Goal: Task Accomplishment & Management: Manage account settings

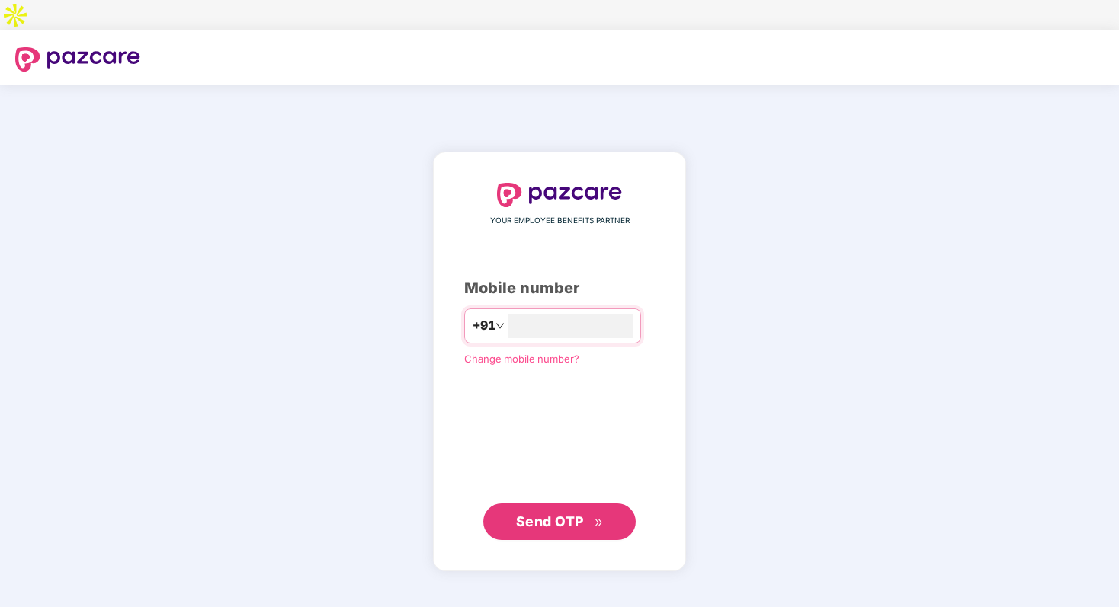
type input "**********"
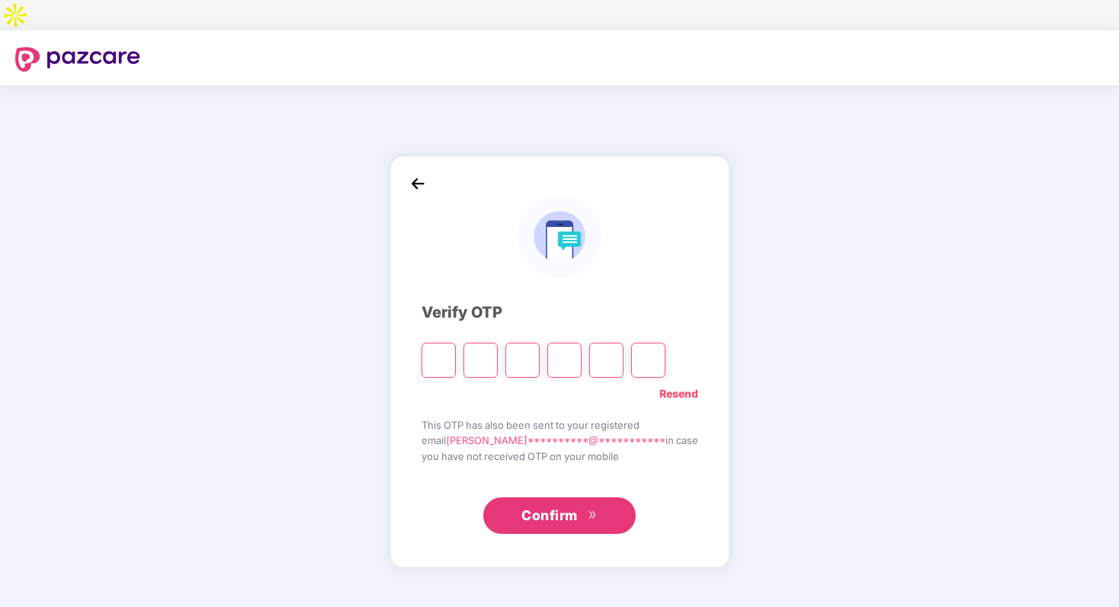
type input "*"
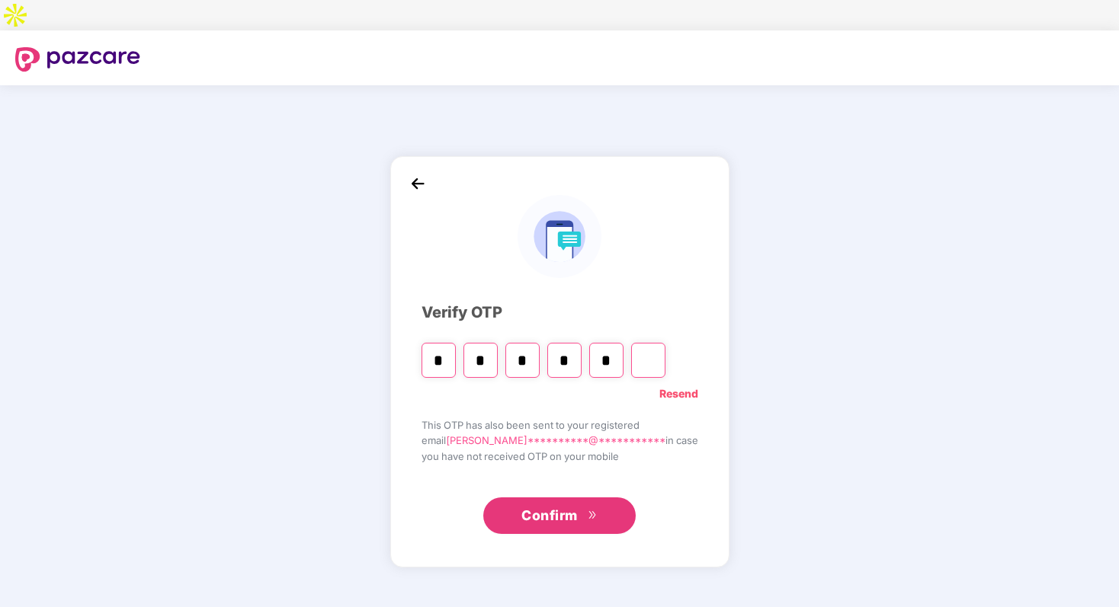
type input "*"
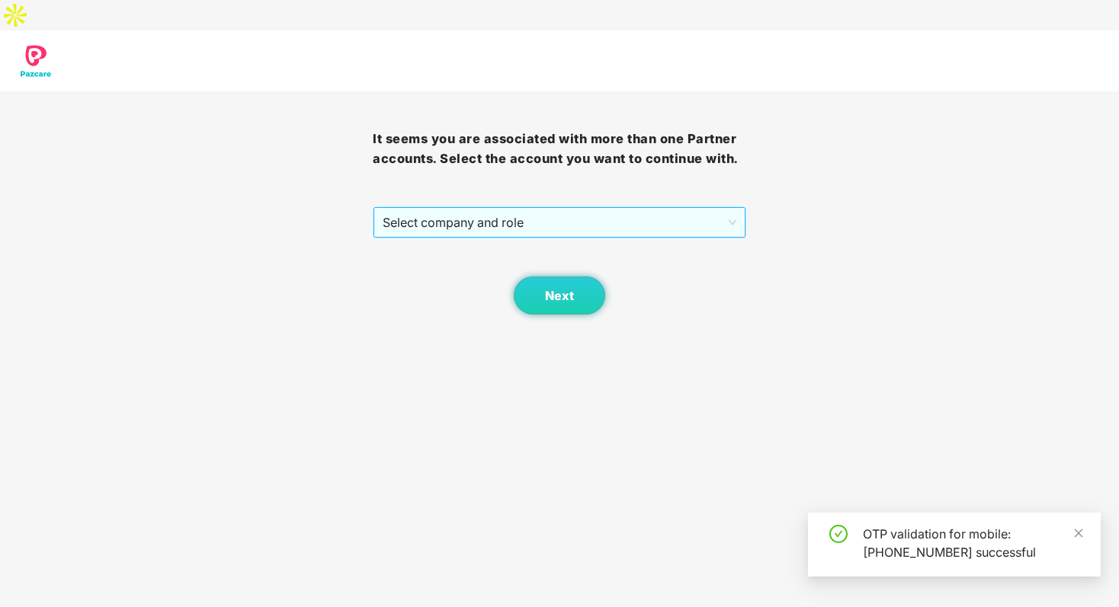
click at [620, 208] on span "Select company and role" at bounding box center [559, 222] width 353 height 29
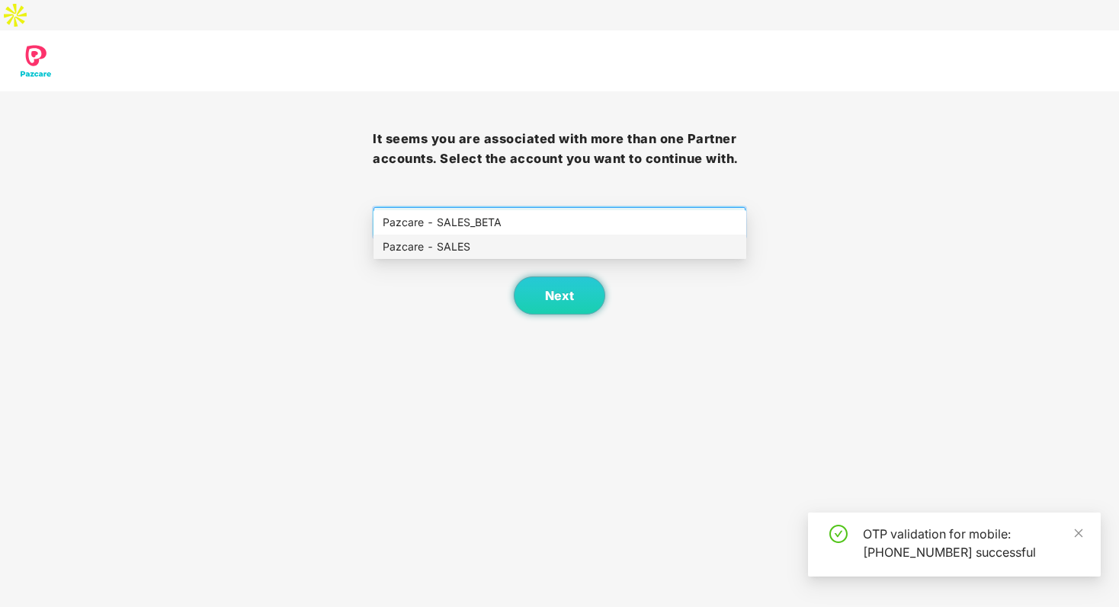
click at [607, 242] on div "Pazcare - SALES" at bounding box center [560, 247] width 354 height 17
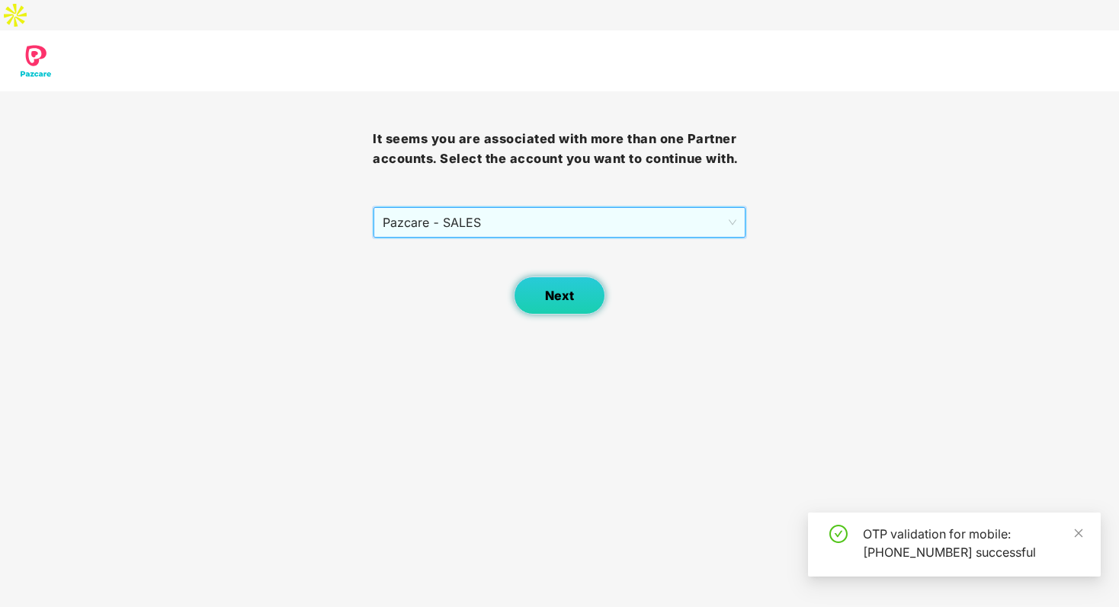
click at [536, 277] on button "Next" at bounding box center [559, 296] width 91 height 38
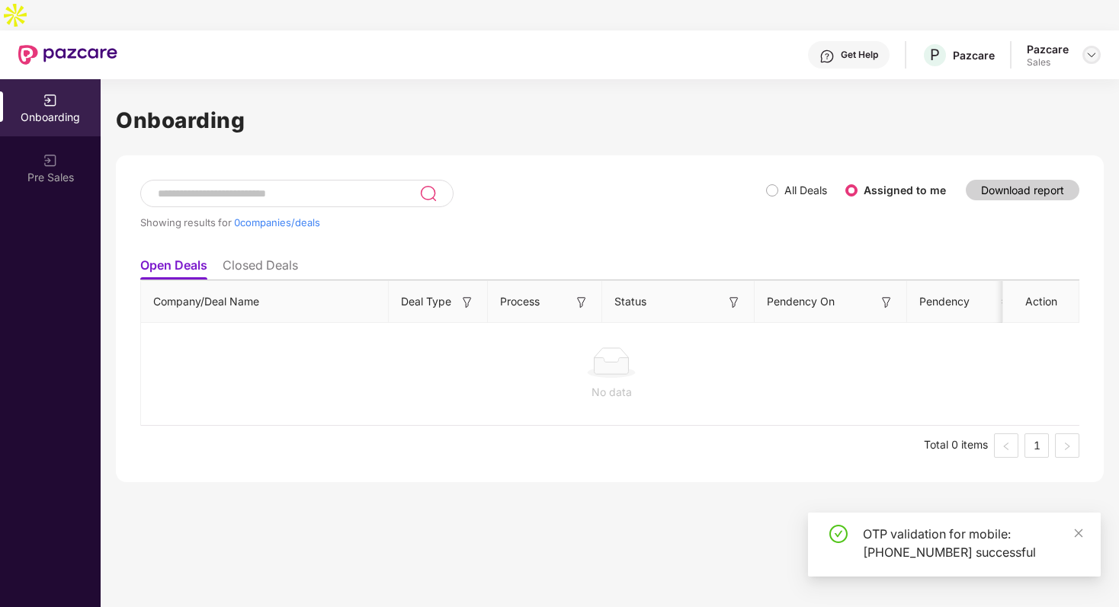
click at [1093, 49] on img at bounding box center [1091, 55] width 12 height 12
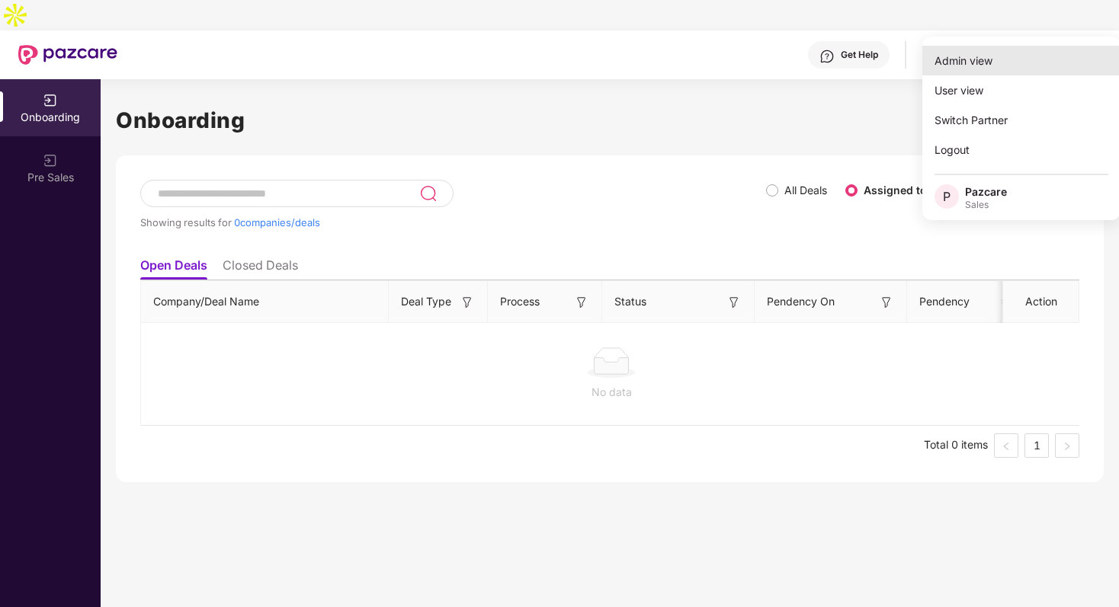
click at [986, 73] on div "Admin view" at bounding box center [1021, 61] width 198 height 30
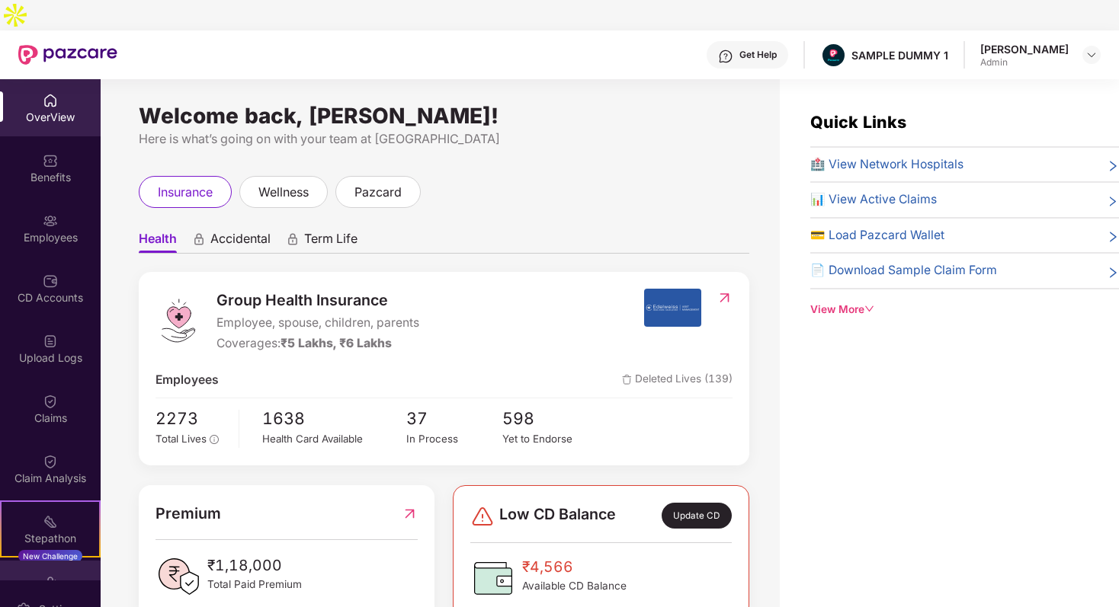
scroll to position [161, 0]
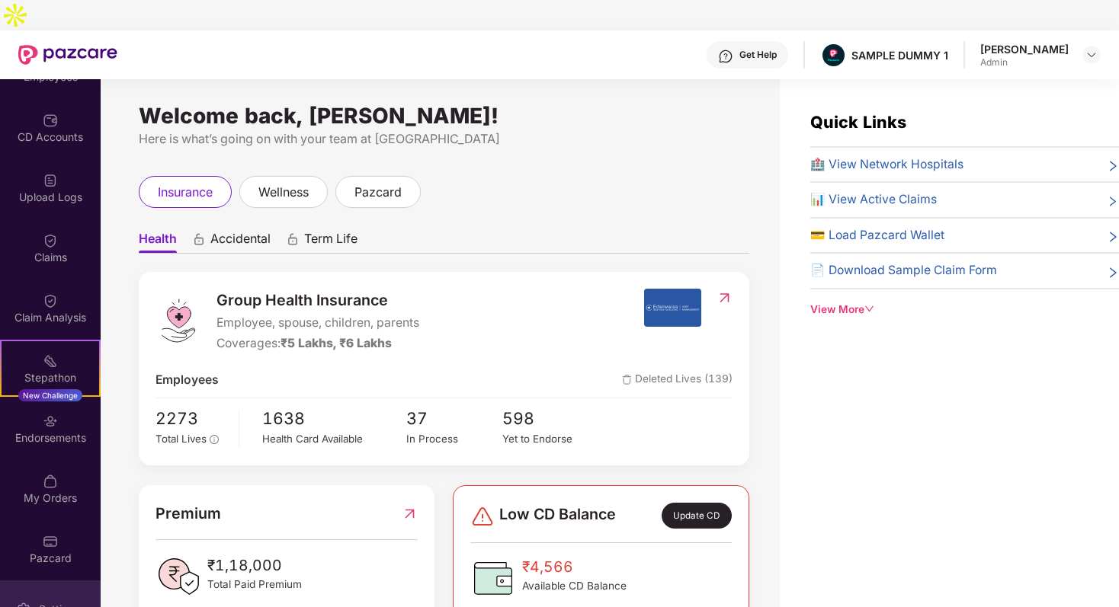
click at [49, 602] on div "Settings" at bounding box center [59, 609] width 50 height 15
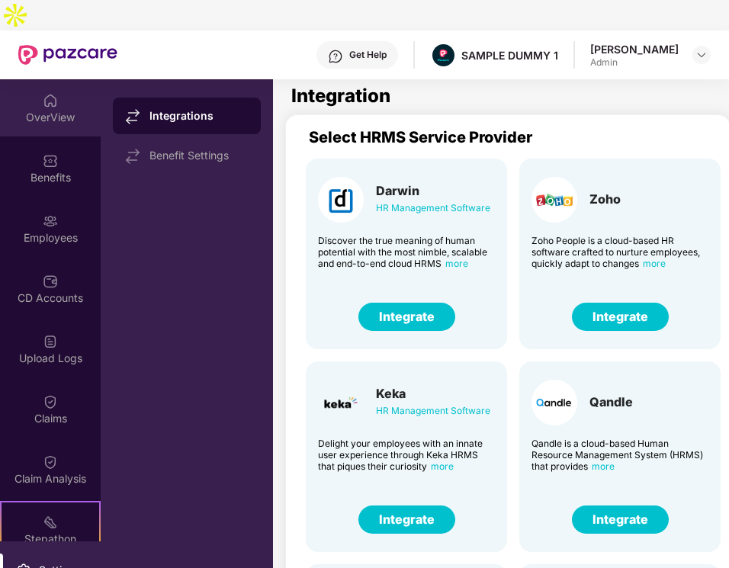
click at [46, 110] on div "OverView" at bounding box center [50, 117] width 101 height 15
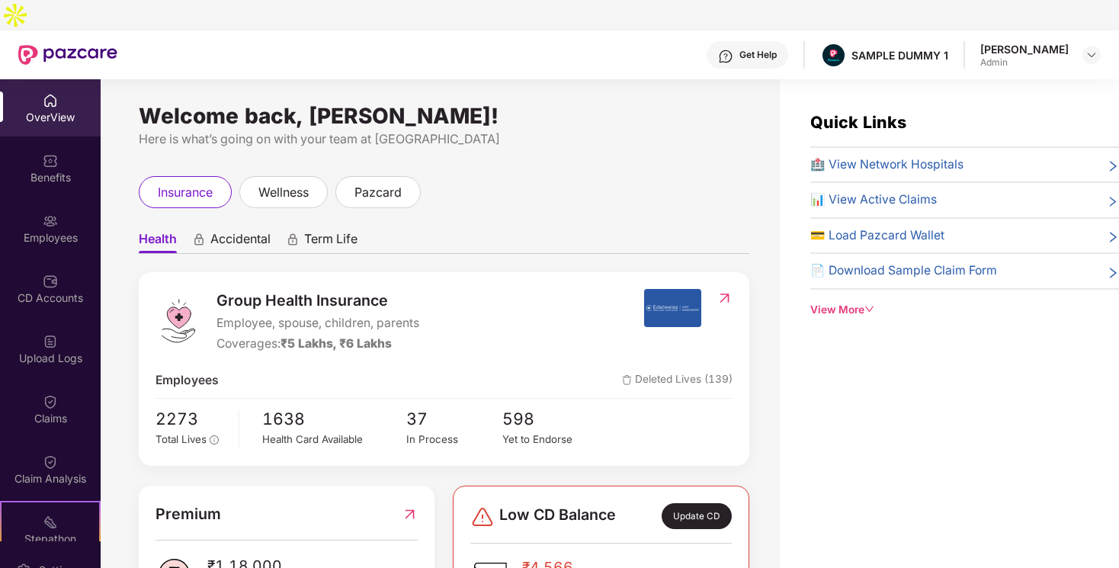
scroll to position [200, 0]
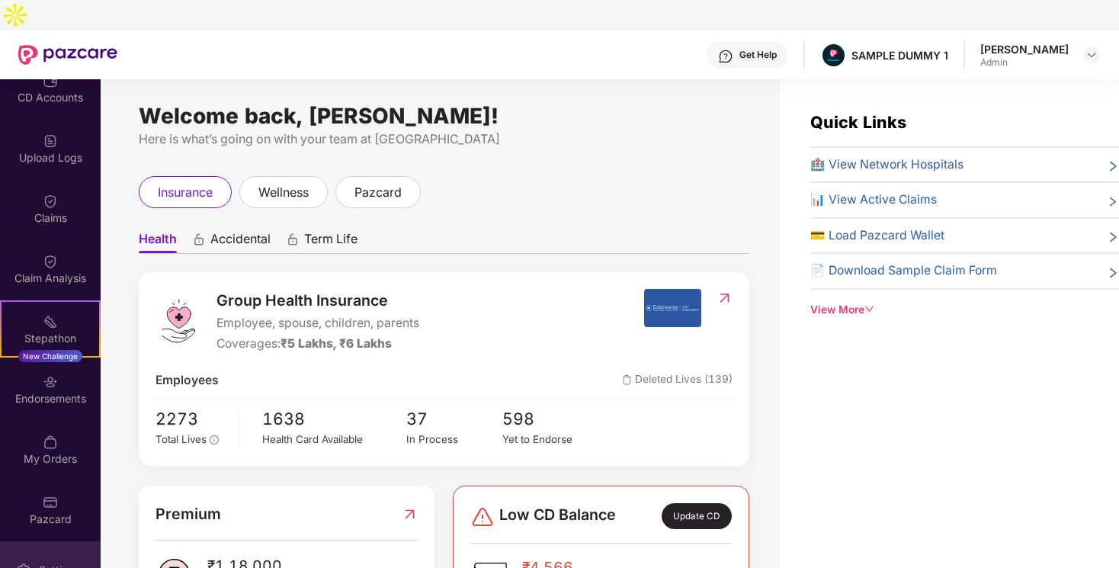
click at [49, 562] on div "Settings" at bounding box center [59, 569] width 50 height 15
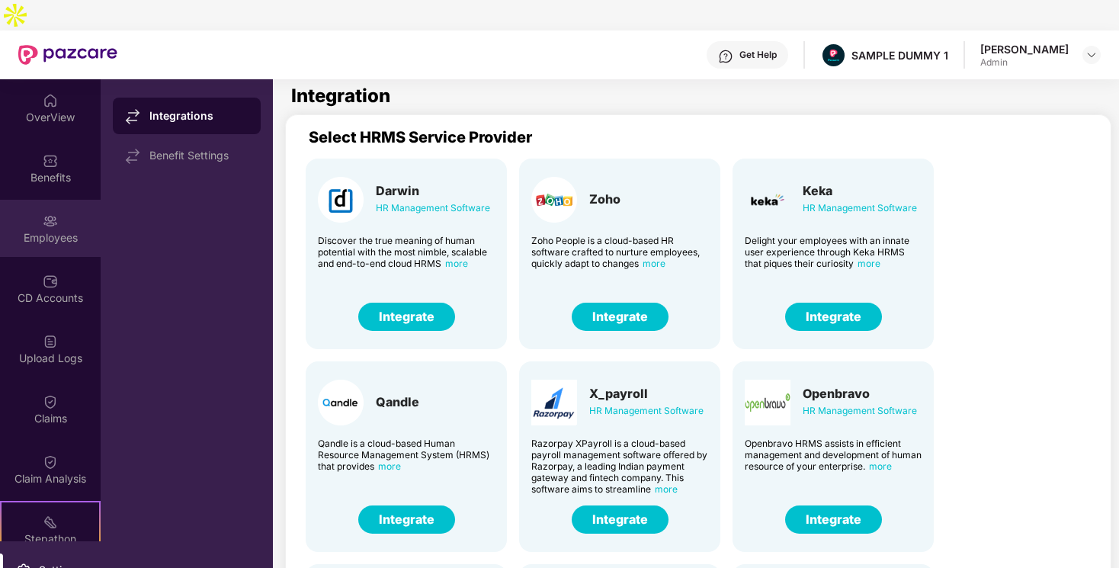
click at [69, 200] on div "Employees" at bounding box center [50, 228] width 101 height 57
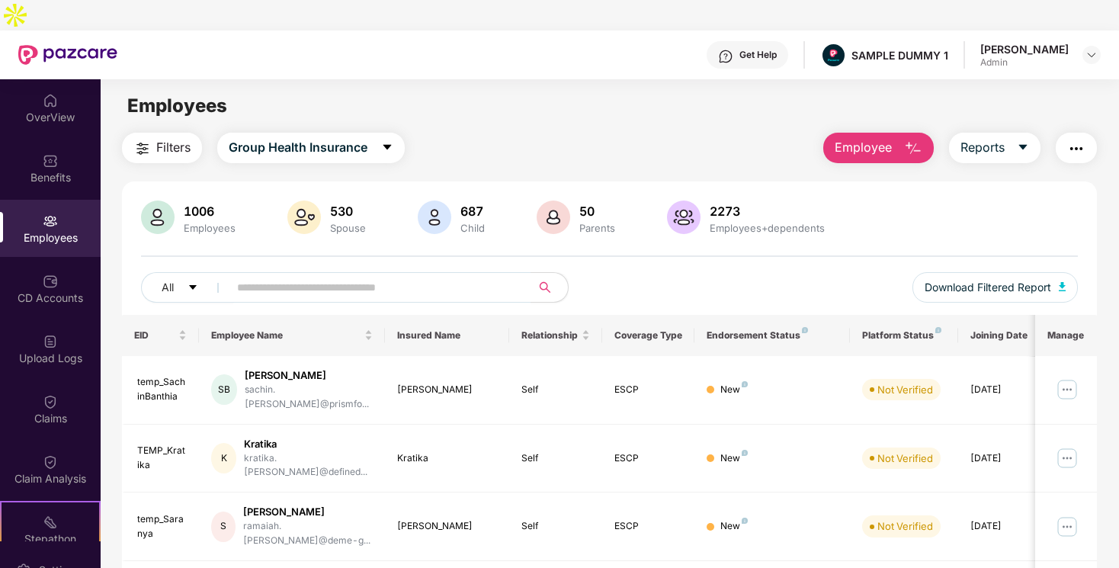
click at [866, 138] on span "Employee" at bounding box center [862, 147] width 57 height 19
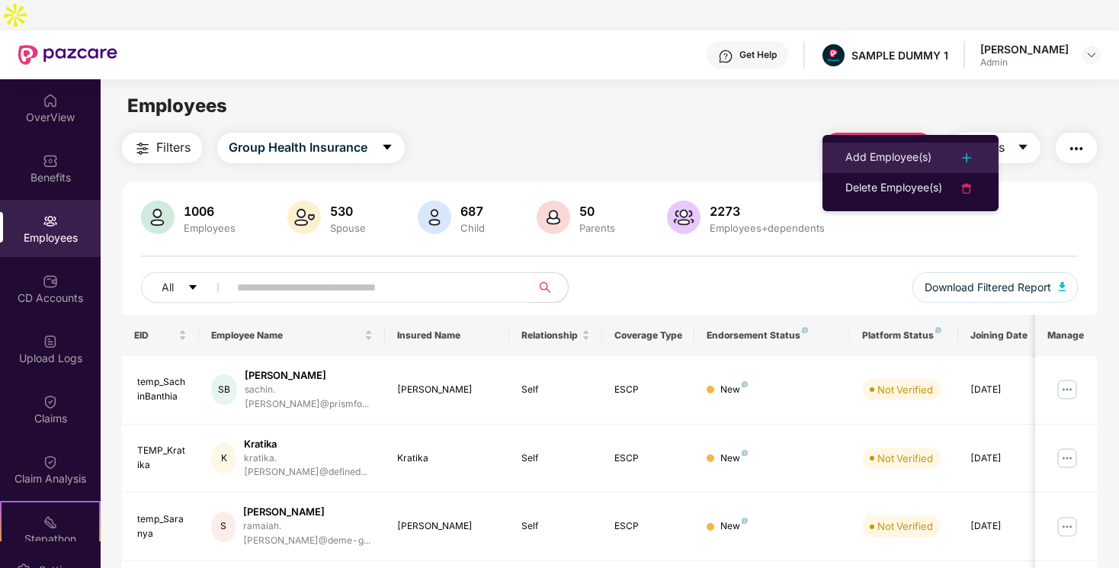
click at [914, 158] on div "Add Employee(s)" at bounding box center [888, 158] width 86 height 18
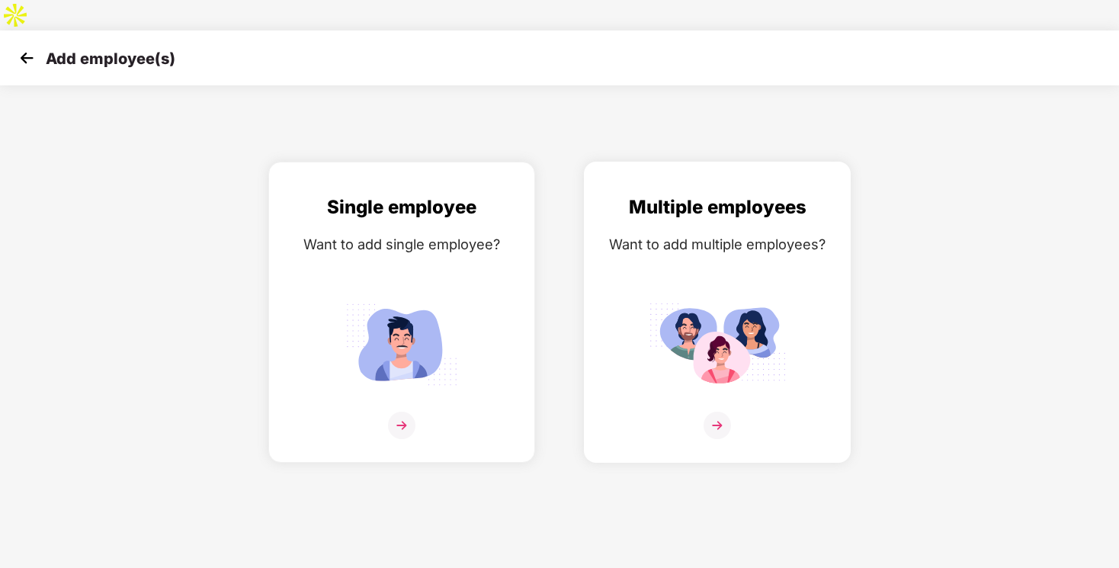
click at [682, 296] on img at bounding box center [717, 343] width 137 height 95
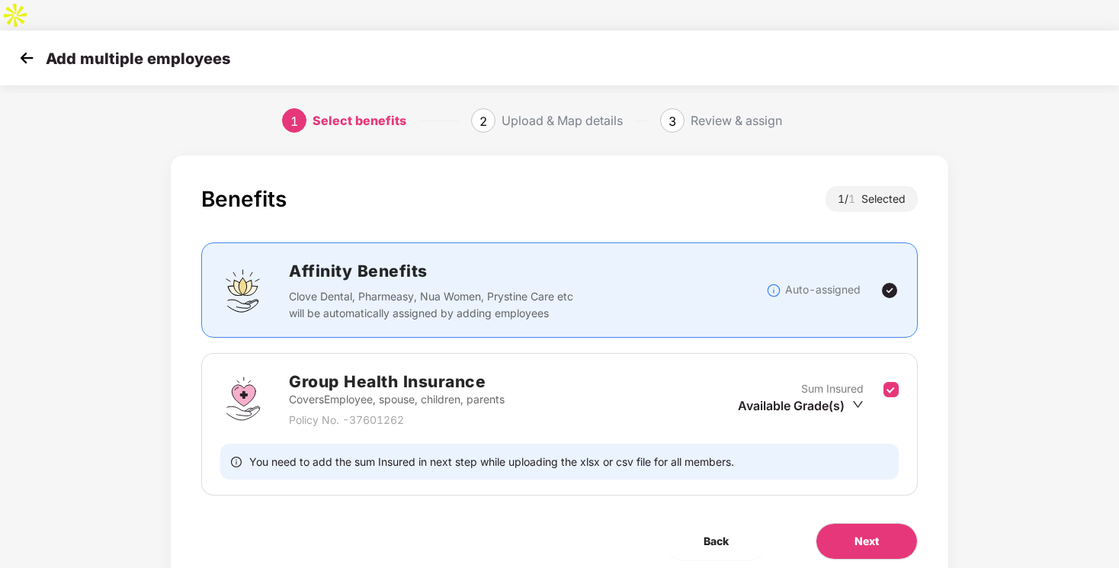
scroll to position [29, 0]
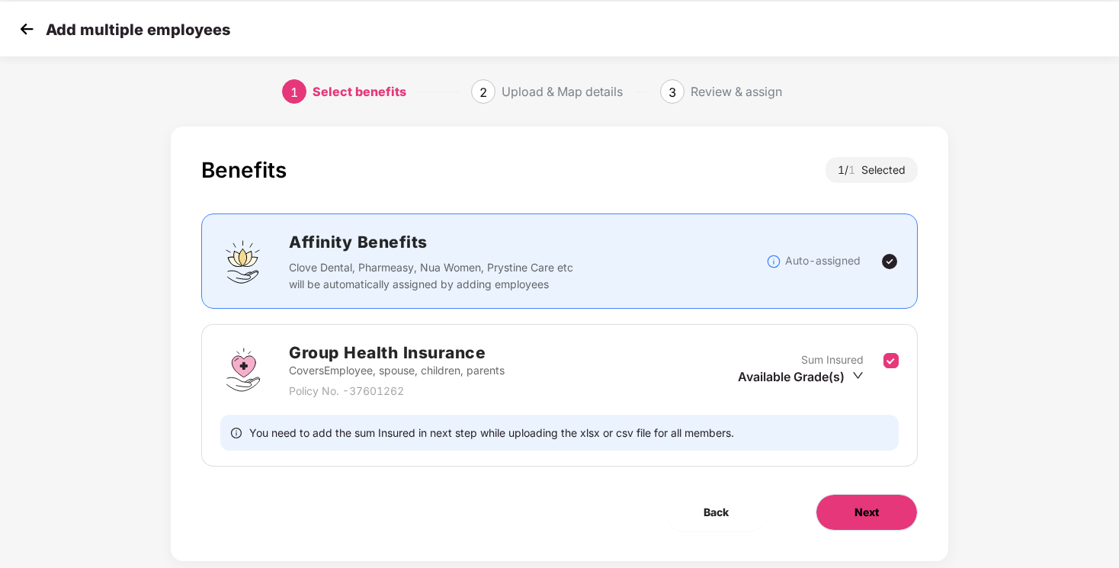
click at [874, 504] on span "Next" at bounding box center [866, 512] width 24 height 17
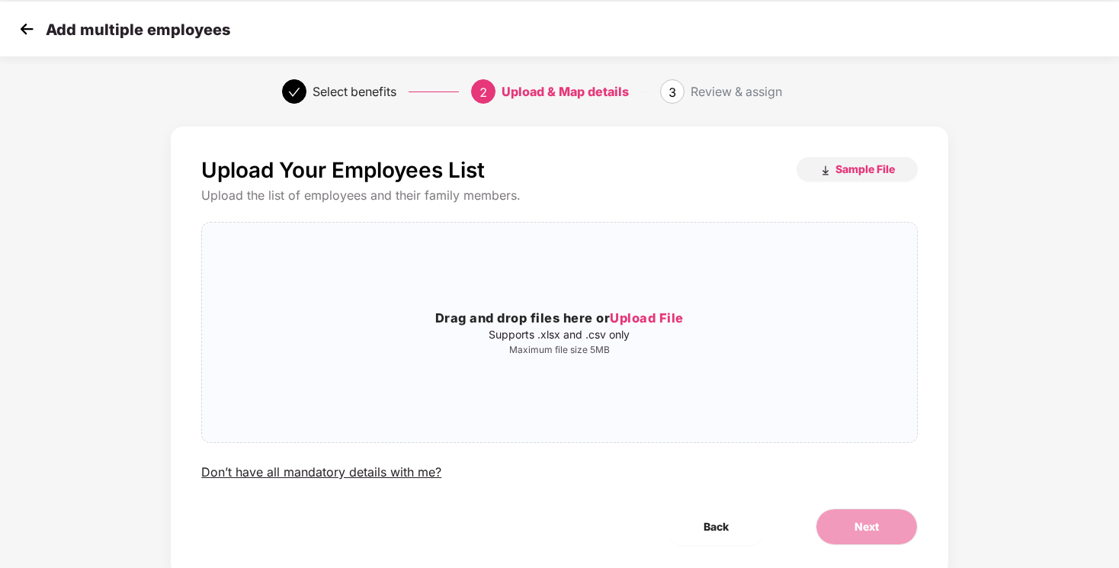
scroll to position [0, 0]
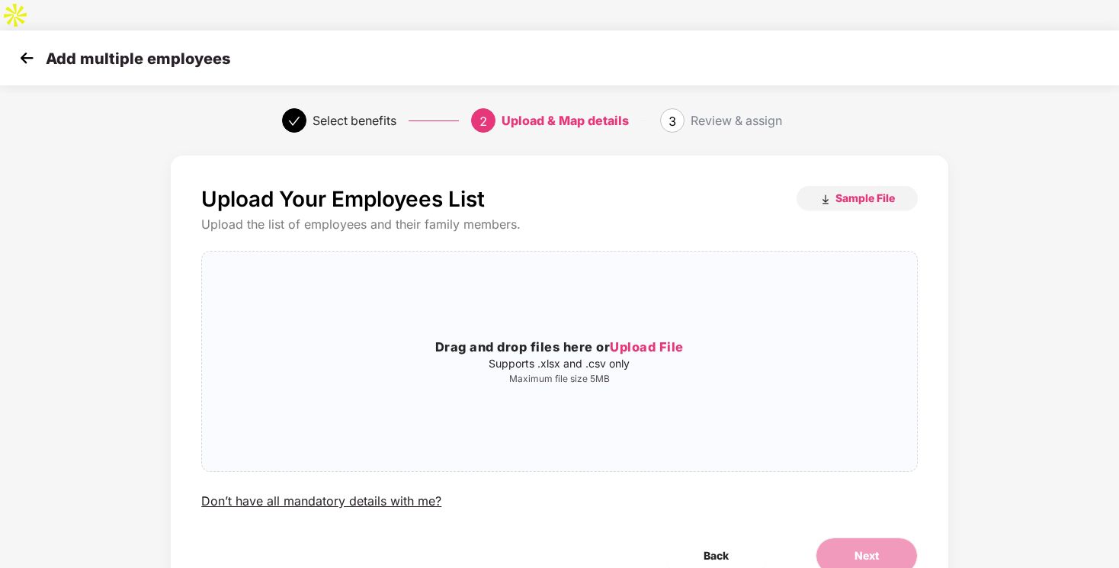
click at [29, 46] on img at bounding box center [26, 57] width 23 height 23
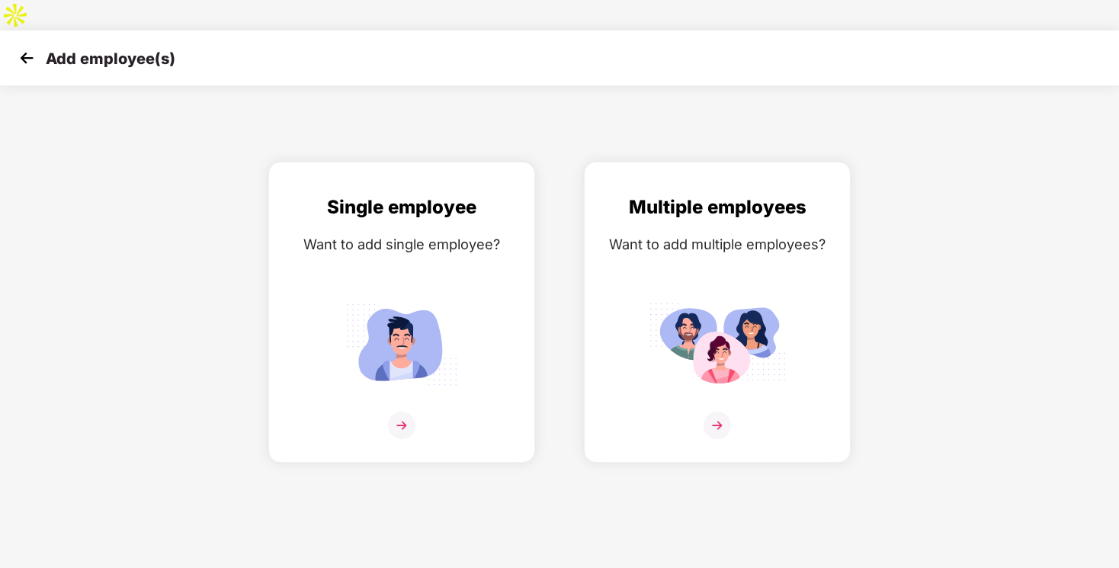
click at [29, 46] on img at bounding box center [26, 57] width 23 height 23
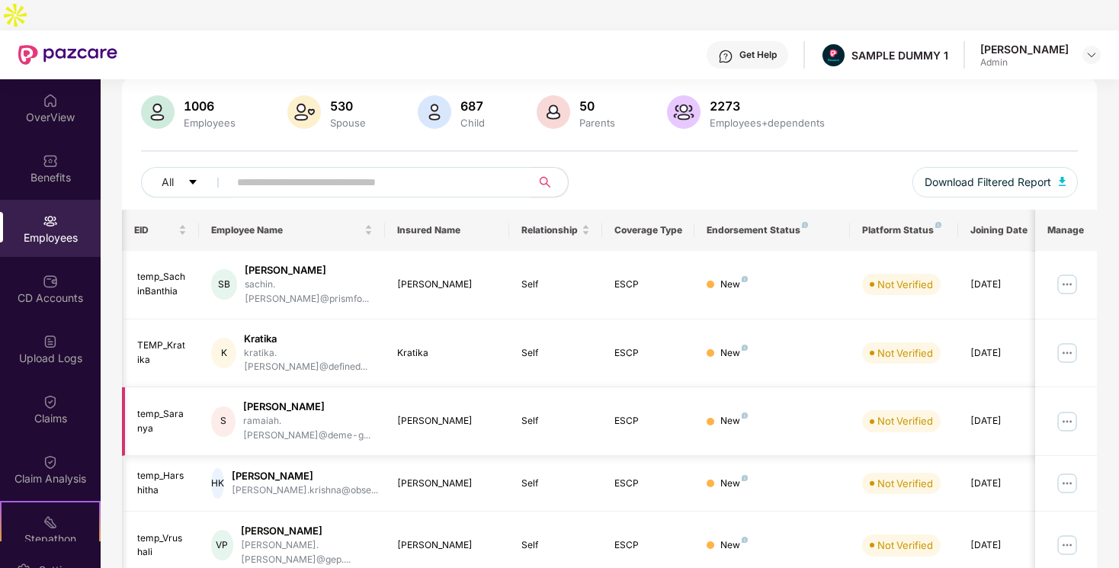
scroll to position [0, 16]
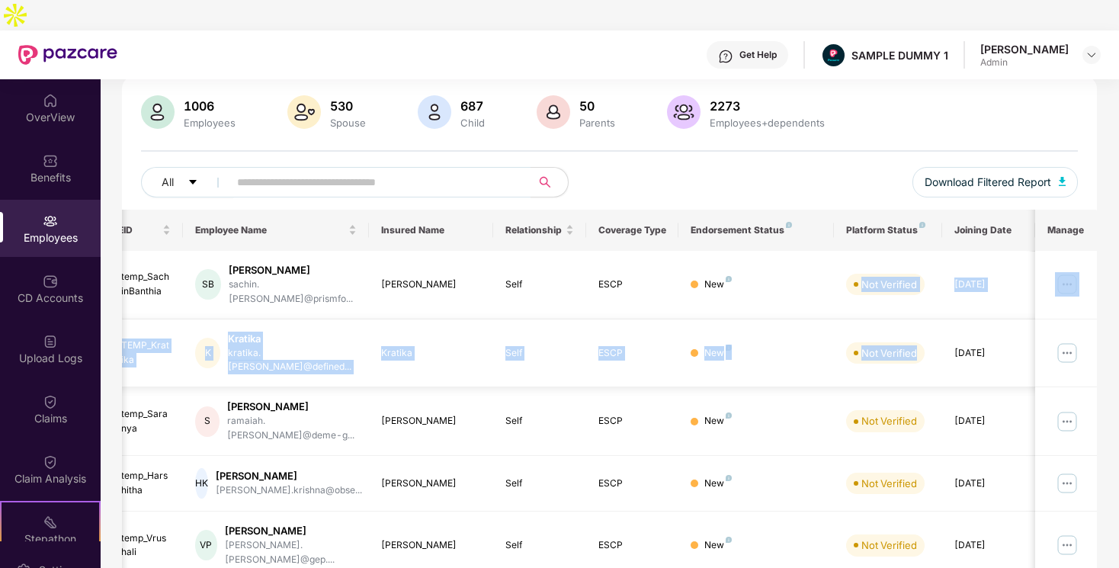
drag, startPoint x: 838, startPoint y: 242, endPoint x: 902, endPoint y: 322, distance: 101.9
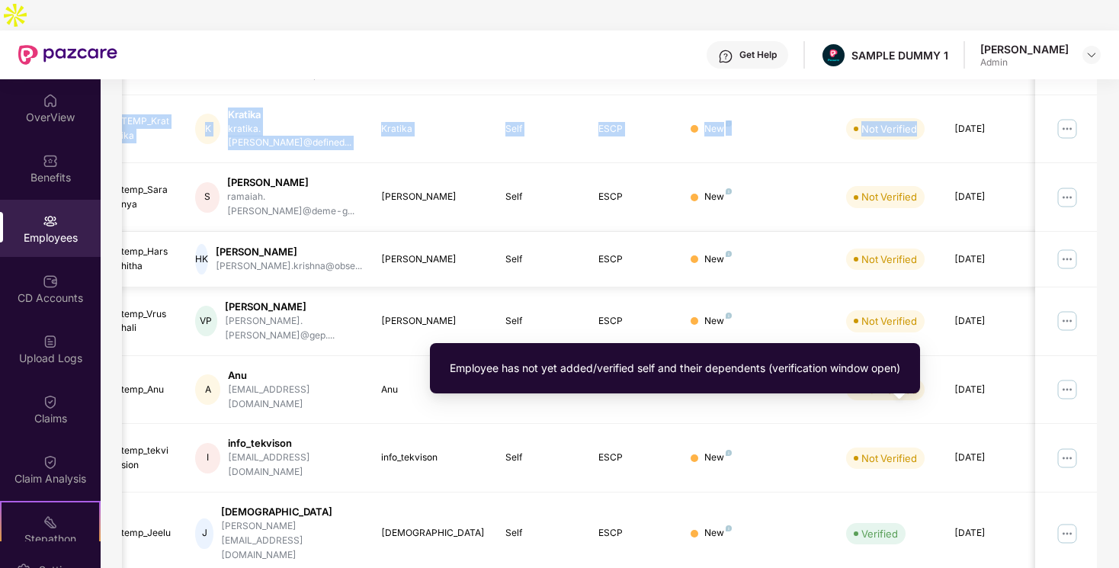
scroll to position [341, 0]
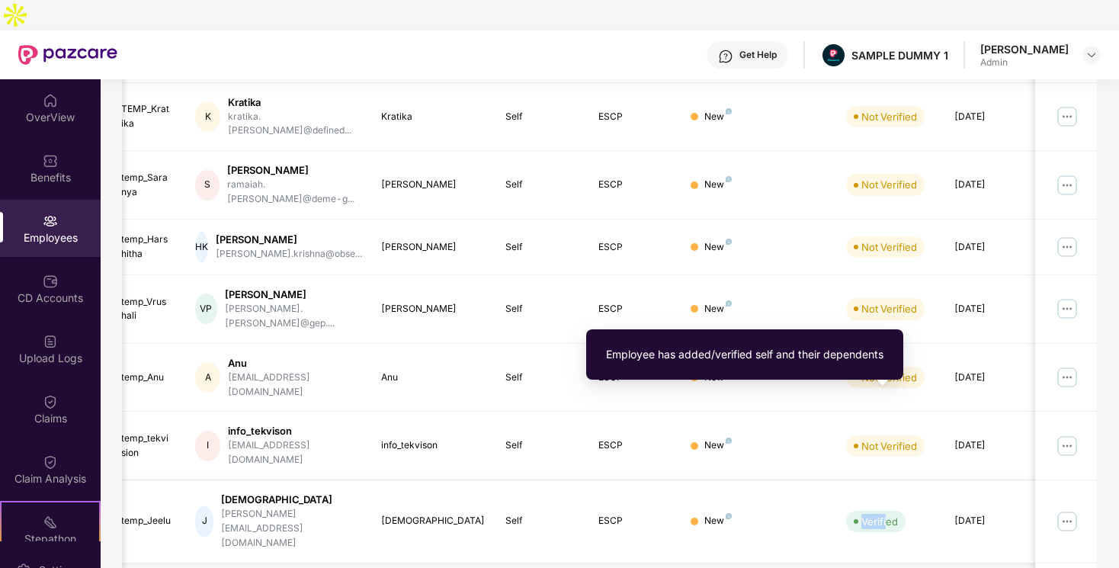
drag, startPoint x: 862, startPoint y: 398, endPoint x: 897, endPoint y: 398, distance: 35.1
click at [895, 514] on div "Verified" at bounding box center [879, 521] width 37 height 15
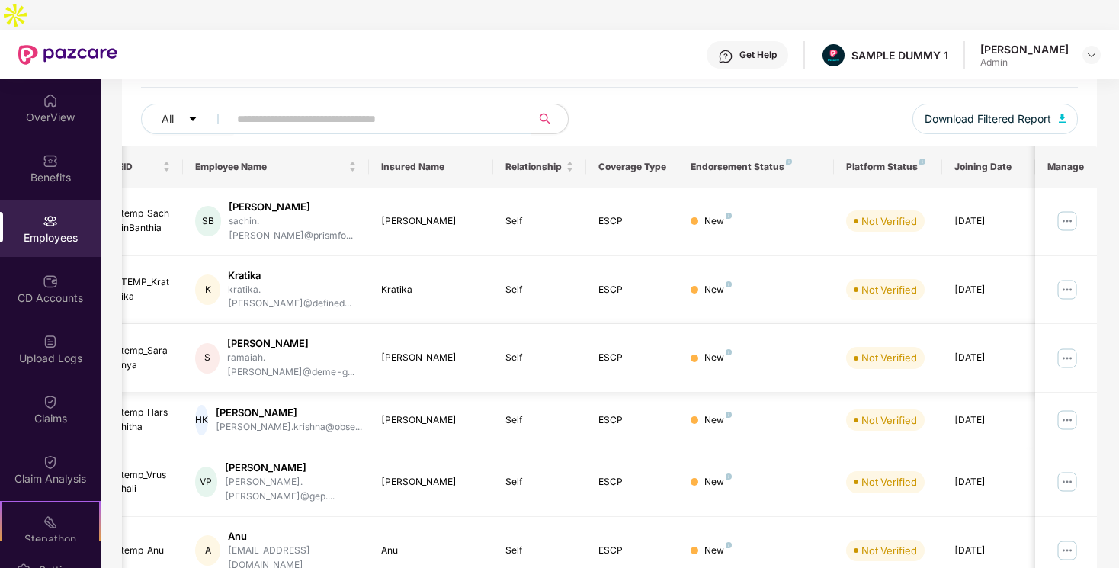
scroll to position [124, 0]
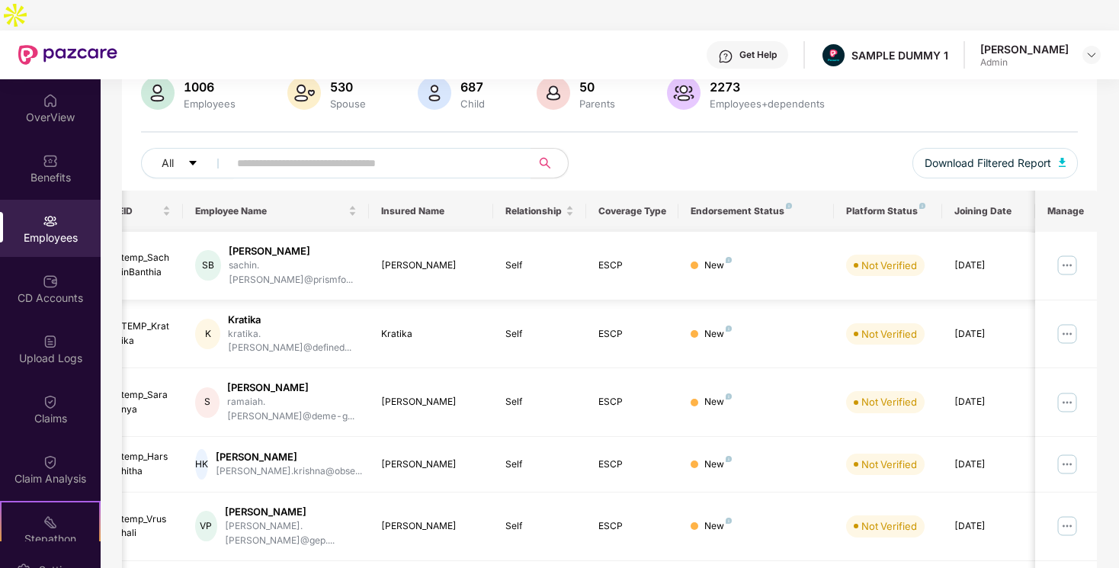
click at [1067, 253] on img at bounding box center [1067, 265] width 24 height 24
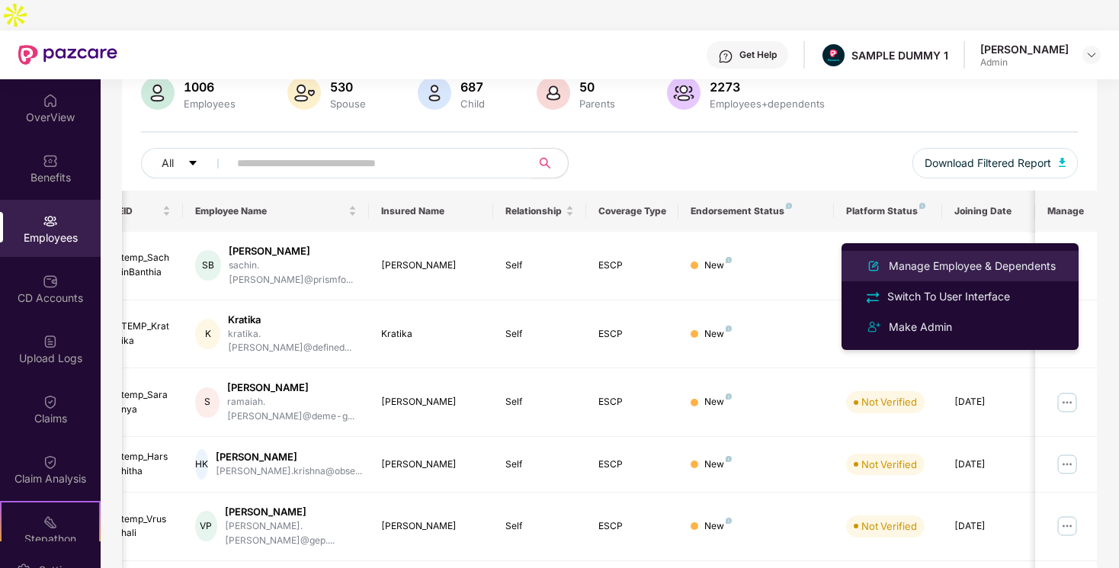
click at [986, 258] on div "Manage Employee & Dependents" at bounding box center [972, 266] width 173 height 17
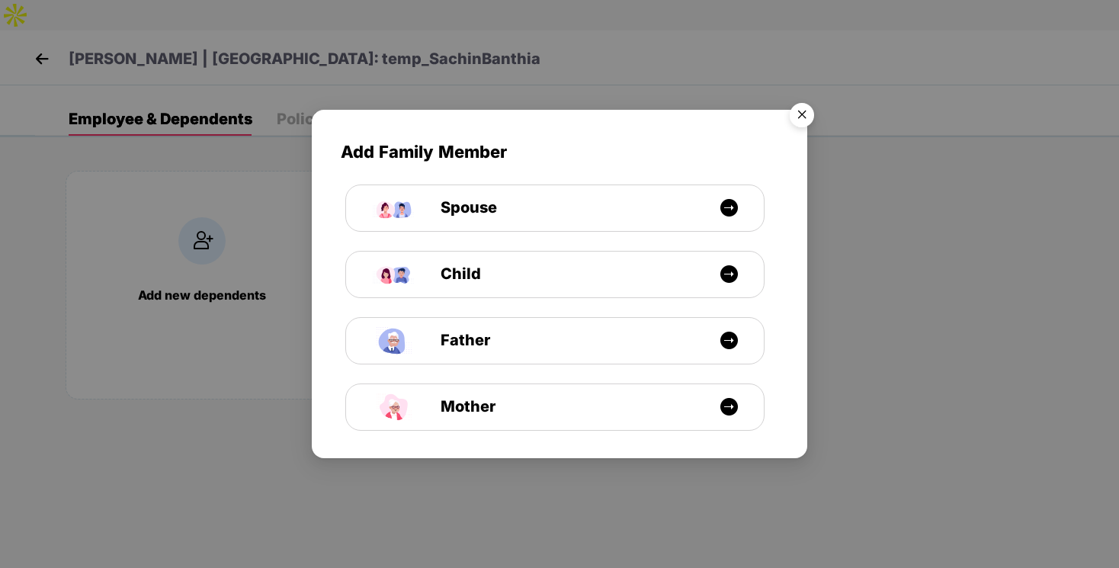
click at [801, 111] on img "Close" at bounding box center [801, 117] width 43 height 43
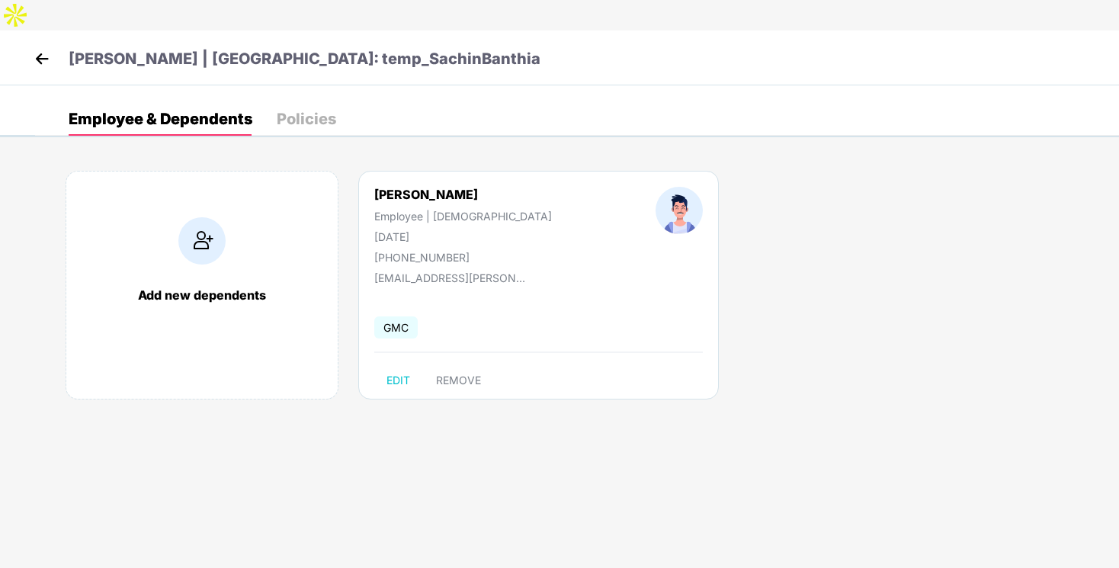
click at [45, 47] on img at bounding box center [41, 58] width 23 height 23
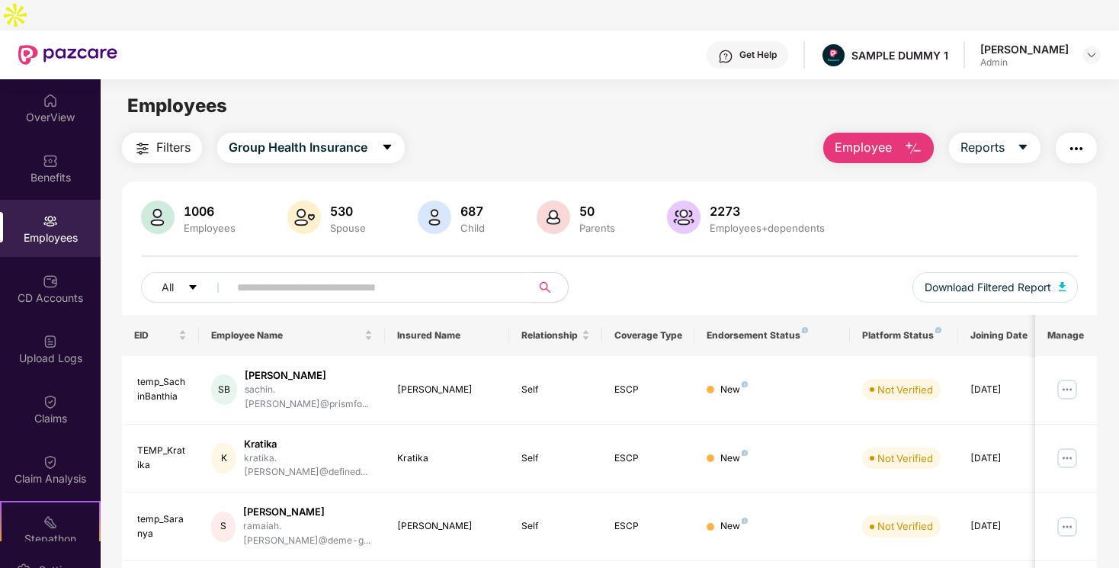
click at [864, 138] on span "Employee" at bounding box center [862, 147] width 57 height 19
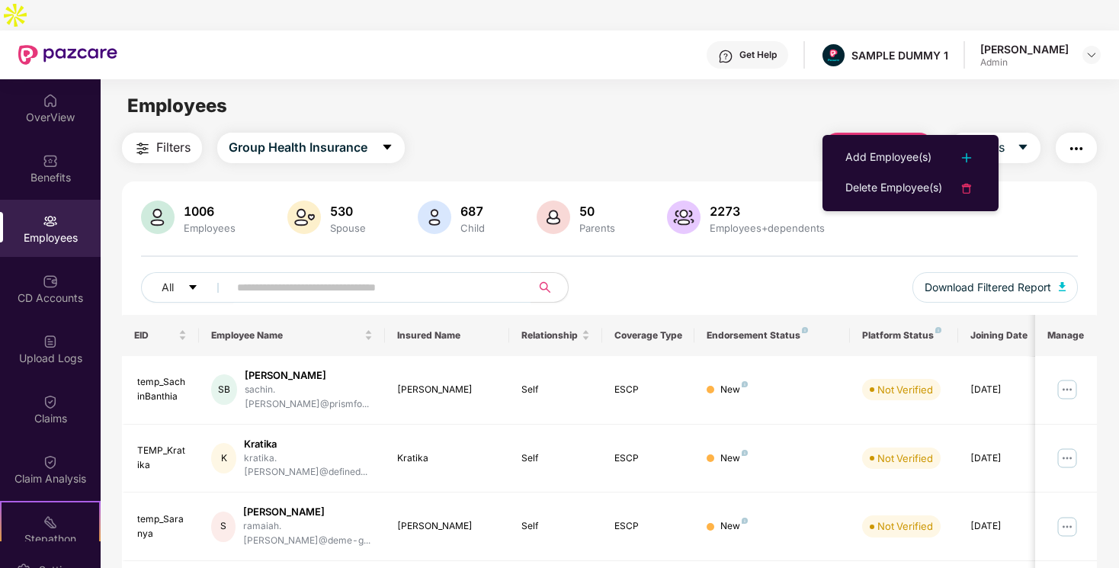
click at [806, 99] on main "Employees Filters Group Health Insurance Employee Reports 1006 Employees 530 Sp…" at bounding box center [609, 363] width 1017 height 568
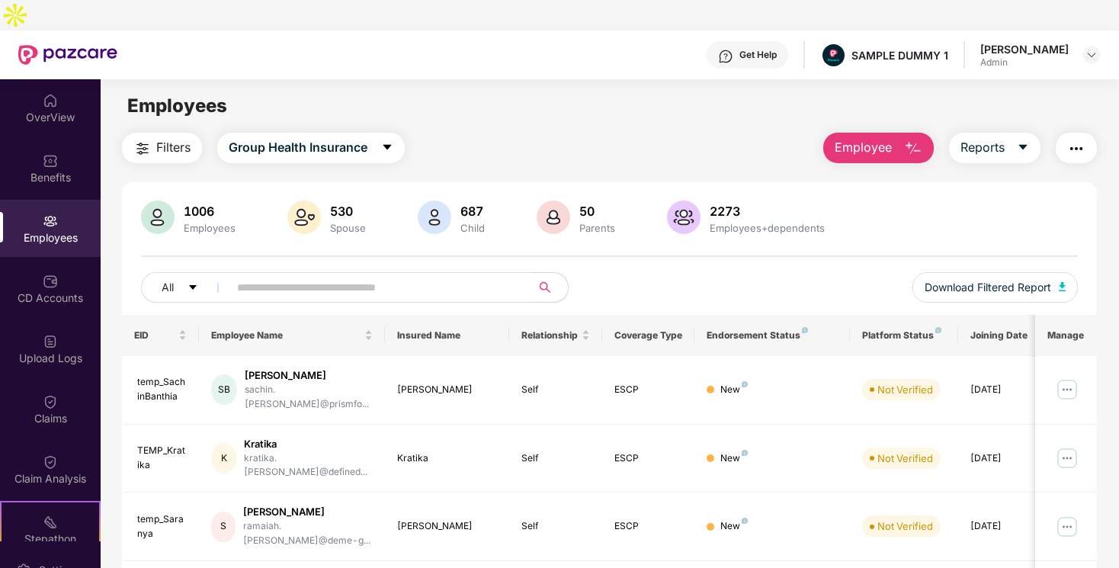
click at [893, 133] on button "Employee" at bounding box center [878, 148] width 111 height 30
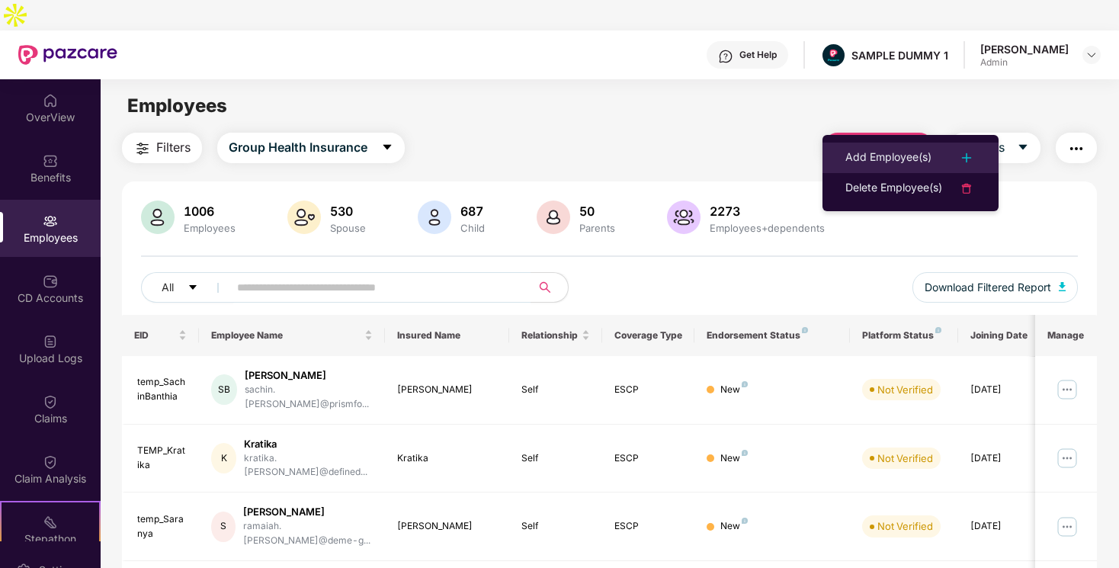
click at [920, 158] on div "Add Employee(s)" at bounding box center [888, 158] width 86 height 18
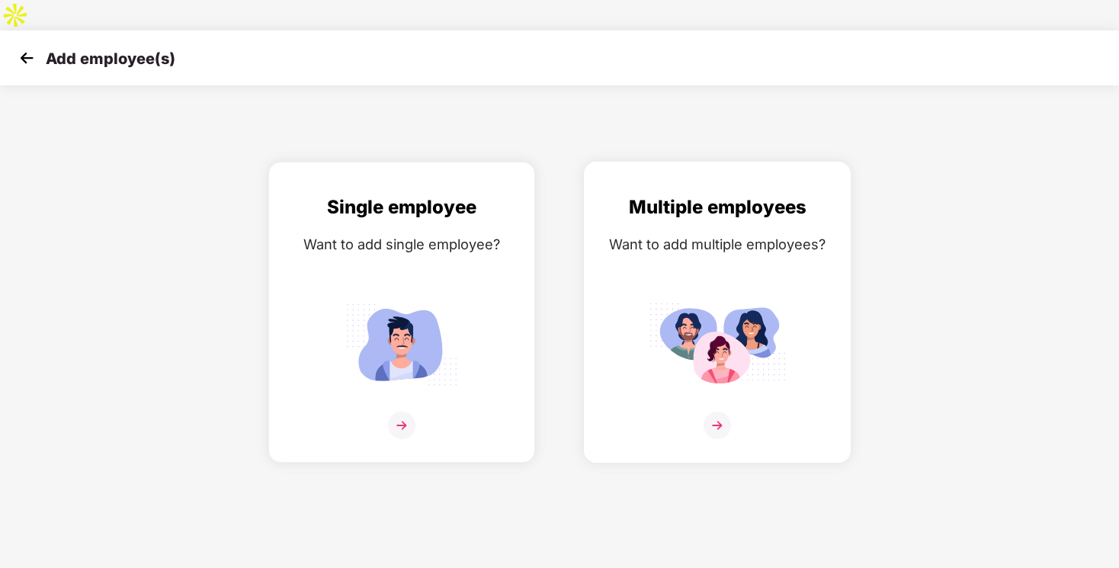
click at [698, 264] on div "Multiple employees Want to add multiple employees?" at bounding box center [717, 325] width 235 height 265
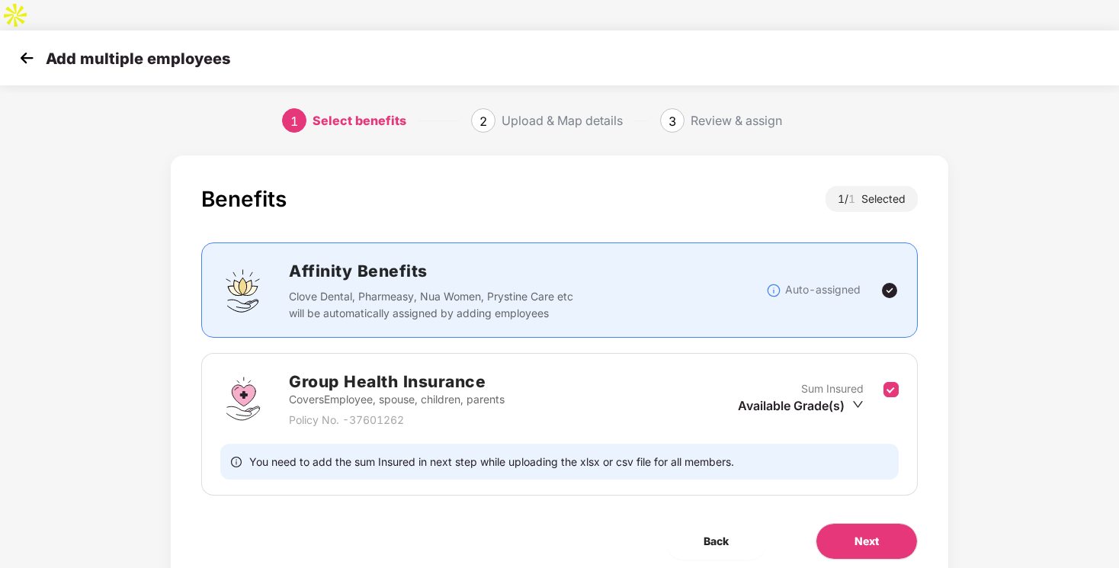
click at [30, 46] on img at bounding box center [26, 57] width 23 height 23
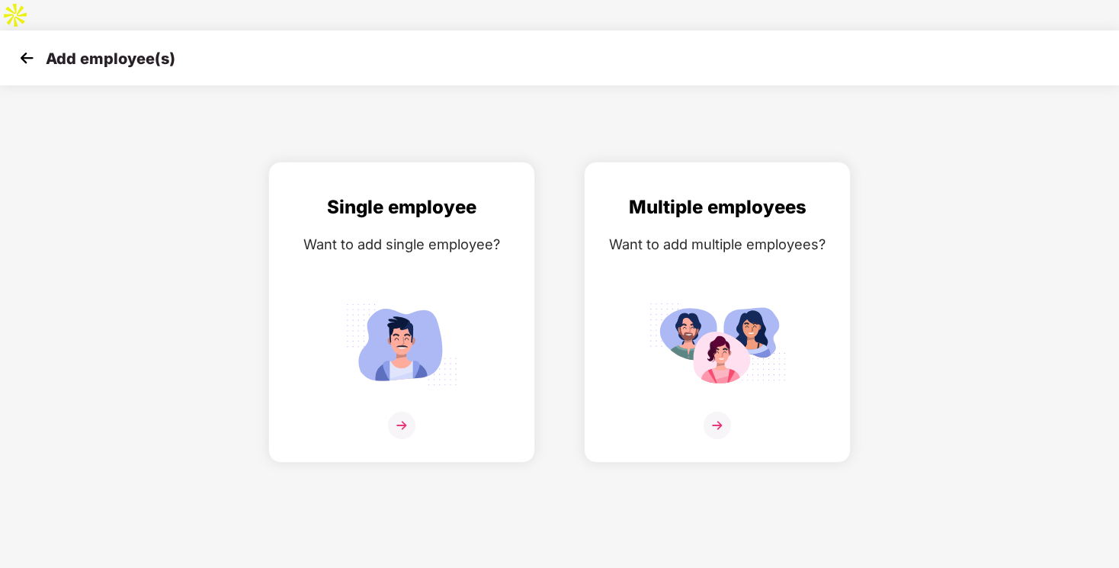
click at [30, 46] on img at bounding box center [26, 57] width 23 height 23
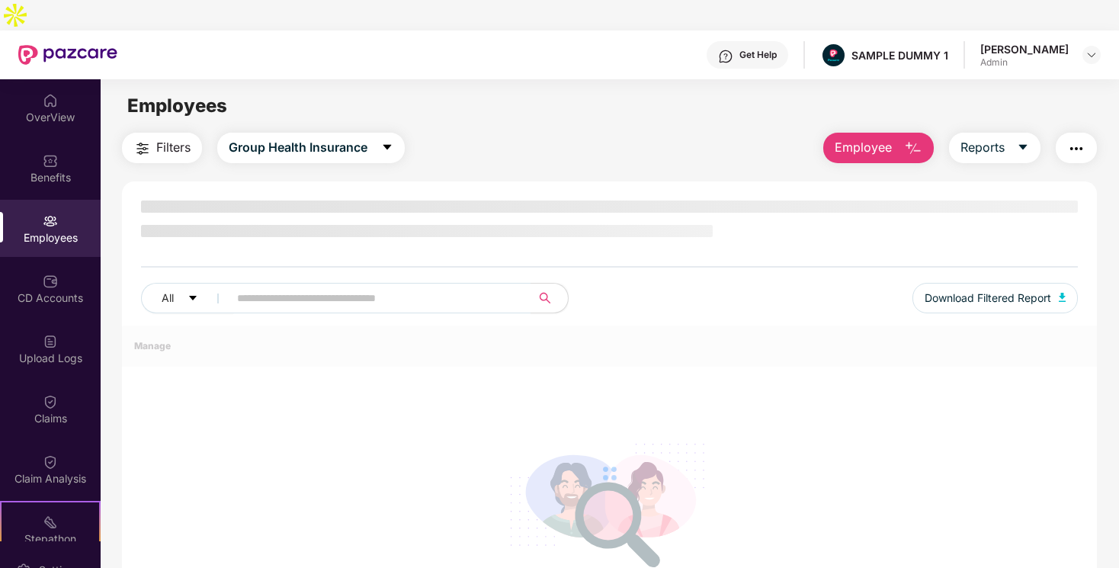
click at [904, 139] on img "button" at bounding box center [913, 148] width 18 height 18
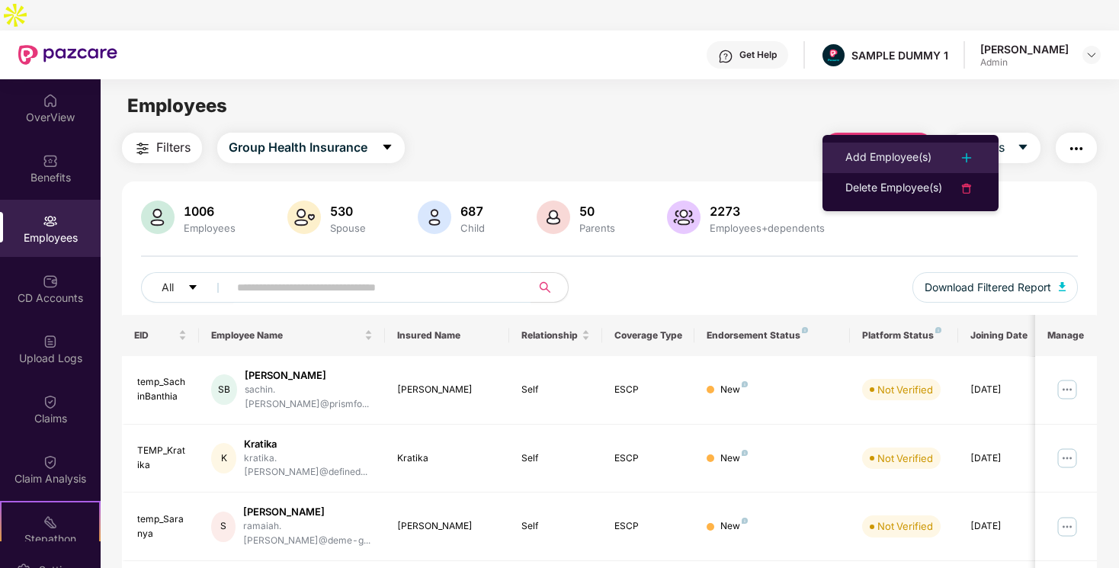
click at [894, 152] on div "Add Employee(s)" at bounding box center [888, 158] width 86 height 18
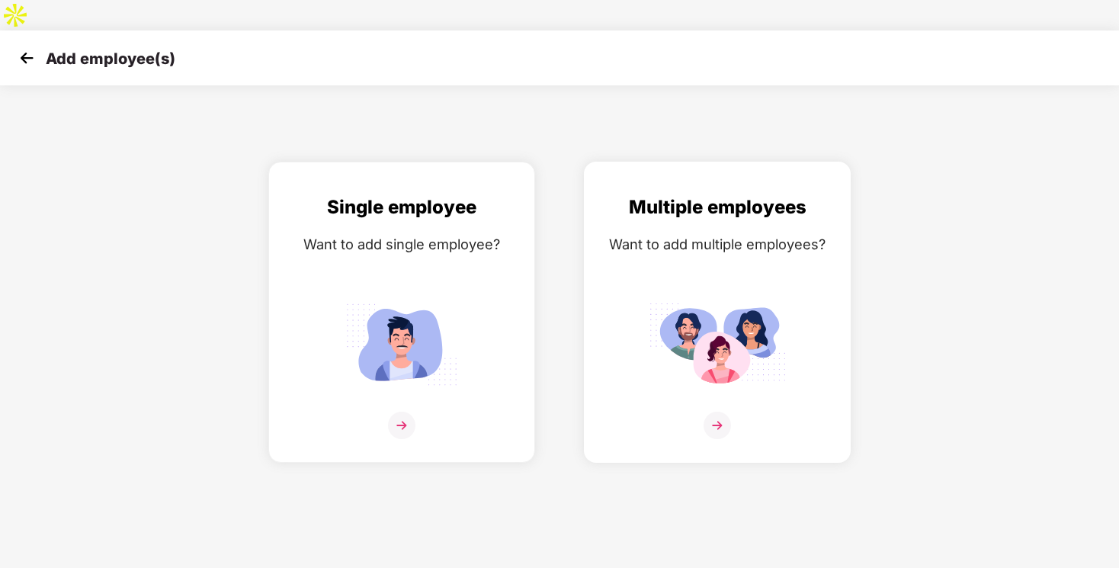
click at [751, 261] on div "Multiple employees Want to add multiple employees?" at bounding box center [717, 325] width 235 height 265
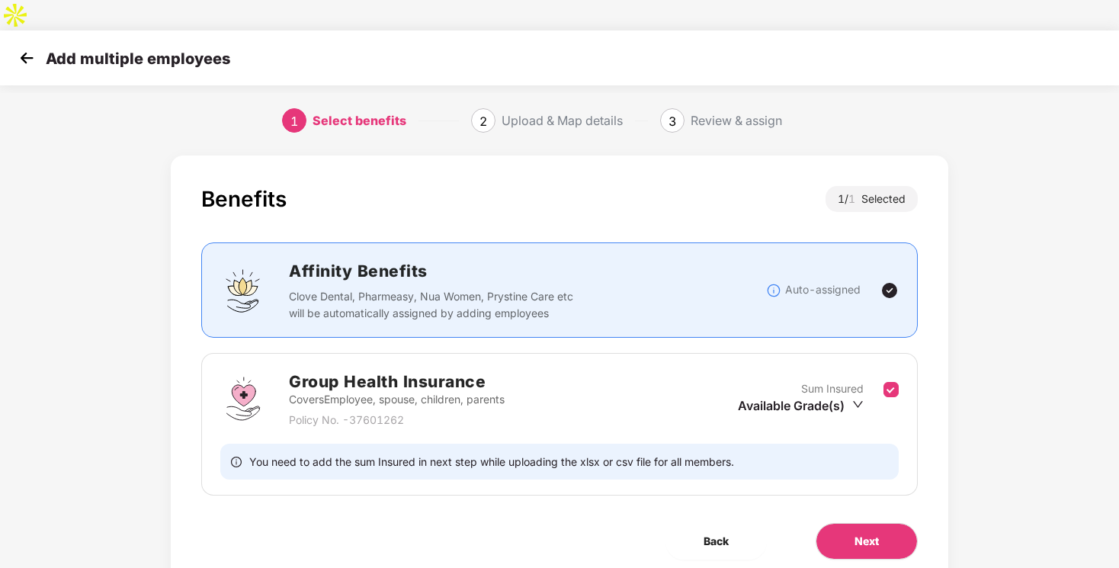
scroll to position [29, 0]
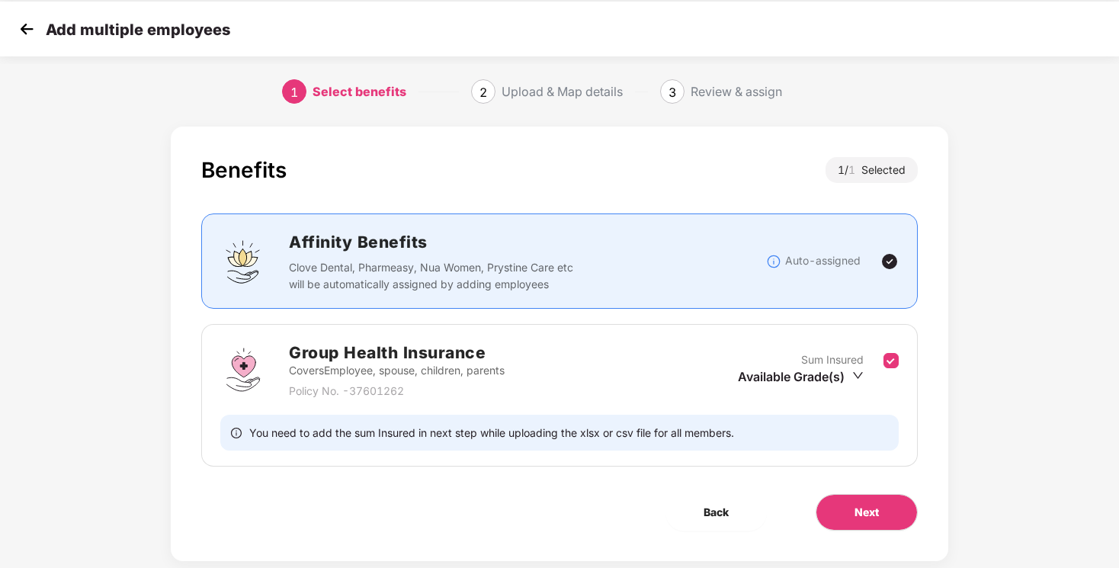
click at [817, 368] on div "Available Grade(s)" at bounding box center [801, 376] width 126 height 17
click at [866, 494] on button "Next" at bounding box center [866, 512] width 102 height 37
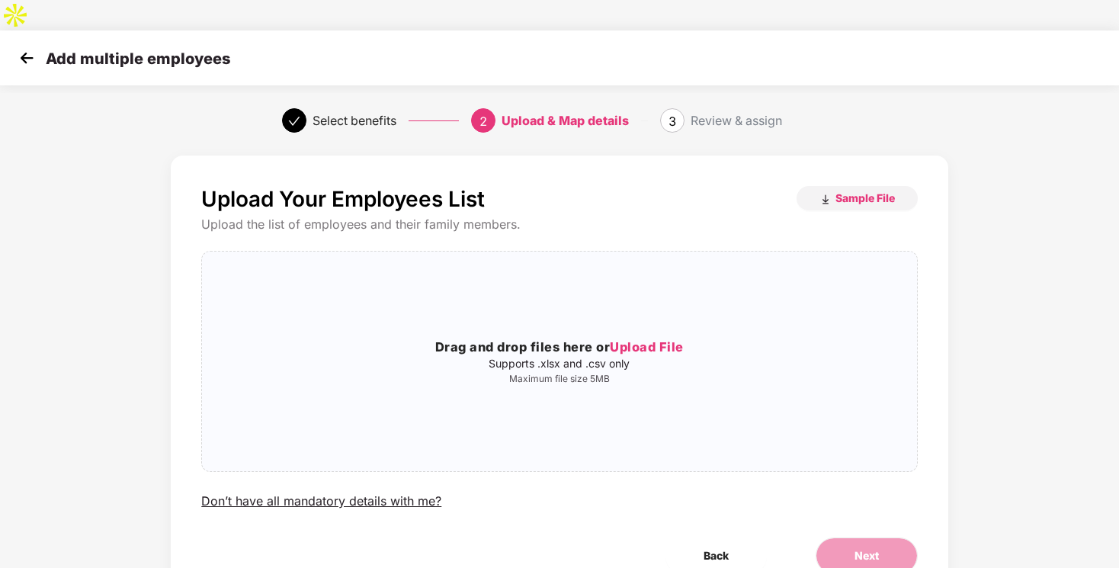
click at [24, 46] on img at bounding box center [26, 57] width 23 height 23
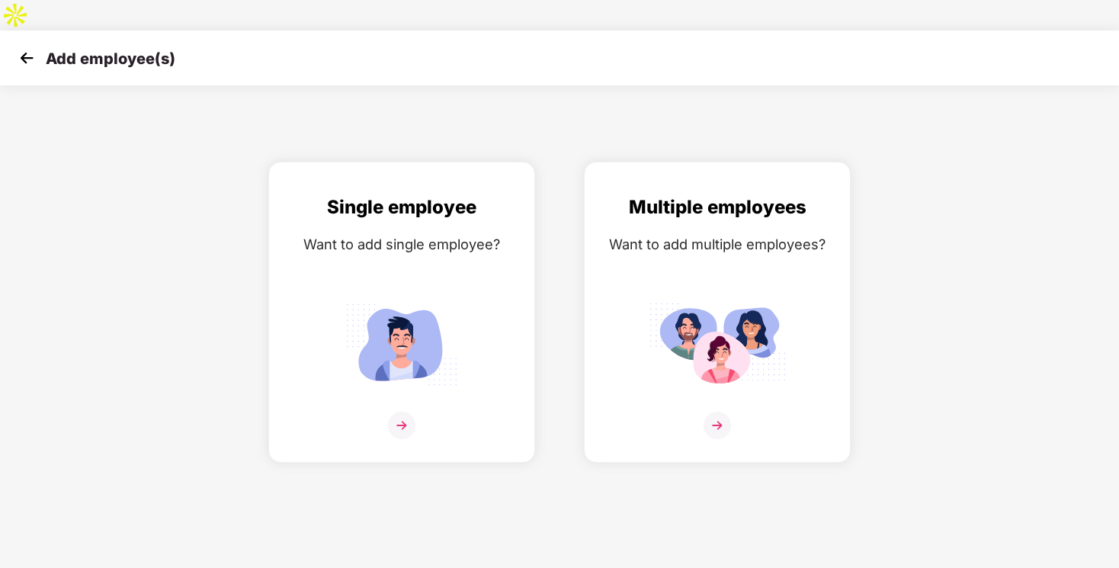
click at [24, 46] on img at bounding box center [26, 57] width 23 height 23
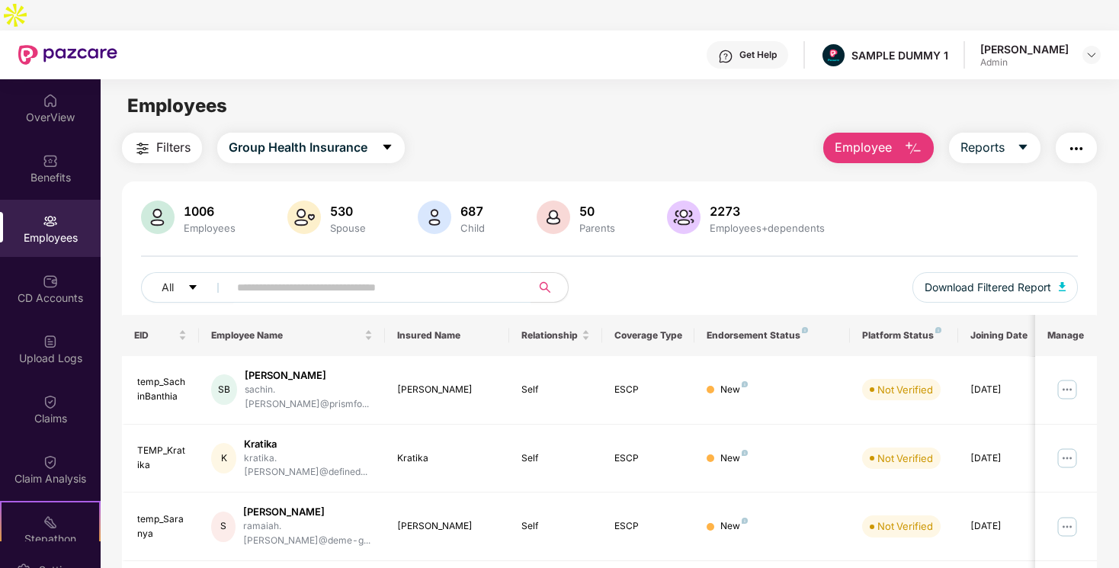
click at [854, 138] on span "Employee" at bounding box center [862, 147] width 57 height 19
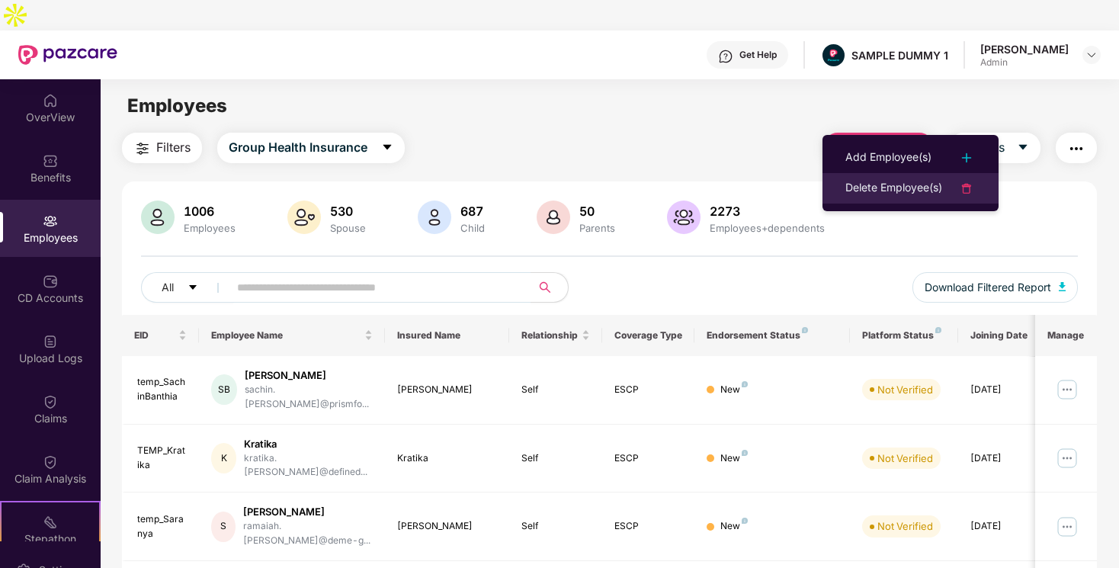
click at [904, 196] on div "Delete Employee(s)" at bounding box center [893, 188] width 97 height 18
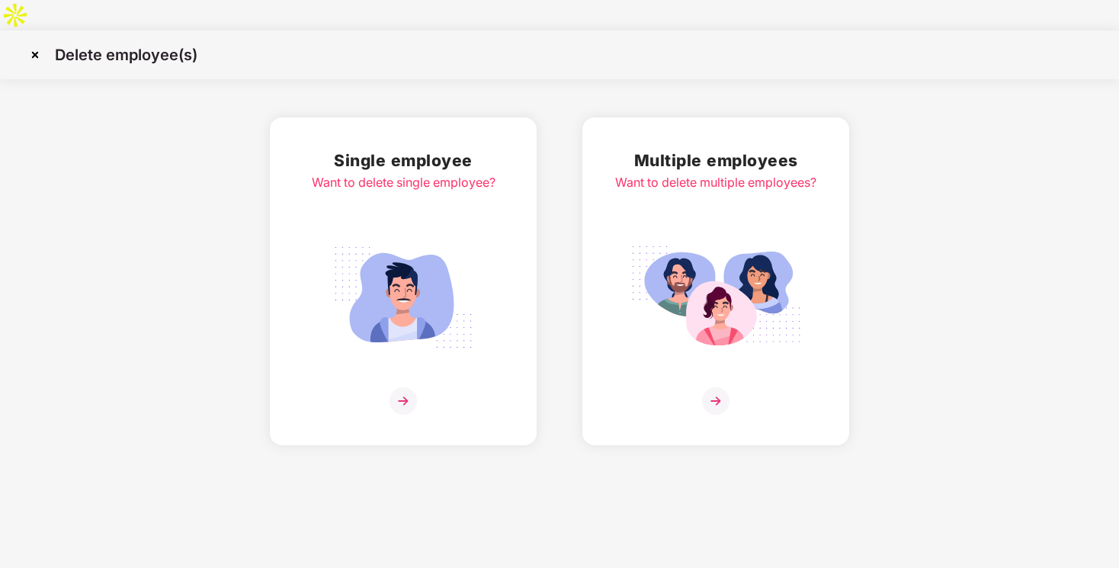
click at [40, 43] on img at bounding box center [35, 55] width 24 height 24
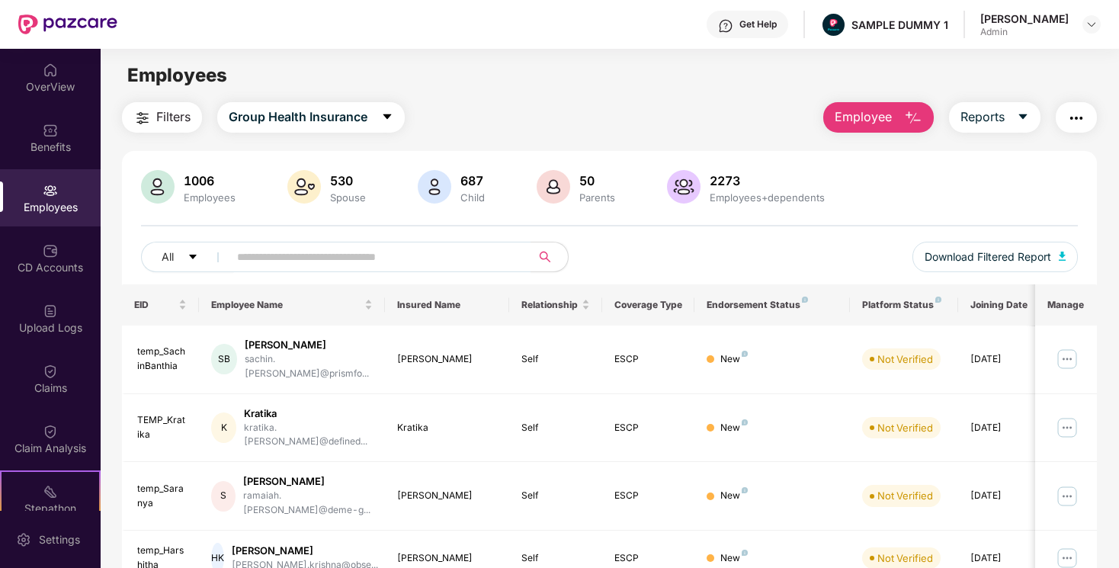
click at [880, 115] on span "Employee" at bounding box center [862, 116] width 57 height 19
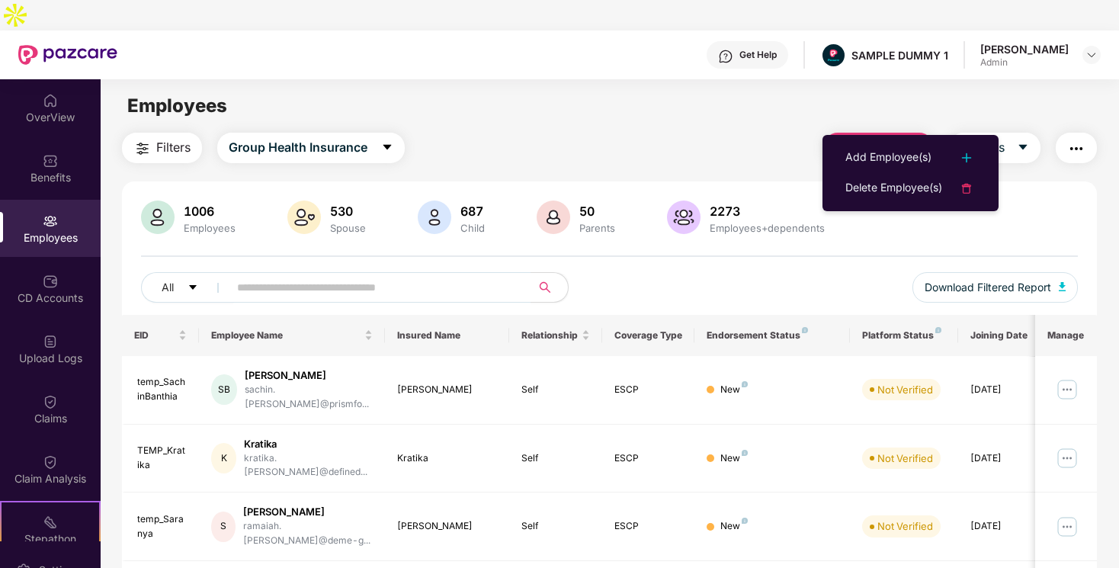
click at [713, 133] on div "Filters Group Health Insurance Employee Reports" at bounding box center [609, 148] width 975 height 30
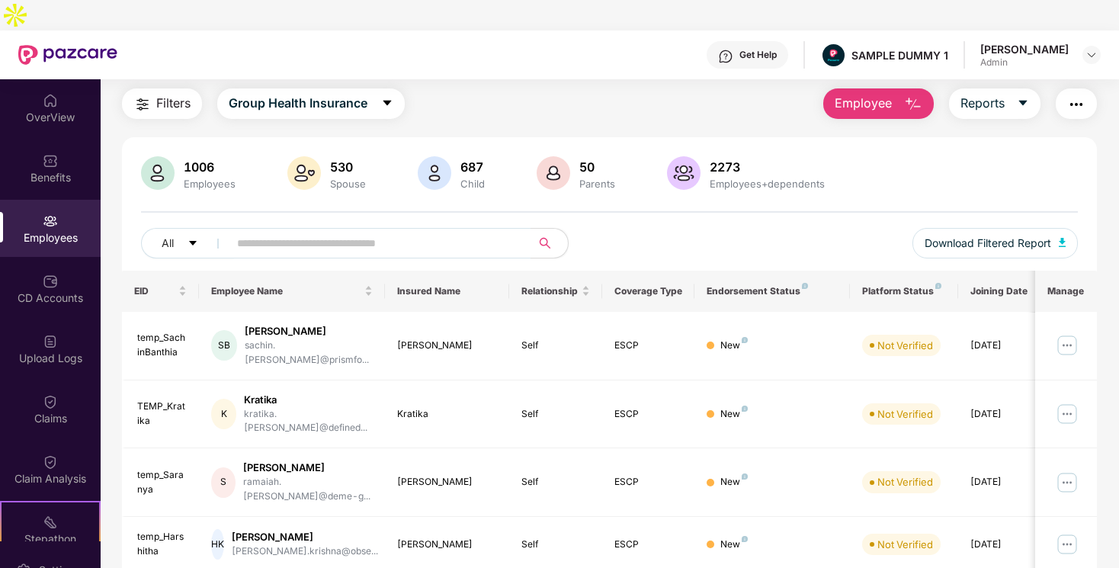
scroll to position [43, 0]
click at [1065, 334] on img at bounding box center [1067, 346] width 24 height 24
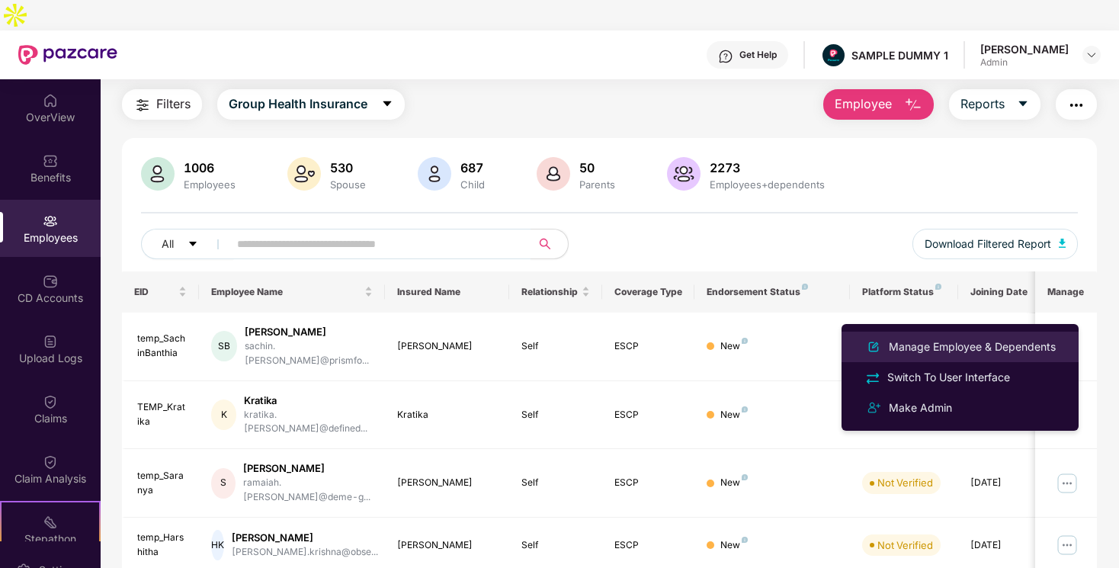
click at [1000, 341] on div "Manage Employee & Dependents" at bounding box center [972, 346] width 173 height 17
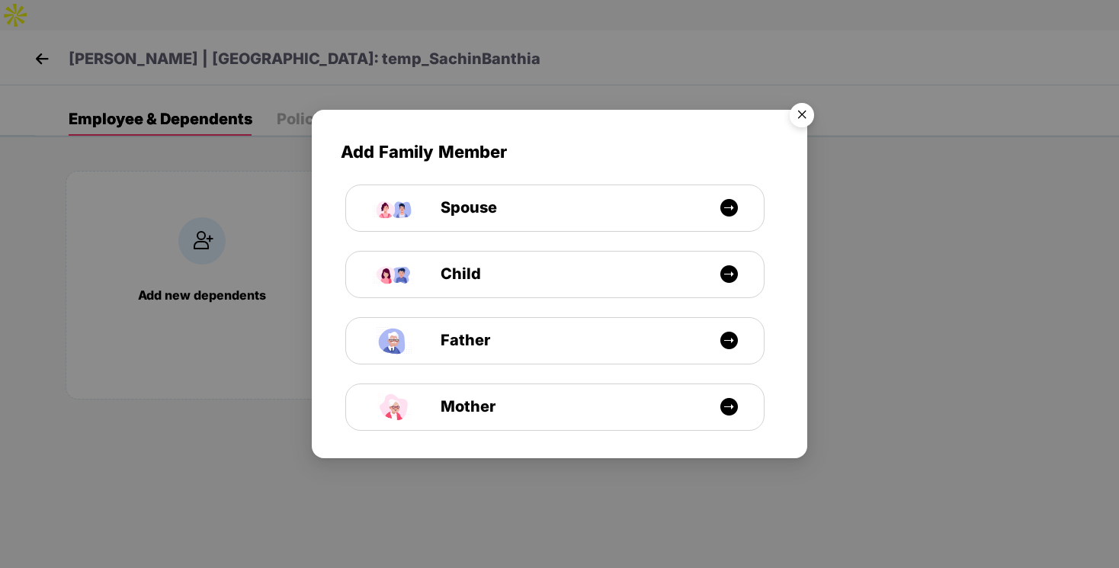
click at [812, 107] on img "Close" at bounding box center [801, 117] width 43 height 43
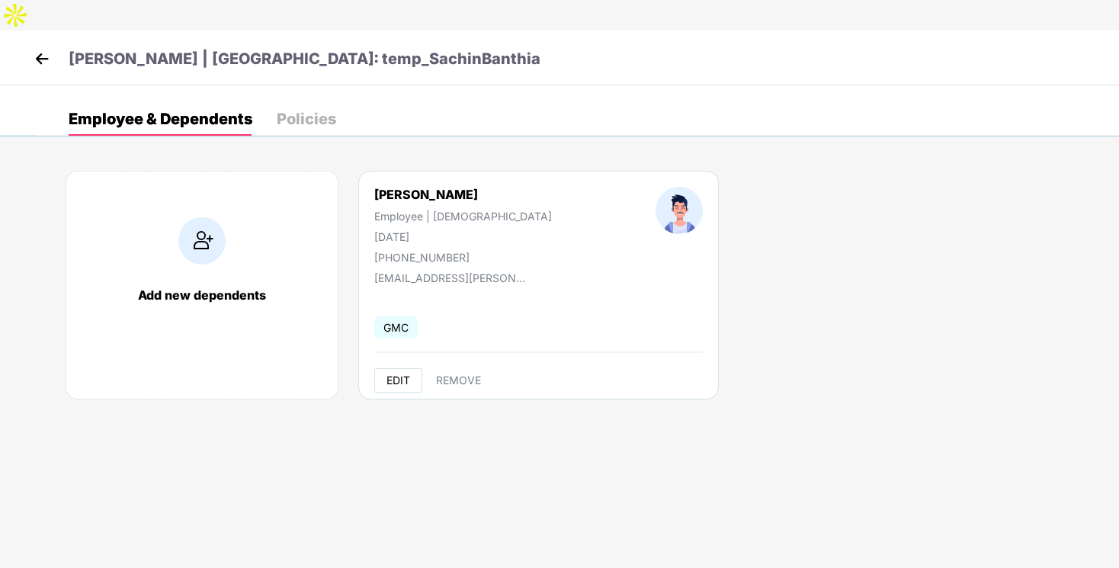
click at [389, 374] on span "EDIT" at bounding box center [398, 380] width 24 height 12
select select "****"
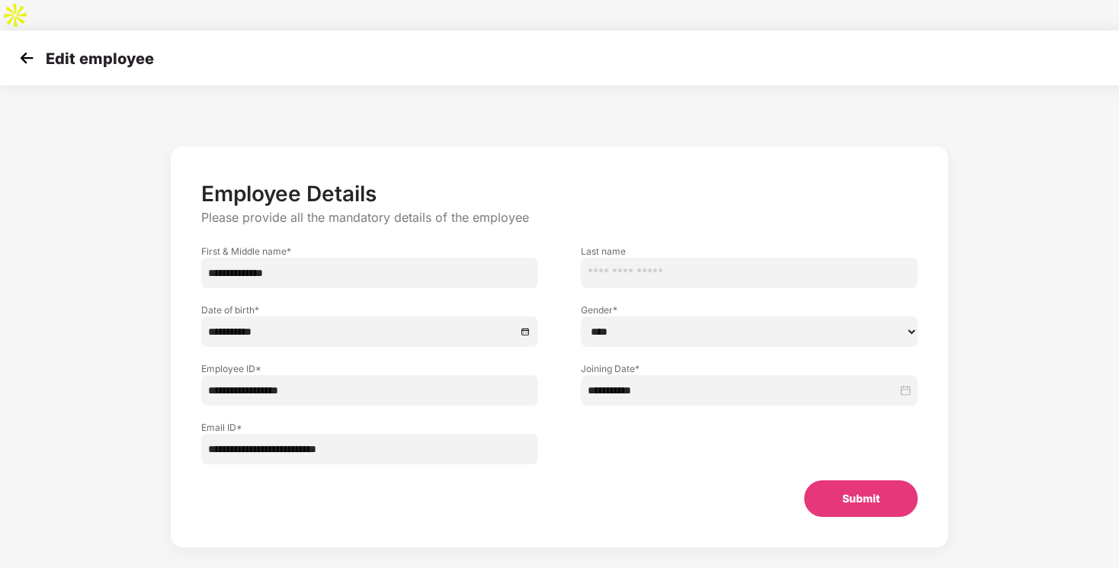
click at [24, 46] on img at bounding box center [26, 57] width 23 height 23
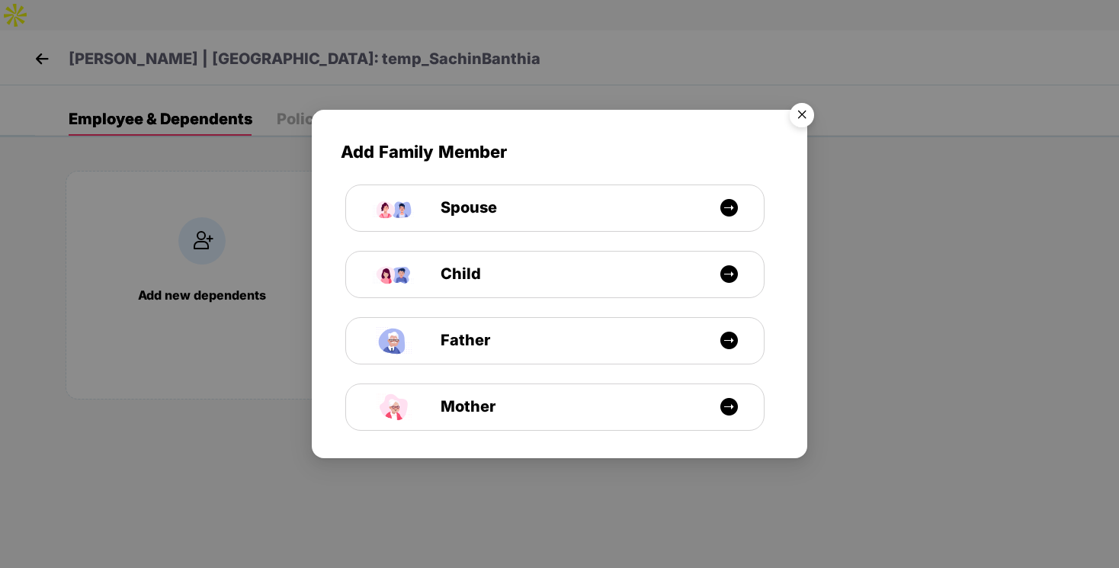
click at [806, 115] on img "Close" at bounding box center [801, 117] width 43 height 43
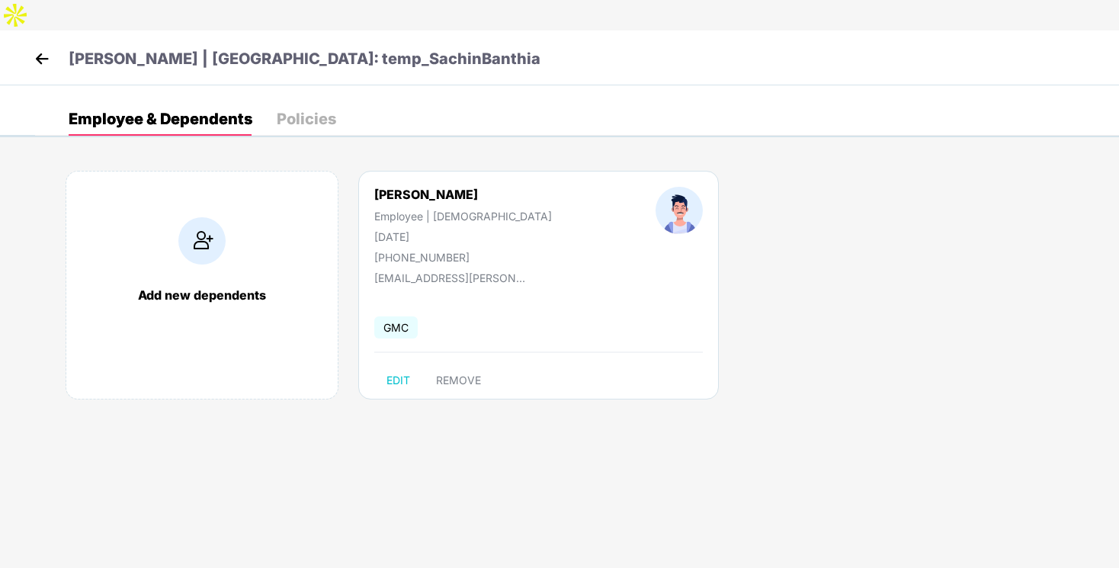
click at [42, 47] on img at bounding box center [41, 58] width 23 height 23
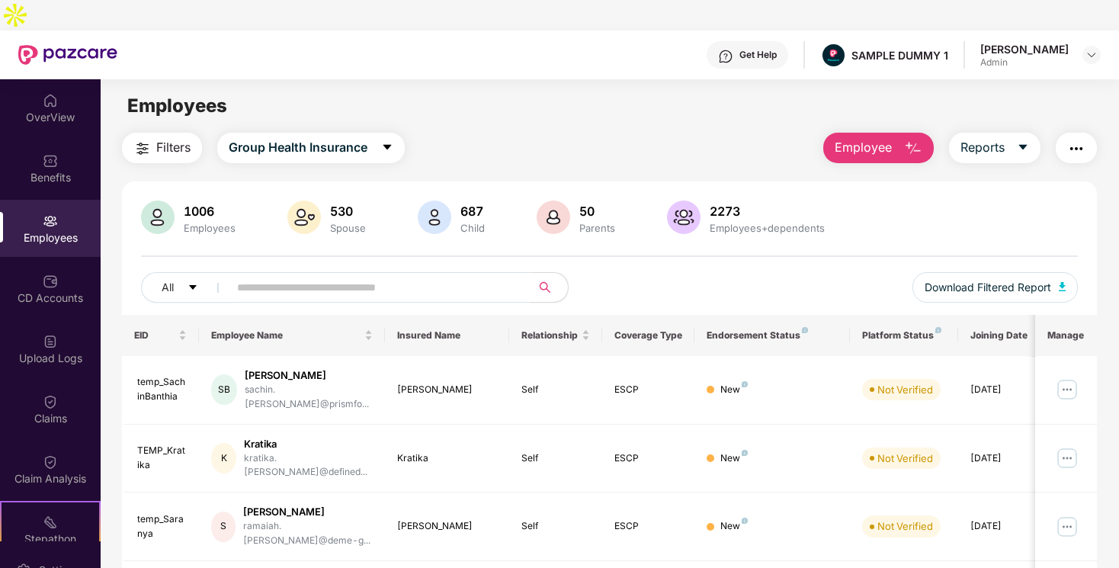
click at [1080, 139] on img "button" at bounding box center [1076, 148] width 18 height 18
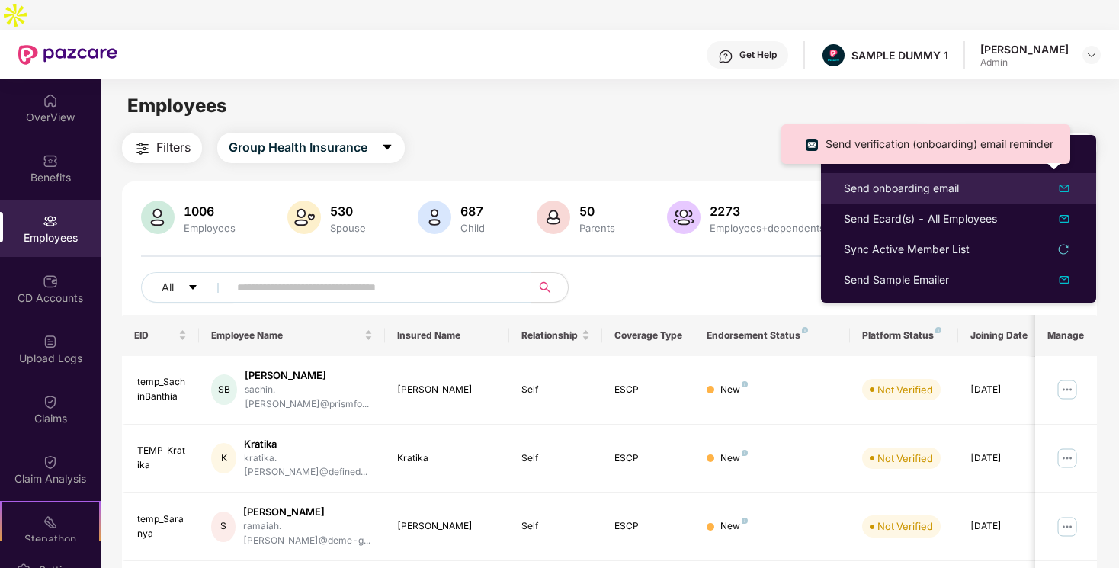
click at [900, 191] on div "Send onboarding email" at bounding box center [901, 188] width 115 height 17
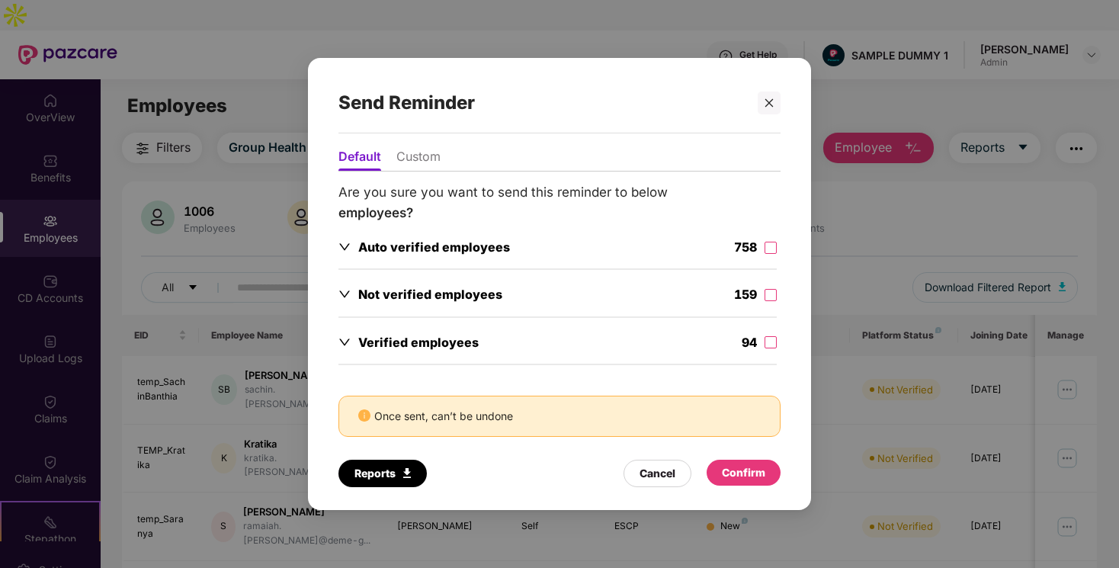
click at [415, 152] on li "Custom" at bounding box center [418, 160] width 44 height 22
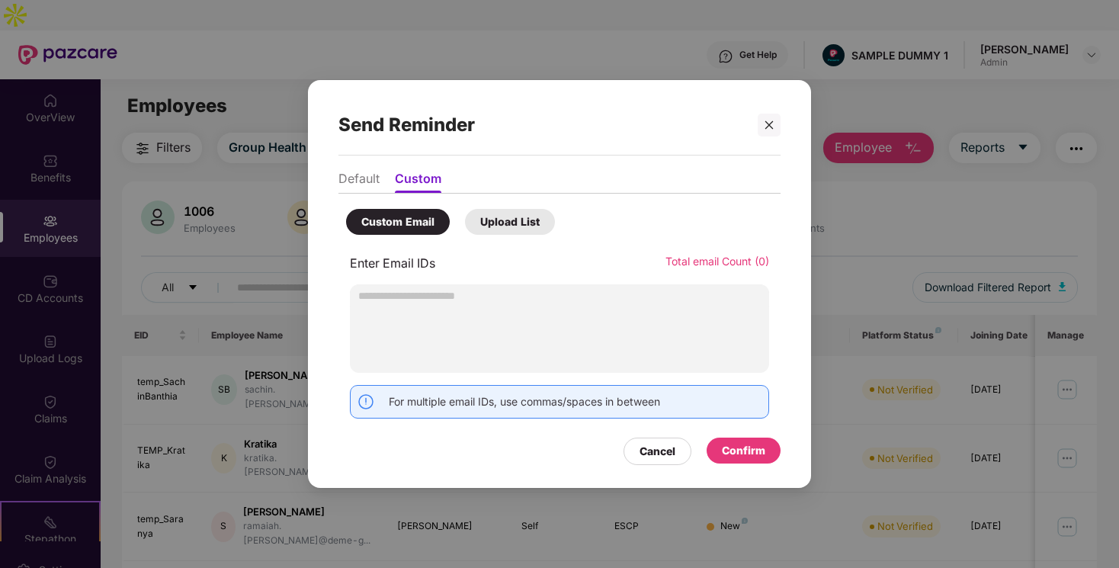
click at [450, 312] on div at bounding box center [559, 328] width 419 height 88
click at [393, 296] on input "text" at bounding box center [559, 295] width 419 height 23
click at [772, 123] on icon "close" at bounding box center [769, 125] width 11 height 11
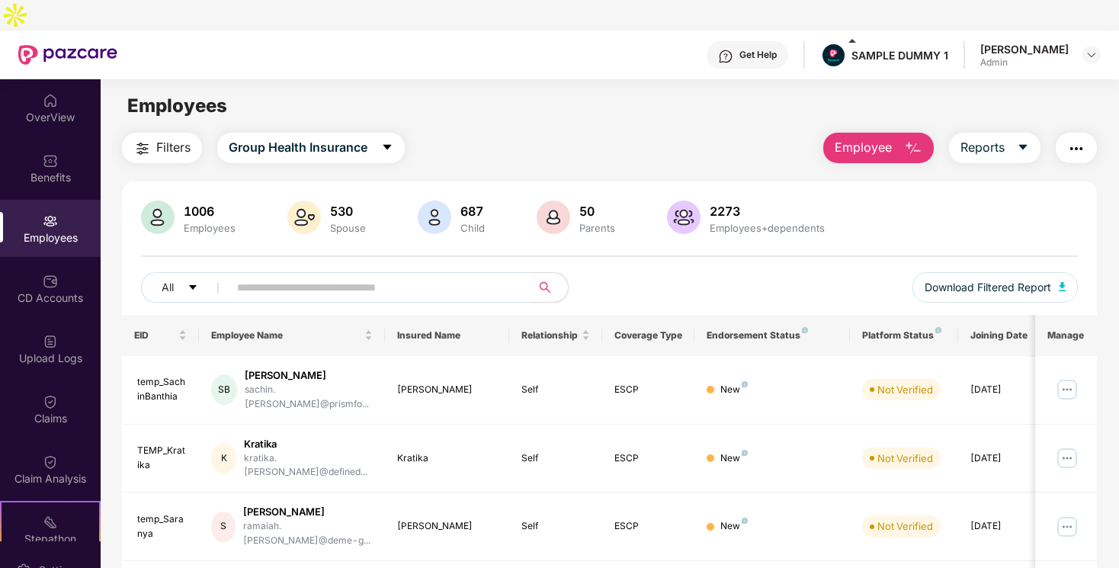
click at [849, 138] on span "Employee" at bounding box center [862, 147] width 57 height 19
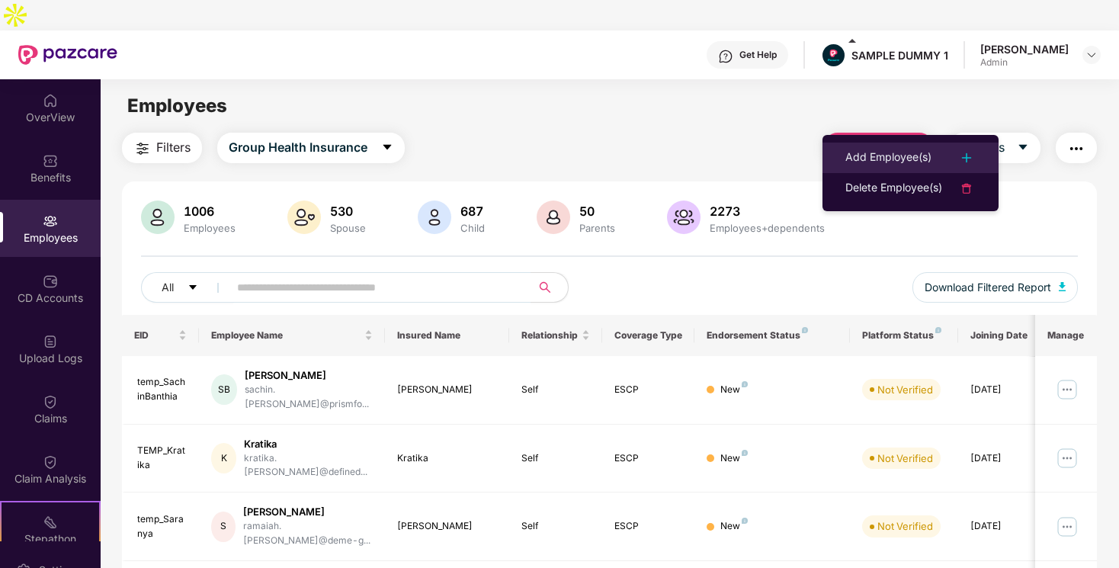
click at [893, 155] on div "Add Employee(s)" at bounding box center [888, 158] width 86 height 18
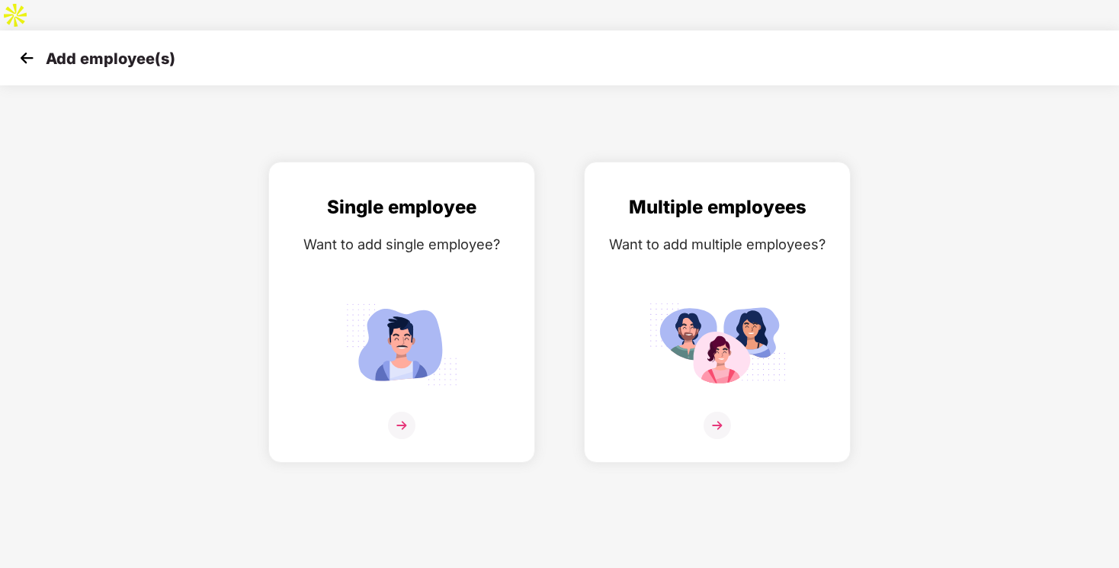
click at [24, 46] on img at bounding box center [26, 57] width 23 height 23
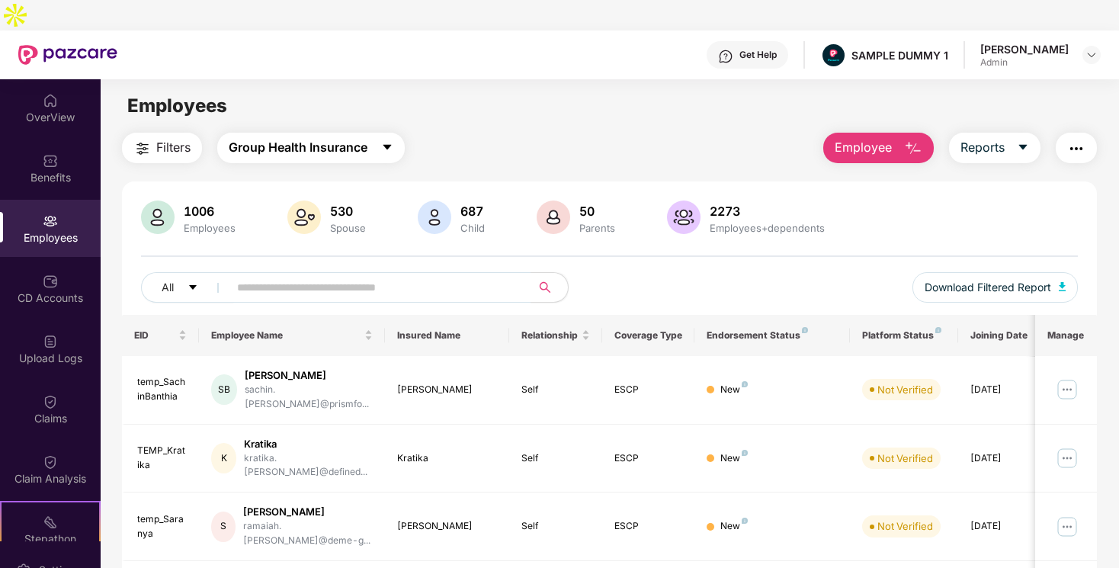
click at [382, 141] on icon "caret-down" at bounding box center [387, 147] width 12 height 12
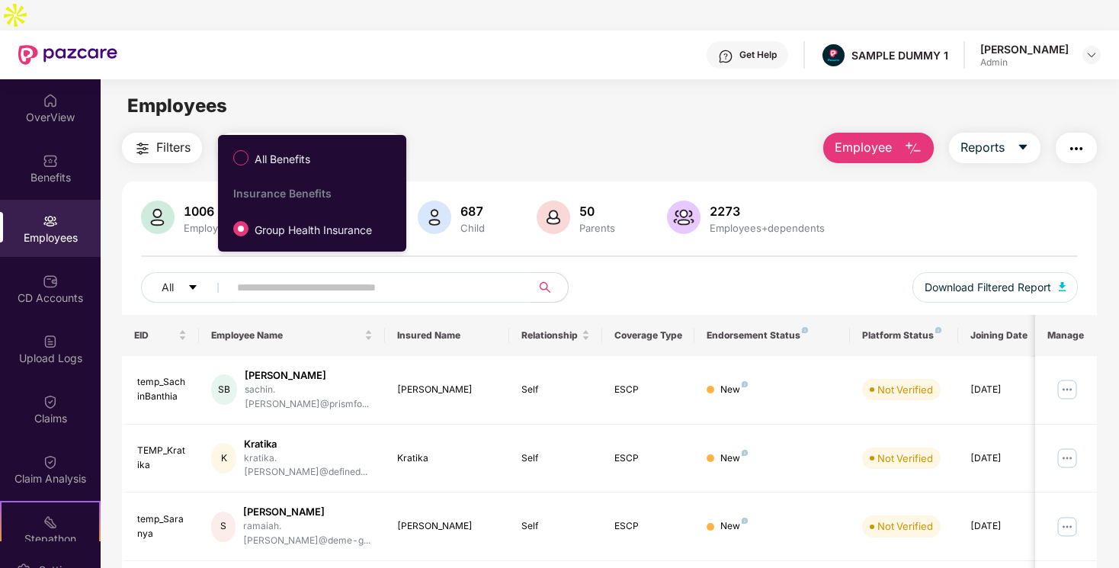
click at [447, 101] on main "Employees Filters Group Health Insurance Employee Reports 1006 Employees 530 Sp…" at bounding box center [609, 363] width 1017 height 568
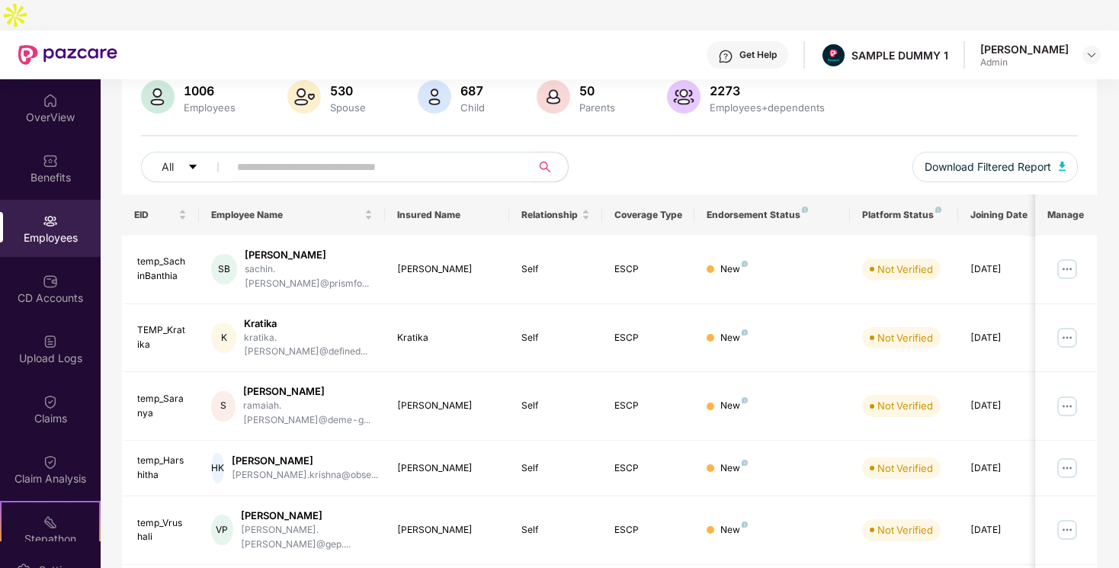
scroll to position [123, 0]
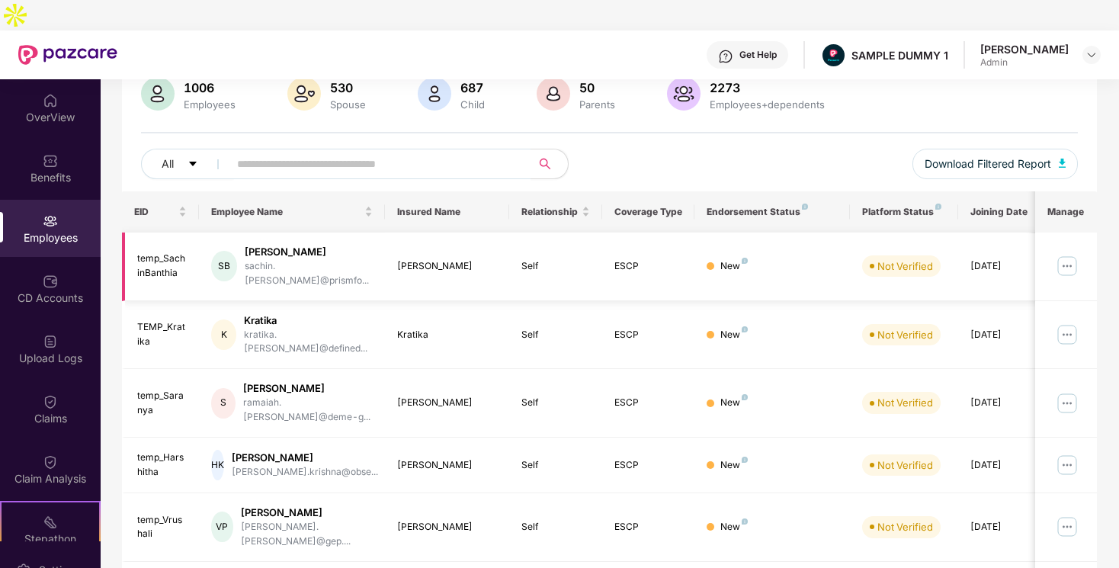
click at [1068, 254] on img at bounding box center [1067, 266] width 24 height 24
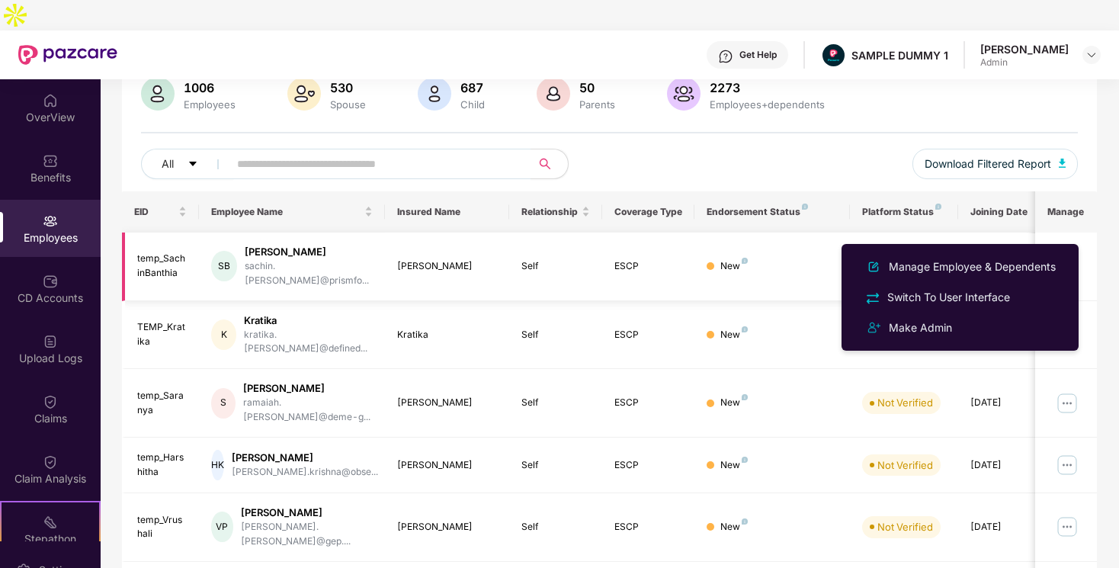
click at [735, 259] on div "New" at bounding box center [733, 266] width 27 height 14
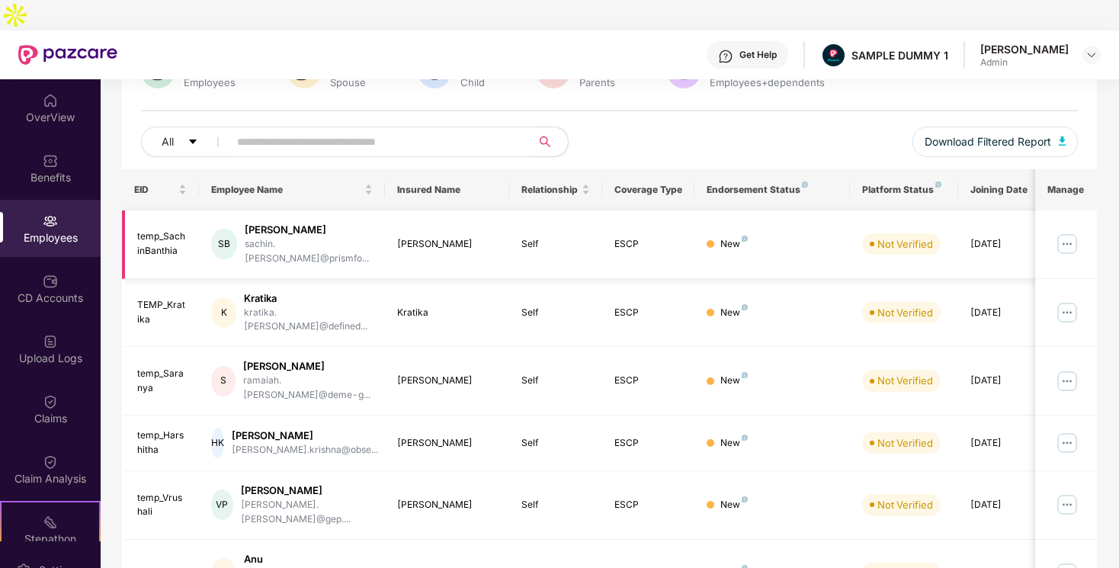
scroll to position [146, 0]
drag, startPoint x: 249, startPoint y: 196, endPoint x: 359, endPoint y: 211, distance: 110.8
click at [360, 222] on div "[PERSON_NAME] sachin.[PERSON_NAME]@prismfo..." at bounding box center [309, 243] width 129 height 43
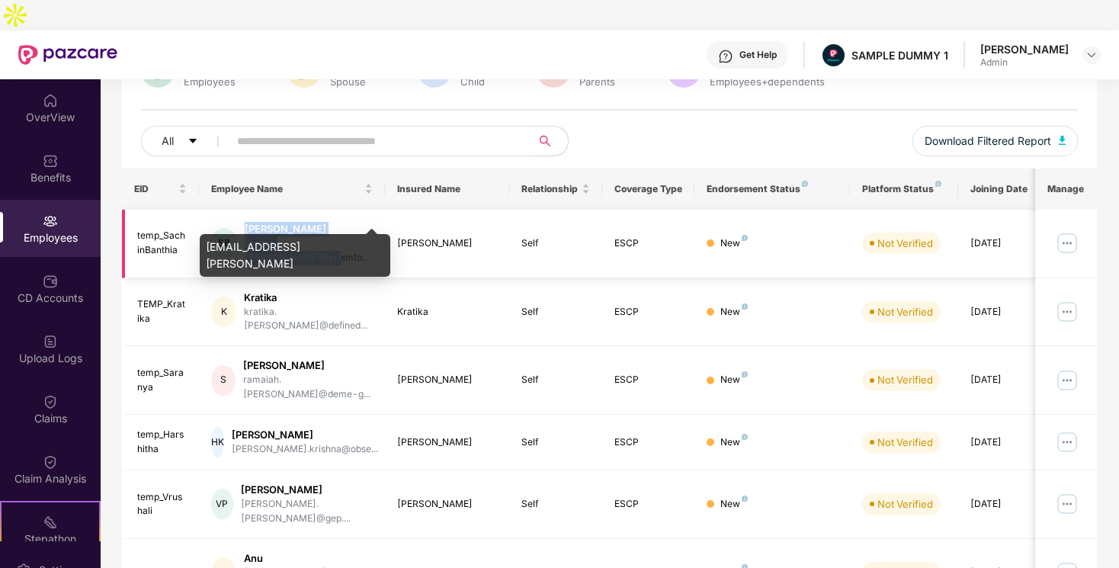
click at [391, 210] on td "[PERSON_NAME]" at bounding box center [447, 244] width 124 height 69
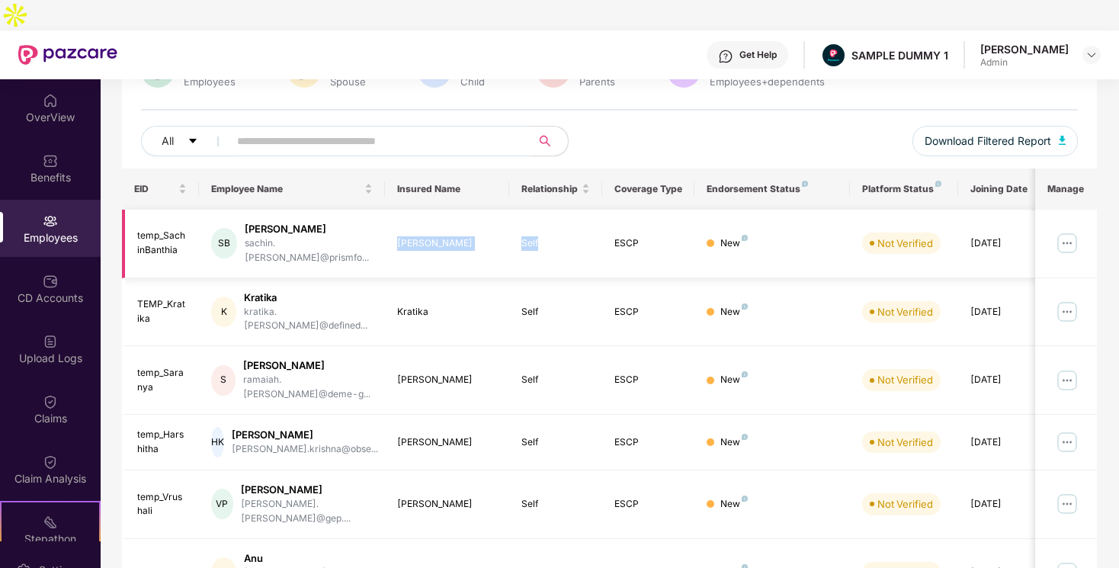
drag, startPoint x: 392, startPoint y: 203, endPoint x: 567, endPoint y: 213, distance: 174.8
click at [567, 213] on tr "temp_SachinBanthia SB [PERSON_NAME] sachin.[PERSON_NAME]@prismfo... [PERSON_NAM…" at bounding box center [617, 244] width 991 height 69
click at [607, 278] on td "ESCP" at bounding box center [648, 312] width 93 height 69
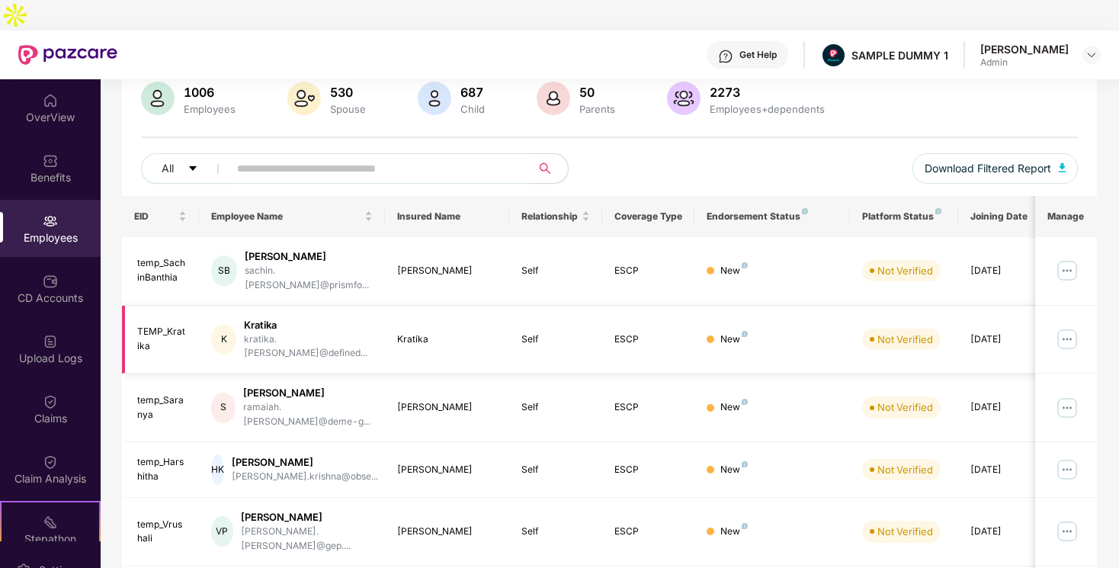
scroll to position [0, 0]
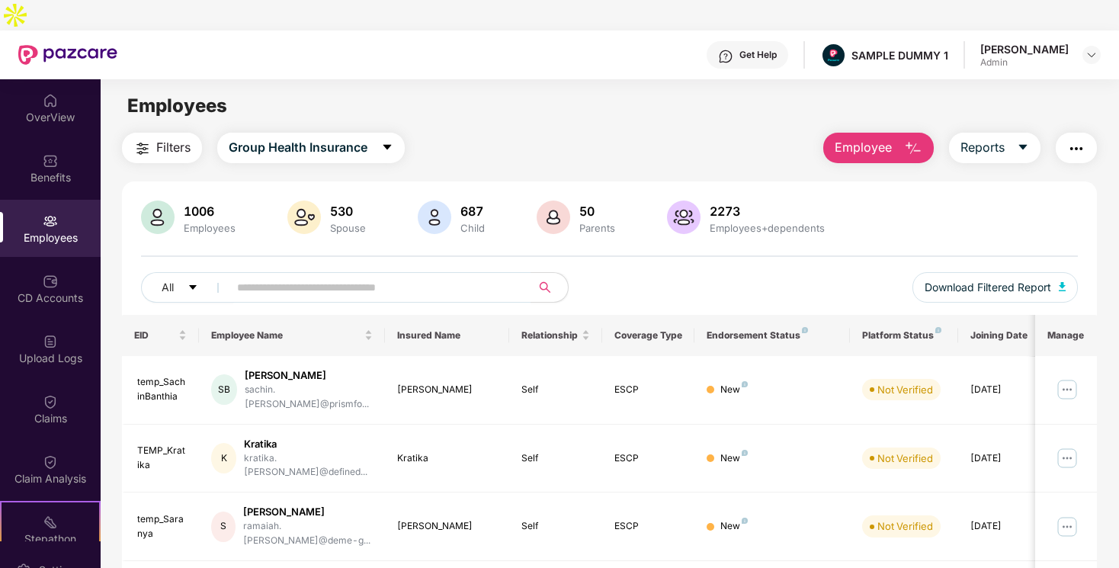
click at [862, 138] on span "Employee" at bounding box center [862, 147] width 57 height 19
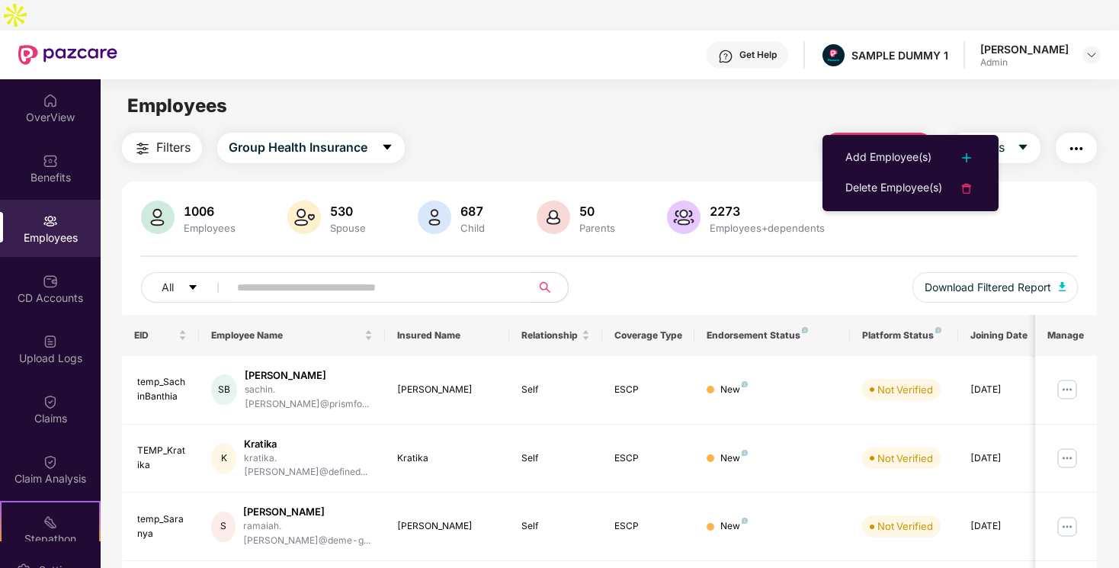
click at [775, 133] on div "Filters Group Health Insurance Employee Reports" at bounding box center [609, 148] width 975 height 30
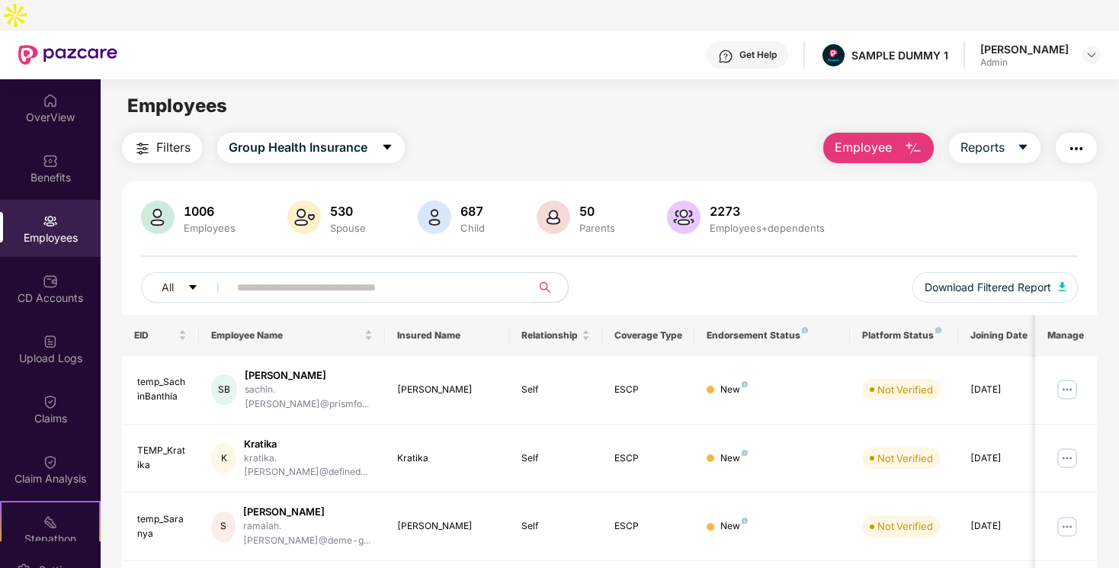
click at [898, 133] on button "Employee" at bounding box center [878, 148] width 111 height 30
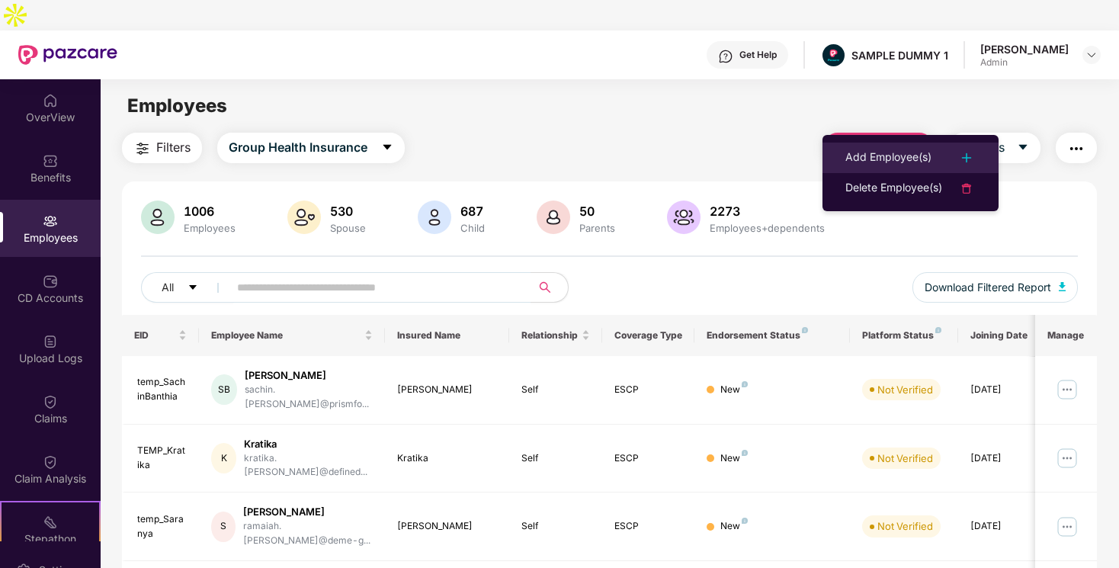
click at [884, 151] on div "Add Employee(s)" at bounding box center [888, 158] width 86 height 18
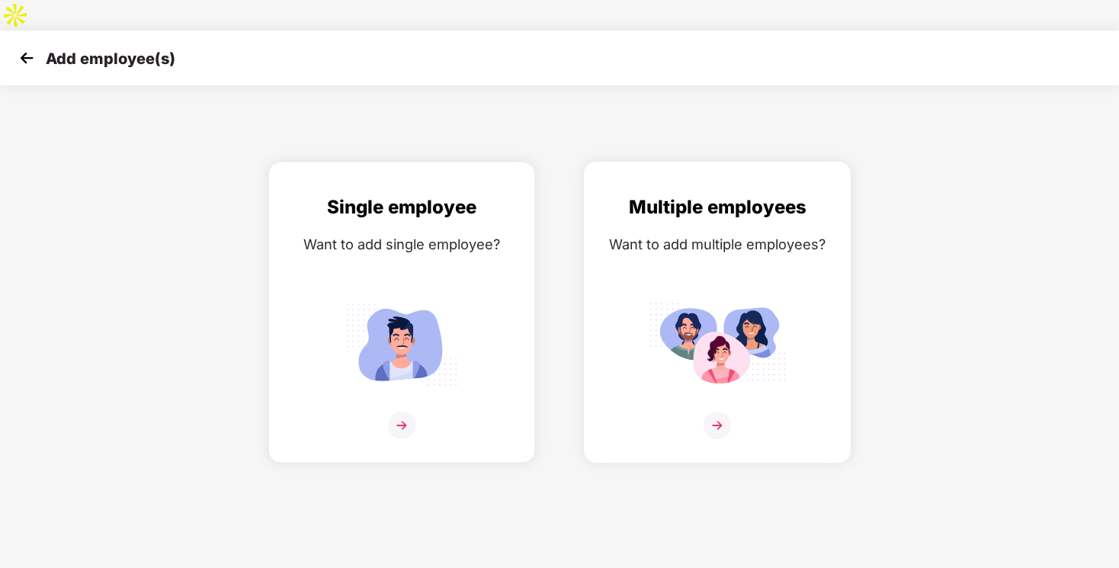
click at [684, 296] on img at bounding box center [717, 343] width 137 height 95
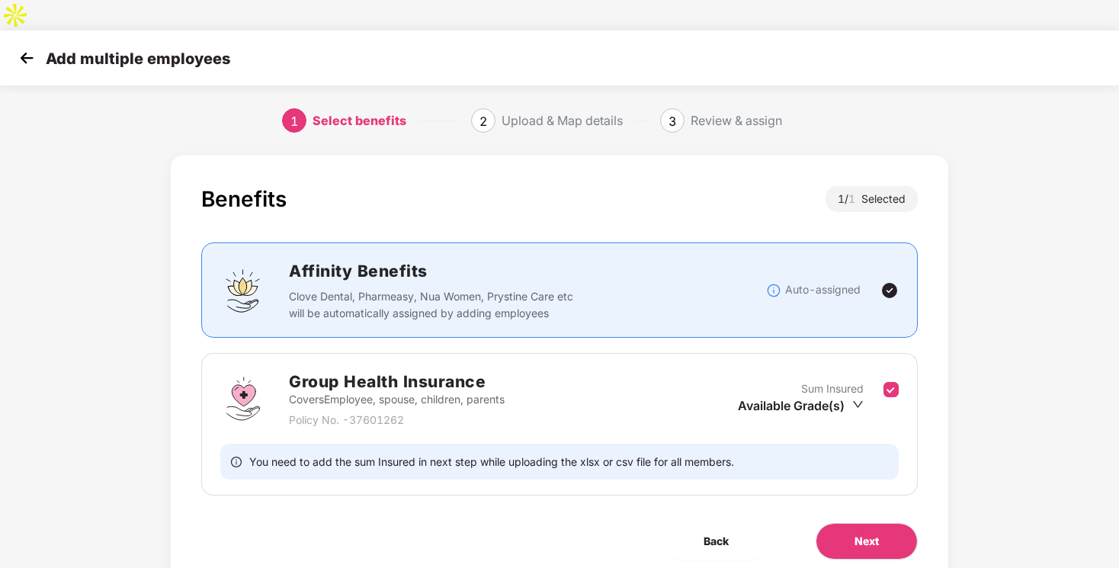
click at [31, 46] on img at bounding box center [26, 57] width 23 height 23
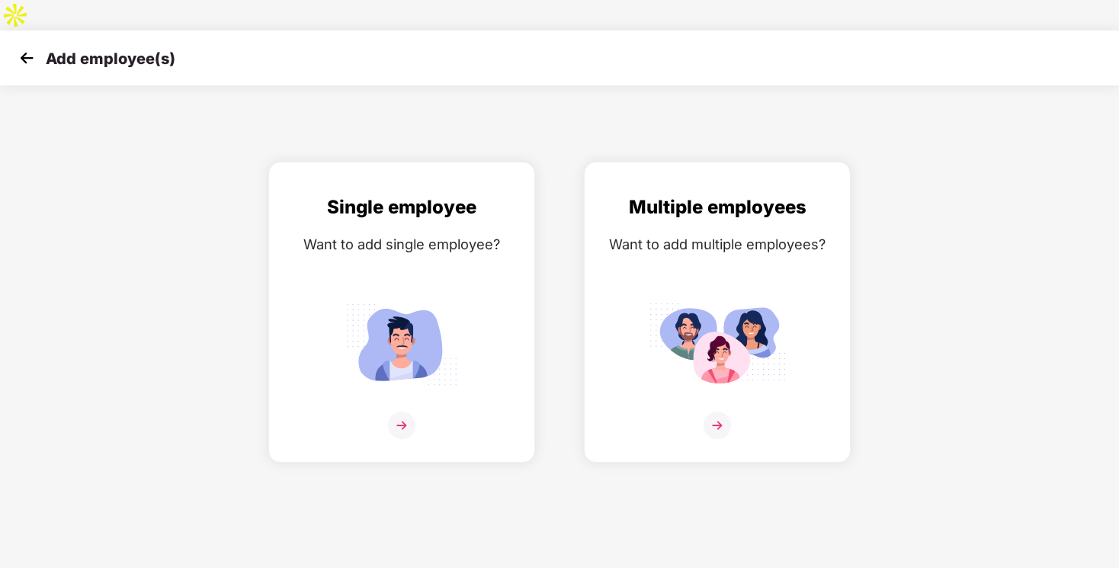
click at [30, 46] on img at bounding box center [26, 57] width 23 height 23
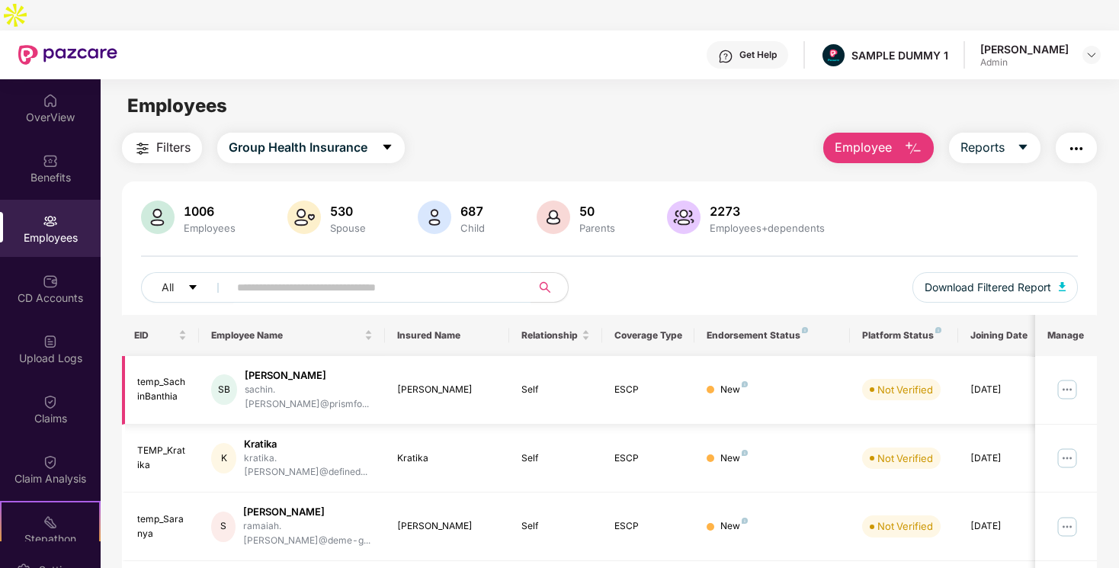
click at [1068, 377] on img at bounding box center [1067, 389] width 24 height 24
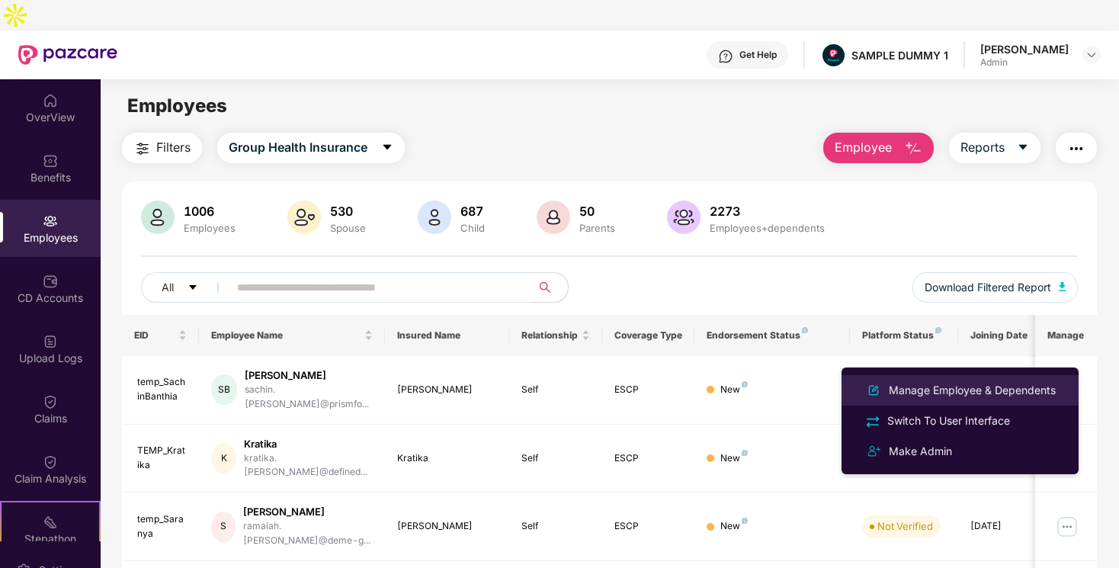
click at [916, 392] on div "Manage Employee & Dependents" at bounding box center [972, 390] width 173 height 17
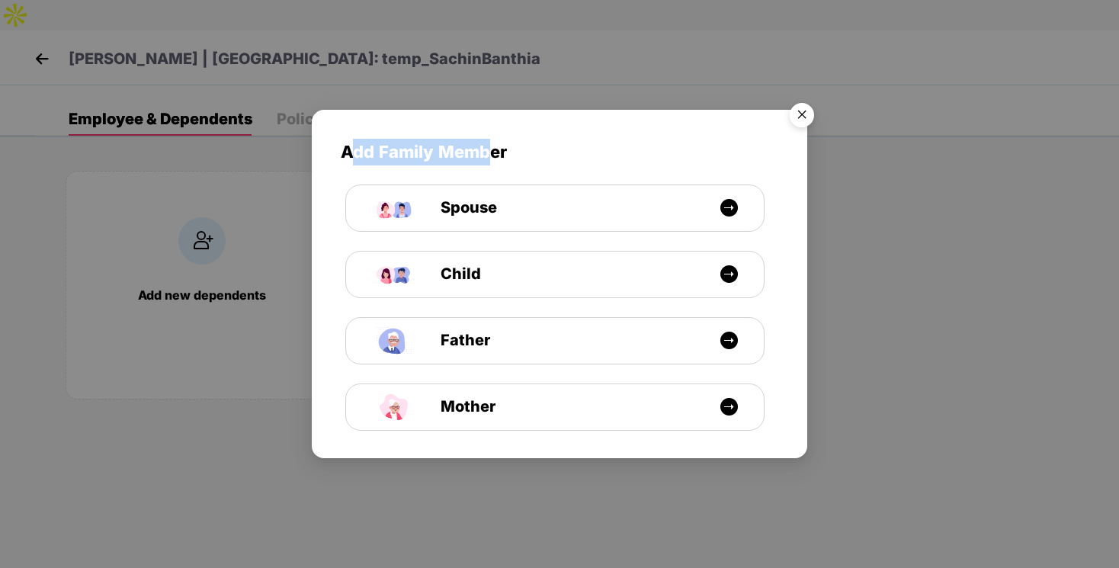
drag, startPoint x: 351, startPoint y: 154, endPoint x: 489, endPoint y: 143, distance: 139.1
click at [489, 143] on span "Add Family Member" at bounding box center [559, 152] width 437 height 27
click at [799, 111] on img "Close" at bounding box center [801, 117] width 43 height 43
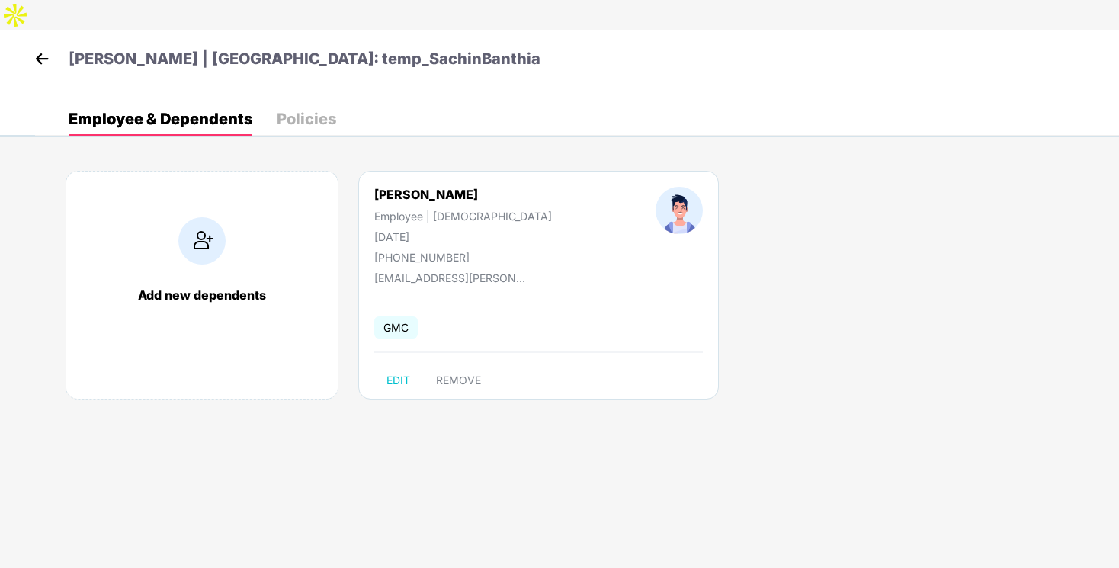
click at [45, 47] on img at bounding box center [41, 58] width 23 height 23
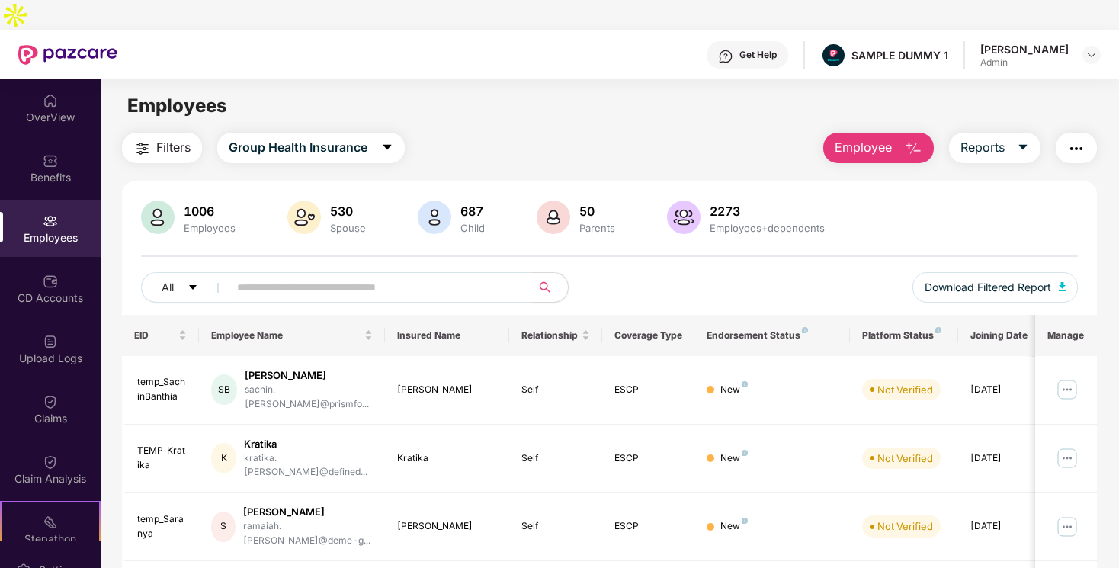
scroll to position [22, 0]
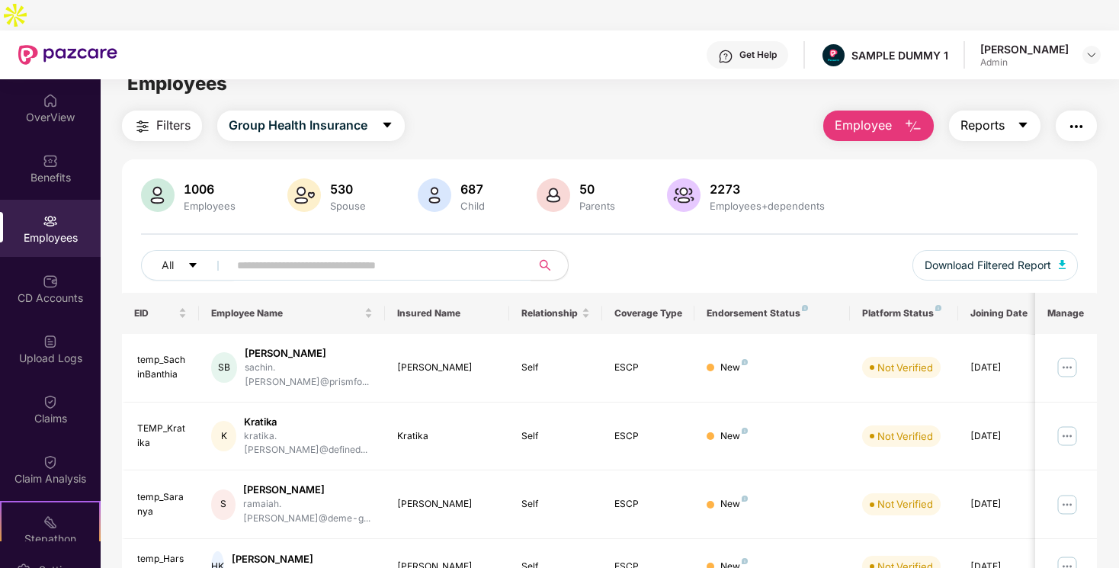
click at [1025, 119] on icon "caret-down" at bounding box center [1023, 125] width 12 height 12
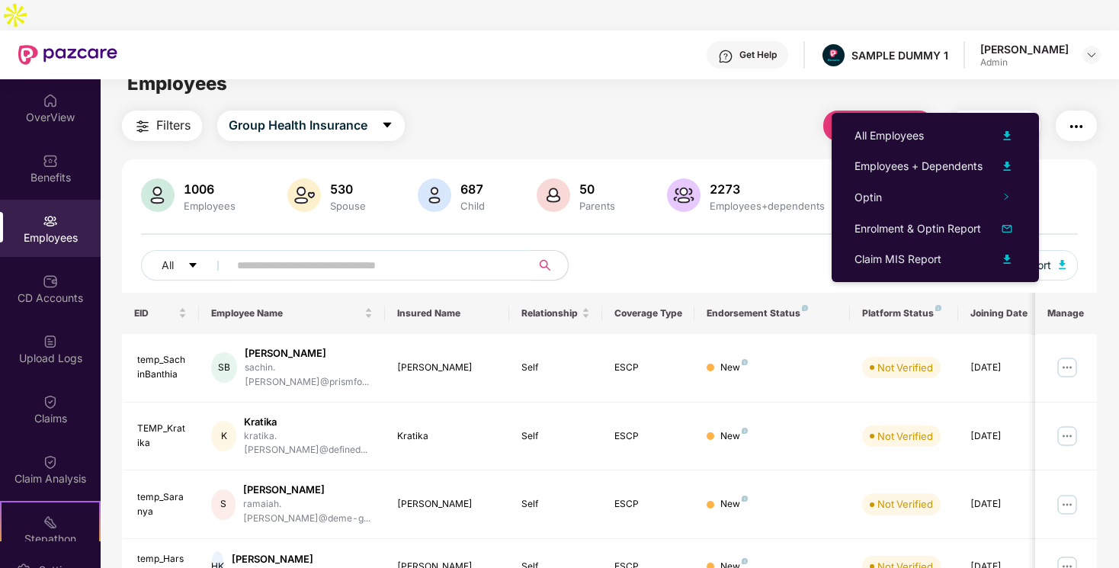
click at [712, 250] on div "All Download Filtered Report" at bounding box center [609, 271] width 937 height 43
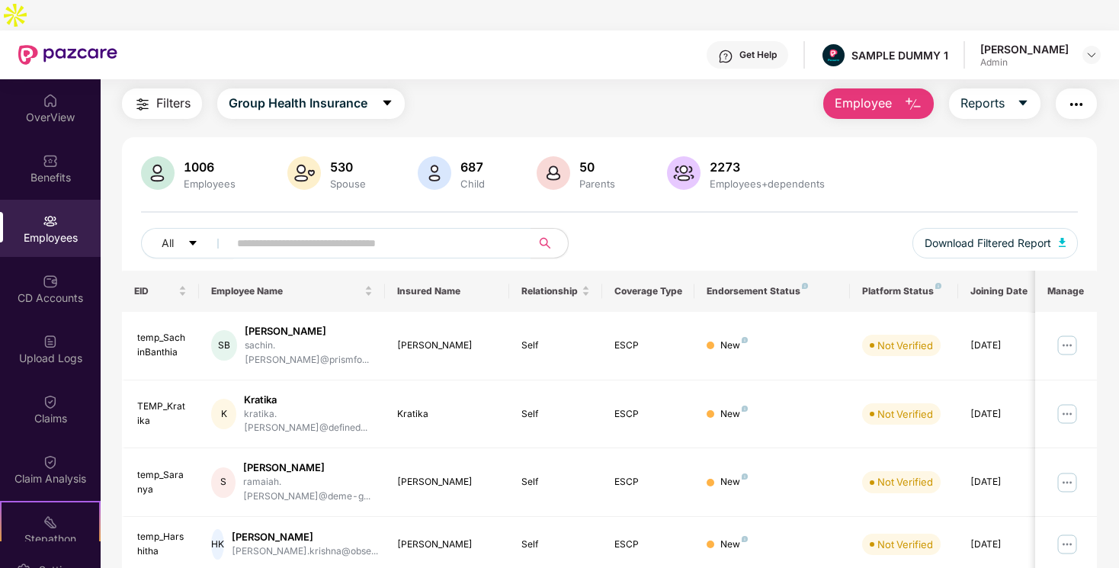
scroll to position [26, 0]
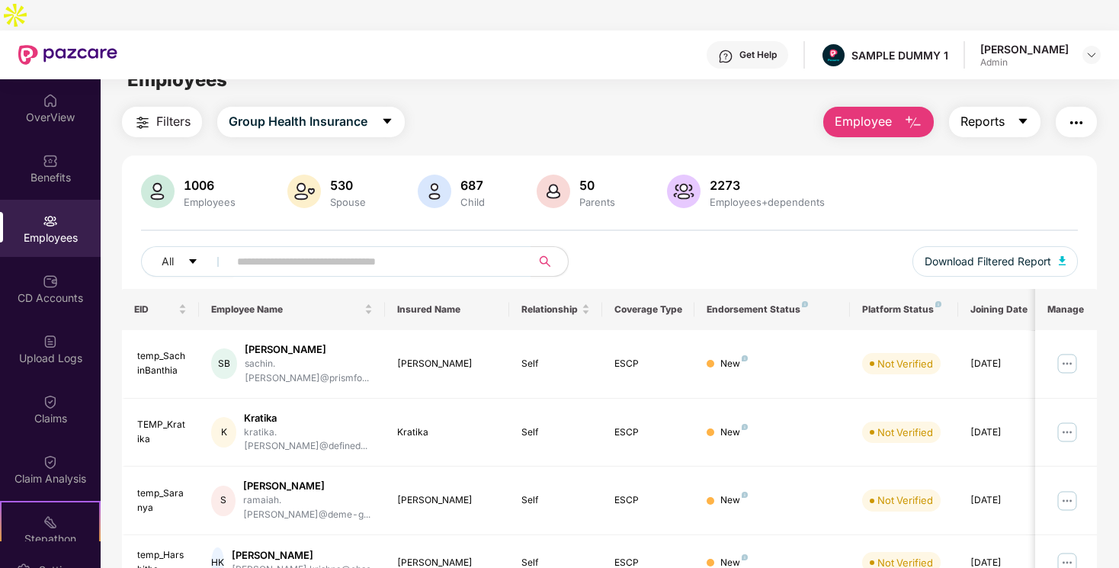
click at [1009, 107] on button "Reports" at bounding box center [994, 122] width 91 height 30
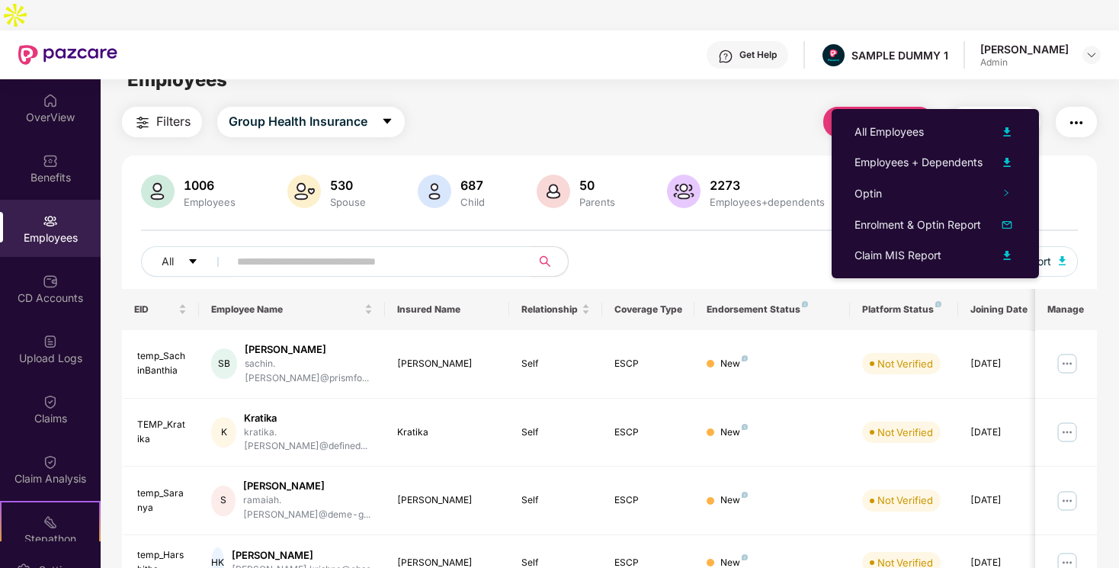
click at [741, 196] on div "Employees+dependents" at bounding box center [766, 202] width 121 height 12
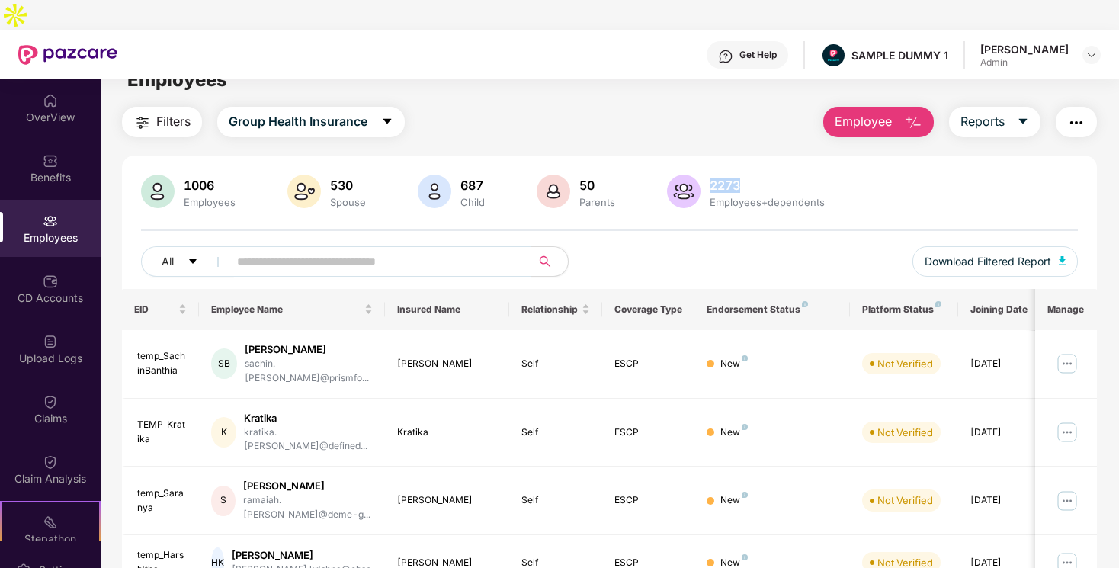
drag, startPoint x: 708, startPoint y: 157, endPoint x: 797, endPoint y: 161, distance: 89.2
click at [796, 178] on div "2273" at bounding box center [766, 185] width 121 height 15
click at [986, 107] on button "Reports" at bounding box center [994, 122] width 91 height 30
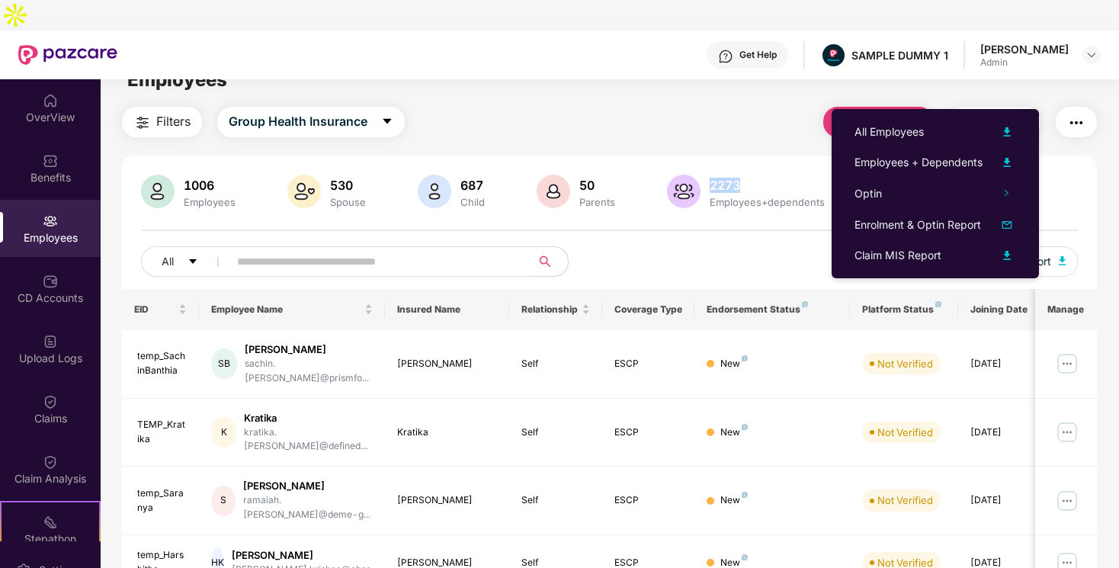
click at [725, 178] on div "2273 Employees+dependents" at bounding box center [747, 193] width 167 height 37
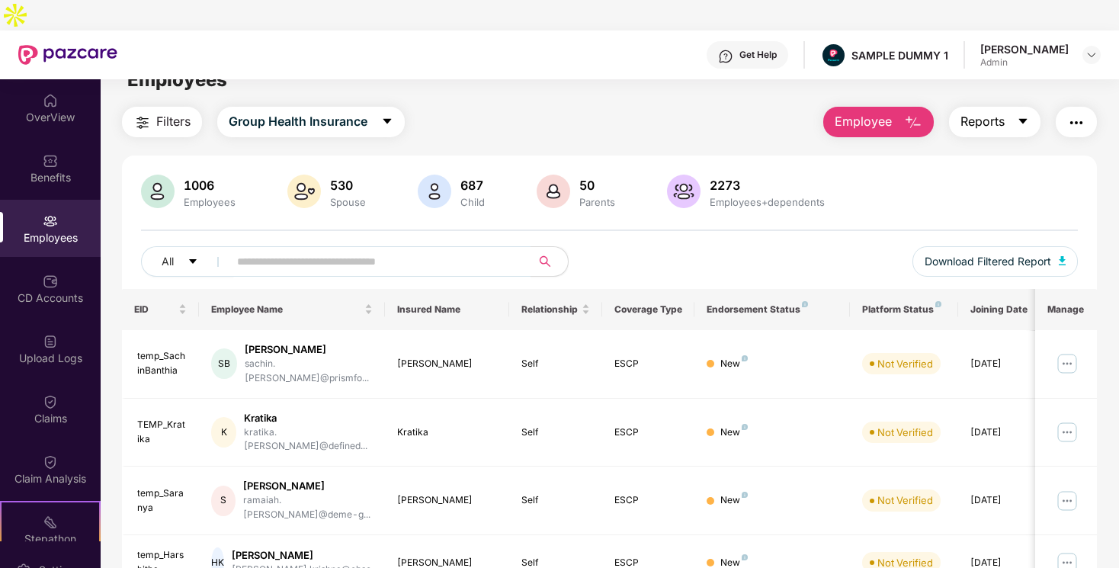
click at [1004, 107] on button "Reports" at bounding box center [994, 122] width 91 height 30
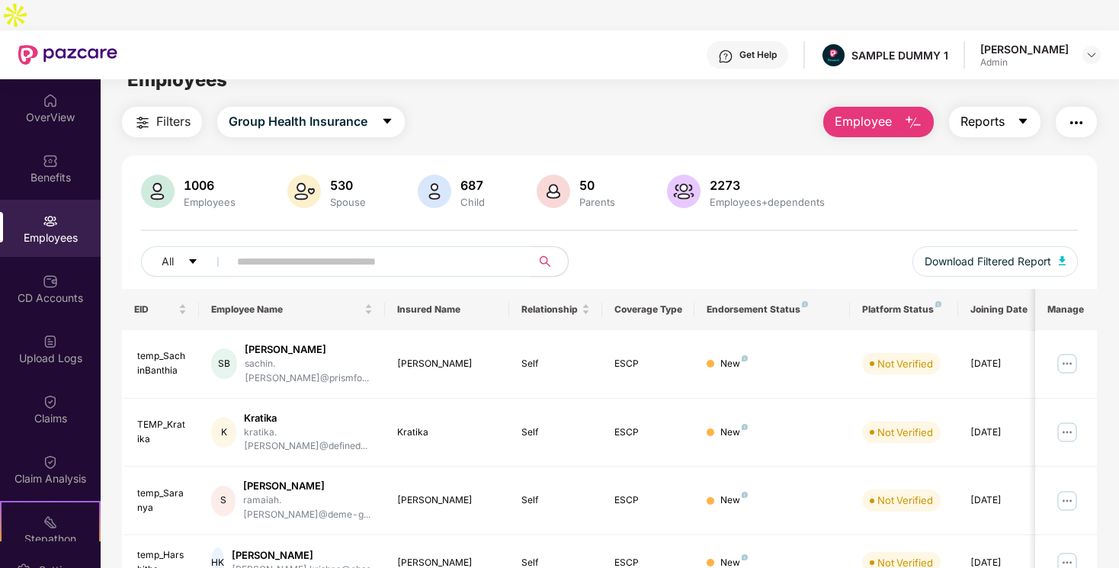
click at [1004, 107] on button "Reports" at bounding box center [994, 122] width 91 height 30
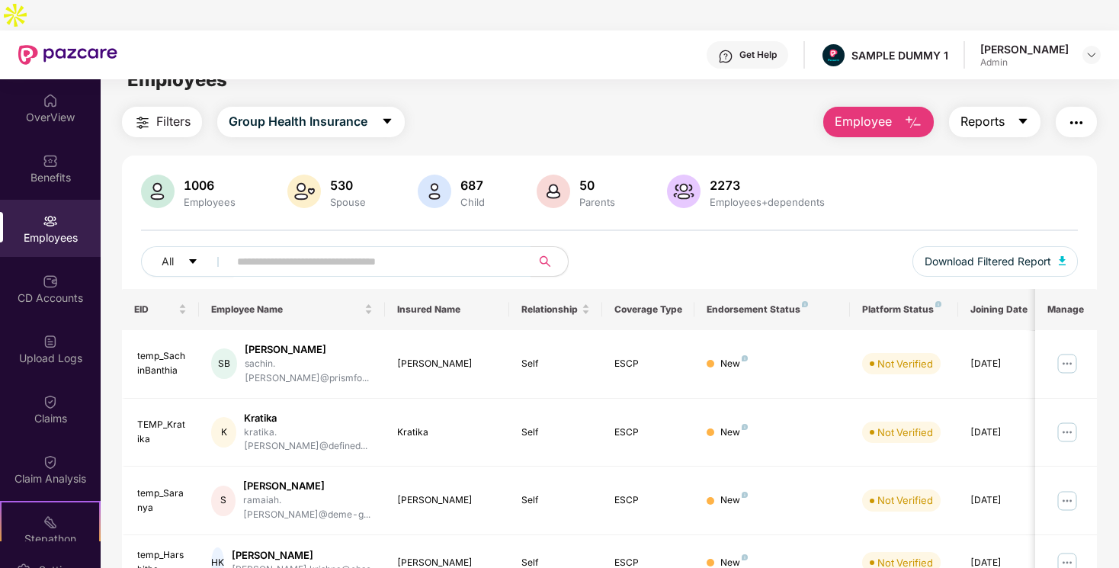
click at [986, 112] on span "Reports" at bounding box center [982, 121] width 44 height 19
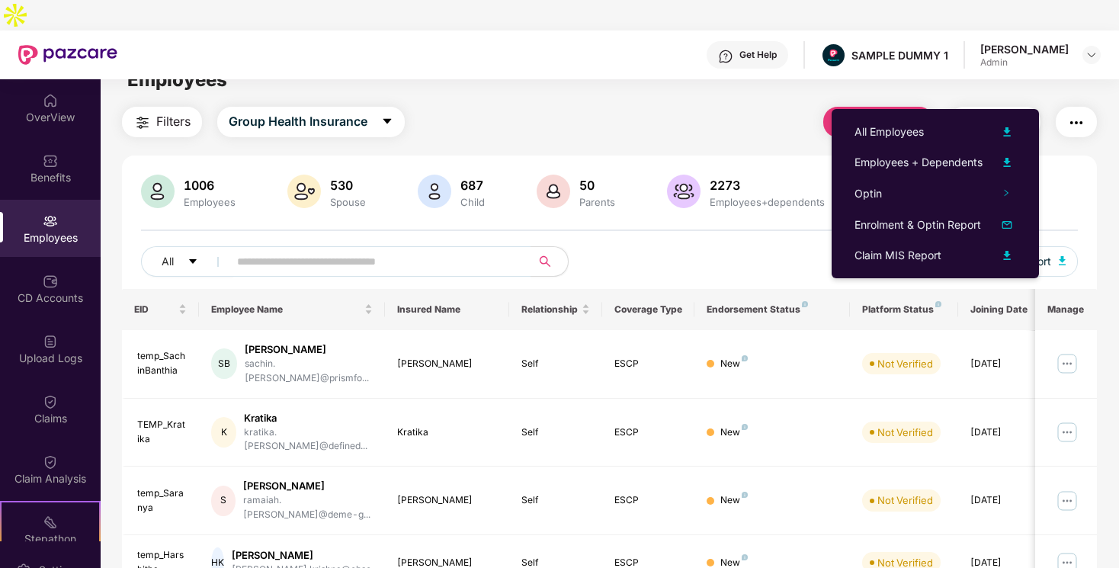
click at [713, 107] on div "Filters Group Health Insurance Employee Reports" at bounding box center [609, 122] width 975 height 30
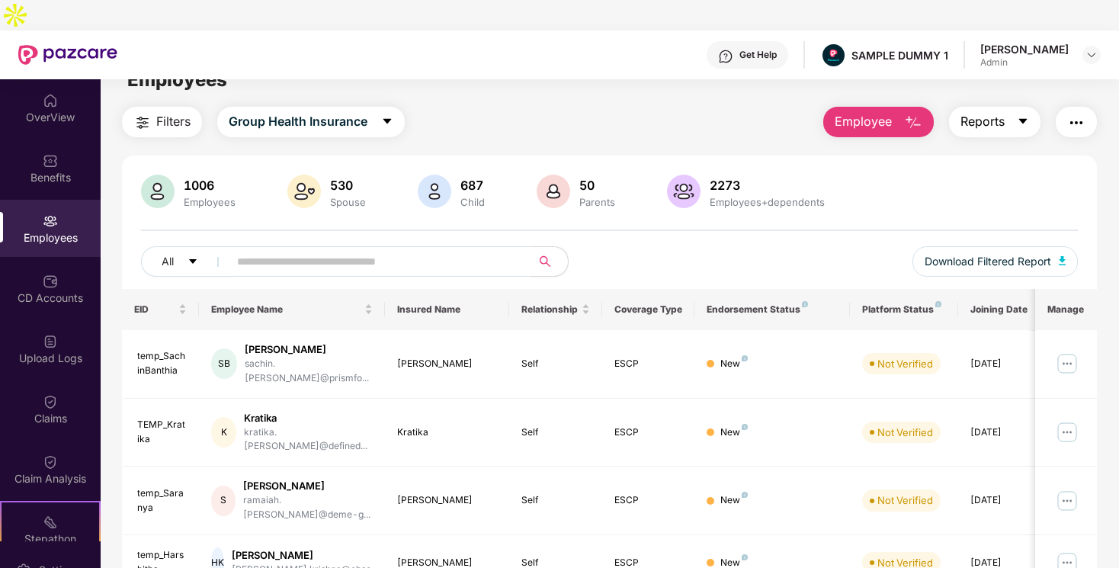
click at [1000, 112] on span "Reports" at bounding box center [982, 121] width 44 height 19
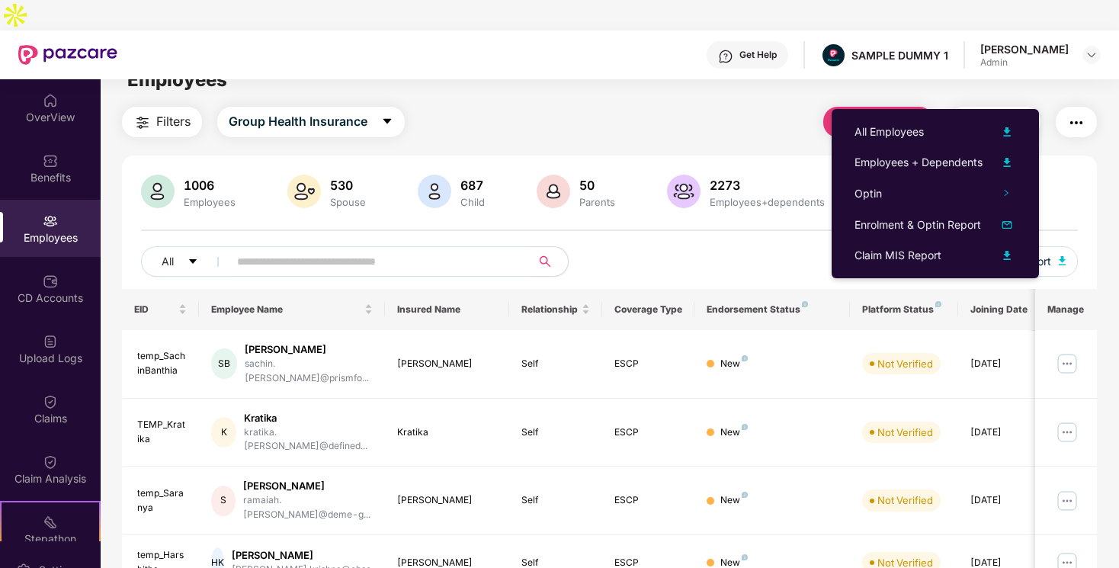
click at [668, 107] on div "Filters Group Health Insurance Employee Reports" at bounding box center [609, 122] width 975 height 30
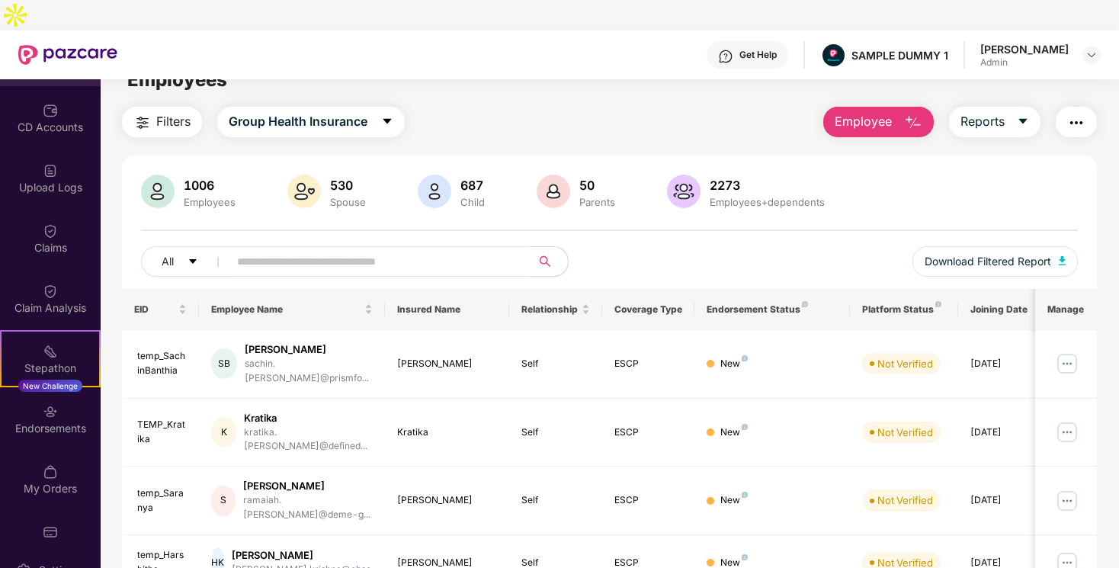
scroll to position [171, 0]
click at [40, 420] on div "Endorsements" at bounding box center [50, 427] width 101 height 15
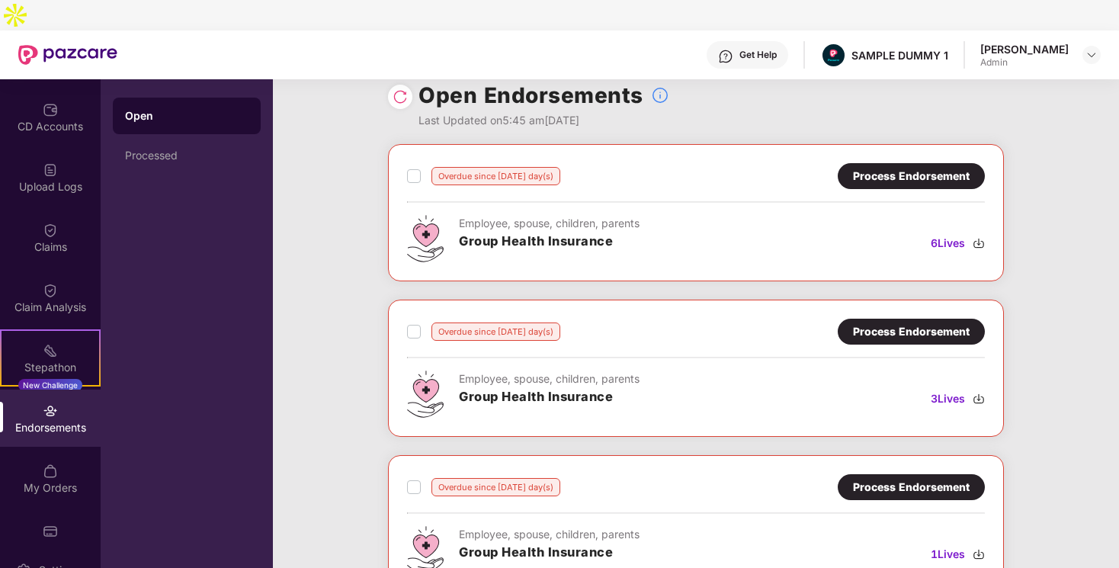
scroll to position [0, 0]
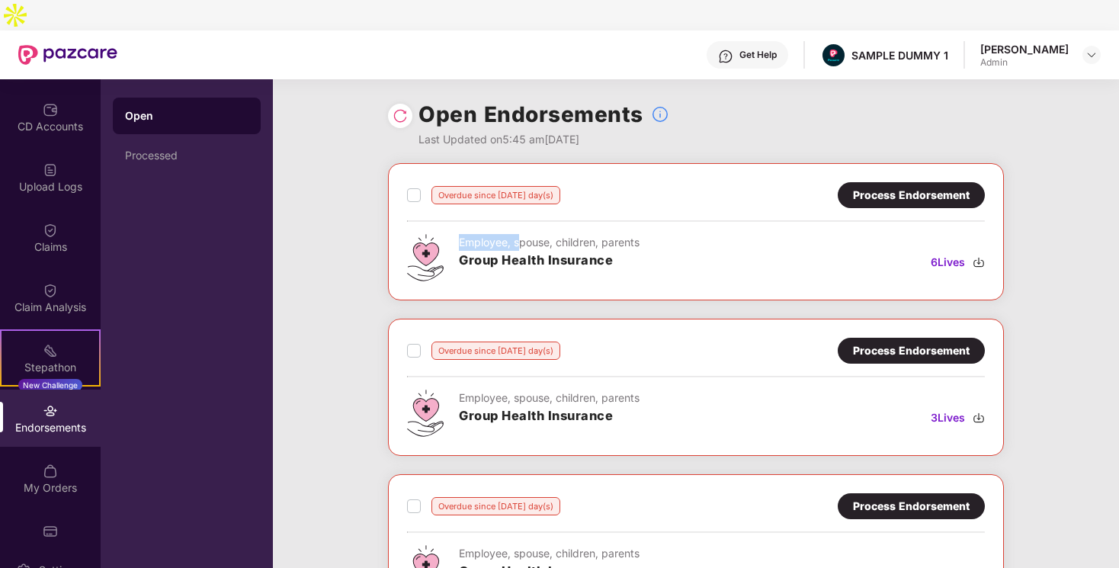
drag, startPoint x: 456, startPoint y: 216, endPoint x: 517, endPoint y: 216, distance: 61.0
click at [517, 234] on div "Employee, spouse, children, parents Group Health Insurance" at bounding box center [523, 257] width 232 height 47
click at [674, 235] on div "Employee, spouse, children, parents Group Health Insurance 6 Lives" at bounding box center [696, 257] width 578 height 47
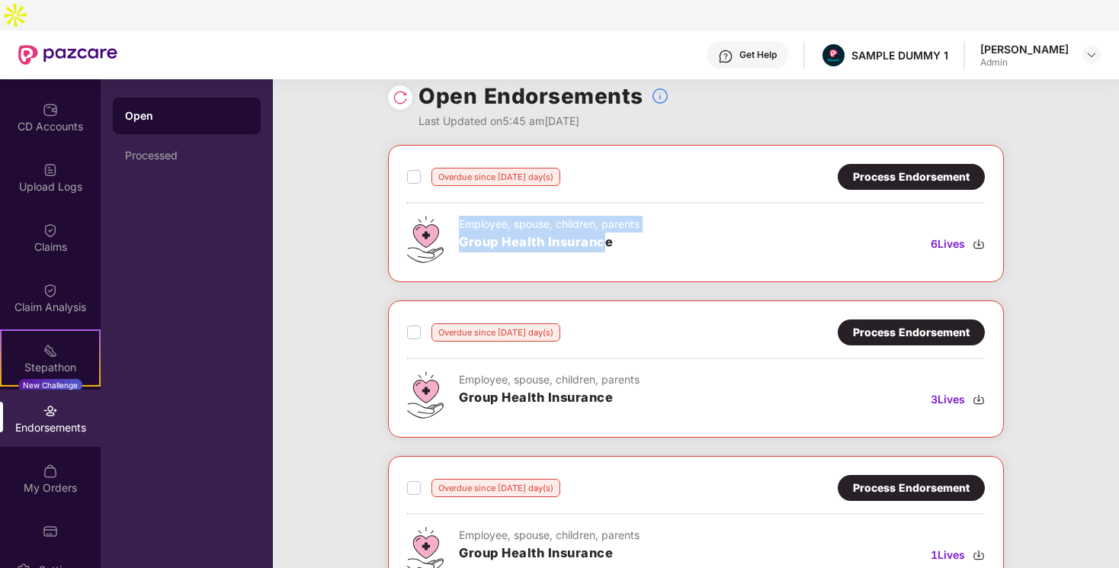
drag, startPoint x: 455, startPoint y: 199, endPoint x: 602, endPoint y: 213, distance: 147.7
click at [602, 216] on div "Employee, spouse, children, parents Group Health Insurance" at bounding box center [523, 239] width 232 height 47
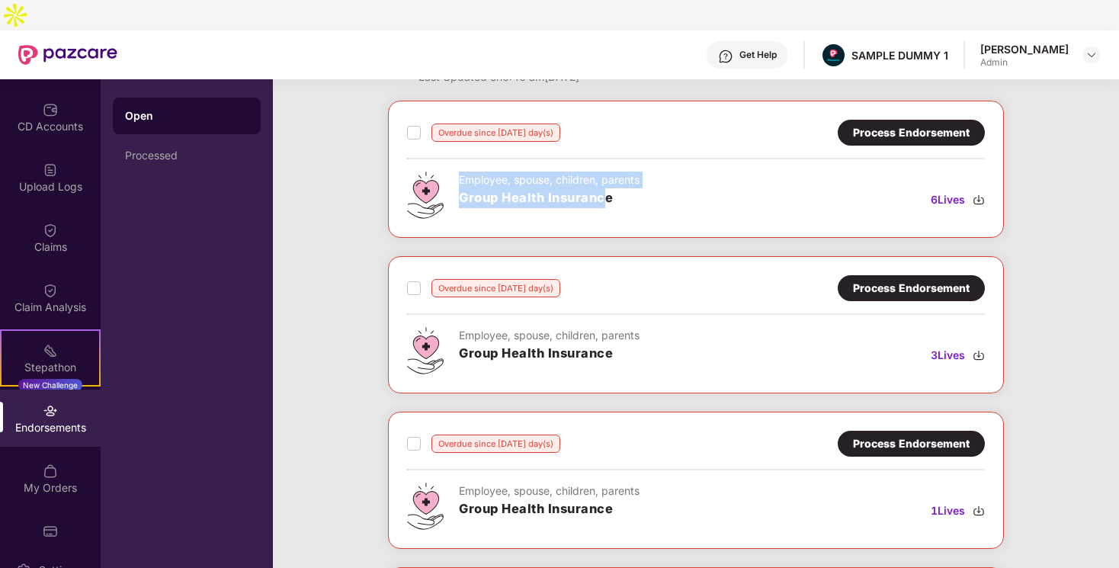
scroll to position [57, 0]
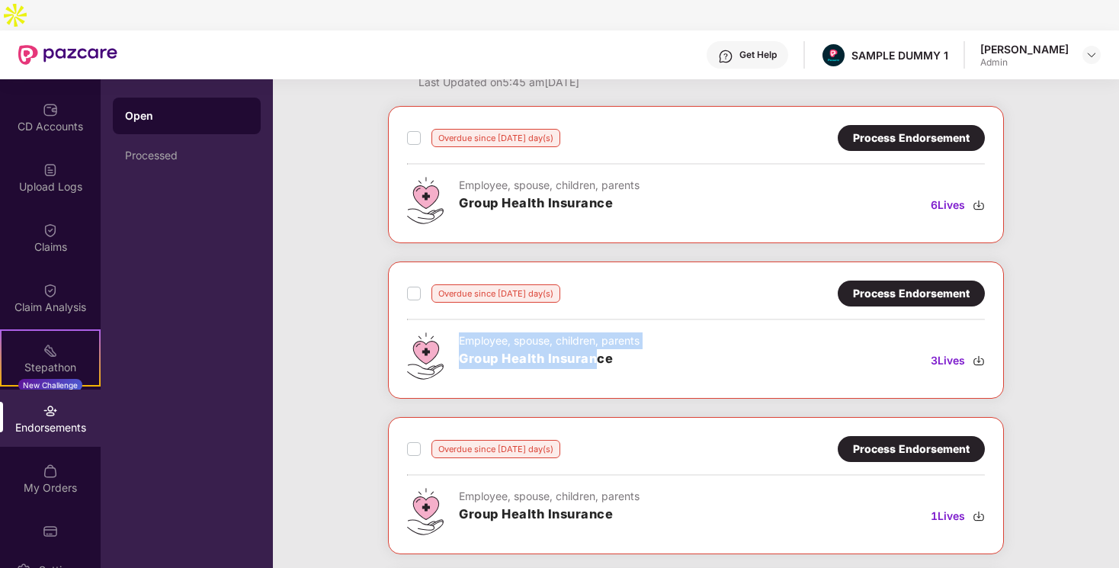
drag, startPoint x: 460, startPoint y: 305, endPoint x: 602, endPoint y: 333, distance: 145.3
click at [602, 333] on div "Employee, spouse, children, parents Group Health Insurance" at bounding box center [549, 355] width 181 height 47
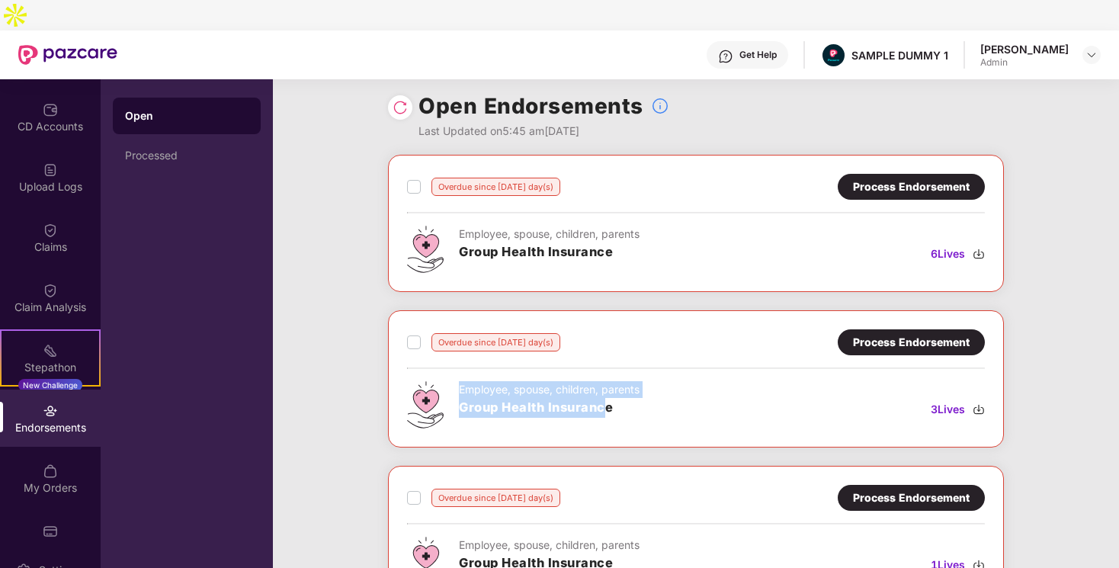
scroll to position [11, 0]
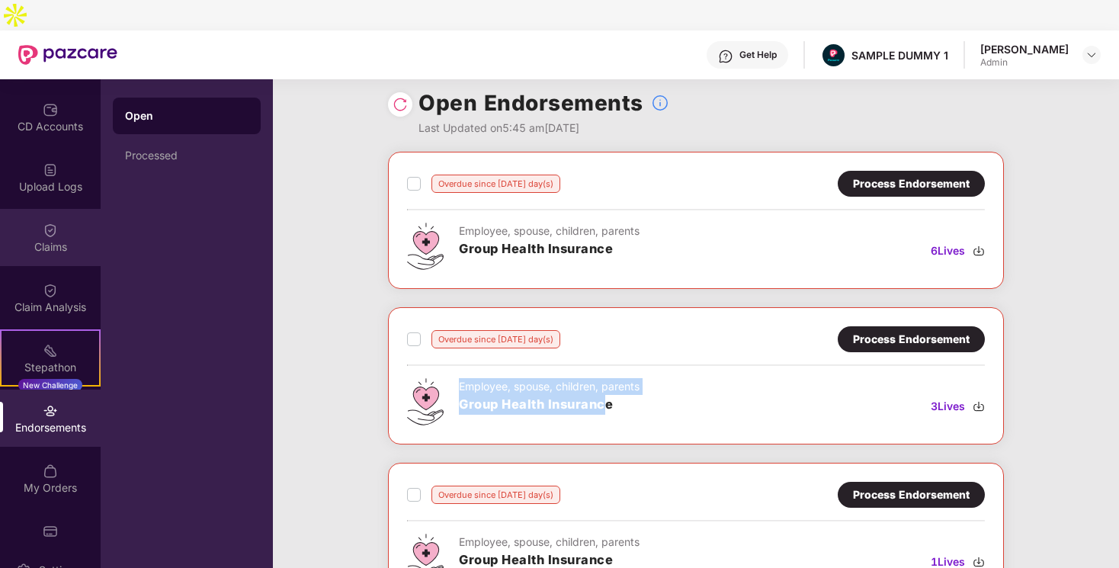
click at [56, 209] on div "Claims" at bounding box center [50, 237] width 101 height 57
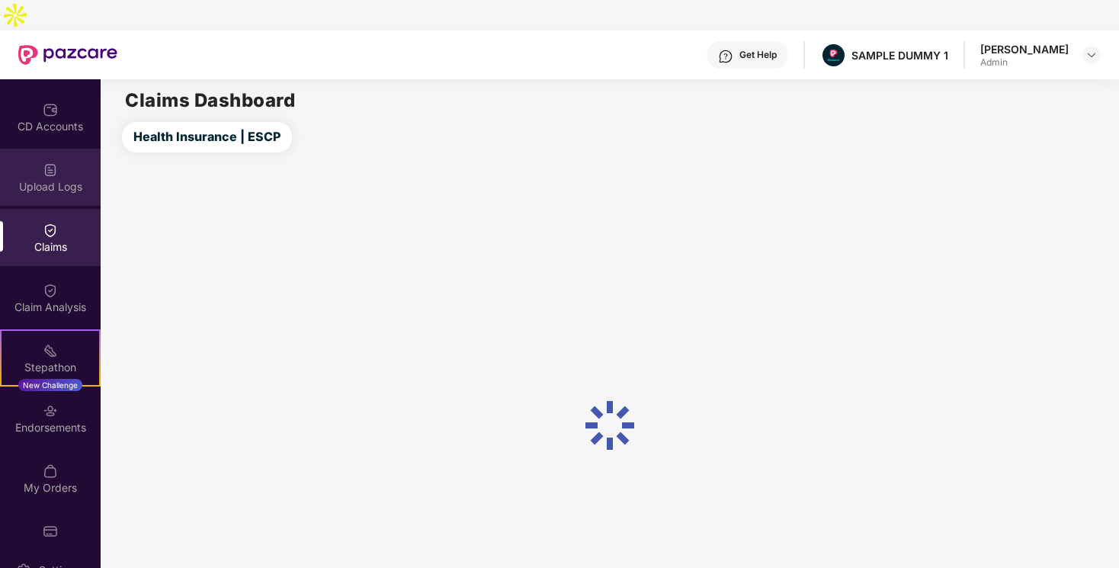
scroll to position [0, 0]
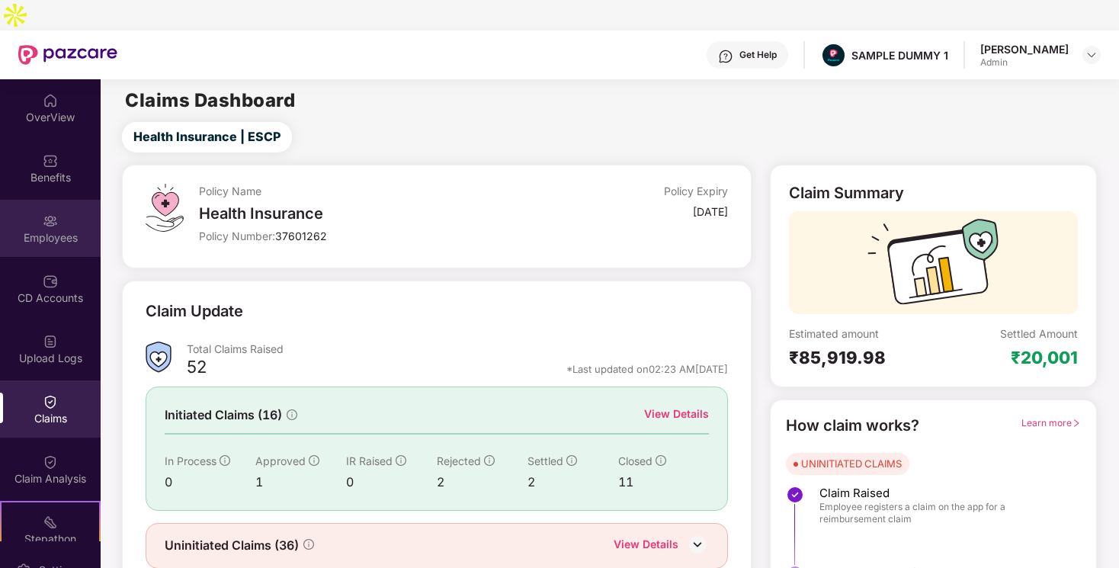
click at [53, 213] on img at bounding box center [50, 220] width 15 height 15
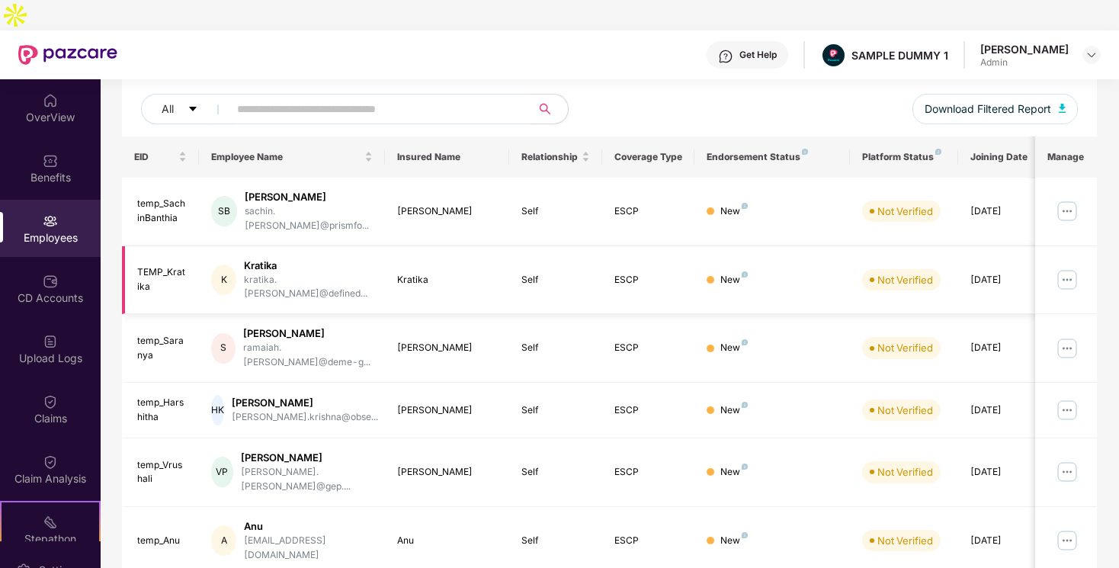
scroll to position [180, 0]
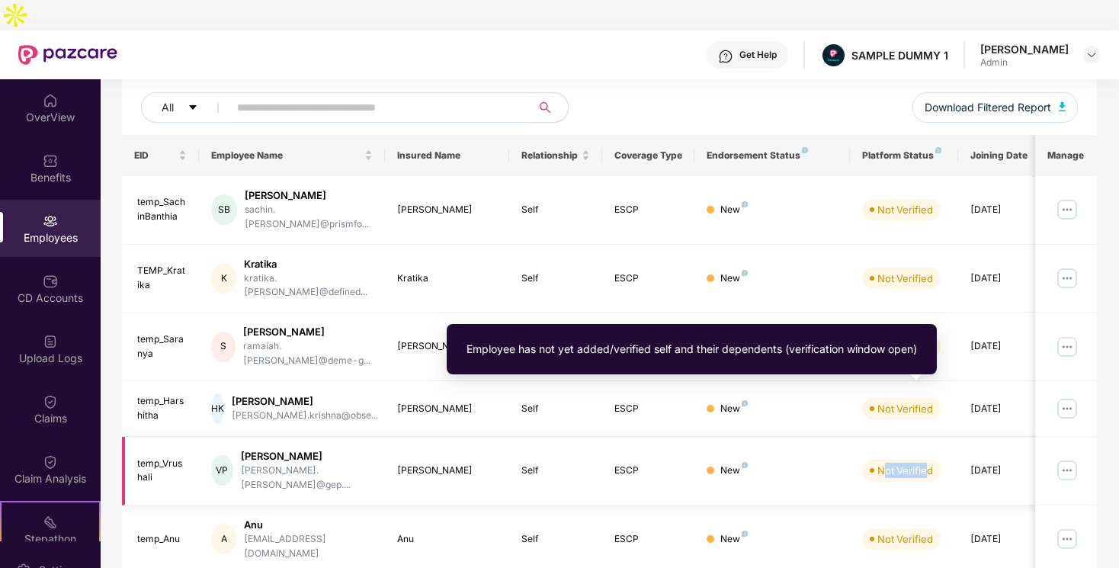
drag, startPoint x: 881, startPoint y: 396, endPoint x: 927, endPoint y: 396, distance: 46.5
click at [927, 463] on div "Not Verified" at bounding box center [905, 470] width 56 height 15
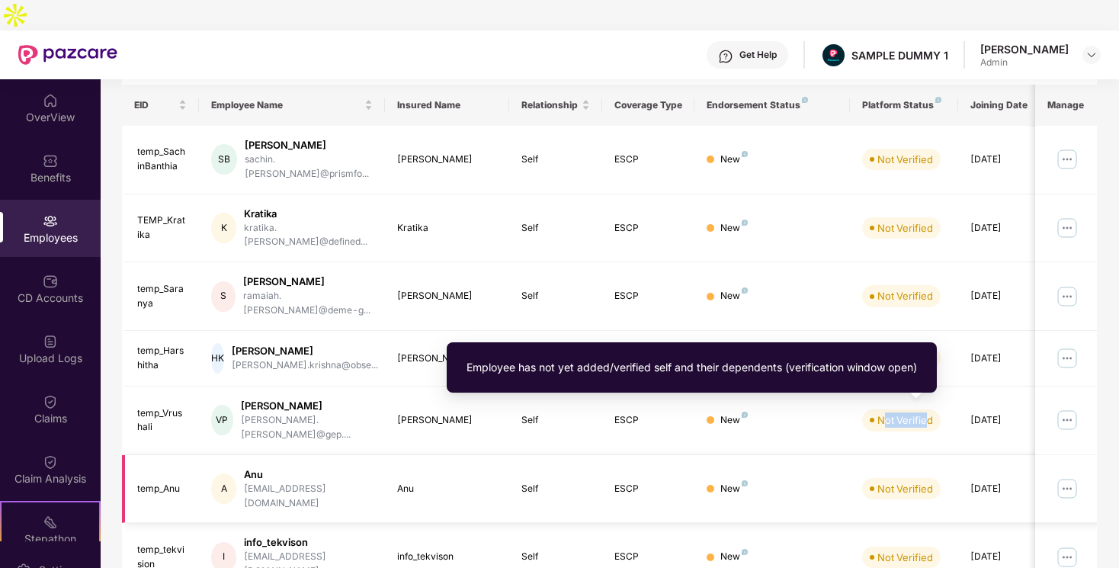
scroll to position [231, 0]
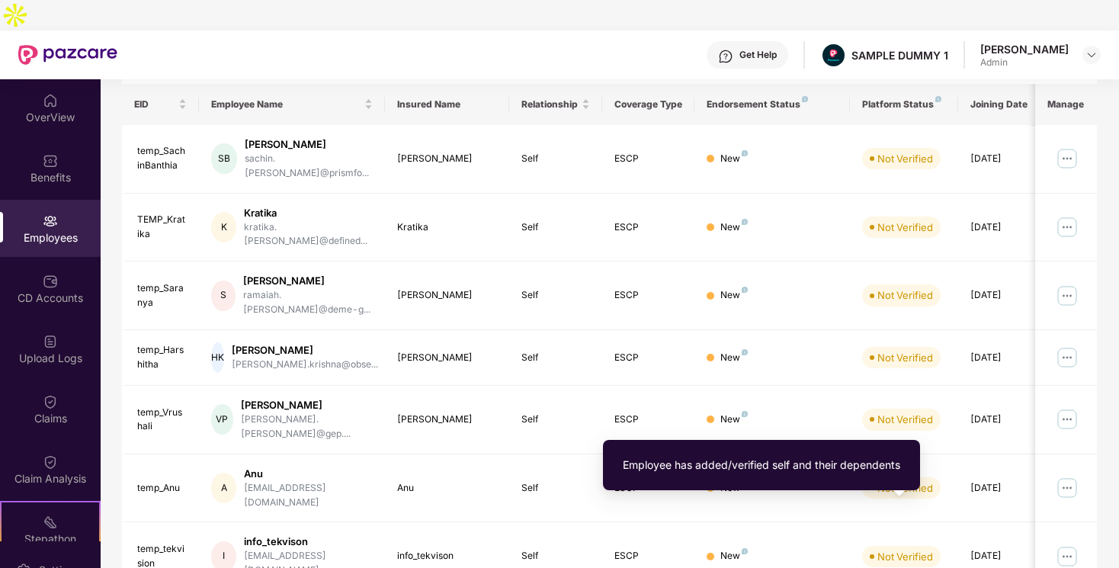
drag, startPoint x: 877, startPoint y: 507, endPoint x: 913, endPoint y: 507, distance: 35.8
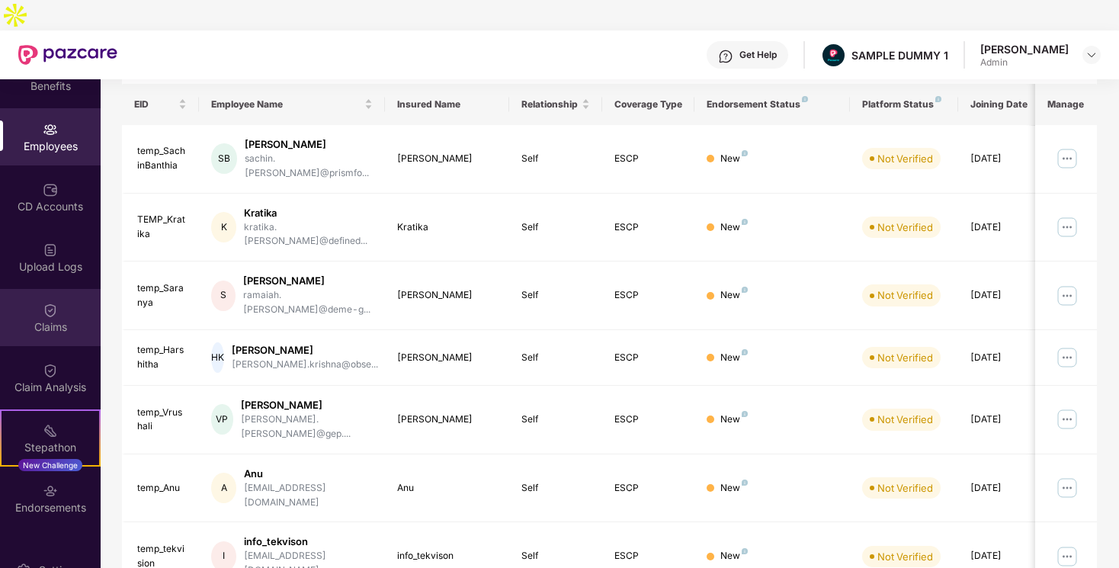
scroll to position [94, 0]
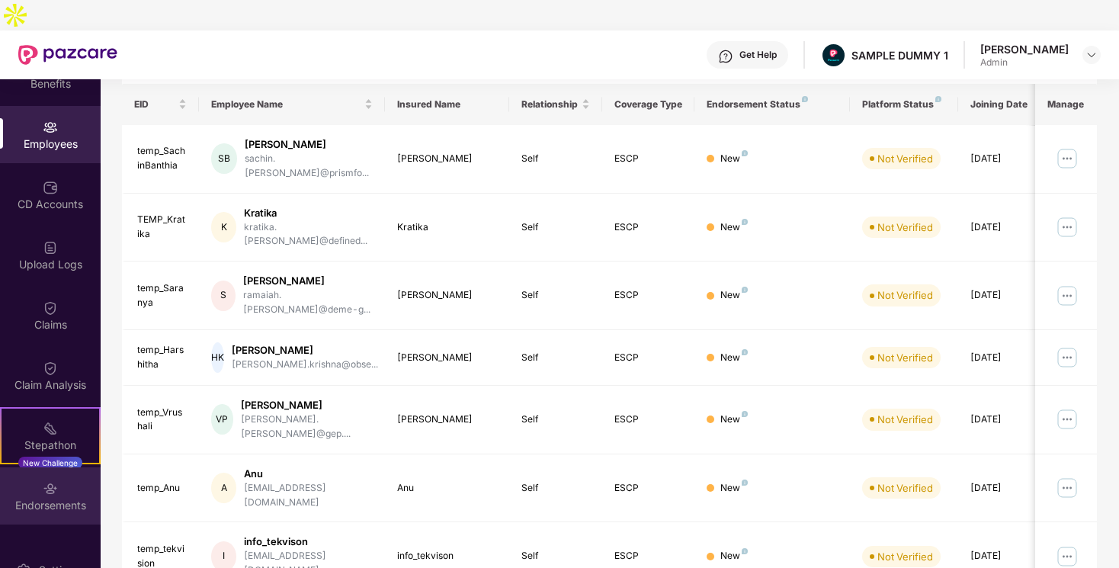
click at [50, 481] on img at bounding box center [50, 488] width 15 height 15
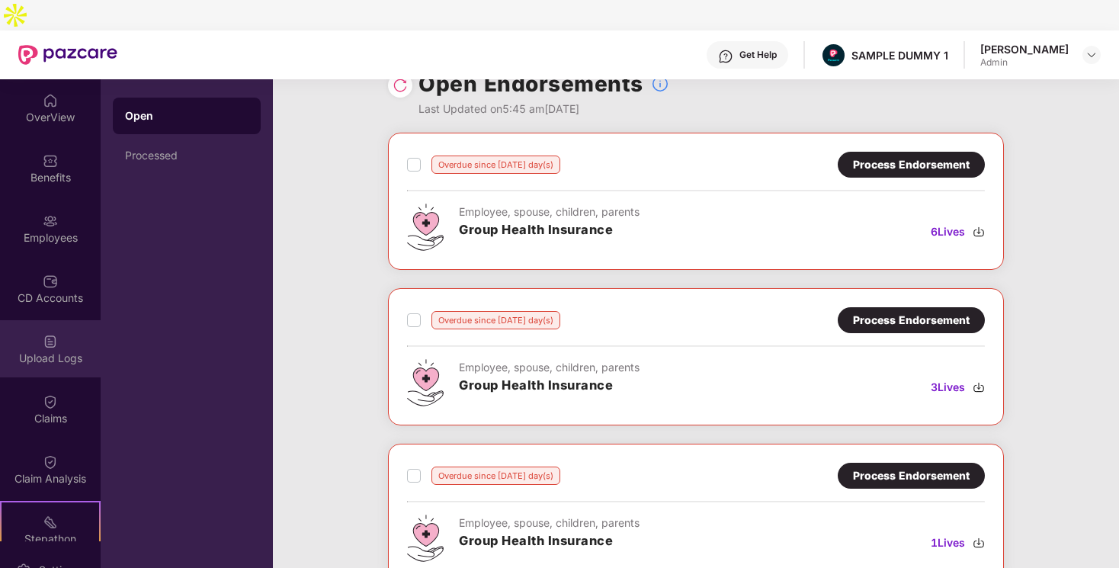
scroll to position [0, 0]
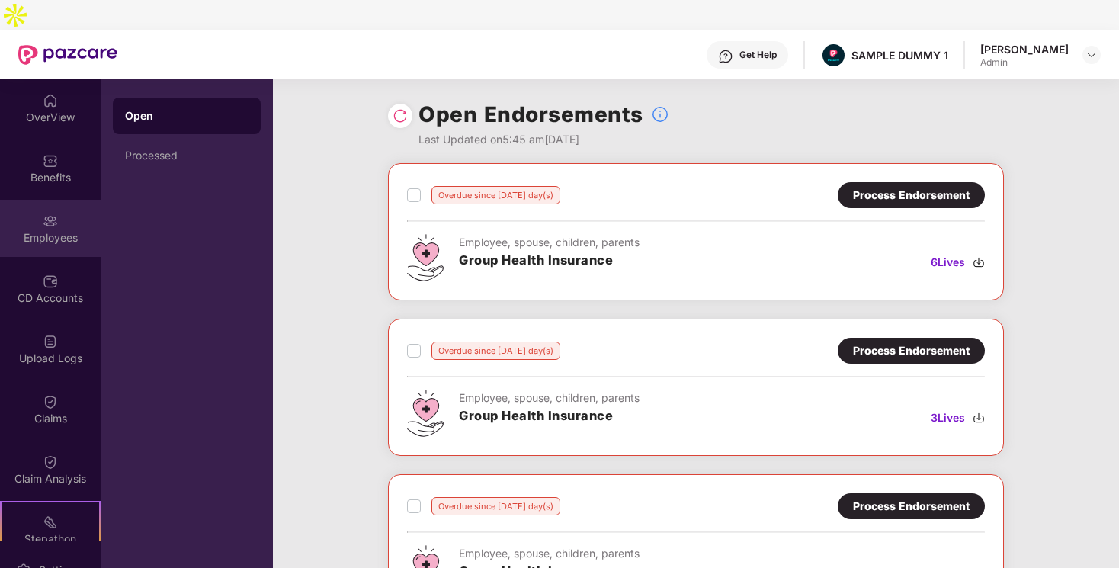
click at [37, 230] on div "Employees" at bounding box center [50, 237] width 101 height 15
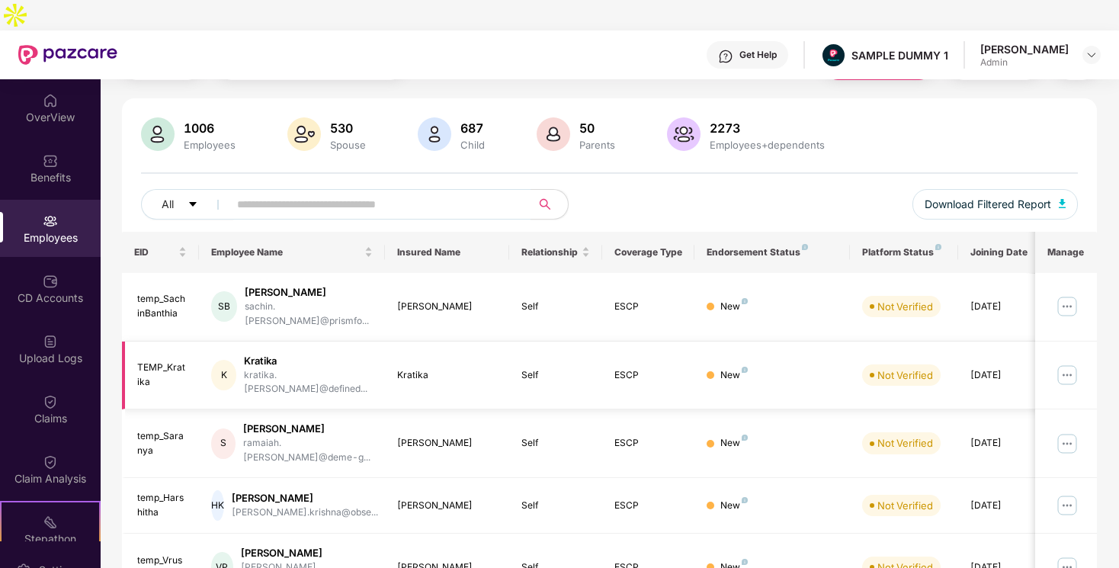
scroll to position [78, 0]
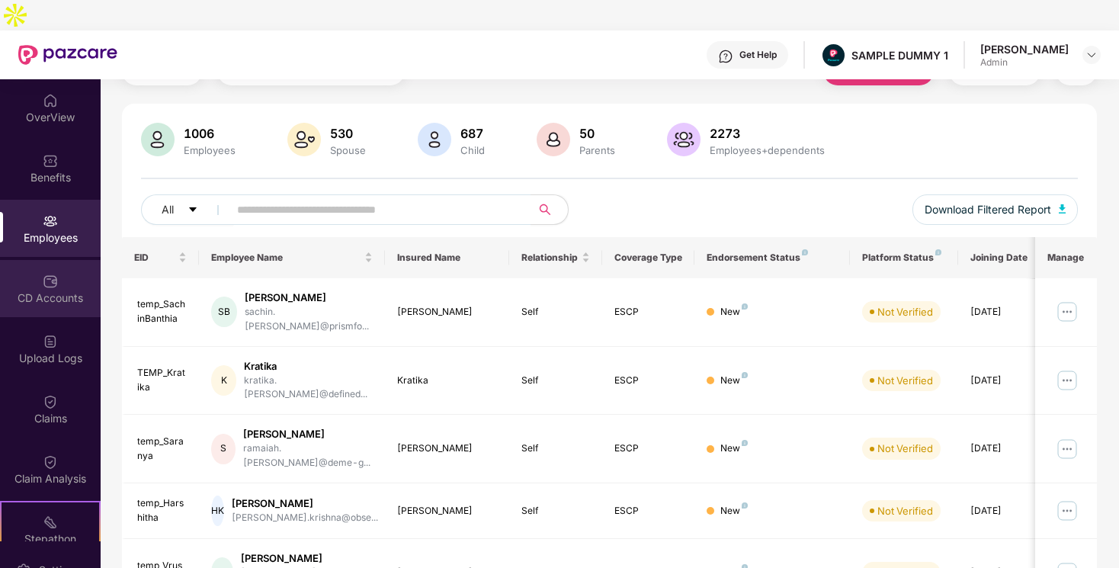
click at [53, 282] on div "CD Accounts" at bounding box center [50, 288] width 101 height 57
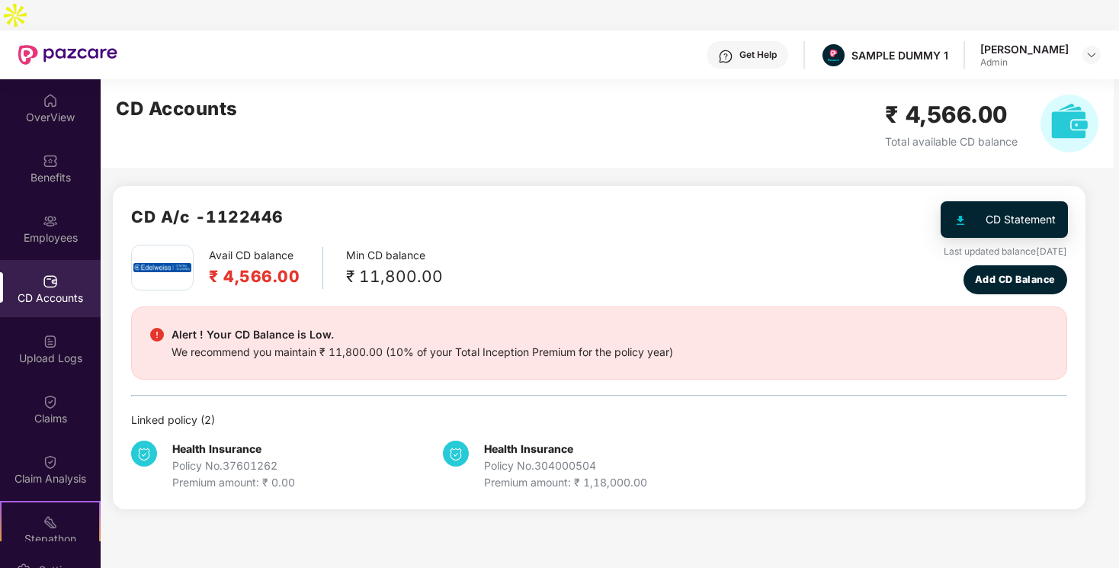
click at [1062, 207] on img "button" at bounding box center [1057, 216] width 19 height 19
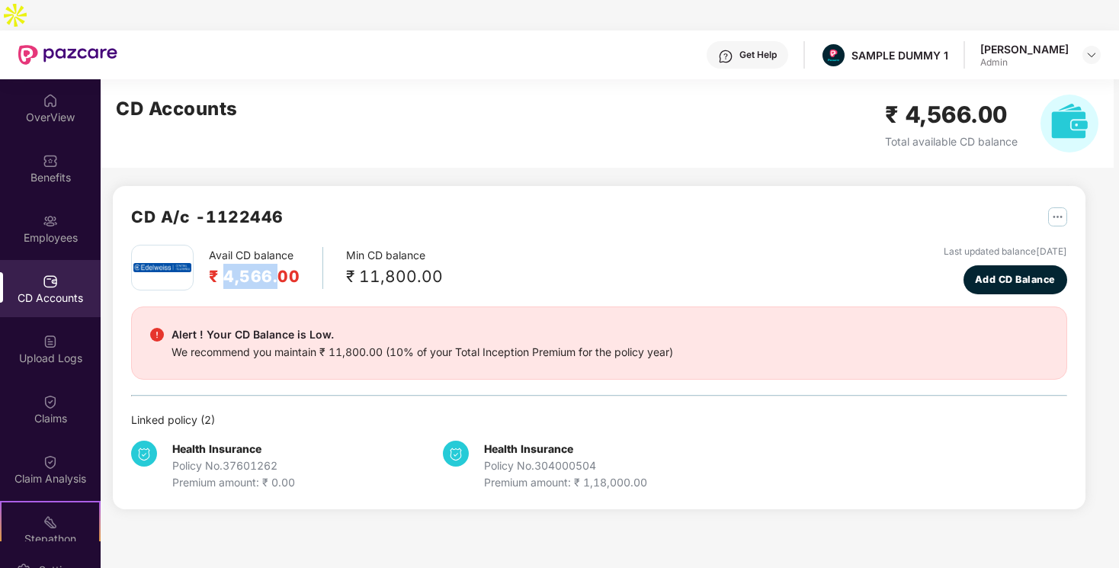
drag, startPoint x: 227, startPoint y: 249, endPoint x: 277, endPoint y: 249, distance: 49.5
click at [277, 264] on h2 "₹ 4,566.00" at bounding box center [254, 276] width 91 height 25
drag, startPoint x: 360, startPoint y: 247, endPoint x: 431, endPoint y: 248, distance: 70.9
click at [431, 264] on div "₹ 11,800.00" at bounding box center [394, 276] width 97 height 25
drag, startPoint x: 172, startPoint y: 306, endPoint x: 317, endPoint y: 310, distance: 144.9
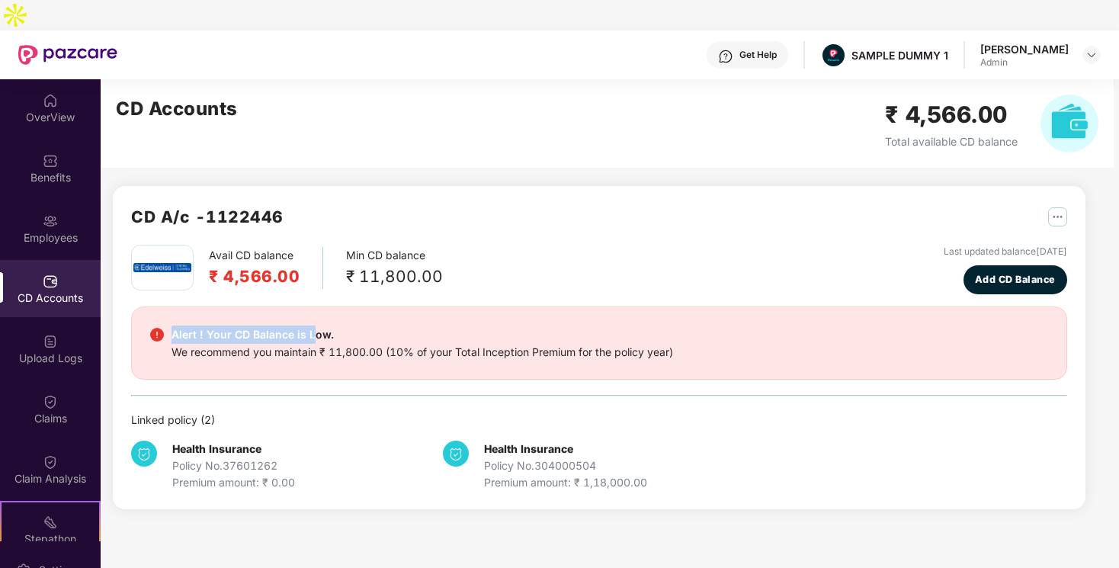
click at [317, 325] on div "Alert ! Your CD Balance is Low." at bounding box center [421, 334] width 501 height 18
click at [345, 344] on div "We recommend you maintain ₹ 11,800.00 (10% of your Total Inception Premium for …" at bounding box center [421, 352] width 501 height 17
click at [1003, 272] on span "Add CD Balance" at bounding box center [1015, 279] width 81 height 15
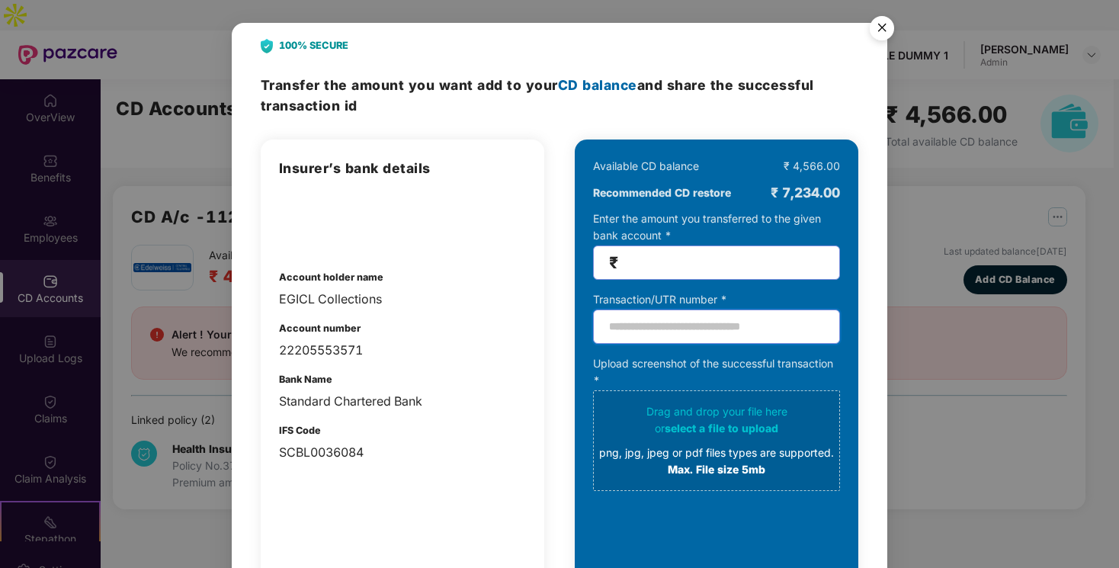
click at [633, 324] on input "text" at bounding box center [716, 326] width 247 height 34
click at [653, 269] on input "number" at bounding box center [722, 263] width 203 height 18
click at [876, 24] on img "Close" at bounding box center [881, 30] width 43 height 43
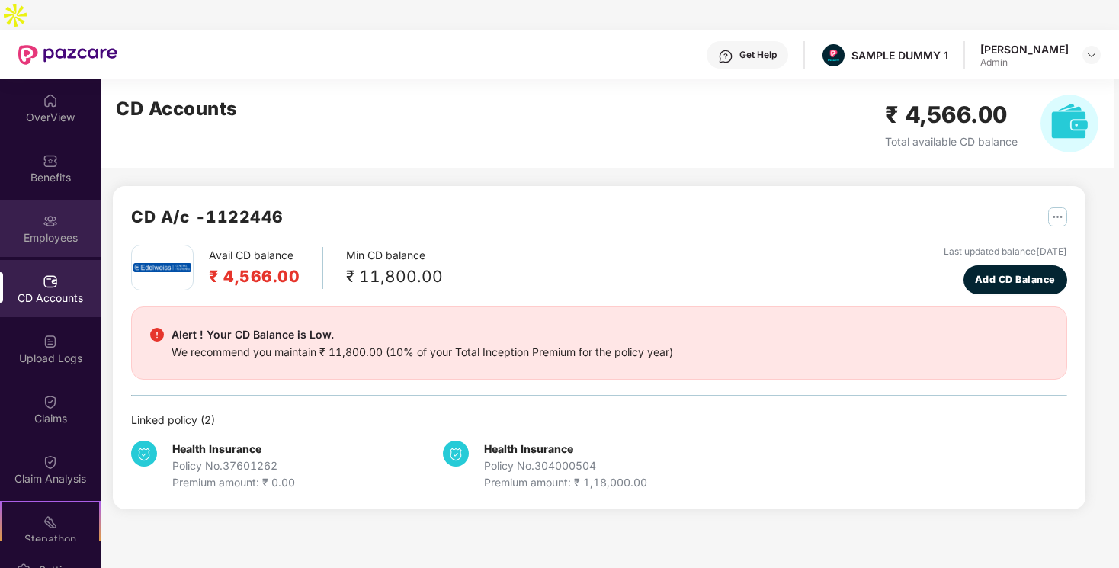
click at [24, 230] on div "Employees" at bounding box center [50, 237] width 101 height 15
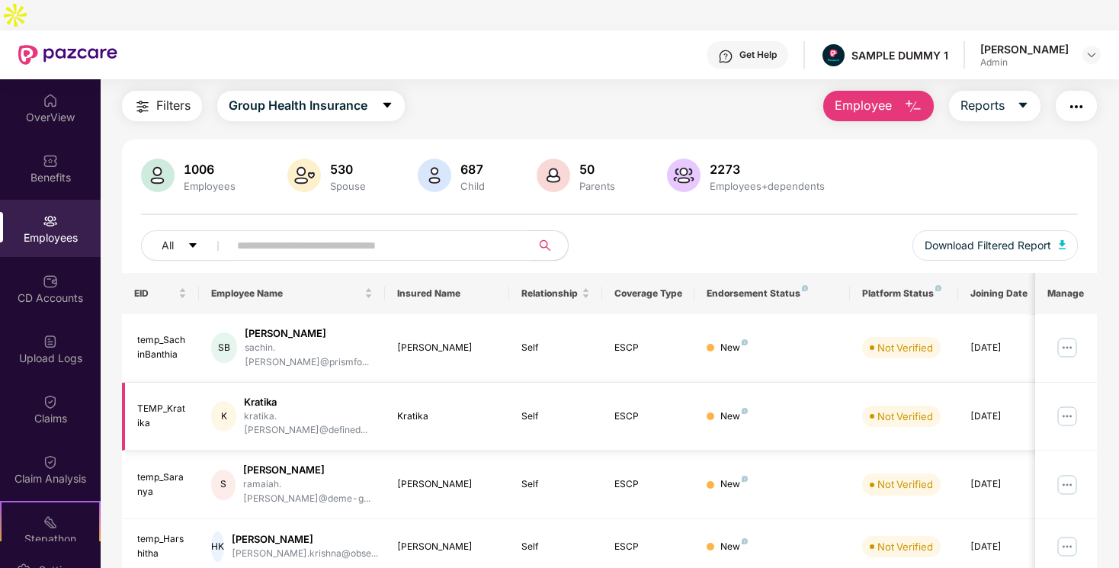
scroll to position [31, 0]
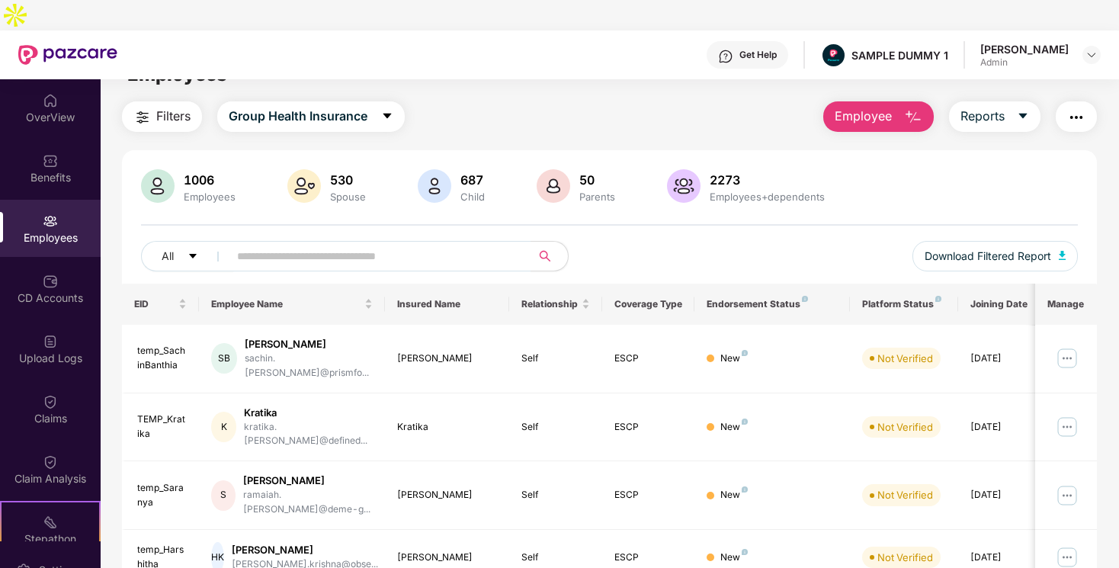
click at [1082, 108] on img "button" at bounding box center [1076, 117] width 18 height 18
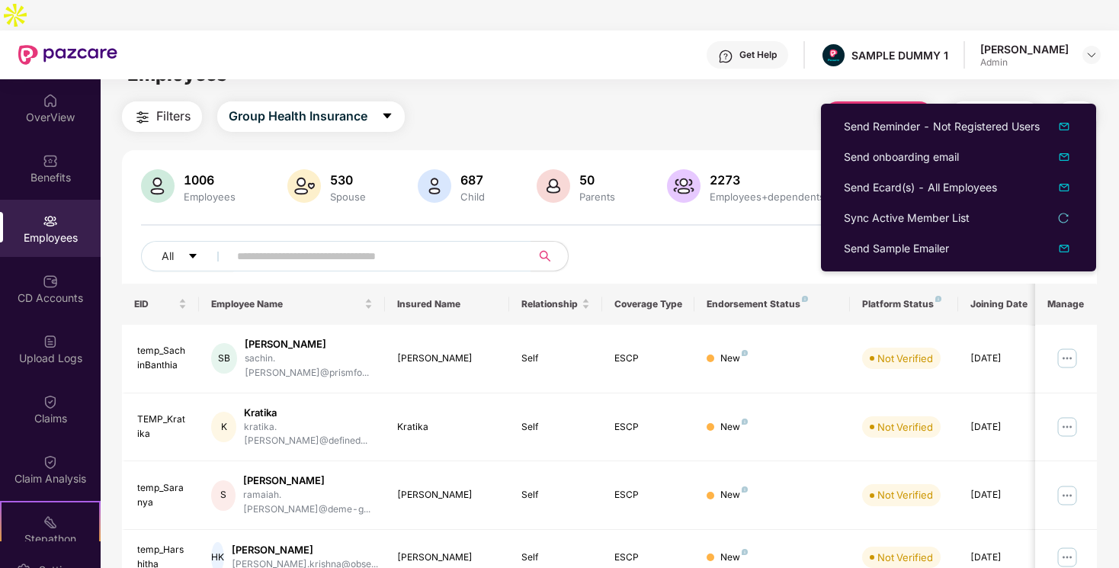
click at [741, 241] on div "All Download Filtered Report" at bounding box center [609, 262] width 937 height 43
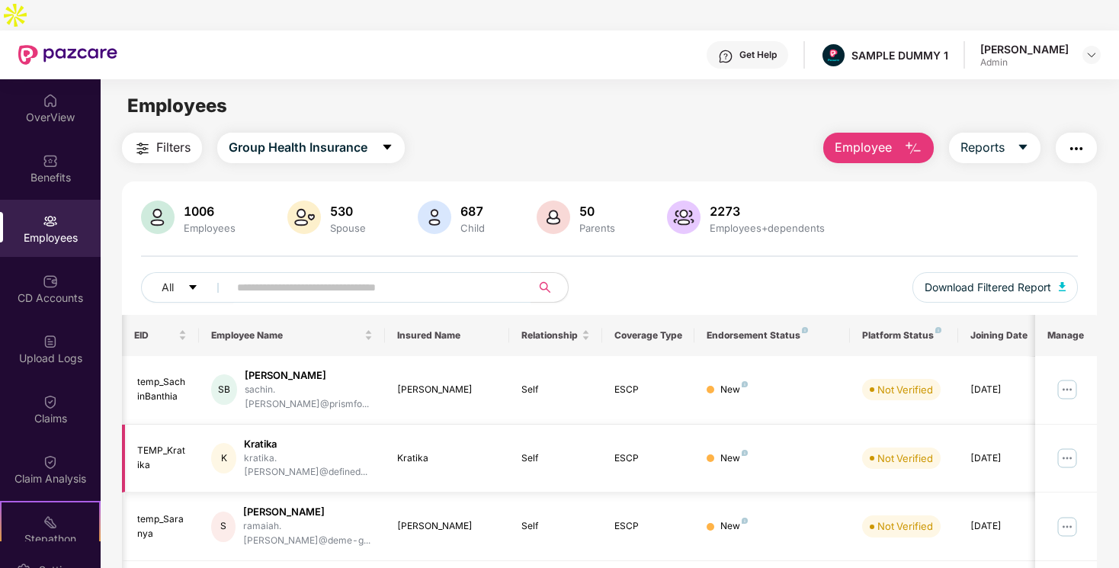
scroll to position [0, 16]
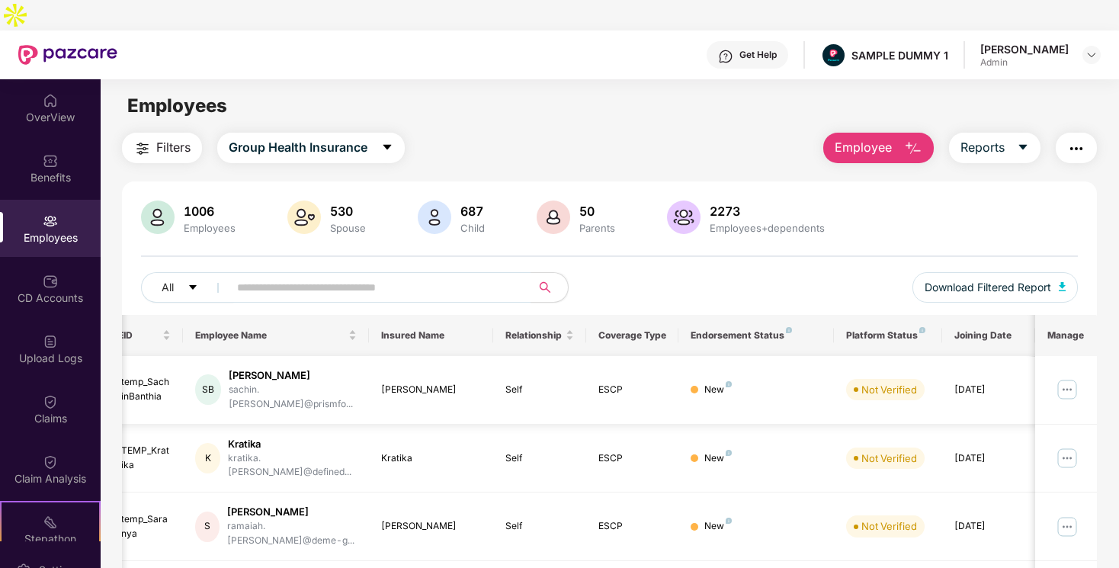
drag, startPoint x: 375, startPoint y: 348, endPoint x: 485, endPoint y: 349, distance: 109.7
click at [485, 356] on td "[PERSON_NAME]" at bounding box center [431, 390] width 124 height 69
click at [968, 372] on td "[DATE]" at bounding box center [988, 390] width 93 height 69
click at [1024, 141] on icon "caret-down" at bounding box center [1023, 147] width 12 height 12
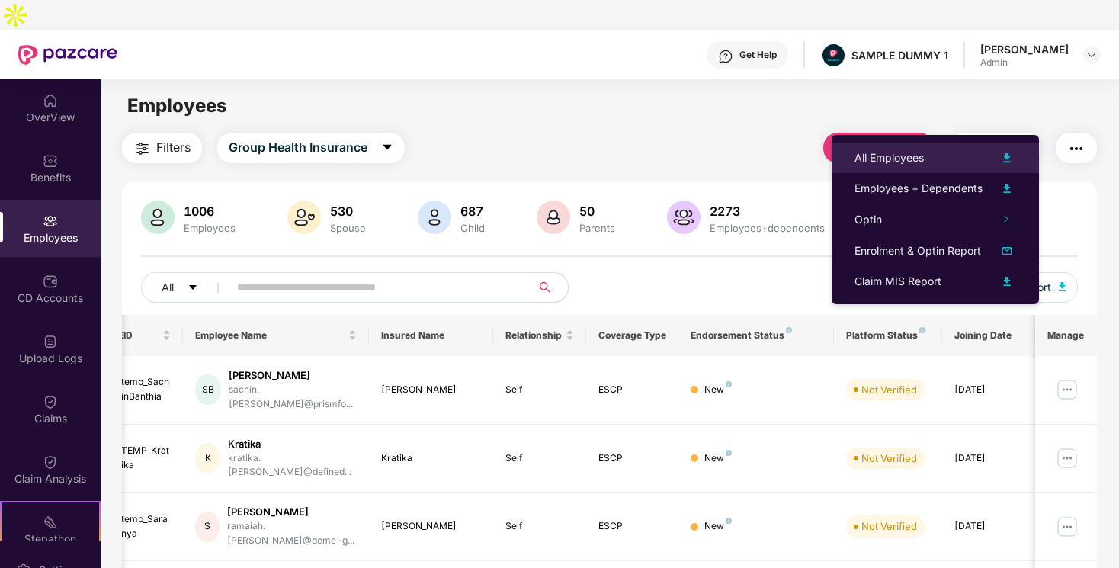
click at [939, 166] on div "All Employees" at bounding box center [935, 158] width 162 height 18
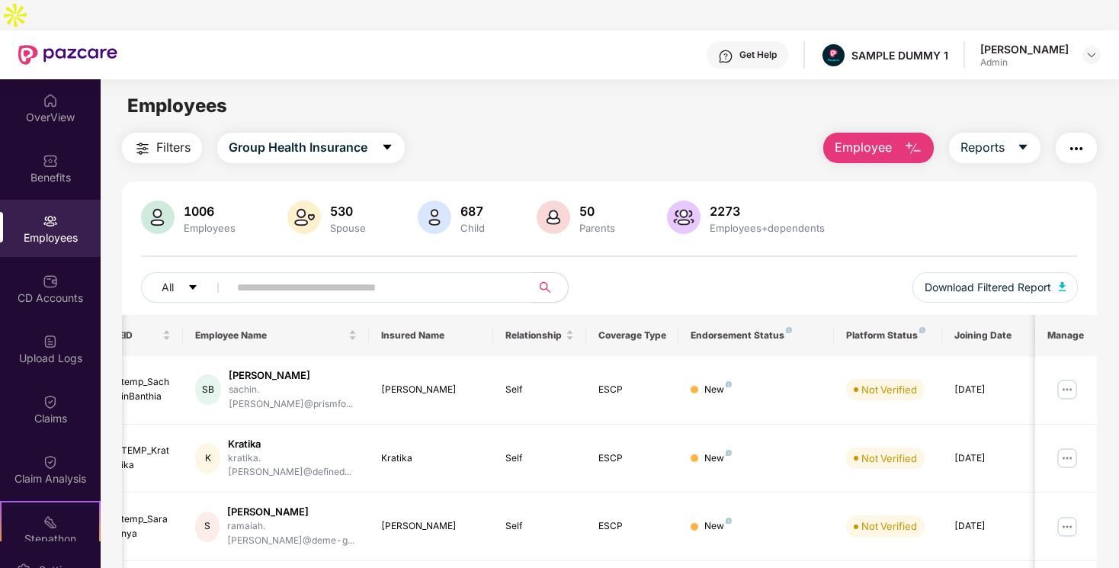
click at [449, 91] on div "Employees" at bounding box center [609, 105] width 1017 height 29
click at [349, 133] on button "Group Health Insurance" at bounding box center [310, 148] width 187 height 30
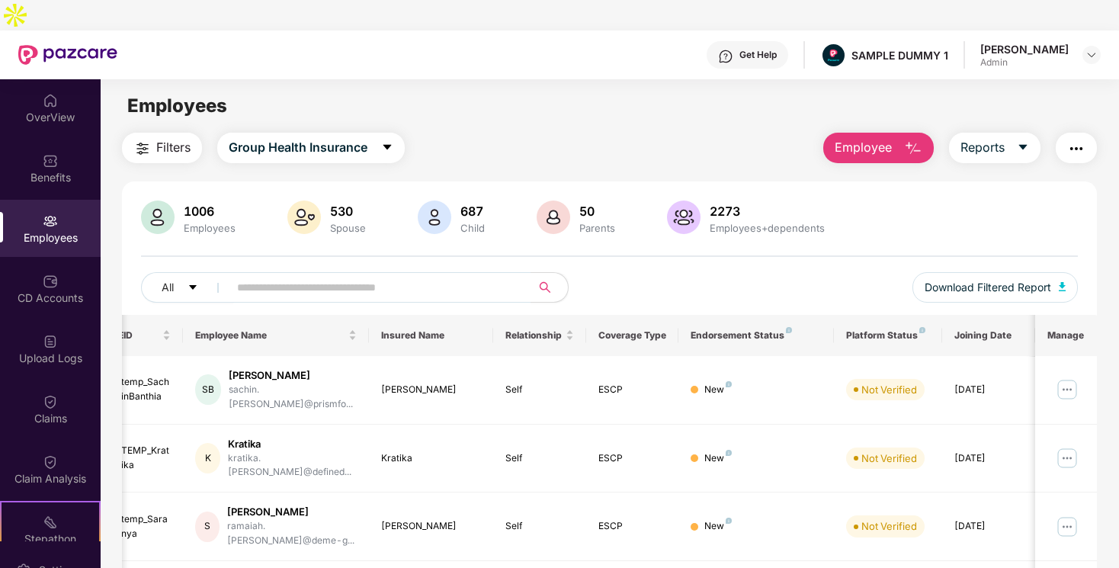
click at [336, 202] on div "530 Spouse" at bounding box center [348, 218] width 48 height 32
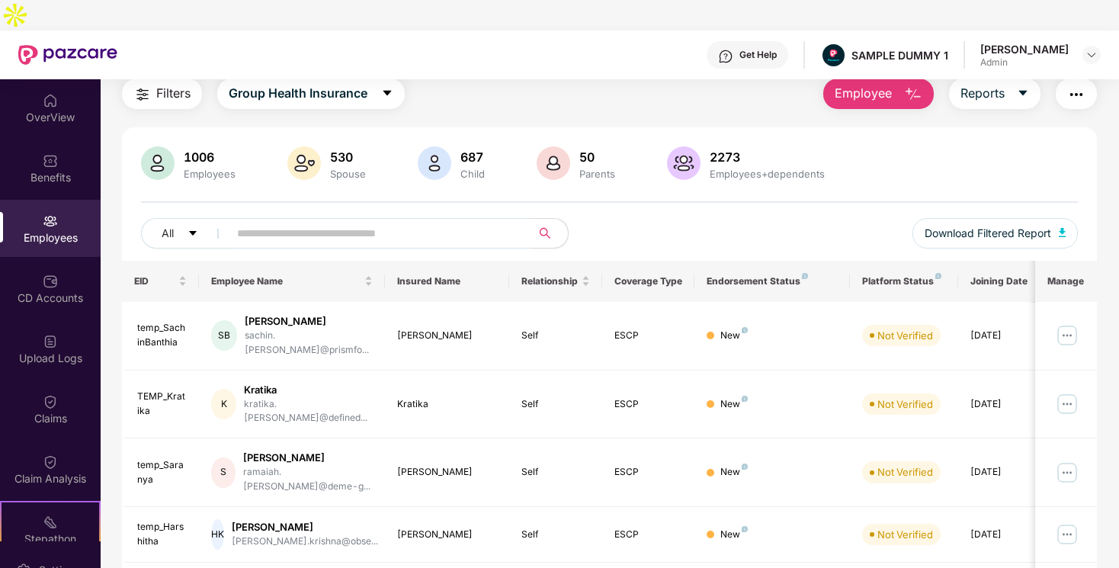
scroll to position [0, 0]
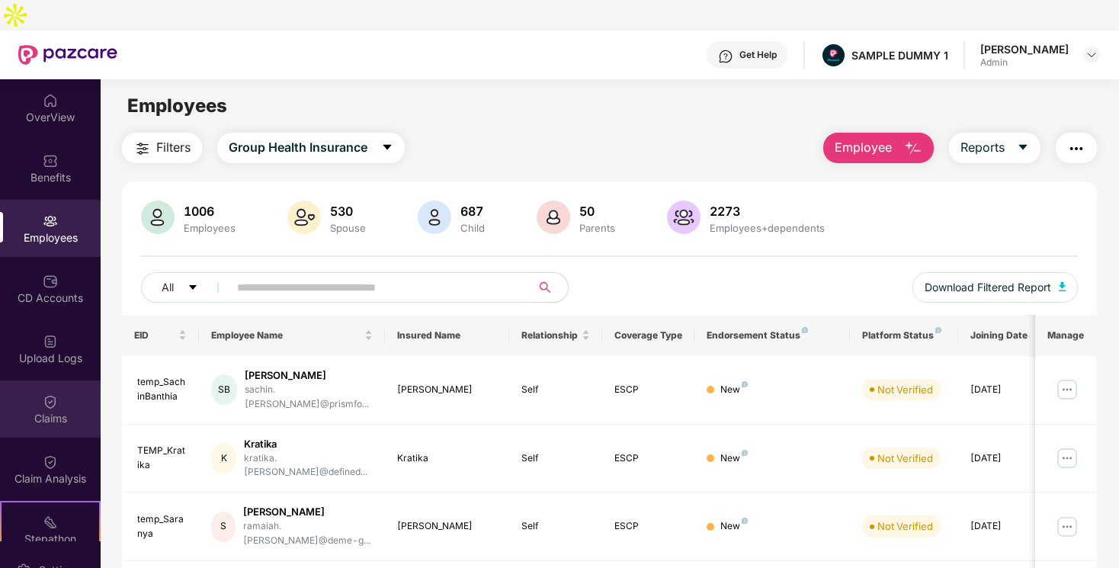
click at [55, 380] on div "Claims" at bounding box center [50, 408] width 101 height 57
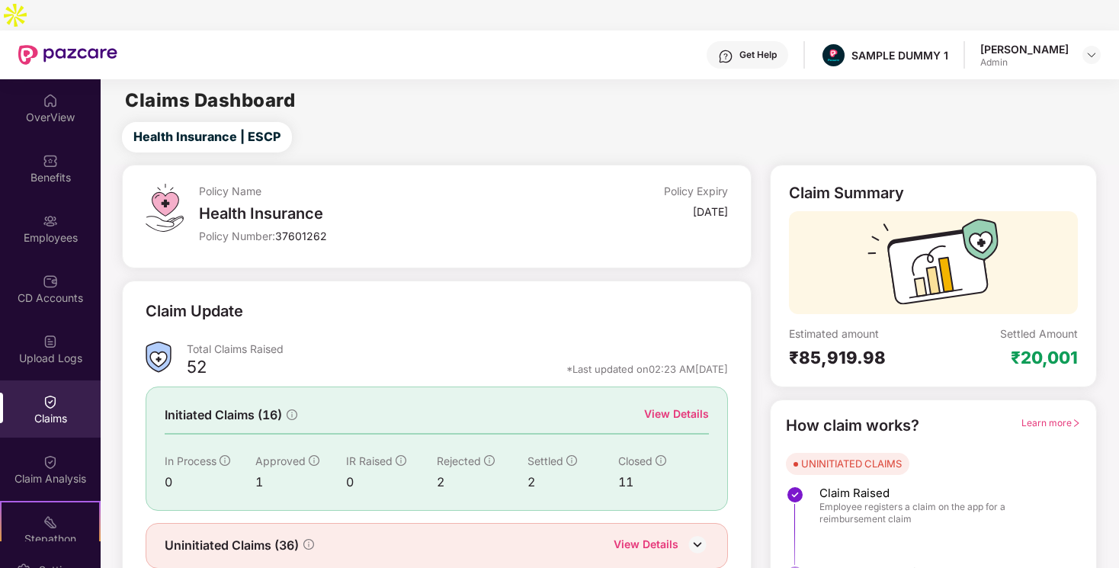
scroll to position [29, 0]
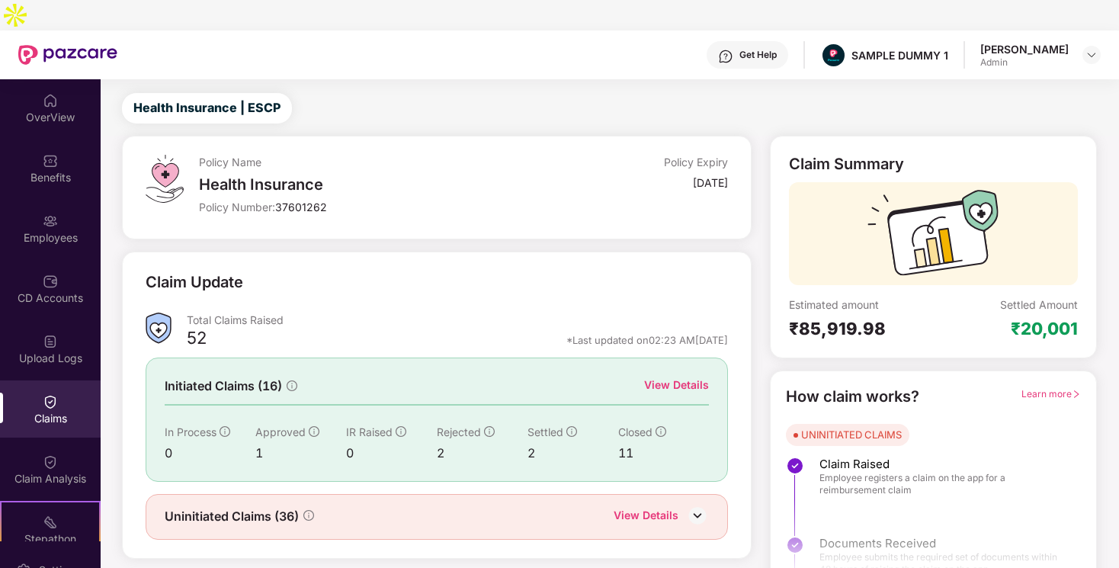
click at [1047, 388] on span "Learn more" at bounding box center [1050, 393] width 59 height 11
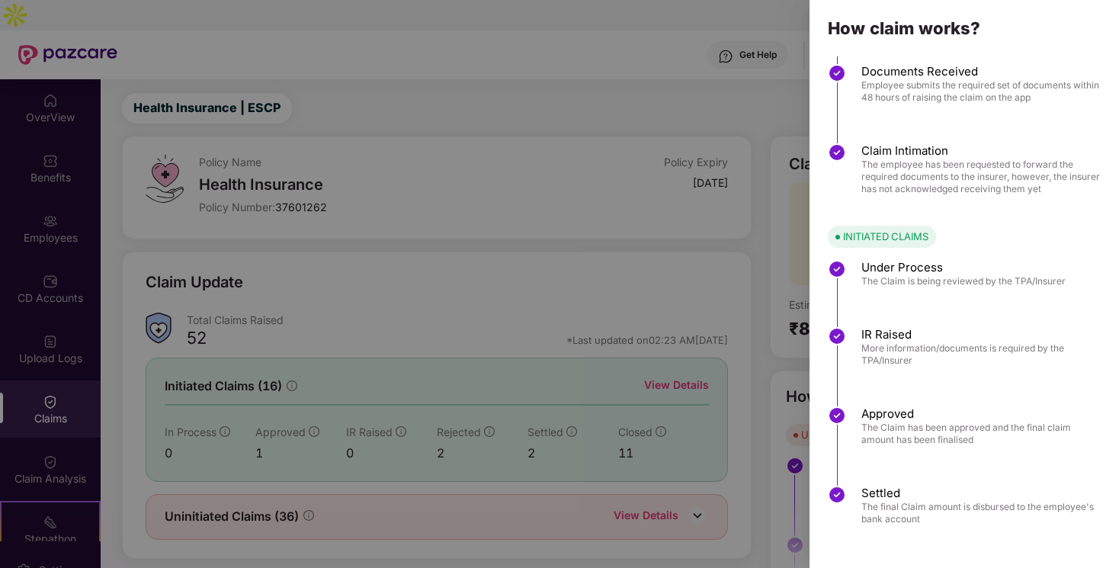
scroll to position [0, 0]
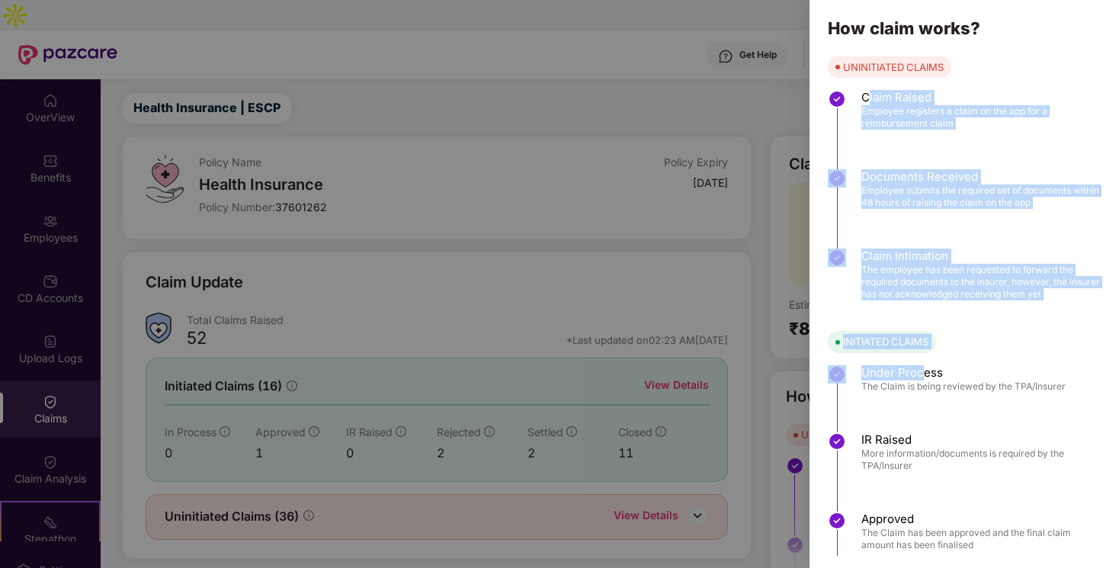
drag, startPoint x: 867, startPoint y: 107, endPoint x: 924, endPoint y: 391, distance: 289.0
click at [924, 389] on div "UNINITIATED CLAIMS Claim Raised Employee registers a claim on the app for a rei…" at bounding box center [963, 358] width 309 height 604
click at [367, 176] on div at bounding box center [559, 284] width 1119 height 568
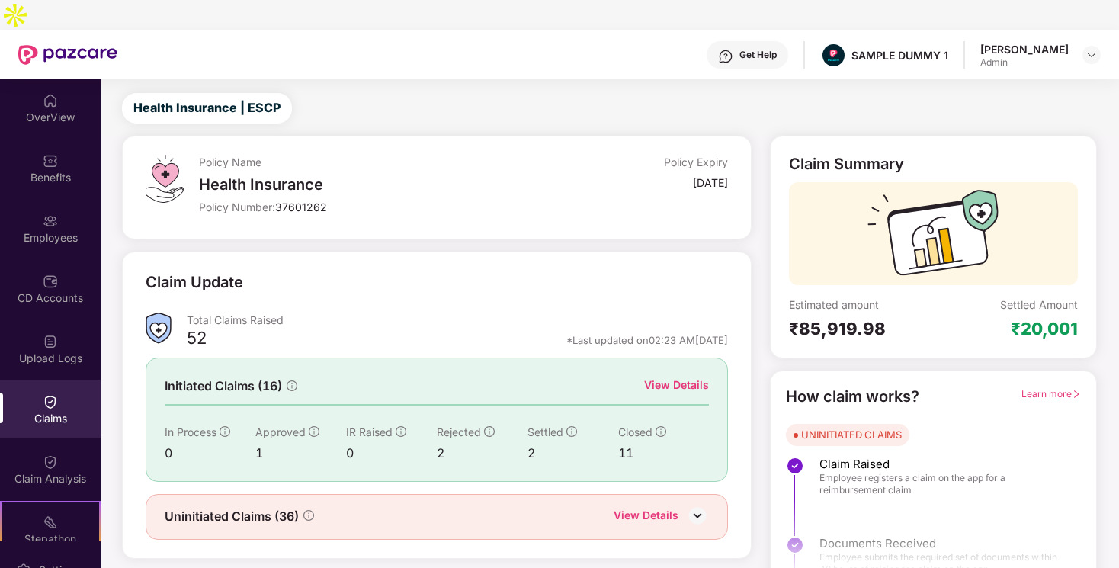
drag, startPoint x: 261, startPoint y: 418, endPoint x: 320, endPoint y: 418, distance: 59.4
click at [322, 444] on div "1" at bounding box center [300, 453] width 91 height 19
drag, startPoint x: 353, startPoint y: 417, endPoint x: 457, endPoint y: 418, distance: 104.4
click at [457, 424] on div "In Process 0 Approved 1 IR Raised 0 Rejected 2 Settled 2 Closed 11" at bounding box center [436, 443] width 543 height 39
click at [508, 444] on div "2" at bounding box center [482, 453] width 91 height 19
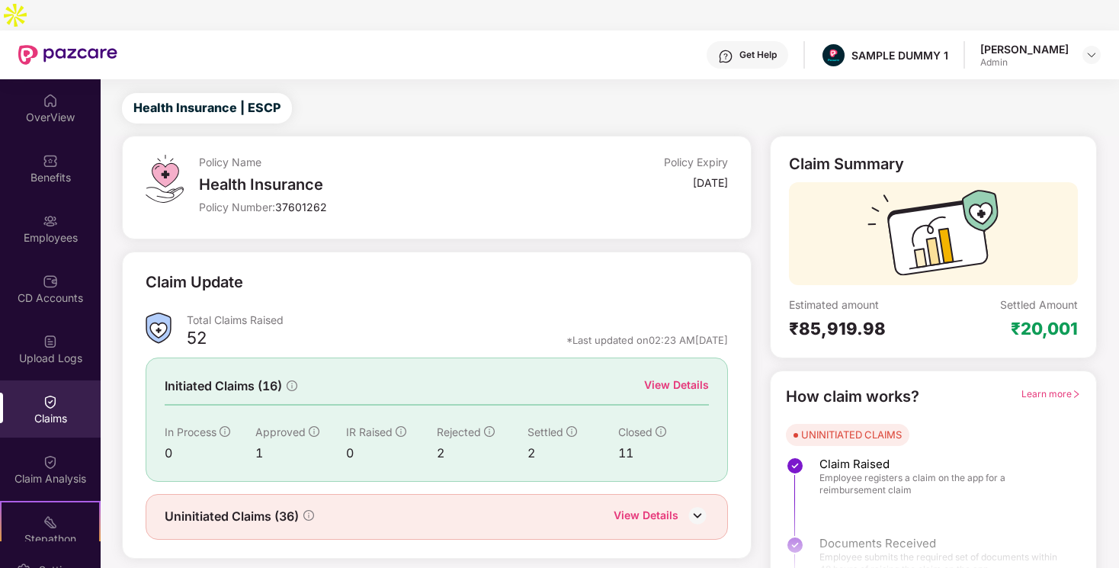
click at [659, 376] on div "View Details" at bounding box center [676, 384] width 65 height 17
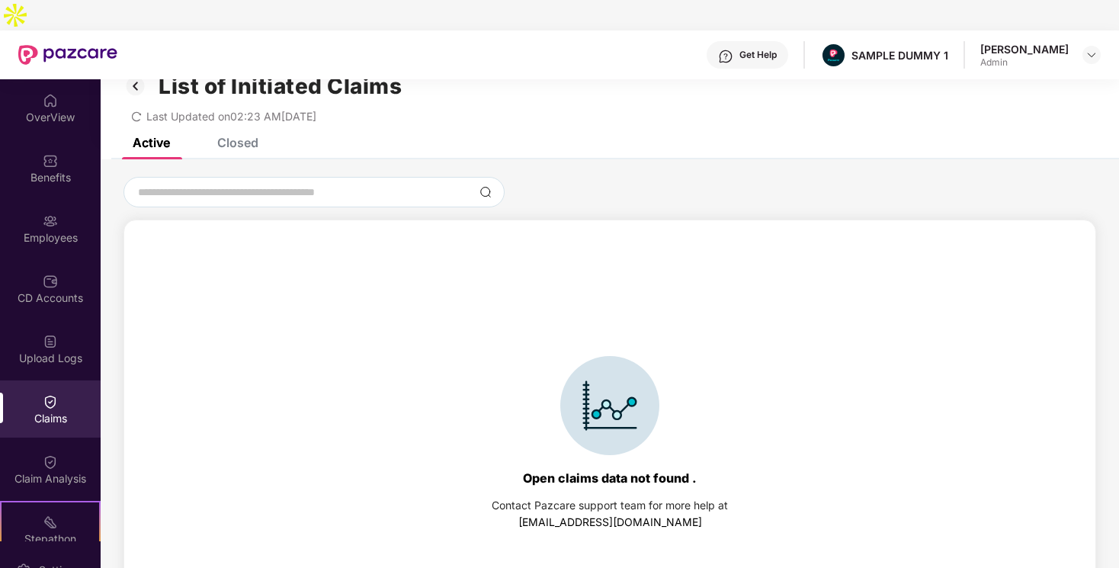
click at [236, 135] on div "Closed" at bounding box center [237, 142] width 41 height 15
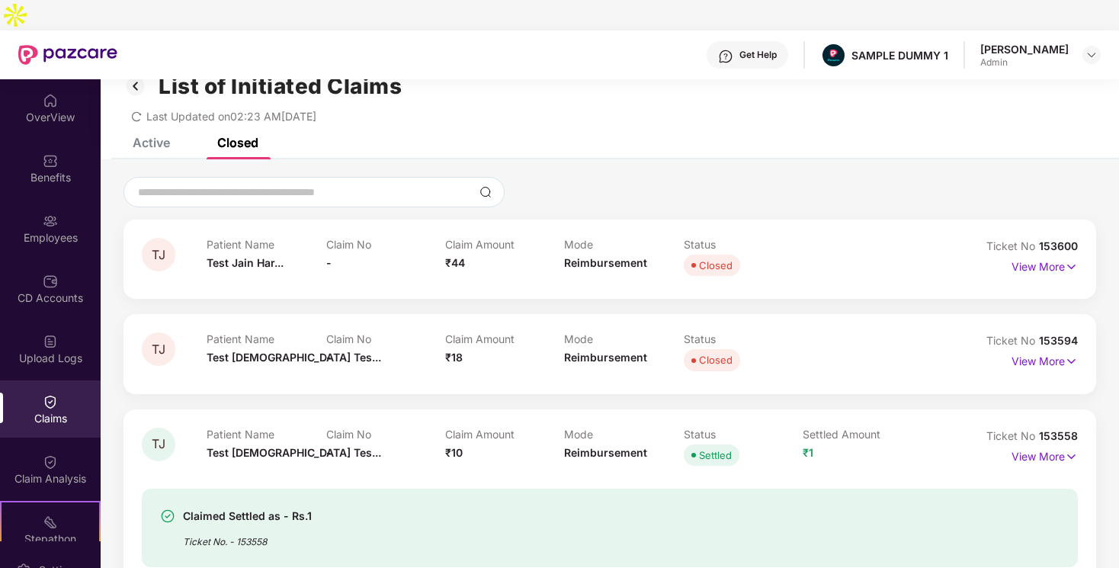
scroll to position [79, 0]
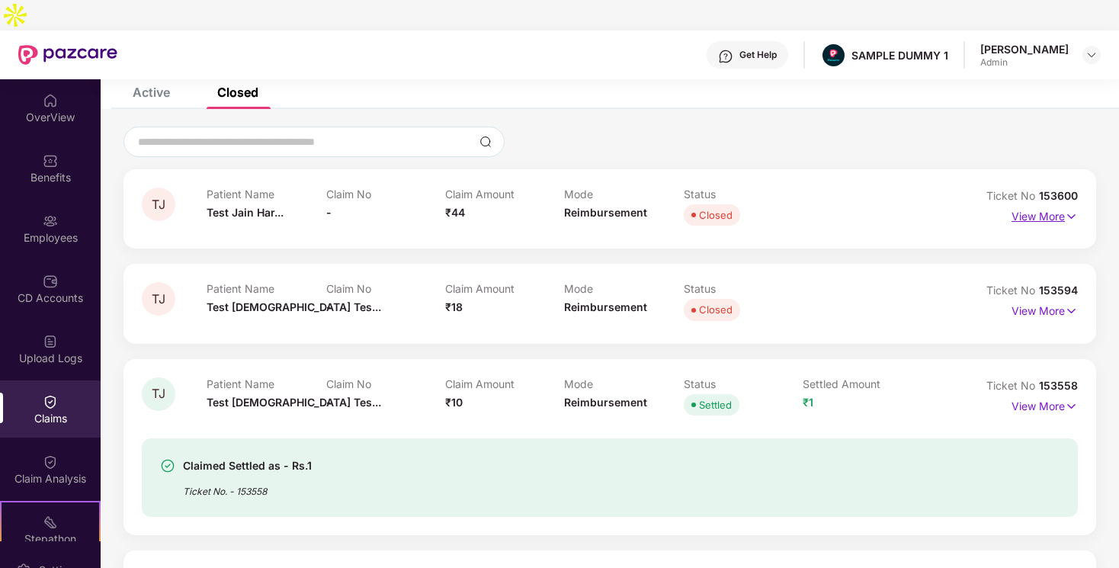
click at [1026, 204] on p "View More" at bounding box center [1044, 214] width 66 height 21
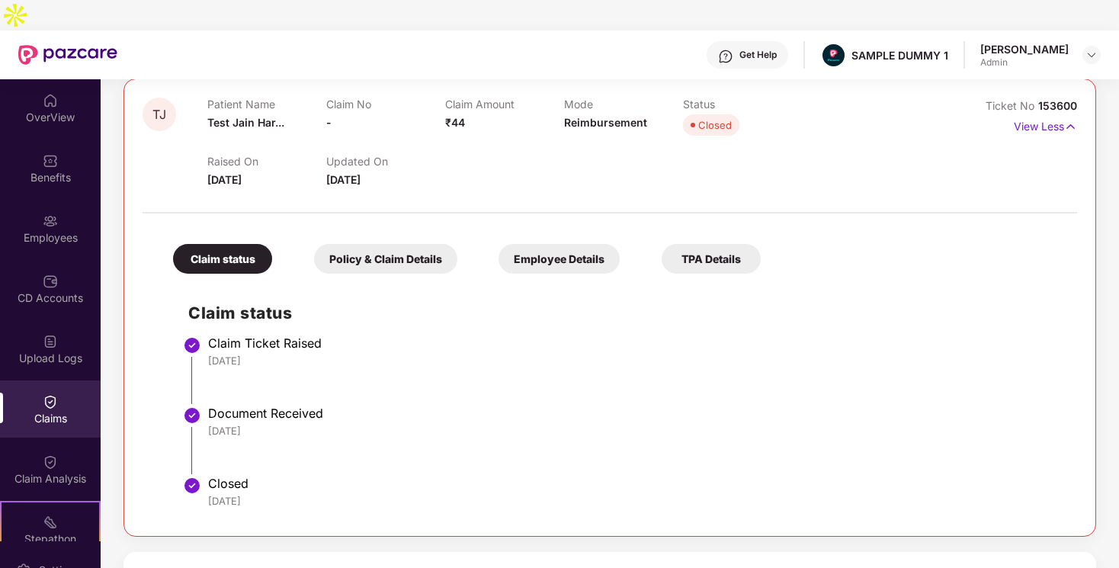
scroll to position [171, 0]
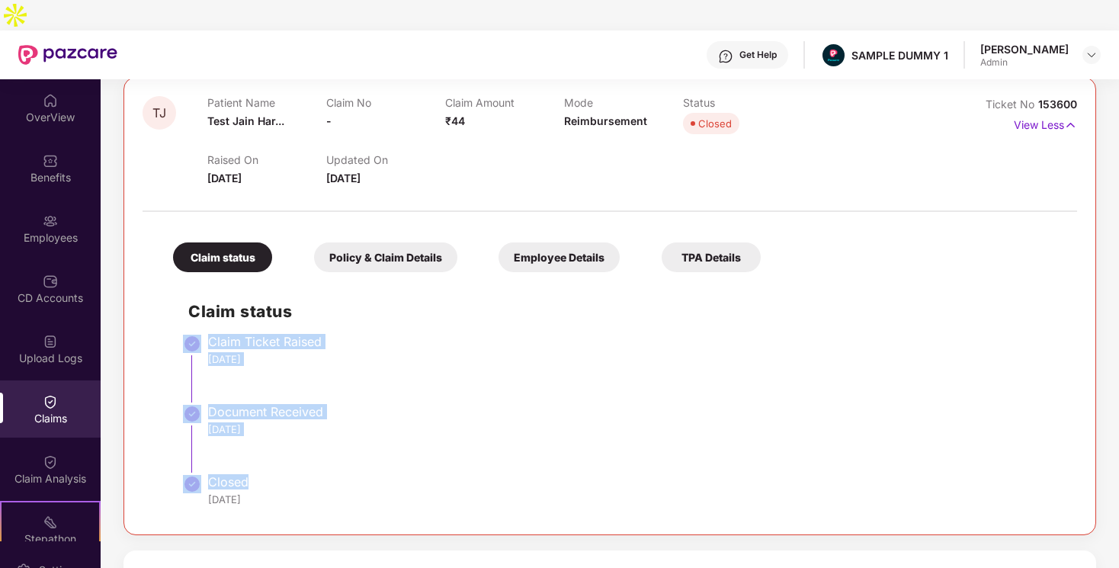
drag, startPoint x: 200, startPoint y: 296, endPoint x: 269, endPoint y: 458, distance: 176.5
click at [269, 458] on div "Claim status Claim Ticket Raised [DATE] Document Received [DATE] Closed [DATE]" at bounding box center [610, 398] width 904 height 236
click at [274, 492] on div "[DATE]" at bounding box center [635, 499] width 854 height 14
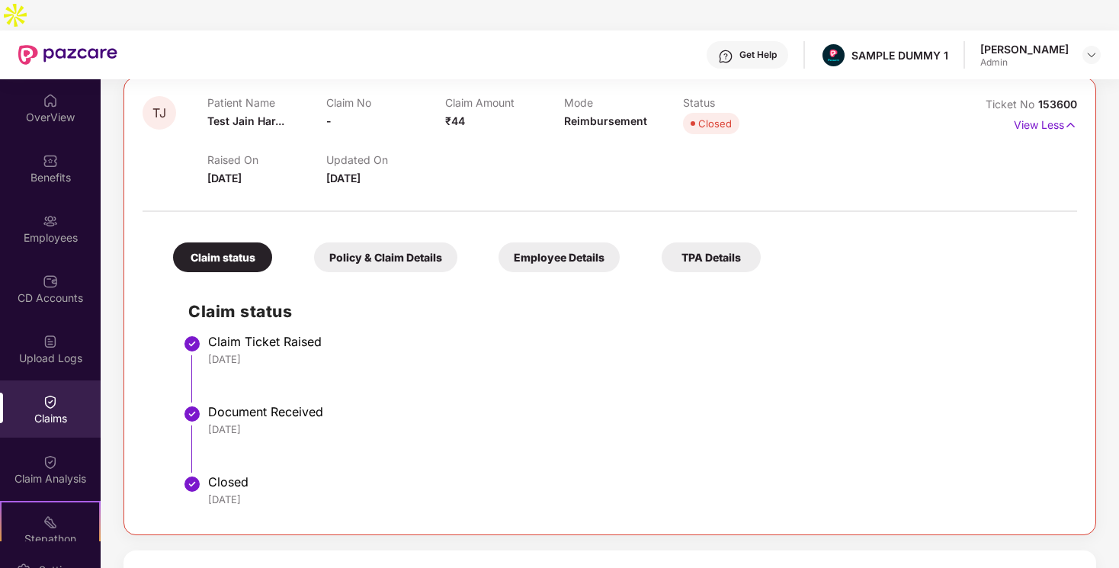
click at [427, 242] on div "Policy & Claim Details" at bounding box center [385, 257] width 143 height 30
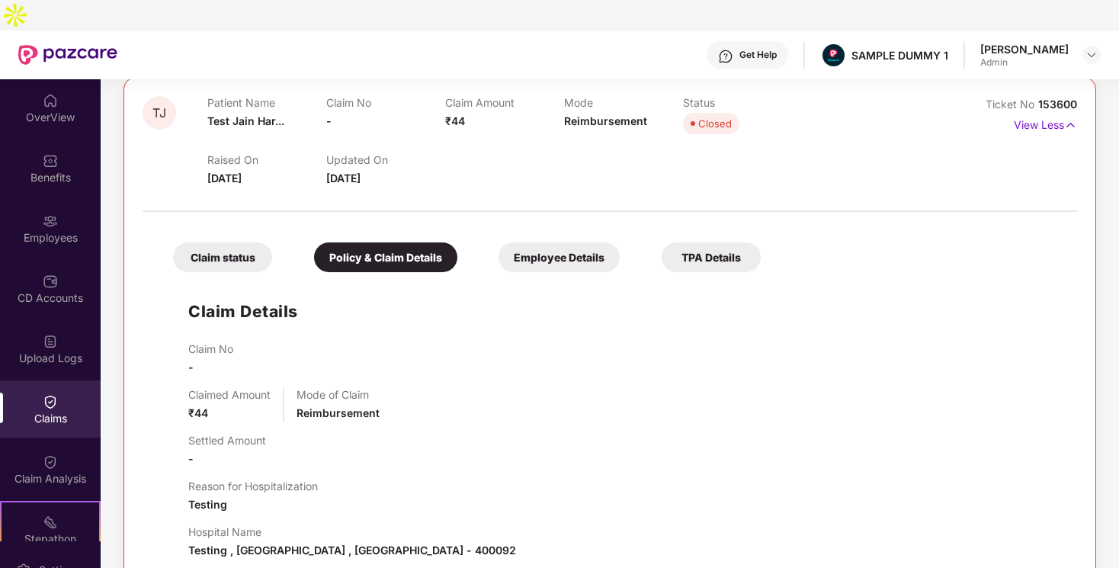
scroll to position [295, 0]
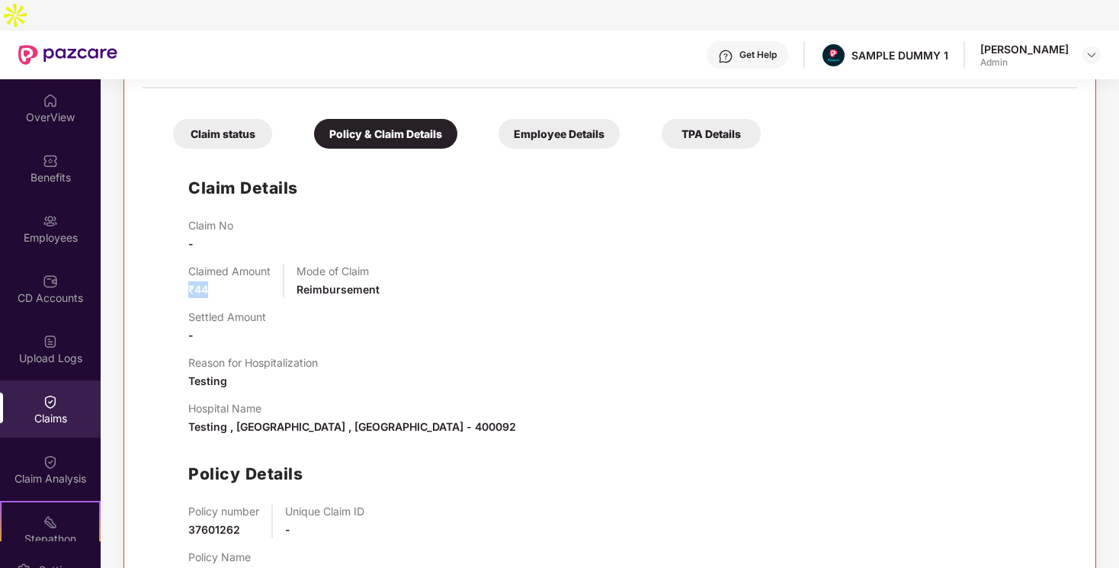
drag, startPoint x: 176, startPoint y: 255, endPoint x: 234, endPoint y: 255, distance: 57.9
click at [234, 255] on div "Claim Details Claim No - Claimed Amount ₹44 Mode of Claim Reimbursement Settled…" at bounding box center [610, 376] width 904 height 440
drag, startPoint x: 300, startPoint y: 252, endPoint x: 399, endPoint y: 261, distance: 99.4
click at [399, 264] on div "Claimed Amount ₹44 Mode of Claim Reimbursement" at bounding box center [624, 281] width 873 height 34
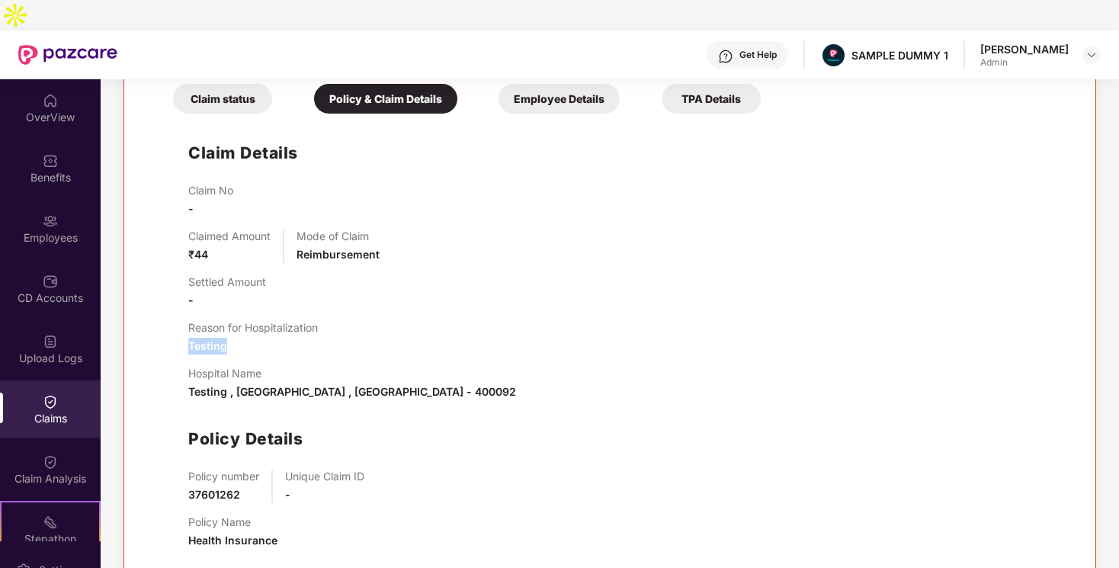
drag, startPoint x: 184, startPoint y: 312, endPoint x: 268, endPoint y: 318, distance: 84.0
click at [271, 319] on div "Claim Details Claim No - Claimed Amount ₹44 Mode of Claim Reimbursement Settled…" at bounding box center [610, 341] width 904 height 440
click at [283, 385] on span "Testing , [GEOGRAPHIC_DATA] , [GEOGRAPHIC_DATA] - 400092" at bounding box center [352, 391] width 328 height 13
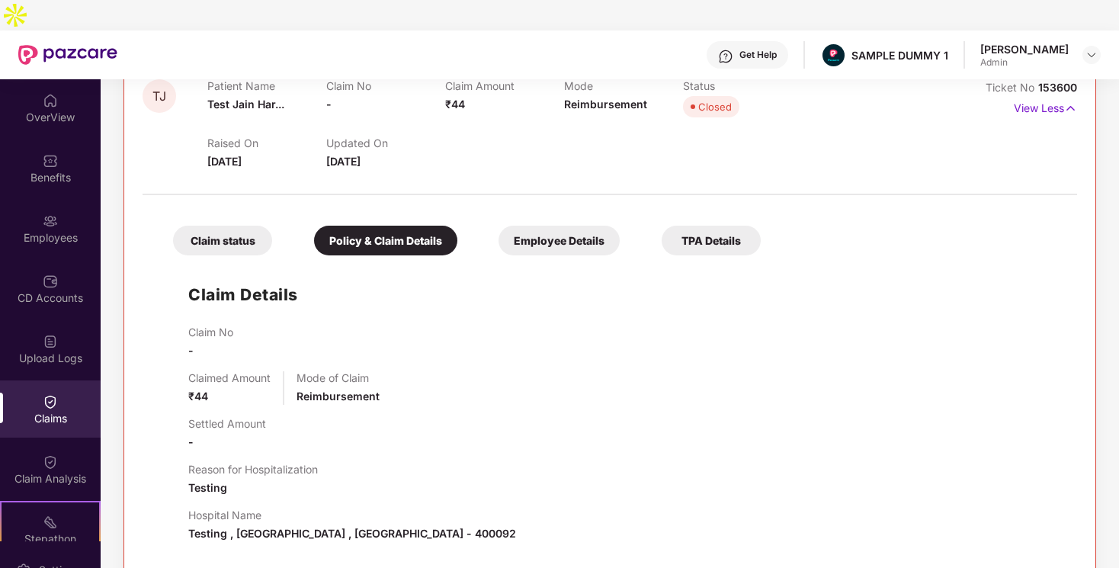
scroll to position [82, 0]
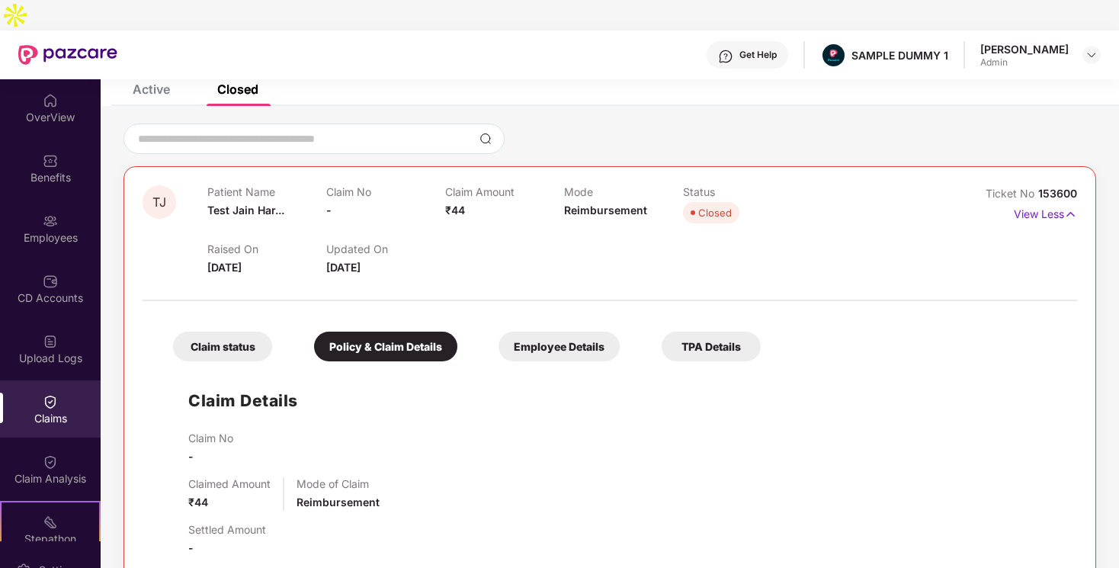
drag, startPoint x: 204, startPoint y: 234, endPoint x: 294, endPoint y: 232, distance: 89.9
click at [295, 233] on div "TJ Patient Name Test [DEMOGRAPHIC_DATA] Har... Claim No - Claim Amount ₹44 Mode…" at bounding box center [532, 230] width 779 height 91
click at [240, 277] on div at bounding box center [610, 293] width 934 height 32
drag, startPoint x: 211, startPoint y: 237, endPoint x: 267, endPoint y: 235, distance: 56.4
click at [242, 261] on span "[DATE]" at bounding box center [224, 267] width 34 height 13
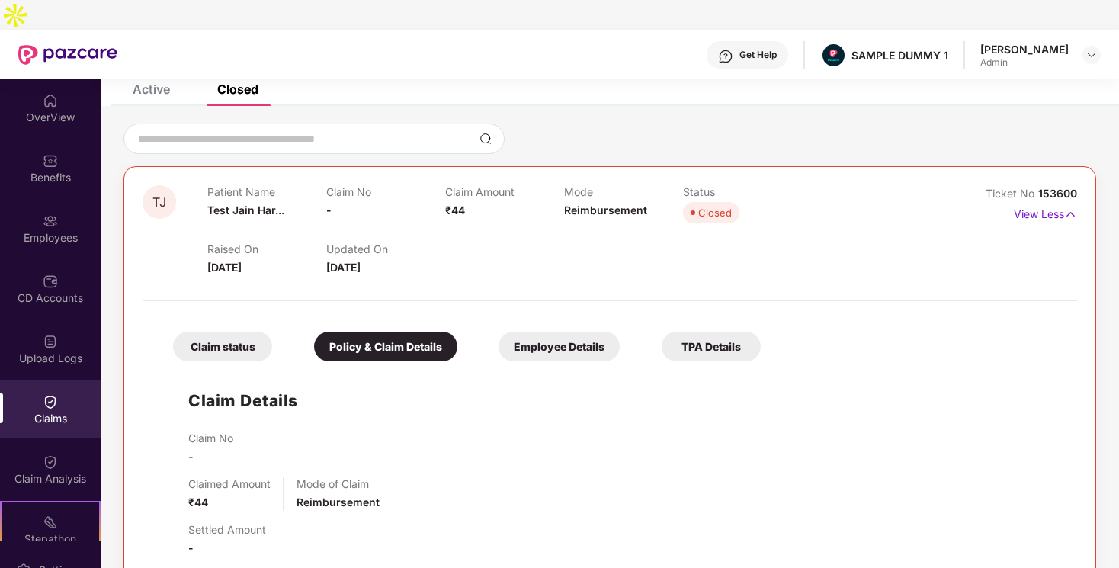
click at [402, 277] on div at bounding box center [610, 293] width 934 height 32
drag, startPoint x: 210, startPoint y: 239, endPoint x: 281, endPoint y: 239, distance: 71.6
click at [281, 242] on div "Raised On [DATE]" at bounding box center [266, 259] width 119 height 34
click at [342, 277] on div at bounding box center [610, 293] width 934 height 32
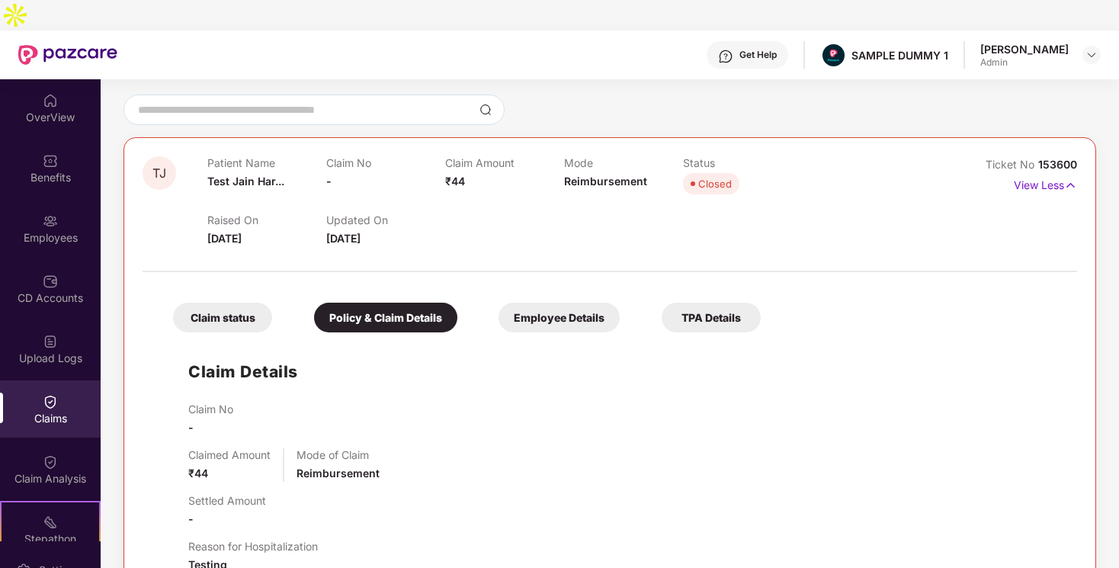
scroll to position [115, 0]
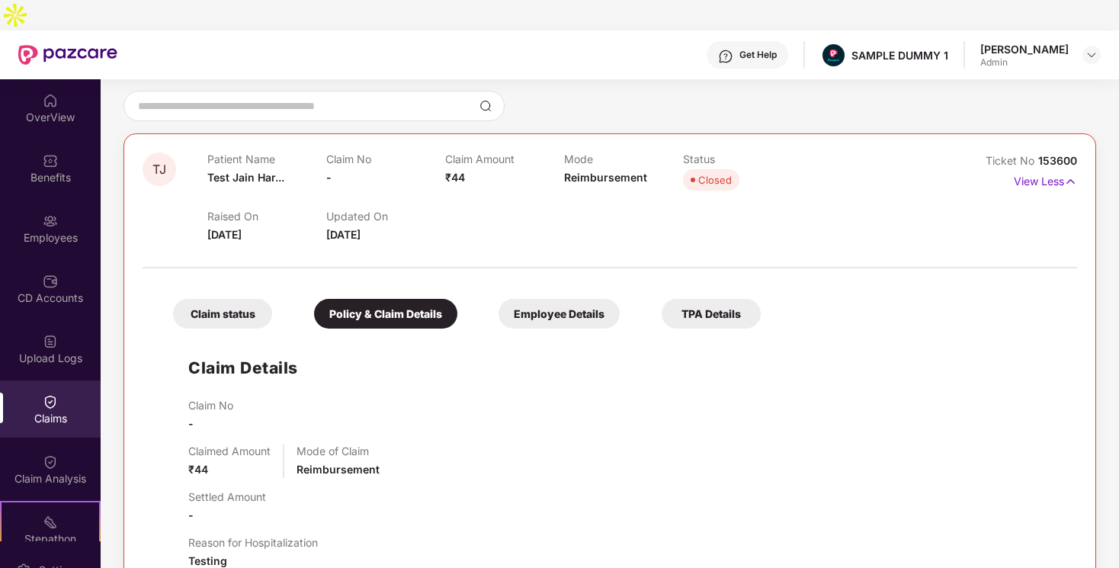
click at [195, 299] on div "Claim status" at bounding box center [222, 314] width 99 height 30
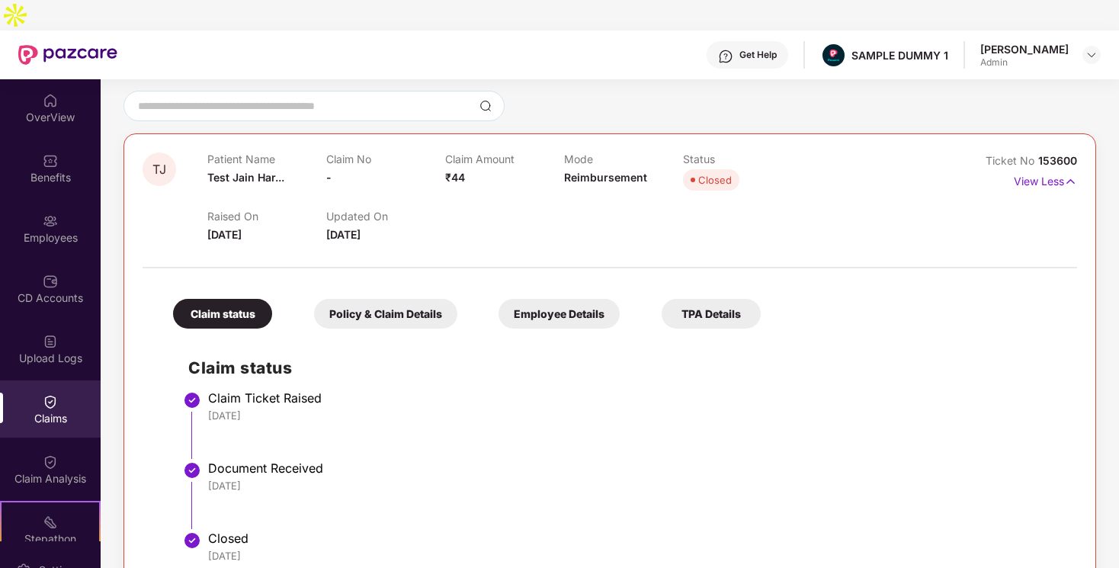
scroll to position [231, 0]
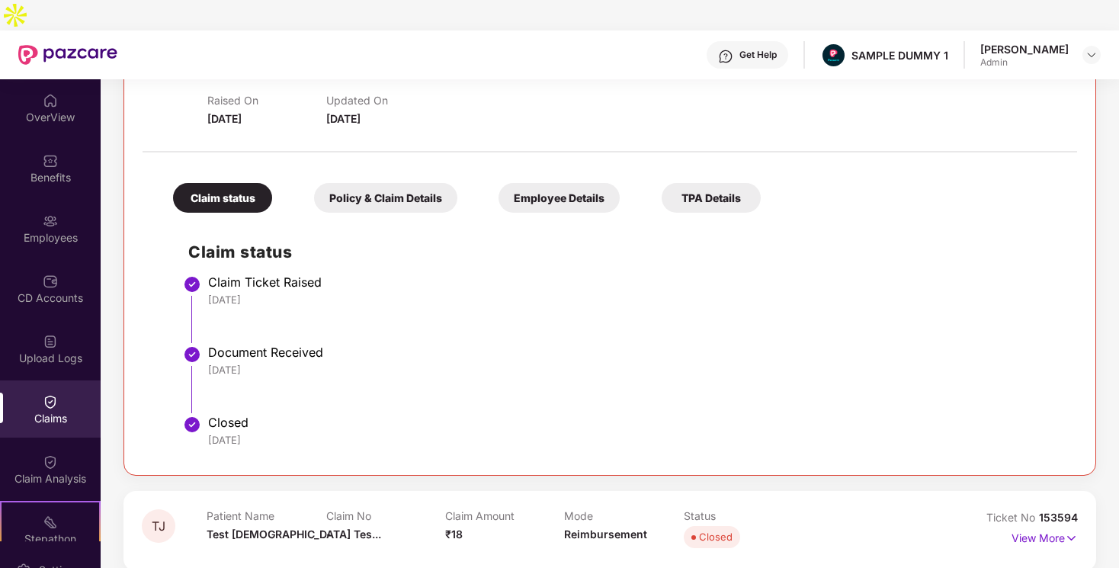
drag, startPoint x: 210, startPoint y: 408, endPoint x: 326, endPoint y: 430, distance: 117.8
click at [334, 431] on div "TJ Patient Name Test [DEMOGRAPHIC_DATA] Har... Claim No - Claim Amount ₹44 Mode…" at bounding box center [609, 247] width 972 height 458
click at [258, 350] on li "Document Received [DATE]" at bounding box center [624, 385] width 873 height 70
drag, startPoint x: 212, startPoint y: 337, endPoint x: 266, endPoint y: 337, distance: 54.1
click at [248, 363] on div "[DATE]" at bounding box center [635, 370] width 854 height 14
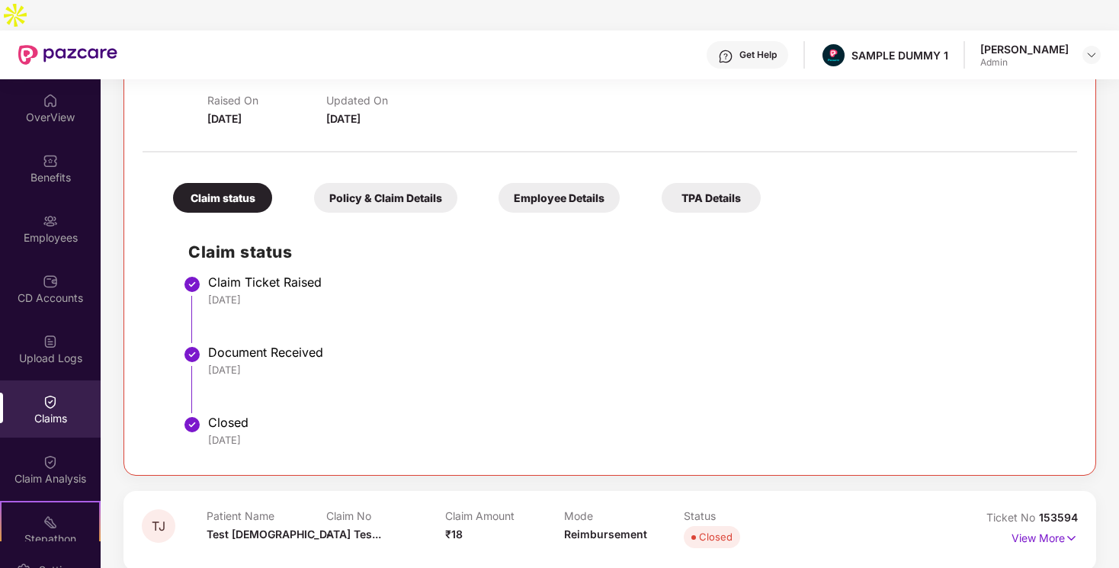
click at [279, 363] on div "[DATE]" at bounding box center [635, 370] width 854 height 14
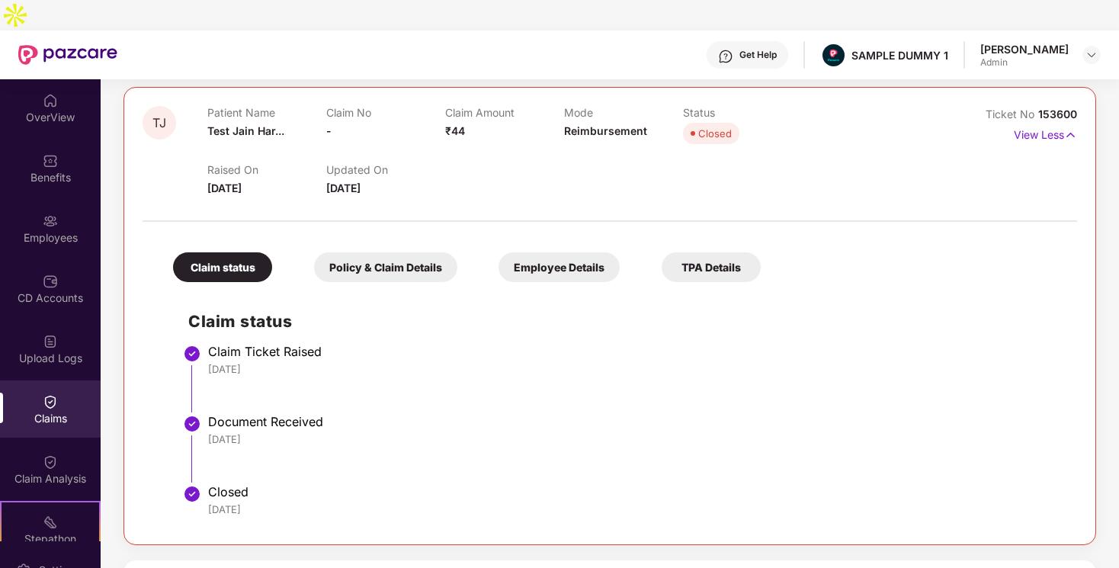
scroll to position [149, 0]
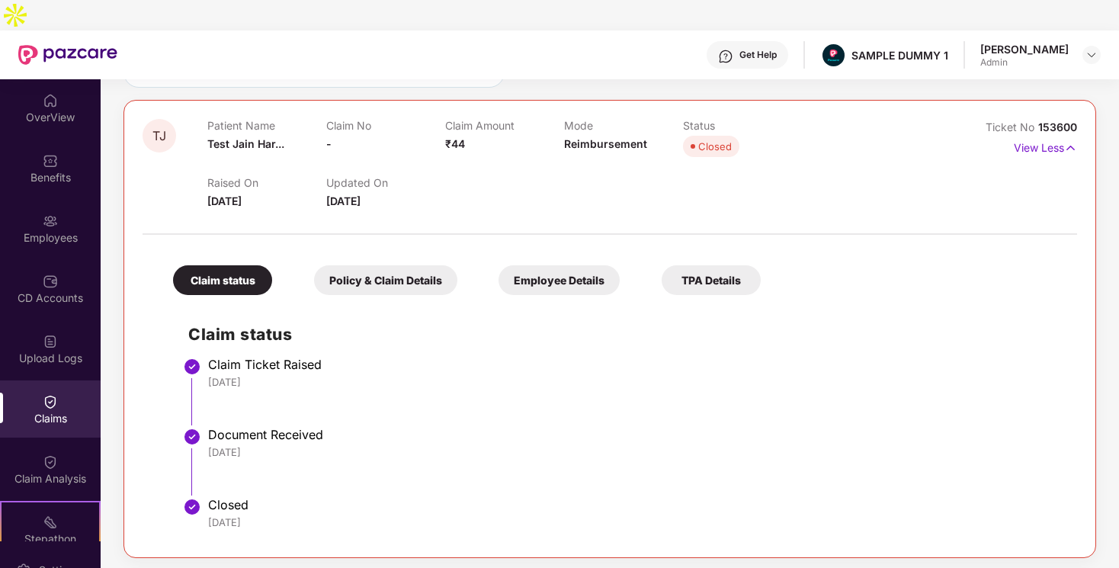
drag, startPoint x: 210, startPoint y: 352, endPoint x: 268, endPoint y: 350, distance: 58.0
click at [268, 375] on div "[DATE]" at bounding box center [635, 382] width 854 height 14
click at [289, 362] on li "Claim Ticket Raised [DATE]" at bounding box center [624, 397] width 873 height 70
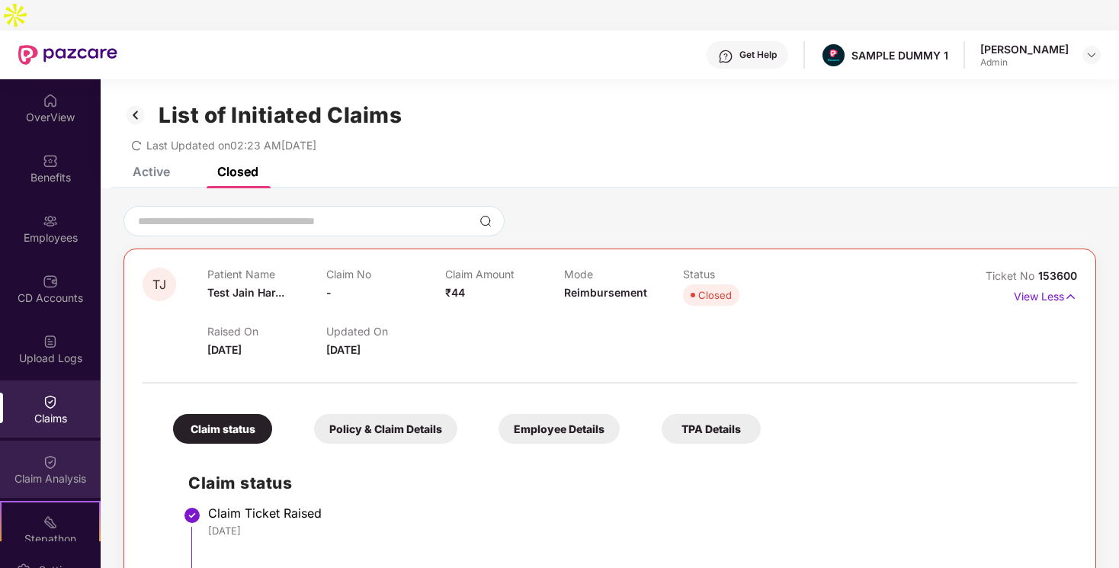
click at [68, 440] on div "Claim Analysis" at bounding box center [50, 468] width 101 height 57
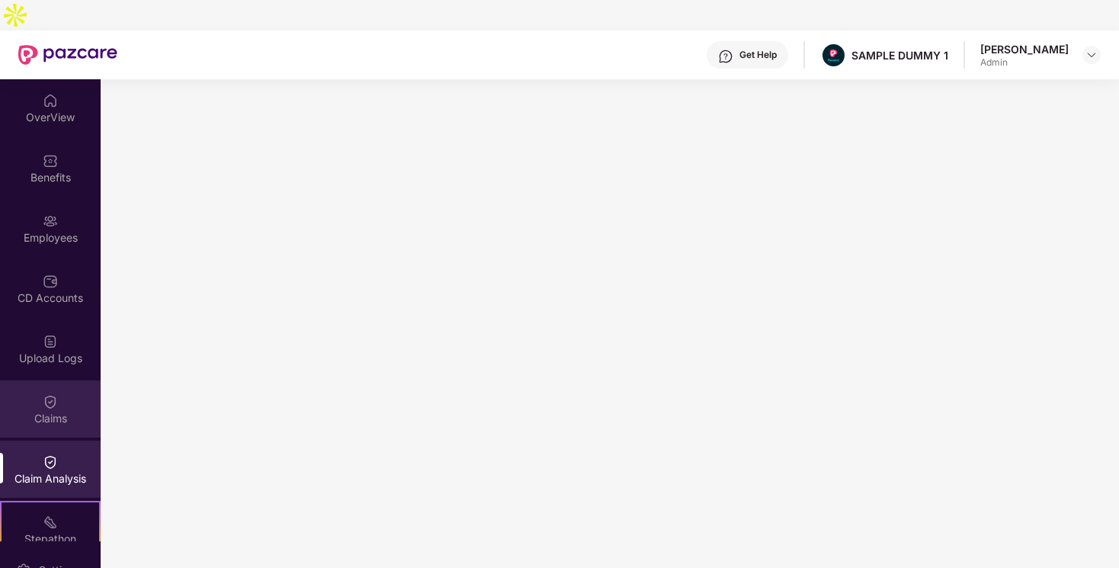
click at [44, 394] on img at bounding box center [50, 401] width 15 height 15
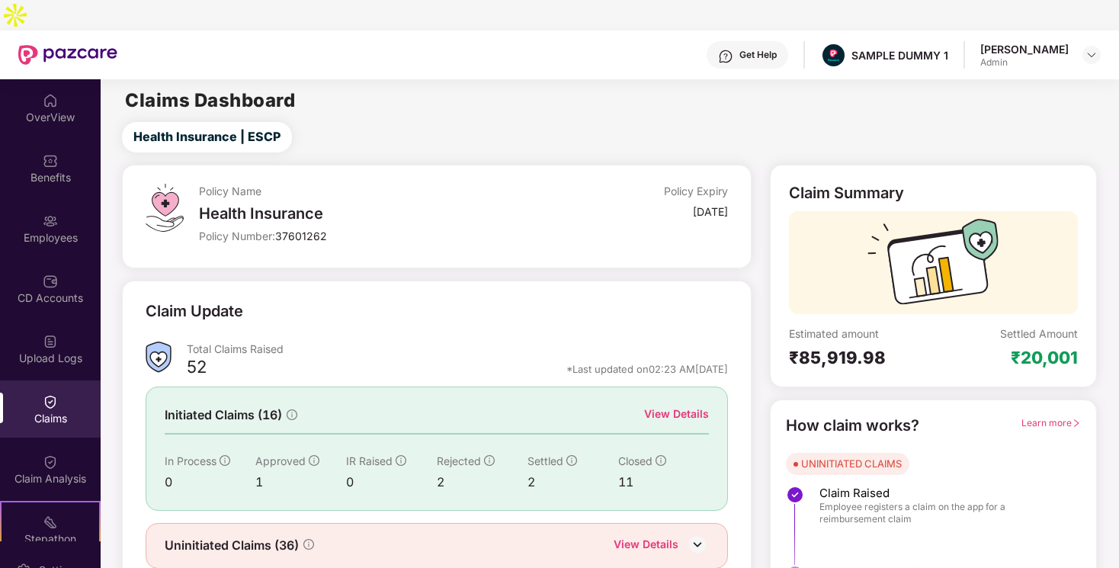
click at [687, 405] on div "View Details" at bounding box center [676, 413] width 65 height 17
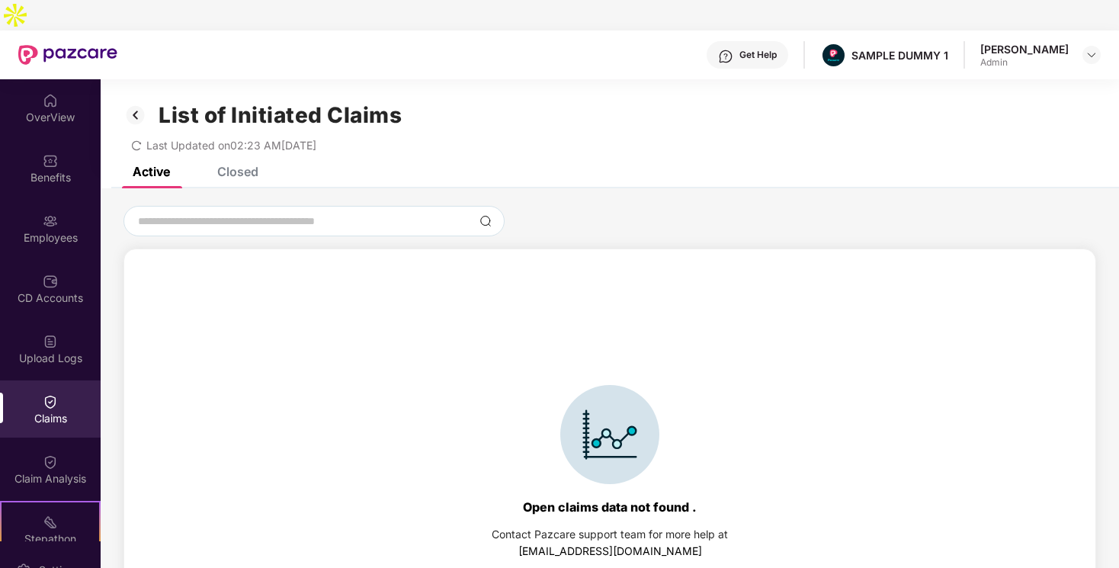
click at [255, 164] on div "Closed" at bounding box center [237, 171] width 41 height 15
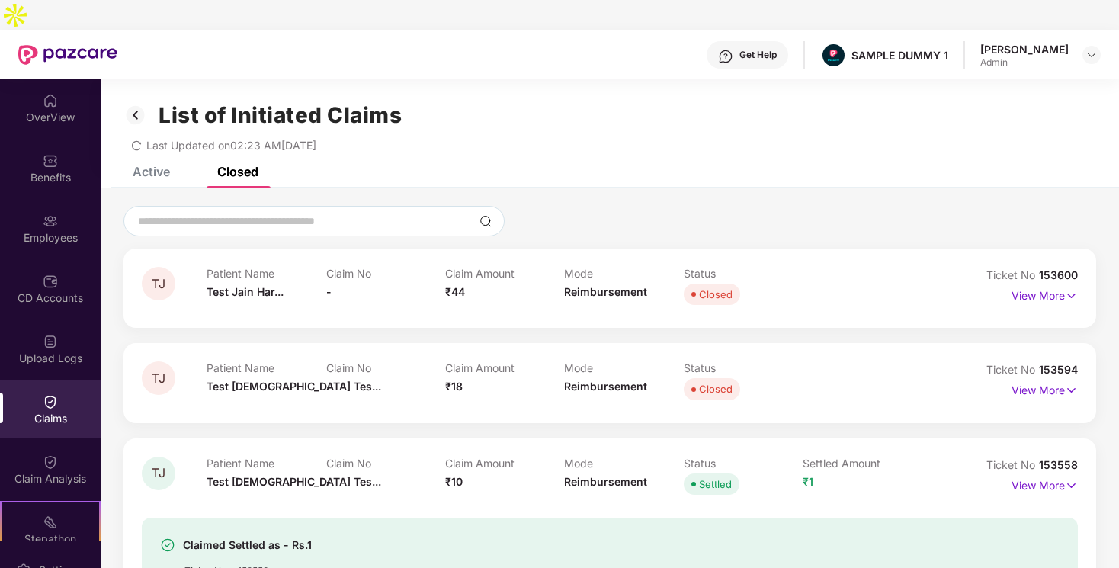
scroll to position [44, 0]
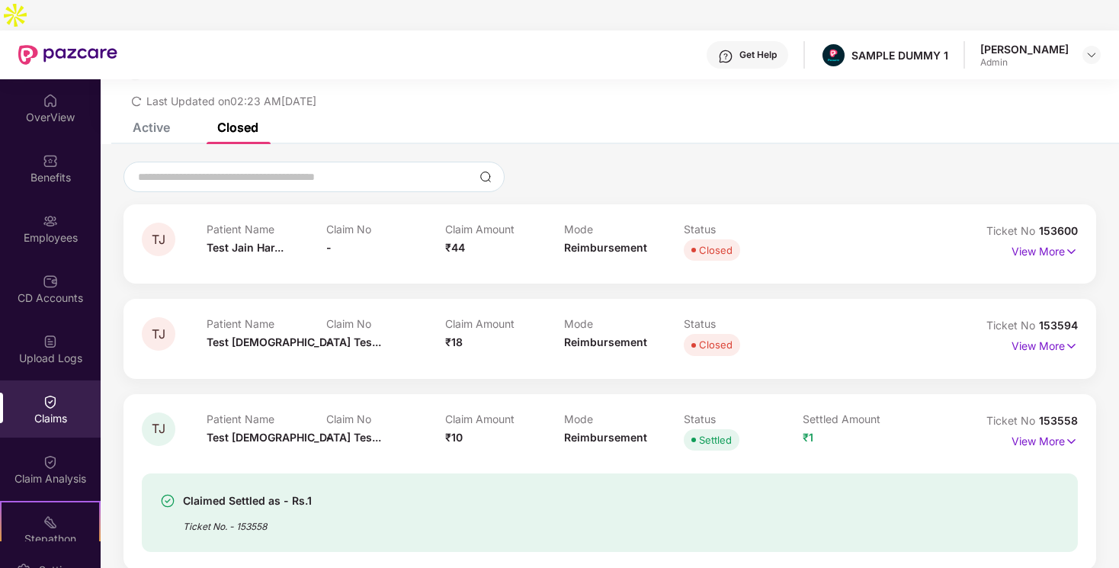
click at [610, 229] on div "Mode Reimbursement" at bounding box center [623, 244] width 119 height 42
click at [1030, 239] on p "View More" at bounding box center [1044, 249] width 66 height 21
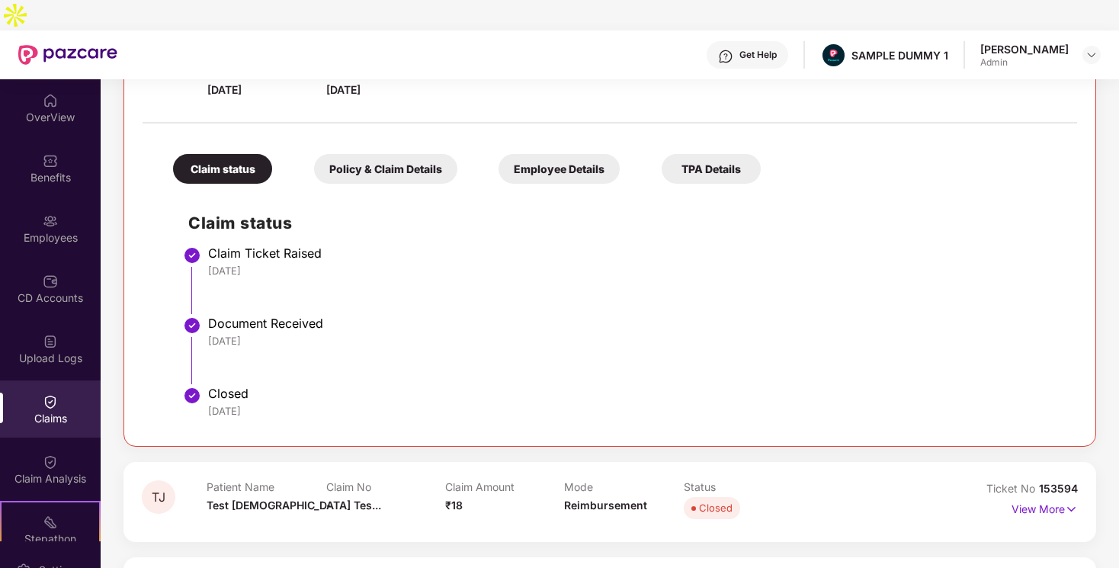
scroll to position [261, 0]
drag, startPoint x: 206, startPoint y: 297, endPoint x: 319, endPoint y: 293, distance: 112.9
click at [319, 320] on li "Document Received [DATE]" at bounding box center [624, 355] width 873 height 70
click at [289, 339] on li "Document Received [DATE]" at bounding box center [624, 355] width 873 height 70
drag, startPoint x: 210, startPoint y: 360, endPoint x: 291, endPoint y: 387, distance: 85.8
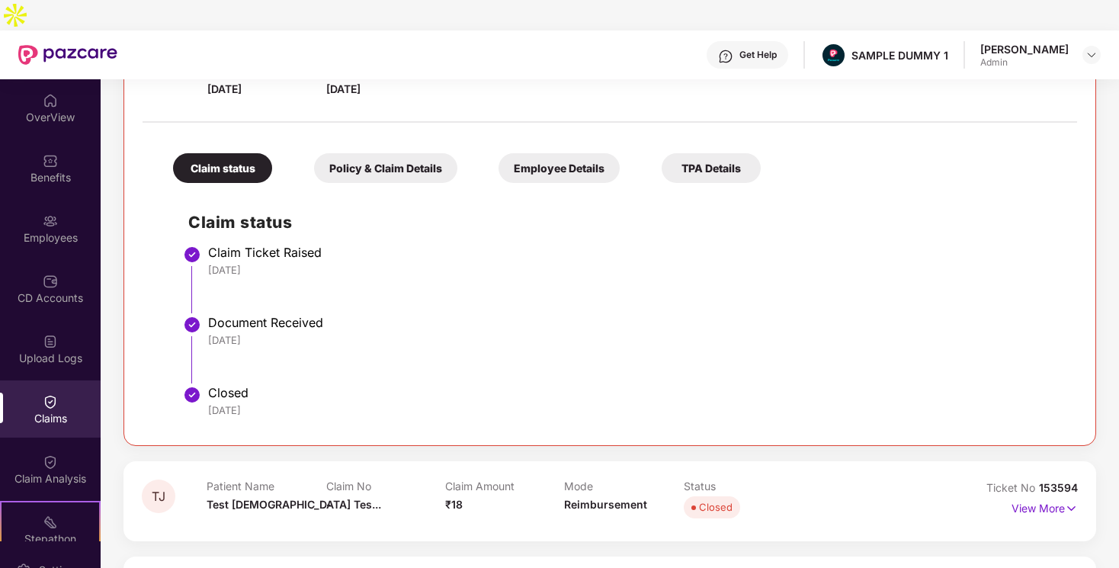
click at [291, 387] on div "Closed [DATE]" at bounding box center [635, 403] width 854 height 37
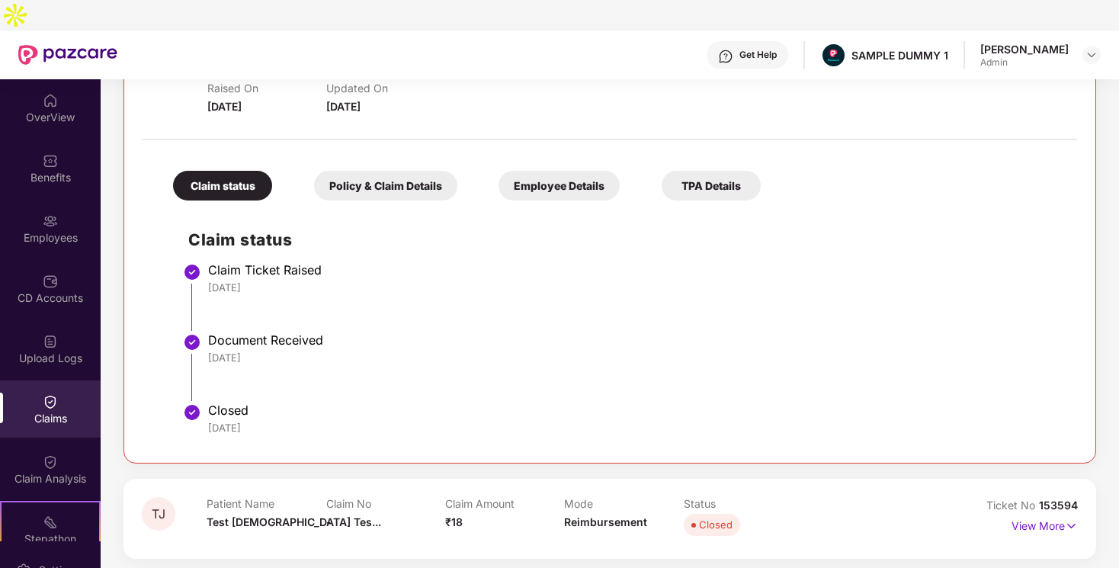
scroll to position [242, 0]
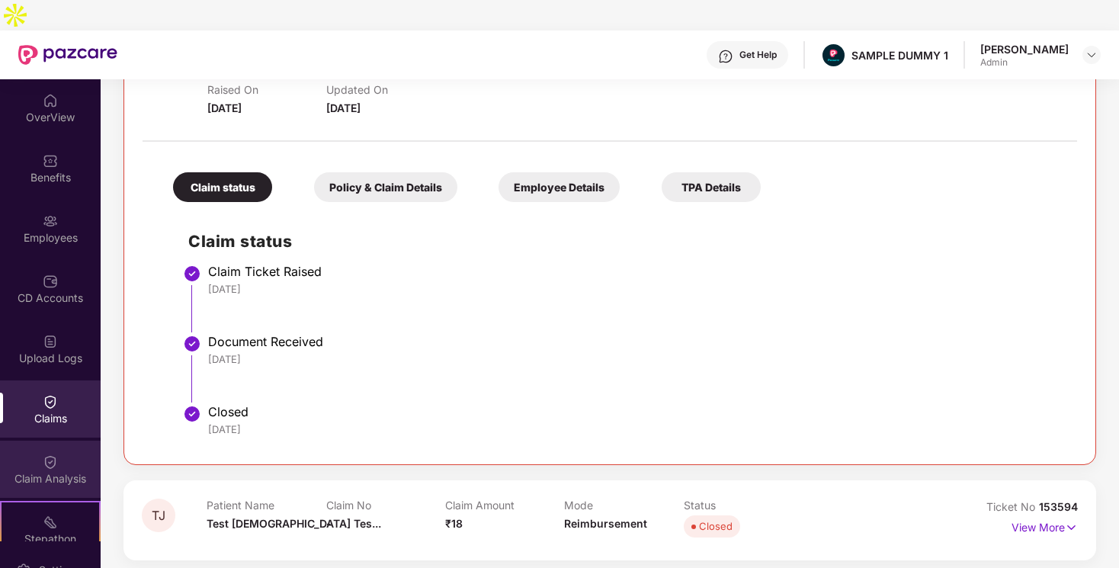
click at [67, 440] on div "Claim Analysis" at bounding box center [50, 468] width 101 height 57
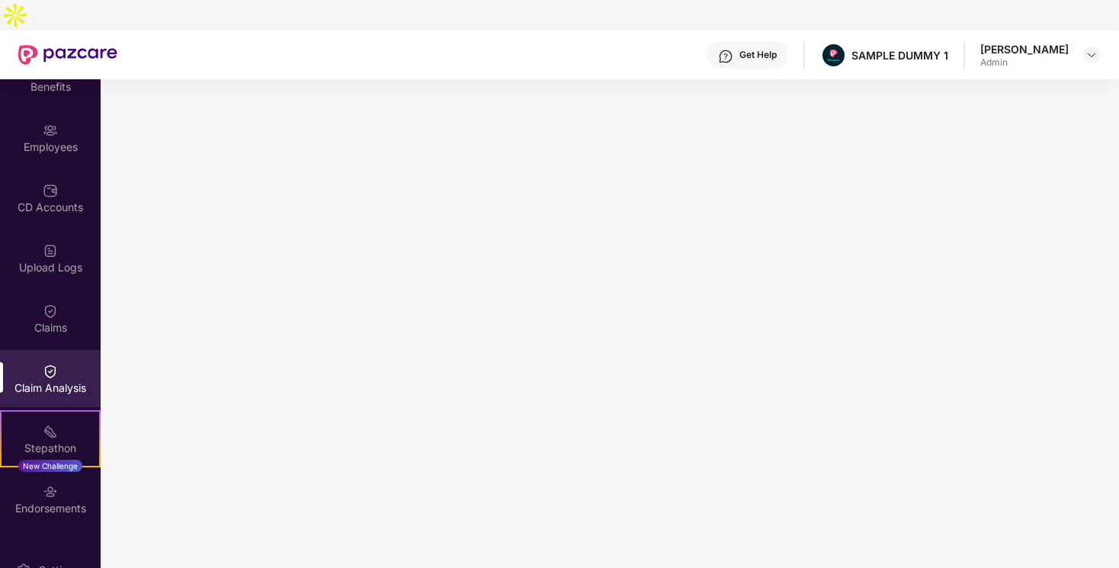
scroll to position [178, 0]
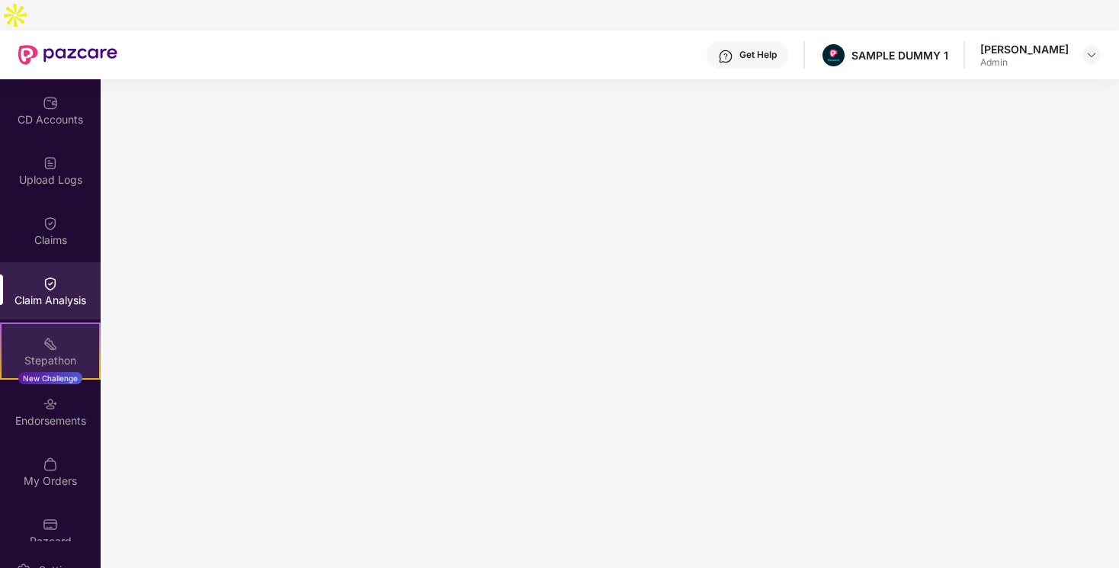
click at [73, 322] on div "Stepathon New Challenge" at bounding box center [50, 350] width 101 height 57
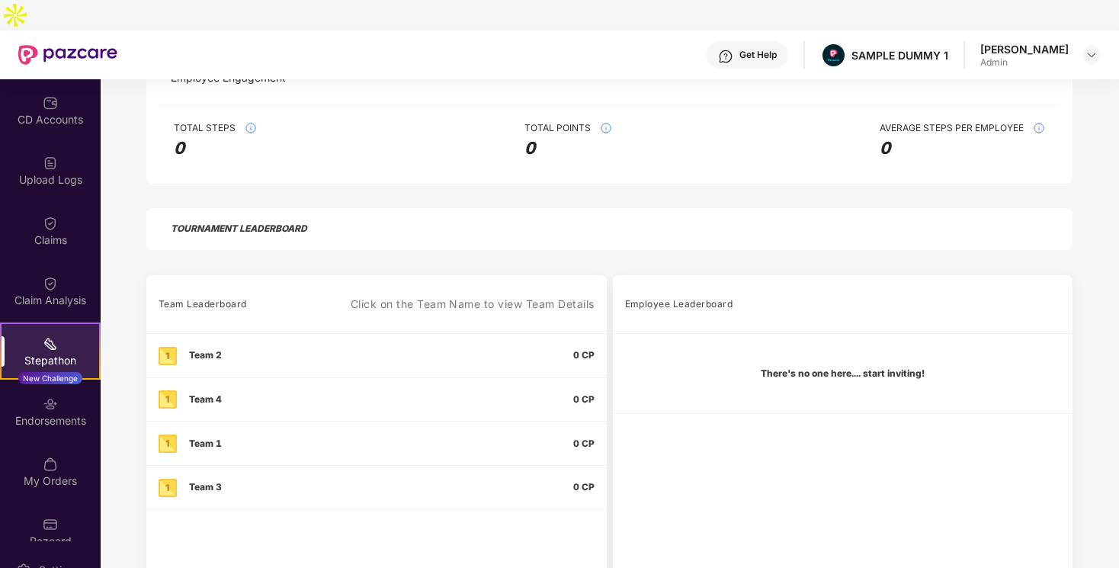
scroll to position [290, 0]
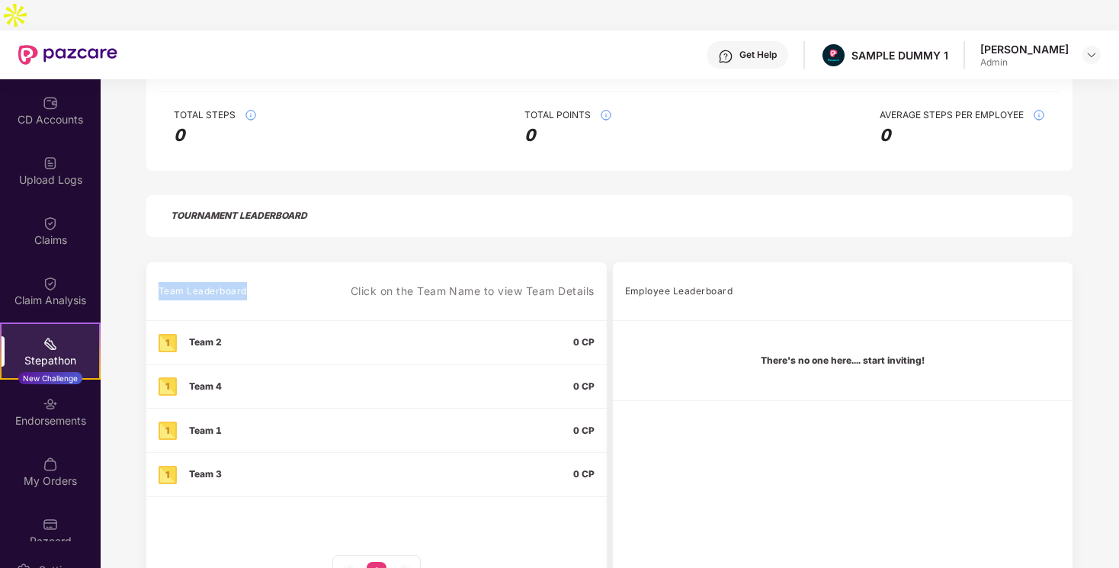
drag, startPoint x: 157, startPoint y: 263, endPoint x: 251, endPoint y: 263, distance: 93.7
click at [251, 263] on th "Team Leaderboard Click on the Team Name to view Team Details" at bounding box center [376, 291] width 460 height 59
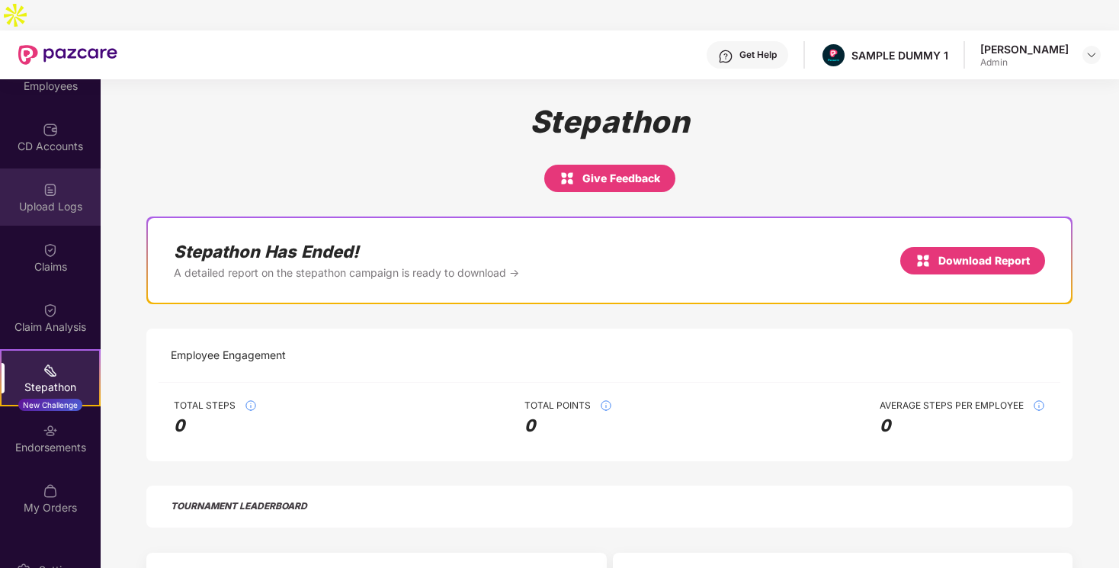
scroll to position [142, 0]
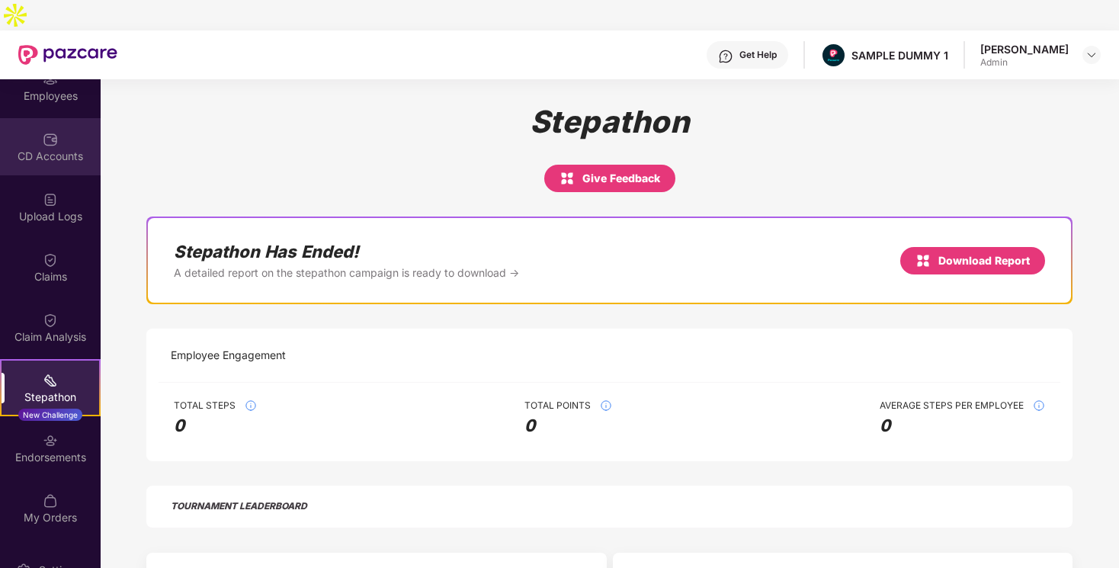
click at [50, 149] on div "CD Accounts" at bounding box center [50, 156] width 101 height 15
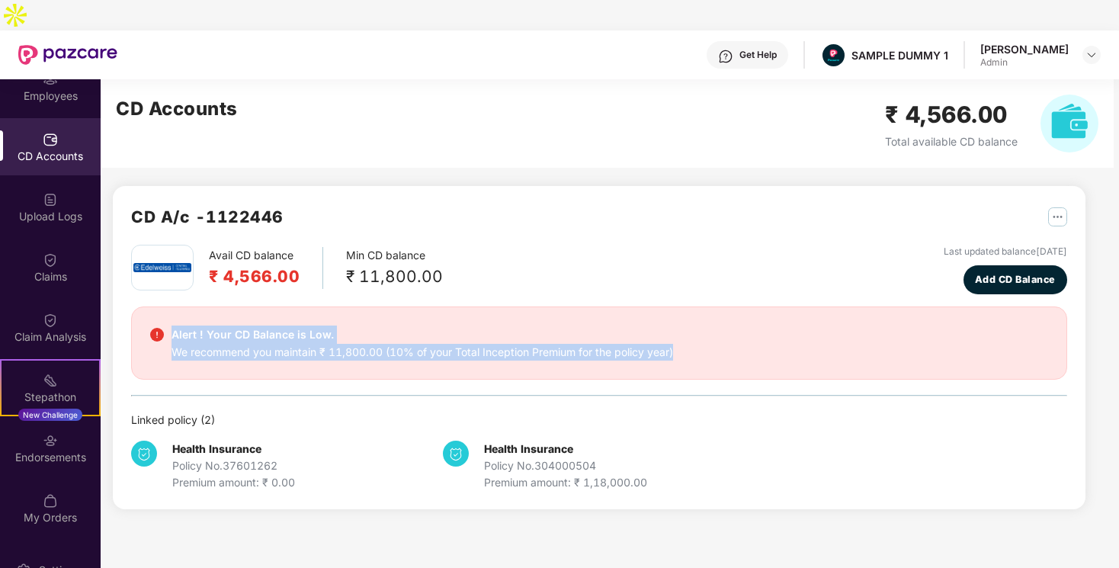
drag, startPoint x: 172, startPoint y: 299, endPoint x: 330, endPoint y: 332, distance: 161.1
click at [335, 332] on div "Alert ! Your CD Balance is Low. We recommend you maintain ₹ 11,800.00 (10% of y…" at bounding box center [599, 342] width 936 height 73
click at [345, 344] on div "We recommend you maintain ₹ 11,800.00 (10% of your Total Inception Premium for …" at bounding box center [421, 352] width 501 height 17
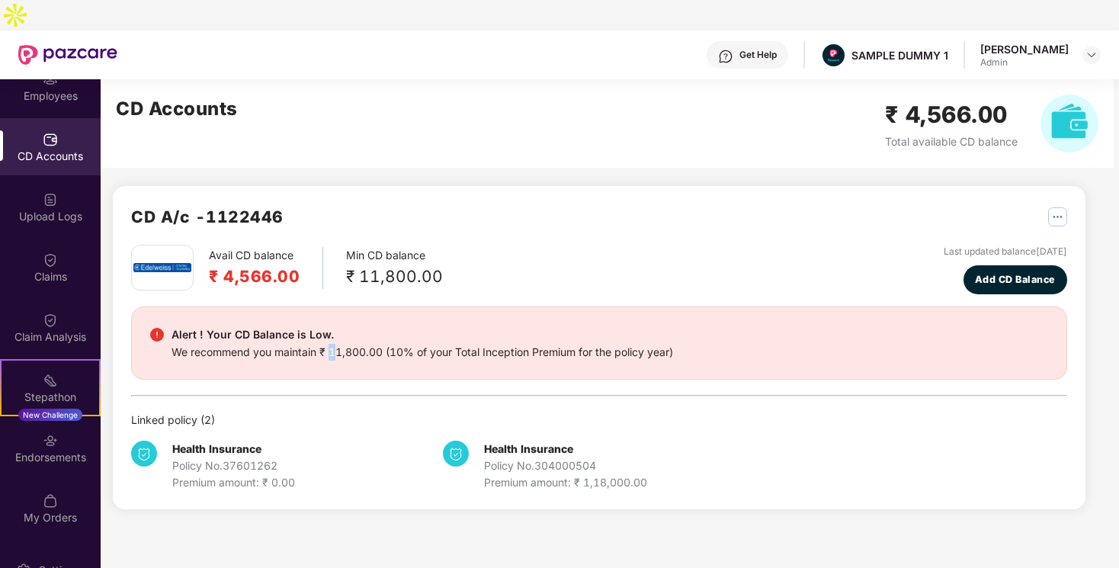
drag, startPoint x: 332, startPoint y: 322, endPoint x: 374, endPoint y: 322, distance: 41.9
click at [348, 344] on div "We recommend you maintain ₹ 11,800.00 (10% of your Total Inception Premium for …" at bounding box center [421, 352] width 501 height 17
click at [378, 344] on div "We recommend you maintain ₹ 11,800.00 (10% of your Total Inception Premium for …" at bounding box center [421, 352] width 501 height 17
click at [1081, 42] on div "[PERSON_NAME] Admin" at bounding box center [1040, 55] width 120 height 27
click at [1093, 49] on img at bounding box center [1091, 55] width 12 height 12
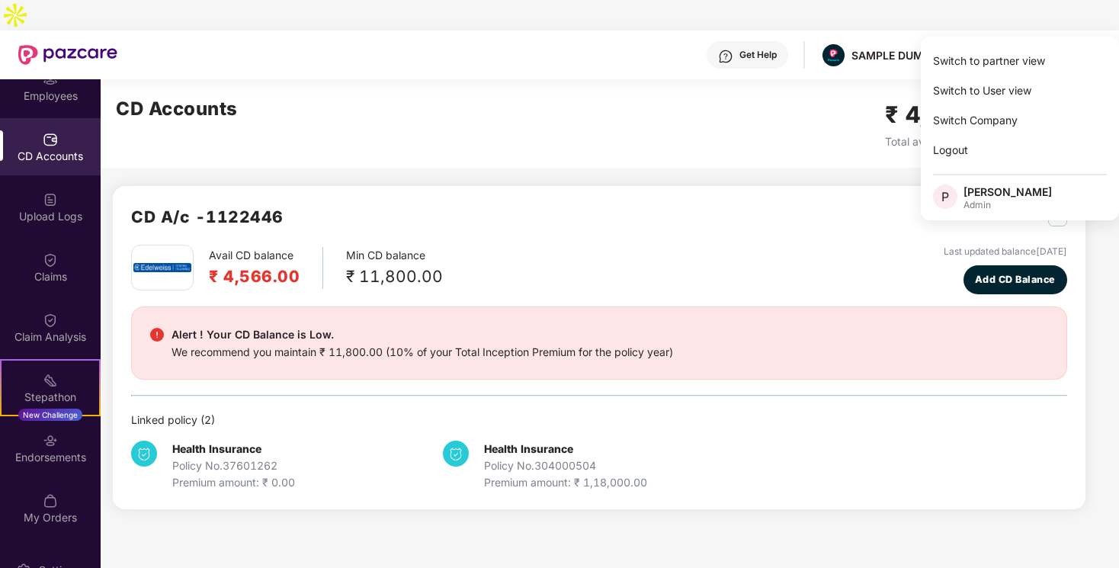
click at [890, 135] on span "Total available CD balance" at bounding box center [951, 141] width 133 height 13
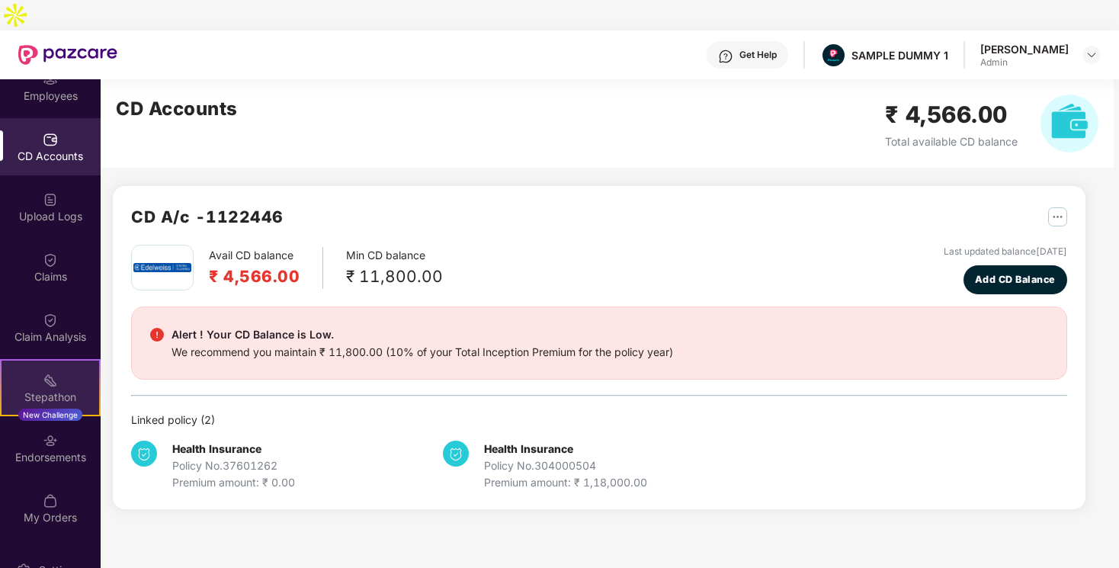
click at [46, 389] on div "Stepathon" at bounding box center [51, 396] width 98 height 15
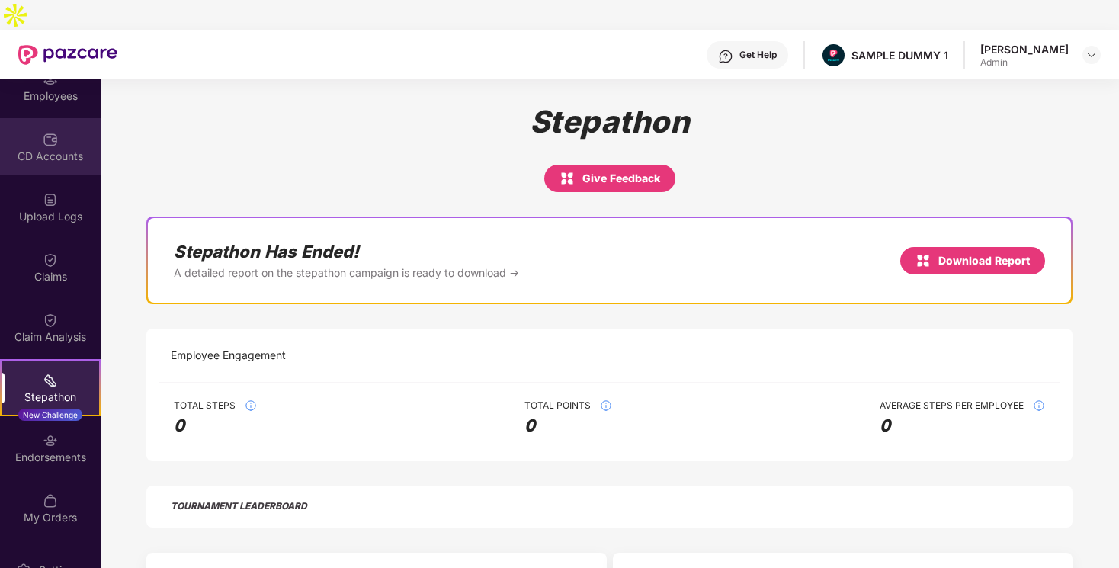
click at [70, 149] on div "CD Accounts" at bounding box center [50, 156] width 101 height 15
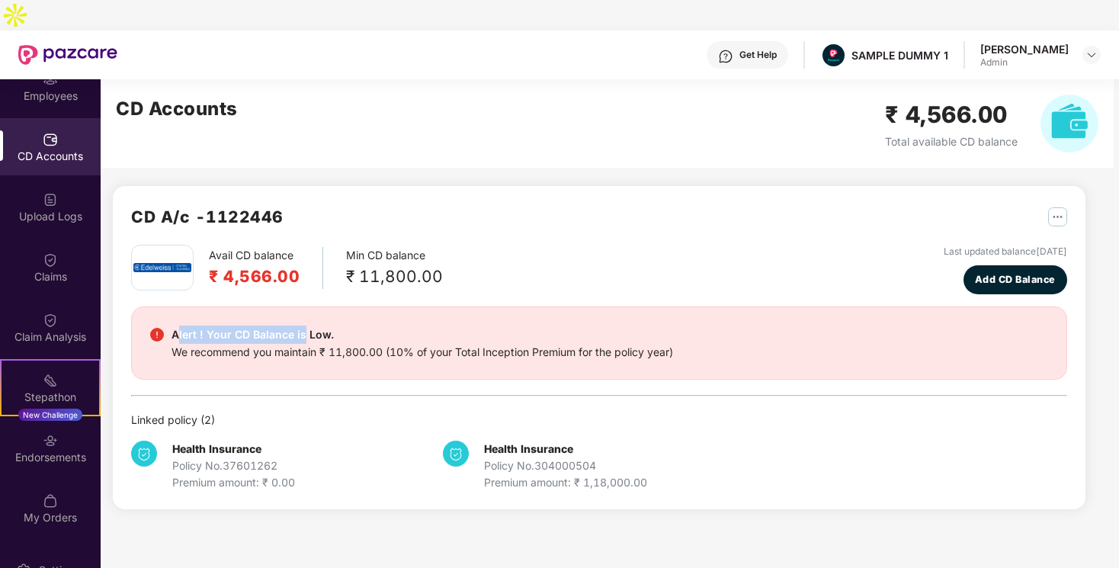
drag, startPoint x: 175, startPoint y: 301, endPoint x: 303, endPoint y: 304, distance: 127.3
click at [303, 325] on div "Alert ! Your CD Balance is Low." at bounding box center [421, 334] width 501 height 18
click at [317, 325] on div "Alert ! Your CD Balance is Low." at bounding box center [421, 334] width 501 height 18
drag, startPoint x: 191, startPoint y: 311, endPoint x: 277, endPoint y: 310, distance: 86.1
click at [278, 325] on div "Alert ! Your CD Balance is Low." at bounding box center [421, 334] width 501 height 18
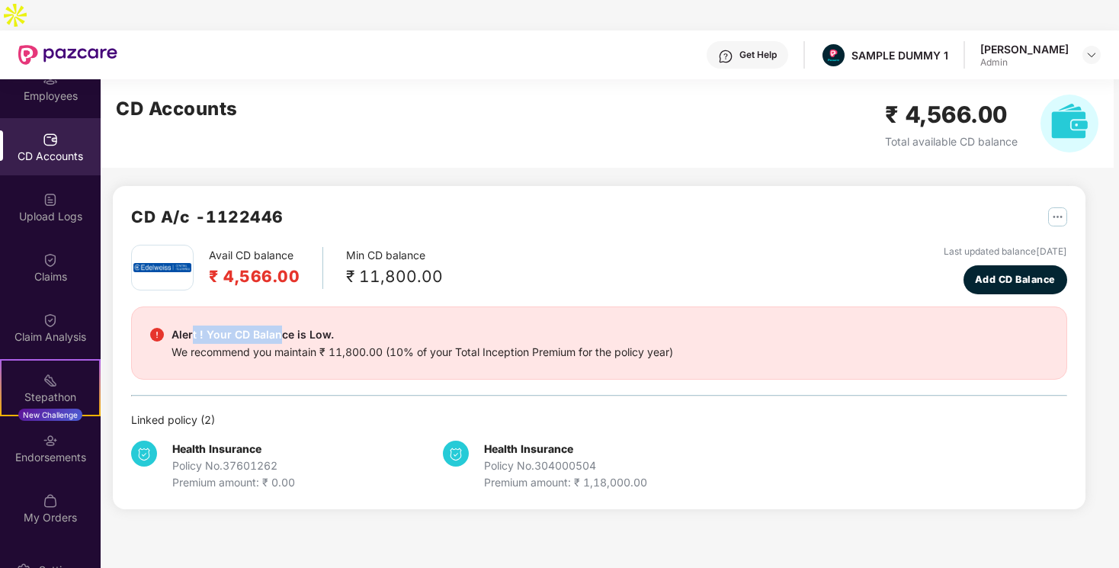
click at [310, 325] on div "Alert ! Your CD Balance is Low." at bounding box center [421, 334] width 501 height 18
click at [1061, 207] on img "button" at bounding box center [1057, 216] width 19 height 19
click at [876, 245] on div "Avail CD balance ₹ 4,566.00 Min CD balance ₹ 11,800.00 Last updated balance [DA…" at bounding box center [599, 270] width 936 height 50
click at [201, 325] on div "Alert ! Your CD Balance is Low." at bounding box center [421, 334] width 501 height 18
drag, startPoint x: 169, startPoint y: 303, endPoint x: 312, endPoint y: 320, distance: 144.3
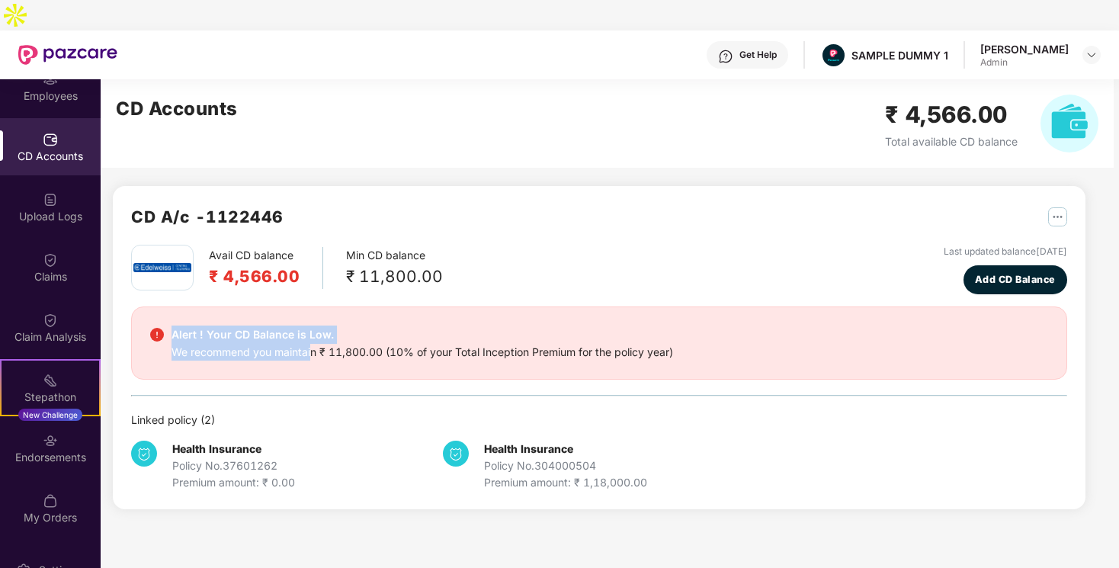
click at [312, 325] on div "Alert ! Your CD Balance is Low. We recommend you maintain ₹ 11,800.00 (10% of y…" at bounding box center [599, 342] width 898 height 35
click at [342, 344] on div "We recommend you maintain ₹ 11,800.00 (10% of your Total Inception Premium for …" at bounding box center [421, 352] width 501 height 17
click at [250, 344] on div "We recommend you maintain ₹ 11,800.00 (10% of your Total Inception Premium for …" at bounding box center [421, 352] width 501 height 17
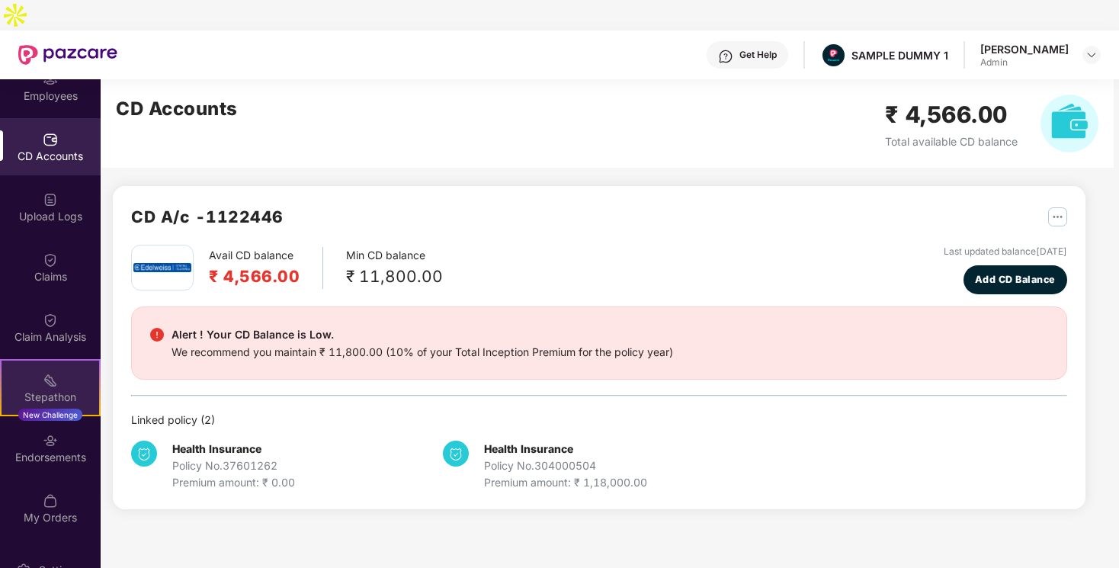
click at [34, 389] on div "Stepathon" at bounding box center [51, 396] width 98 height 15
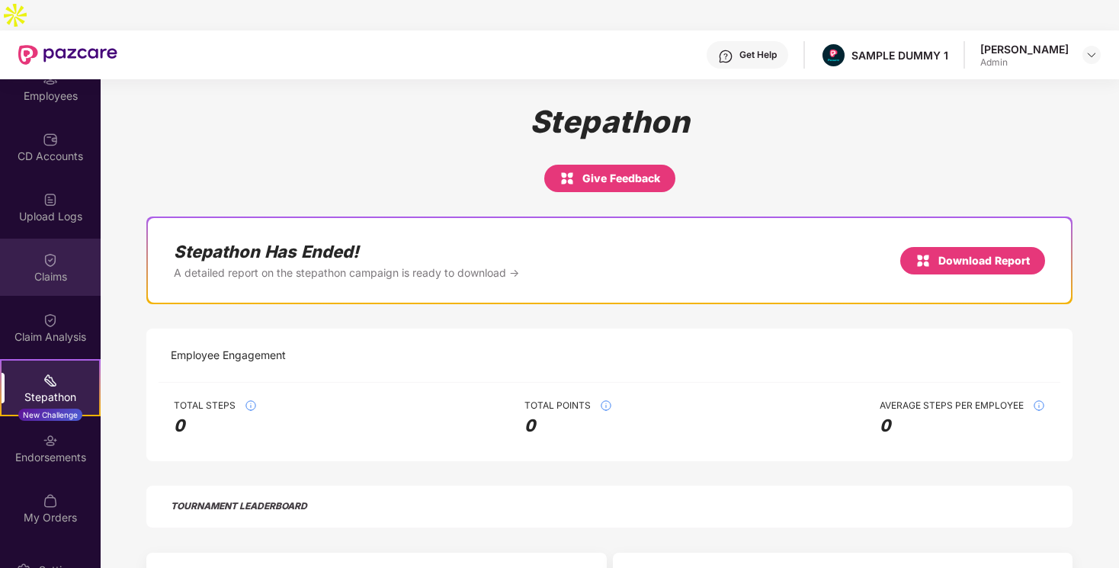
click at [39, 255] on div "Claims" at bounding box center [50, 267] width 101 height 57
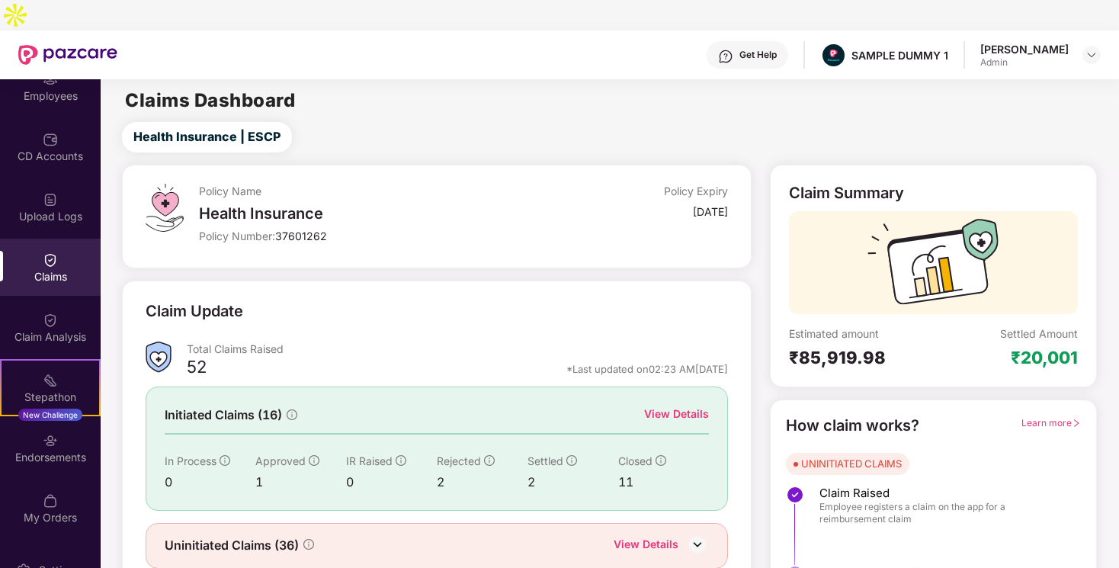
scroll to position [29, 0]
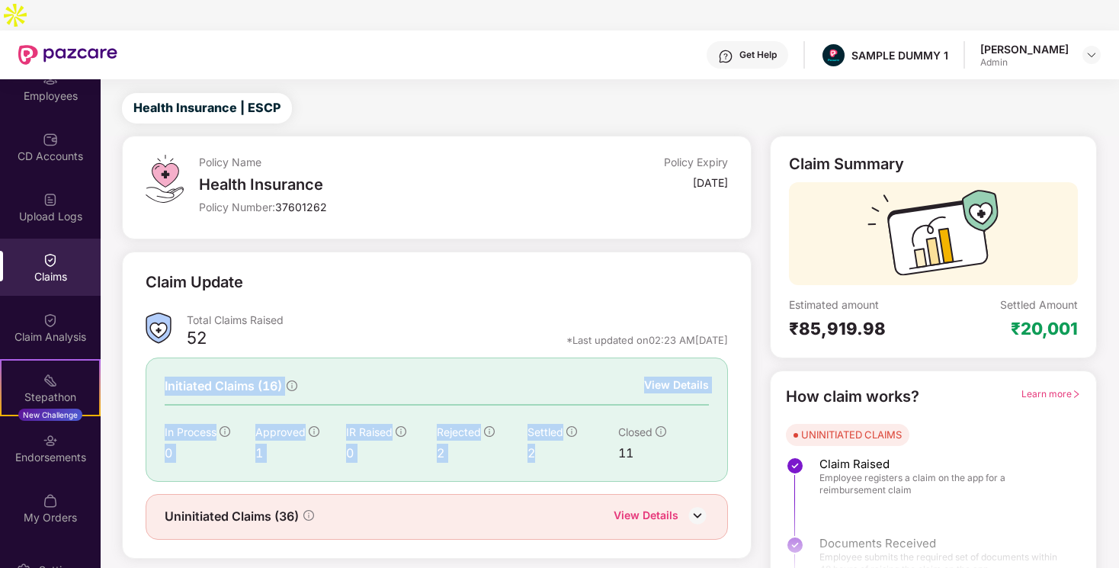
drag, startPoint x: 160, startPoint y: 357, endPoint x: 585, endPoint y: 418, distance: 429.7
click at [585, 418] on div "Initiated Claims (16) View Details In Process 0 Approved 1 IR Raised 0 Rejected…" at bounding box center [436, 418] width 581 height 123
click at [649, 444] on div "11" at bounding box center [663, 453] width 91 height 19
drag, startPoint x: 162, startPoint y: 398, endPoint x: 339, endPoint y: 415, distance: 177.6
click at [339, 415] on div "Initiated Claims (16) View Details In Process 0 Approved 1 IR Raised 0 Rejected…" at bounding box center [436, 418] width 581 height 123
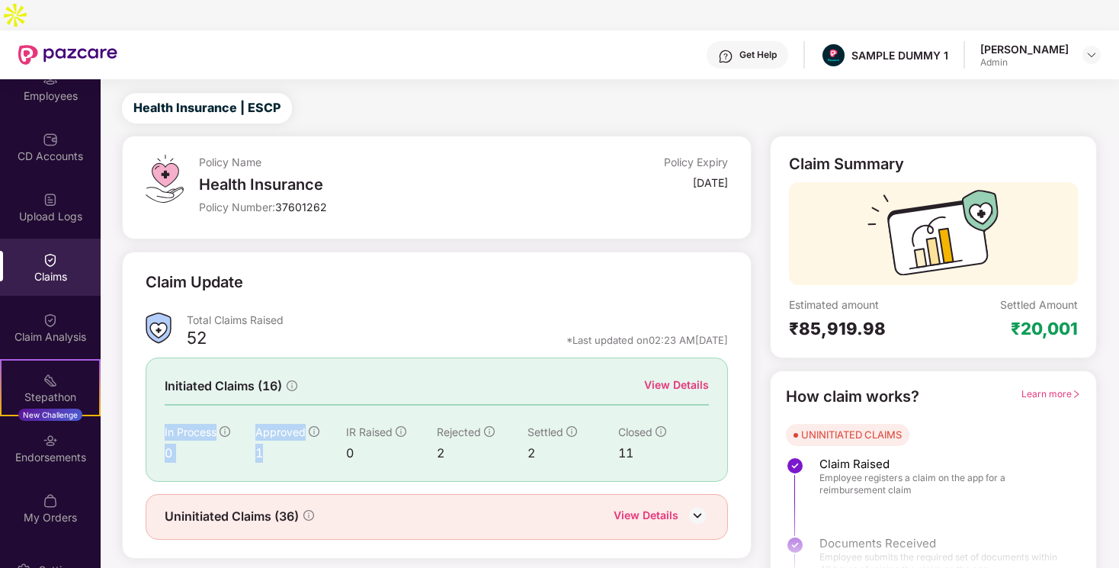
click at [415, 444] on div "0" at bounding box center [391, 453] width 91 height 19
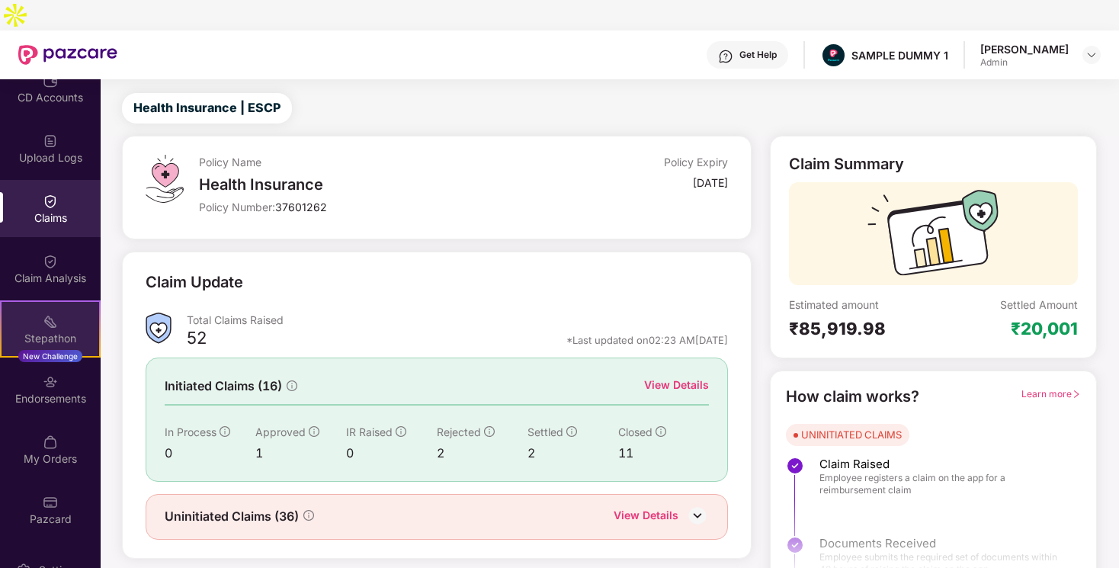
click at [51, 331] on div "Stepathon" at bounding box center [51, 338] width 98 height 15
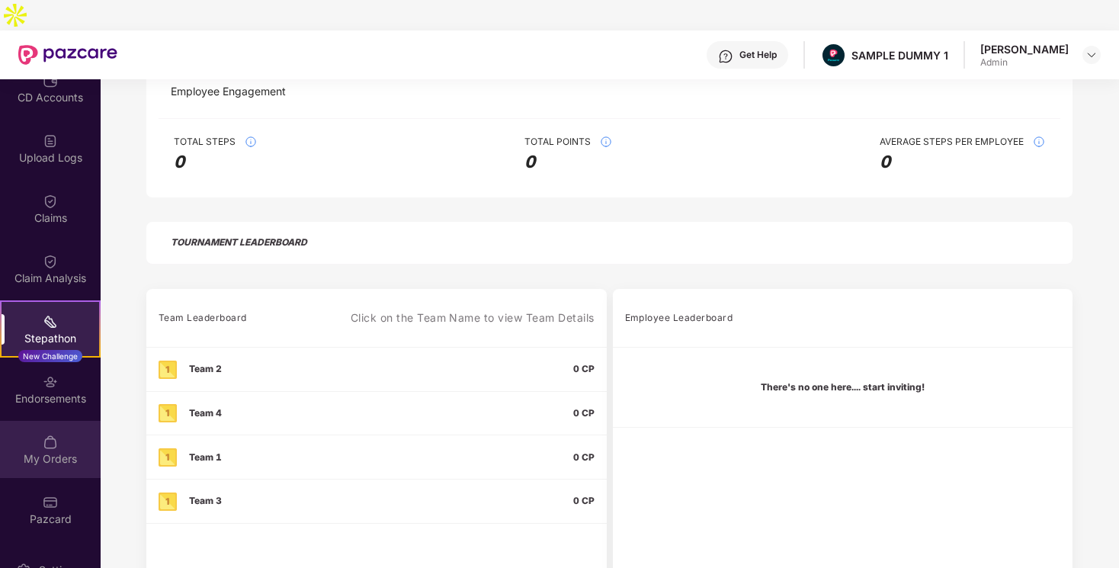
scroll to position [0, 0]
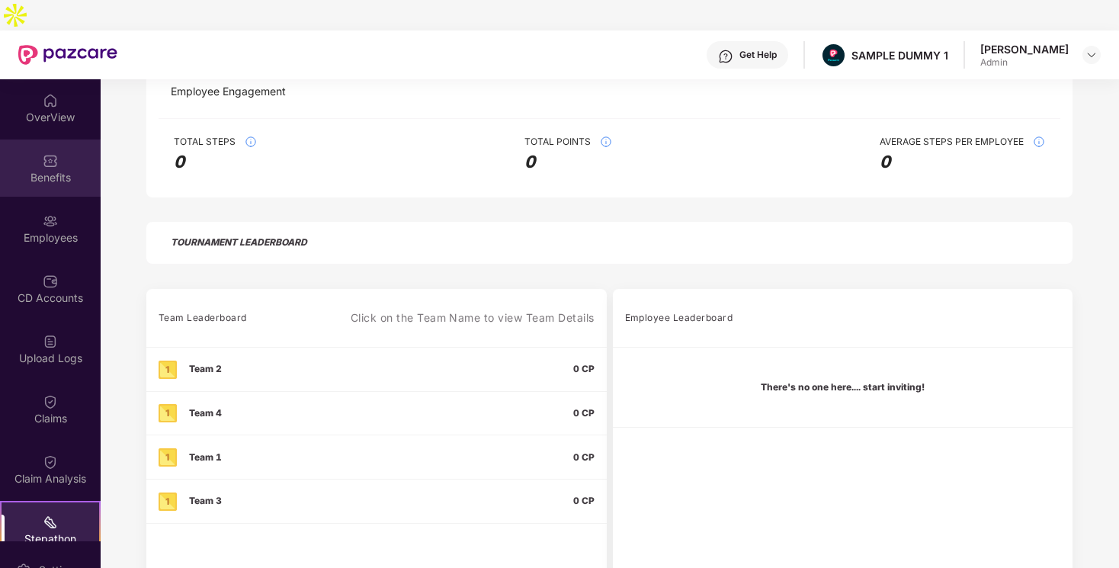
click at [40, 170] on div "Benefits" at bounding box center [50, 177] width 101 height 15
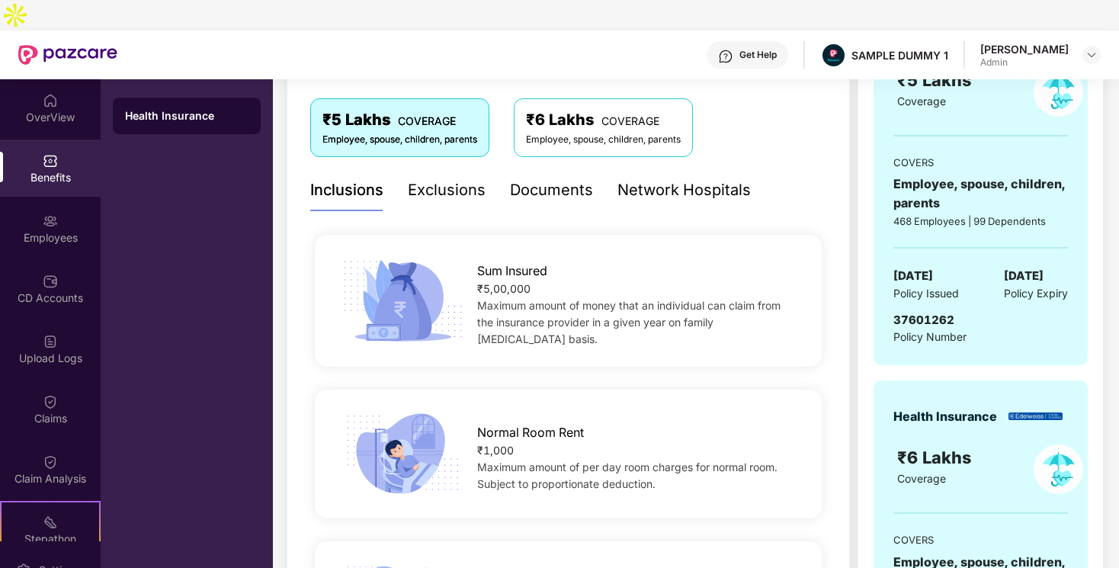
scroll to position [272, 0]
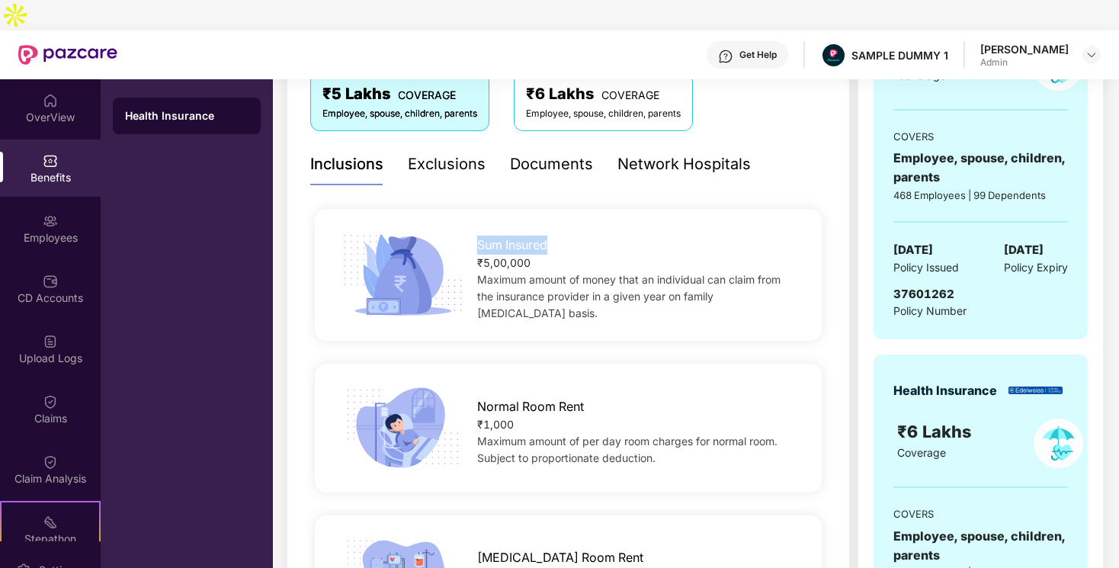
drag, startPoint x: 479, startPoint y: 222, endPoint x: 547, endPoint y: 222, distance: 68.6
click at [547, 235] on span "Sum Insured" at bounding box center [512, 244] width 70 height 19
click at [547, 273] on span "Maximum amount of money that an individual can claim from the insurance provide…" at bounding box center [628, 296] width 303 height 46
drag, startPoint x: 479, startPoint y: 238, endPoint x: 530, endPoint y: 238, distance: 51.8
click at [530, 255] on div "₹5,00,000" at bounding box center [638, 263] width 322 height 17
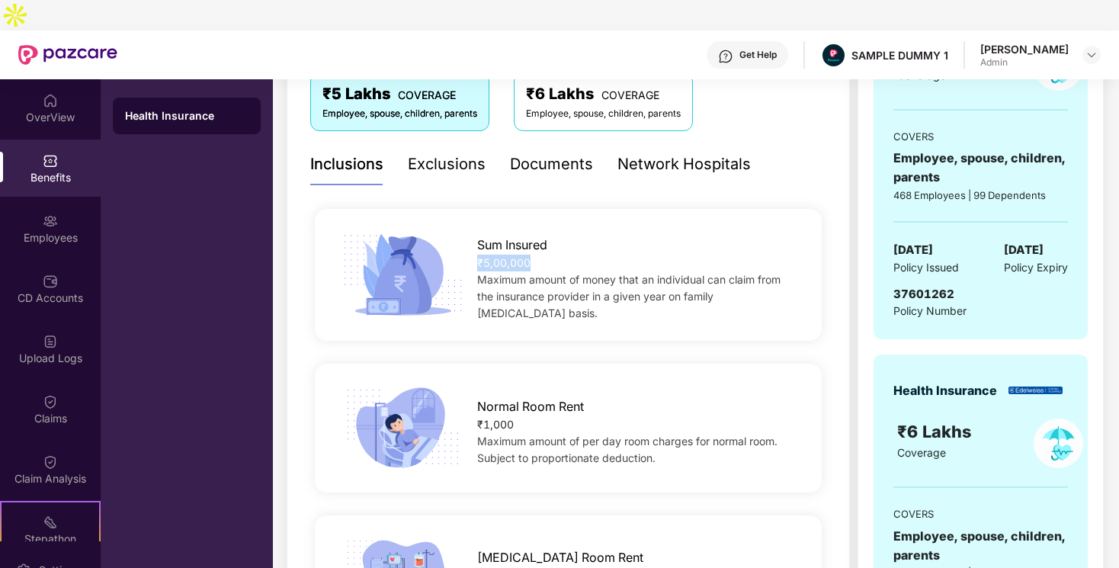
click at [529, 273] on span "Maximum amount of money that an individual can claim from the insurance provide…" at bounding box center [628, 296] width 303 height 46
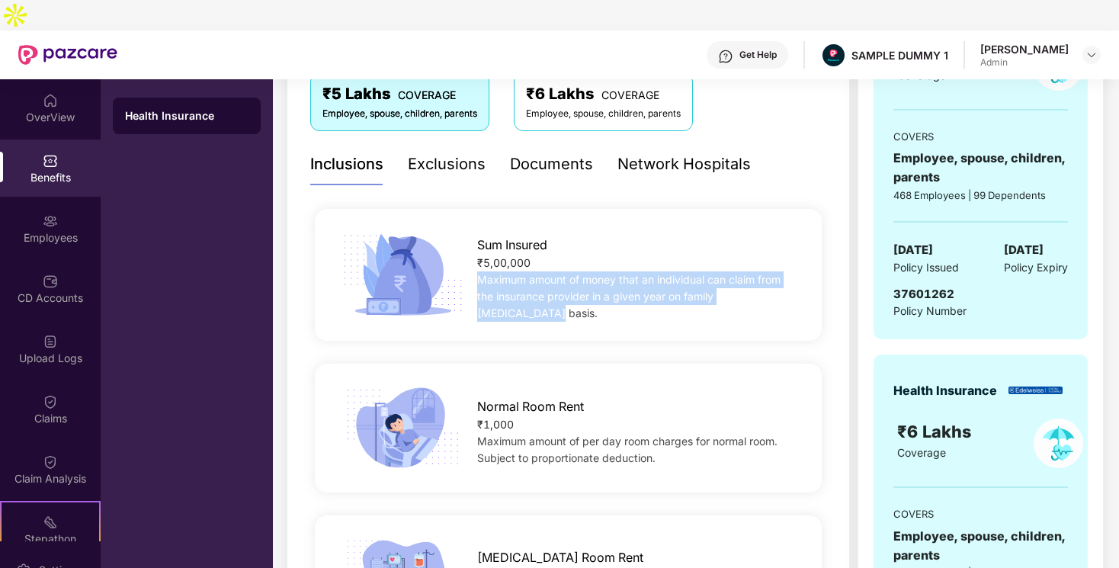
drag, startPoint x: 481, startPoint y: 256, endPoint x: 764, endPoint y: 284, distance: 284.1
click at [764, 284] on div "Sum Insured ₹5,00,000 Maximum amount of money that an individual can claim from…" at bounding box center [568, 275] width 556 height 94
click at [587, 389] on div "Normal Room Rent" at bounding box center [638, 402] width 322 height 27
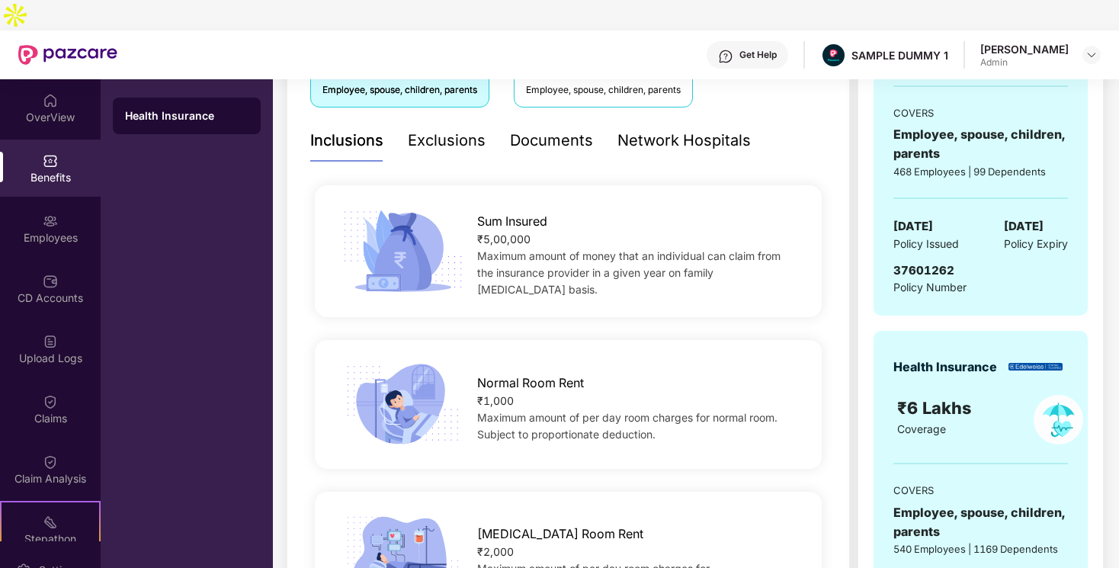
scroll to position [280, 0]
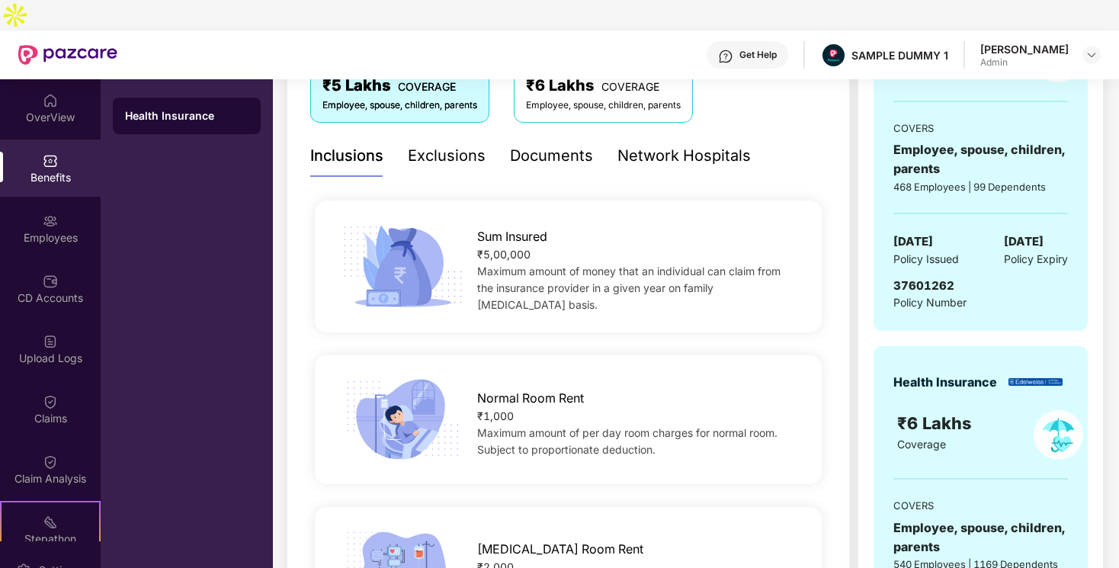
click at [447, 144] on div "Exclusions" at bounding box center [447, 156] width 78 height 24
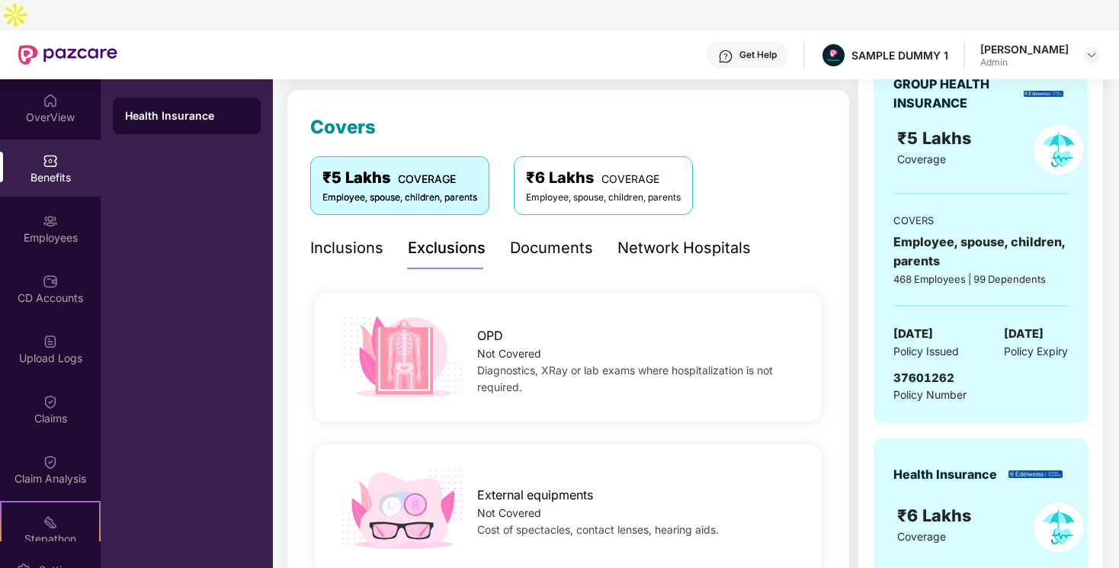
scroll to position [112, 0]
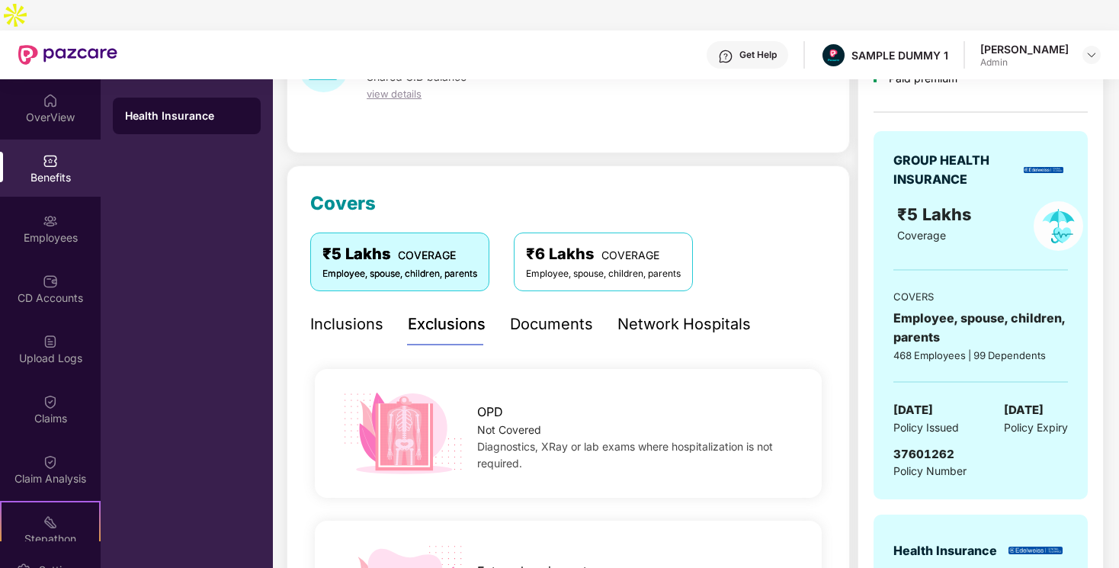
click at [643, 312] on div "Network Hospitals" at bounding box center [683, 324] width 133 height 24
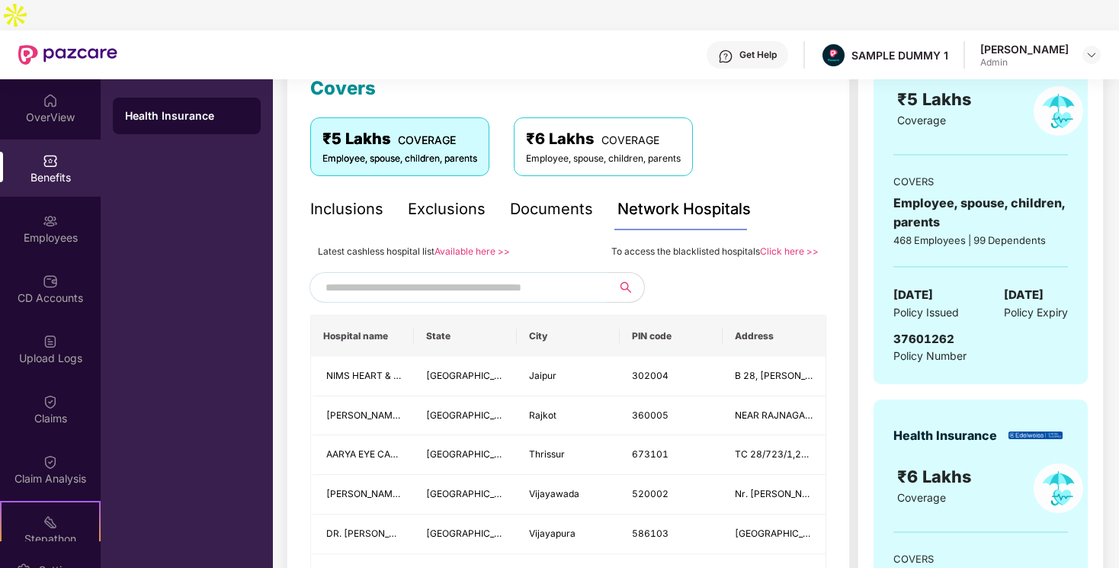
scroll to position [226, 0]
click at [491, 277] on input "text" at bounding box center [455, 288] width 261 height 23
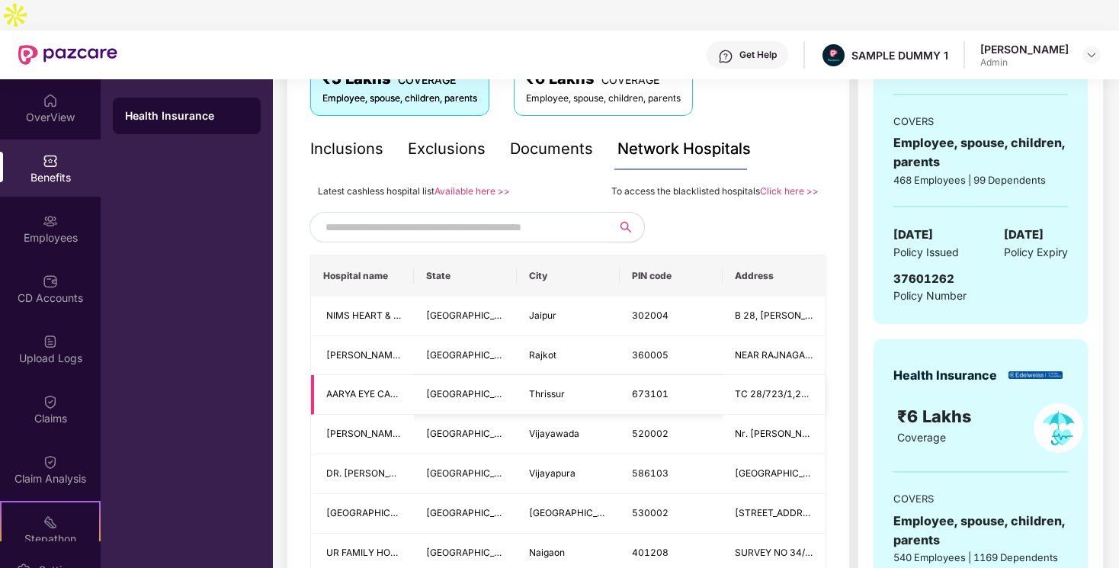
scroll to position [290, 0]
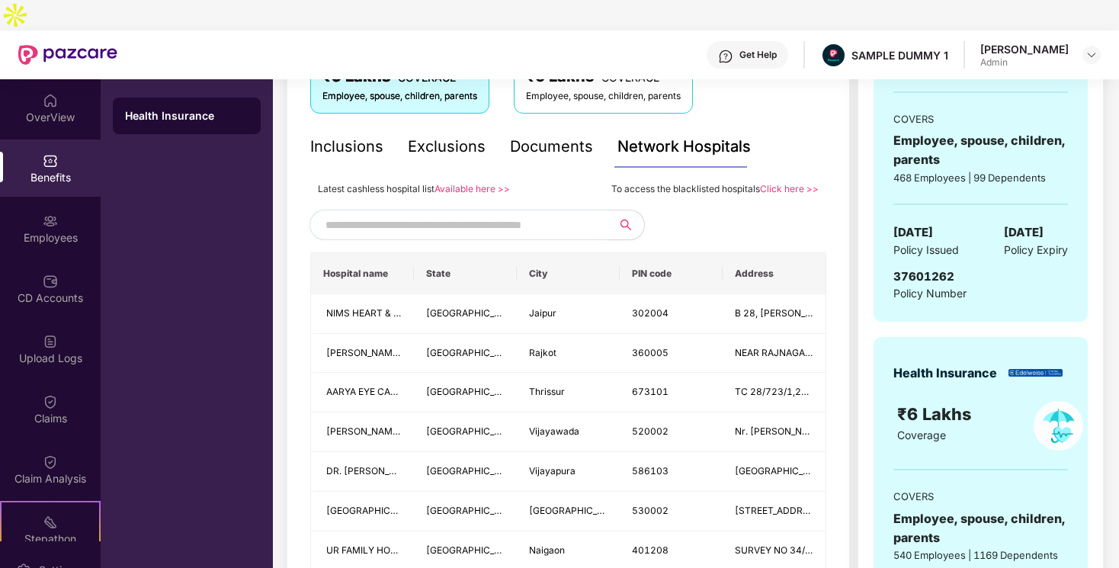
click at [480, 213] on input "text" at bounding box center [455, 224] width 261 height 23
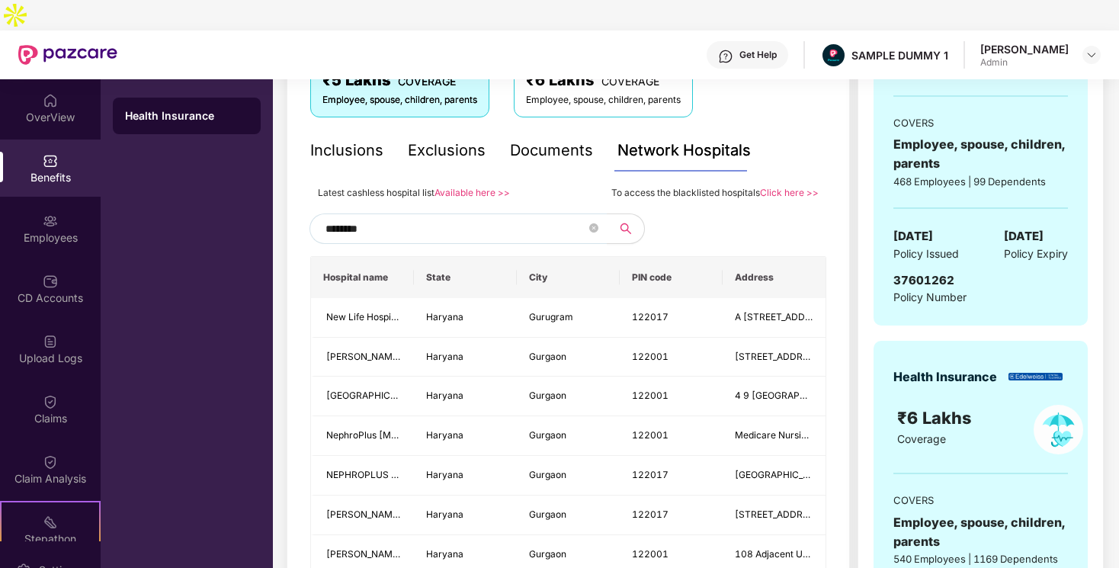
scroll to position [261, 0]
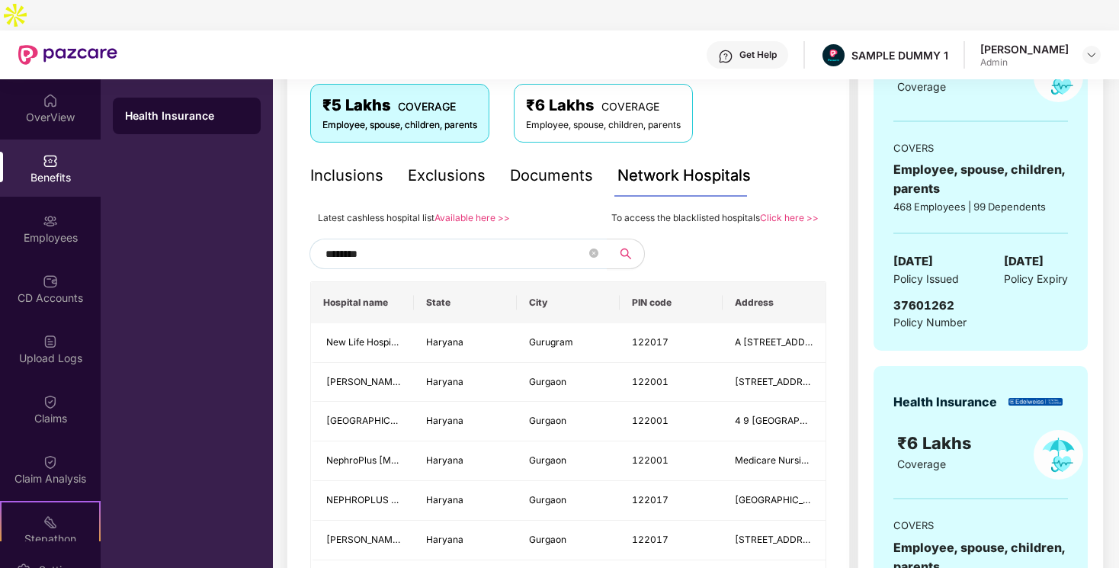
type input "********"
drag, startPoint x: 667, startPoint y: 187, endPoint x: 748, endPoint y: 187, distance: 81.5
click at [748, 212] on span "To access the blacklisted hospitals" at bounding box center [685, 217] width 149 height 11
click at [598, 239] on span "********" at bounding box center [457, 254] width 297 height 30
click at [591, 248] on icon "close-circle" at bounding box center [593, 252] width 9 height 9
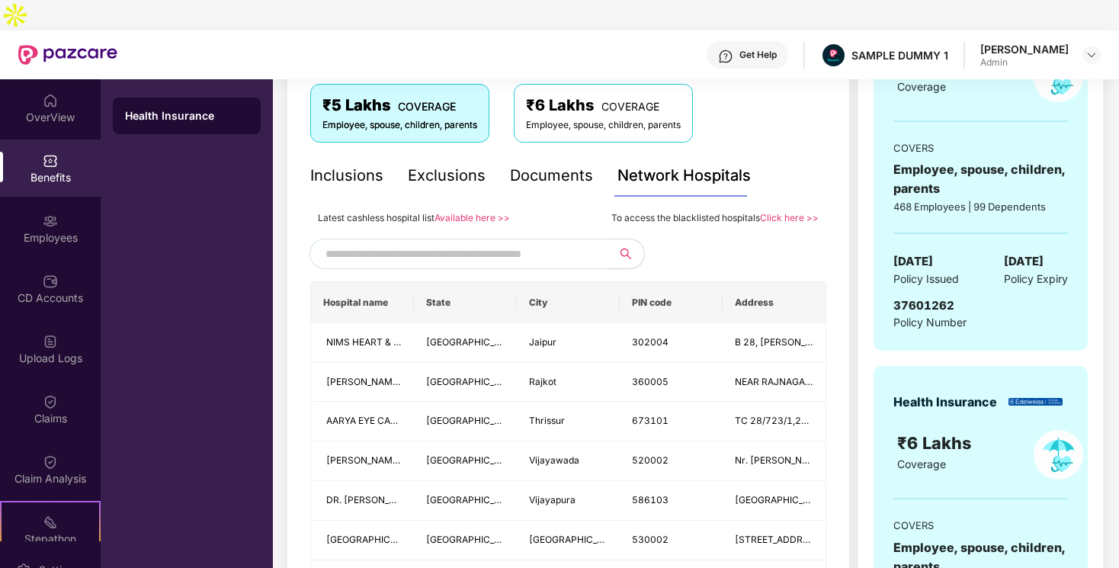
click at [769, 212] on link "Click here >>" at bounding box center [789, 217] width 59 height 11
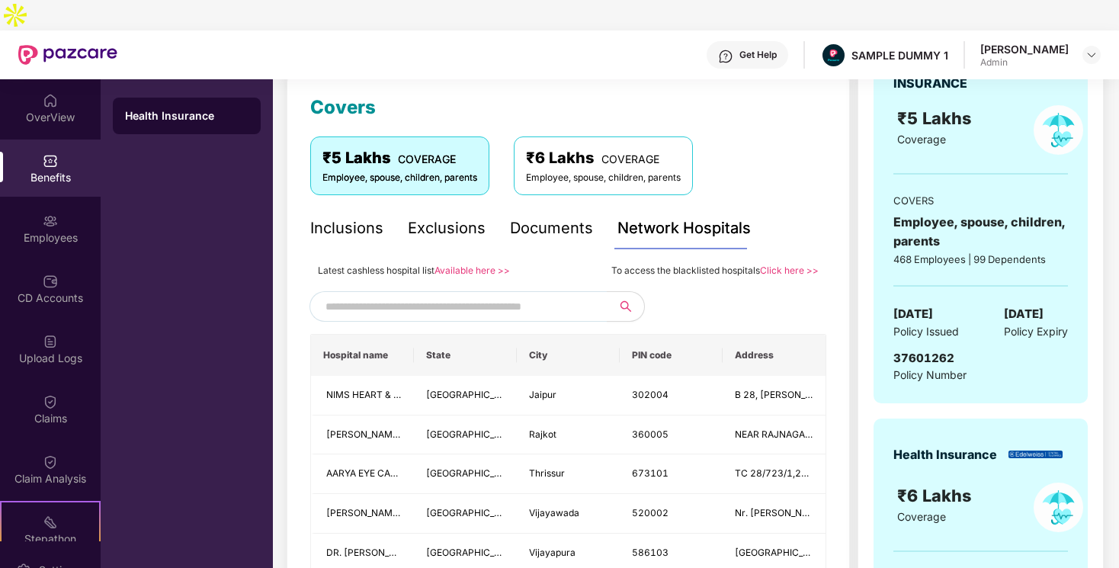
scroll to position [191, 0]
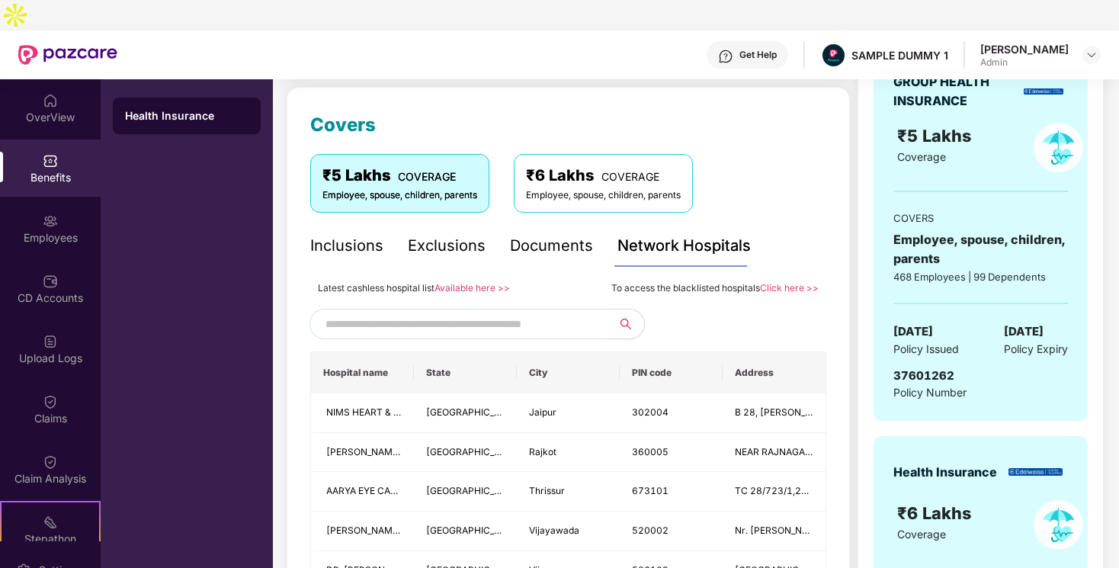
click at [767, 282] on link "Click here >>" at bounding box center [789, 287] width 59 height 11
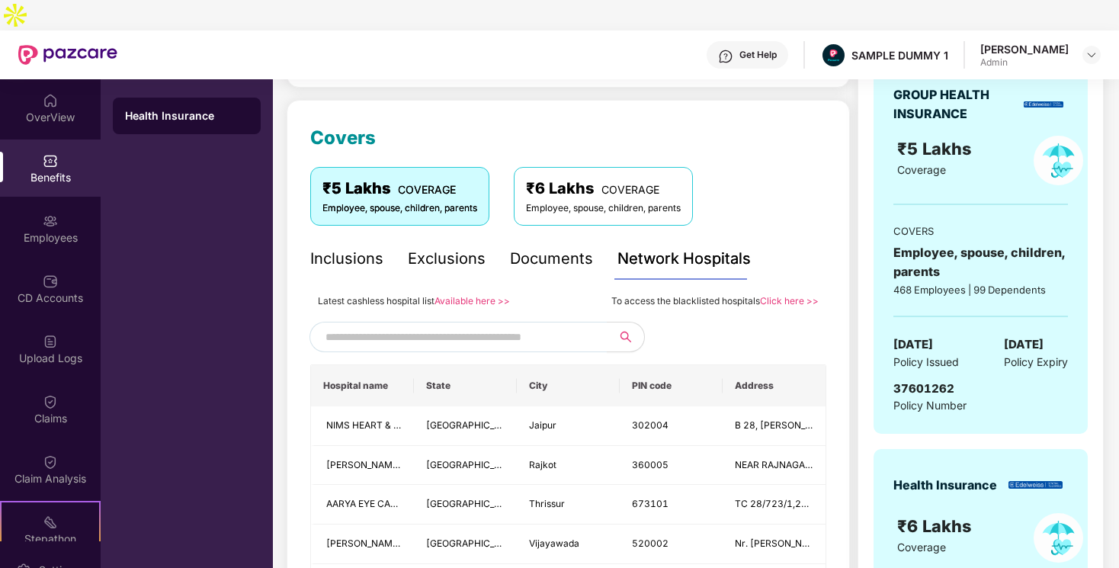
scroll to position [176, 0]
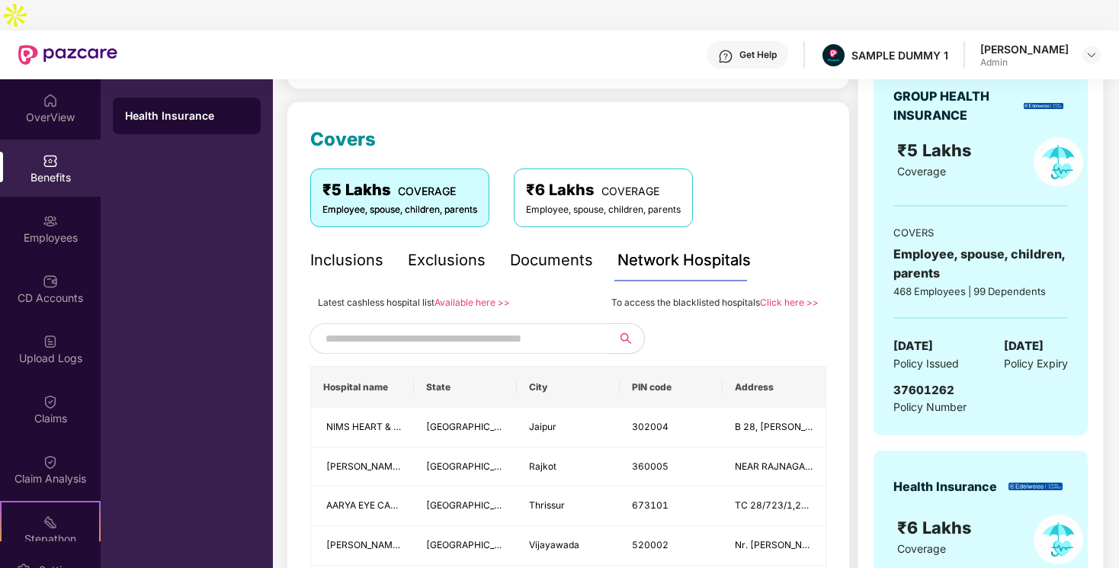
click at [620, 296] on span "To access the blacklisted hospitals" at bounding box center [685, 301] width 149 height 11
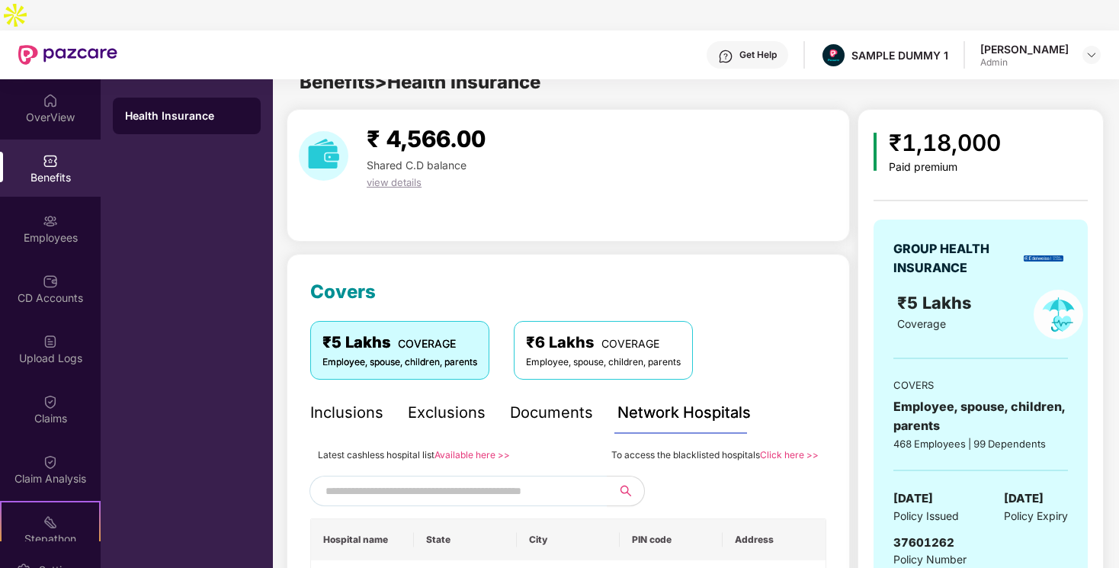
scroll to position [0, 0]
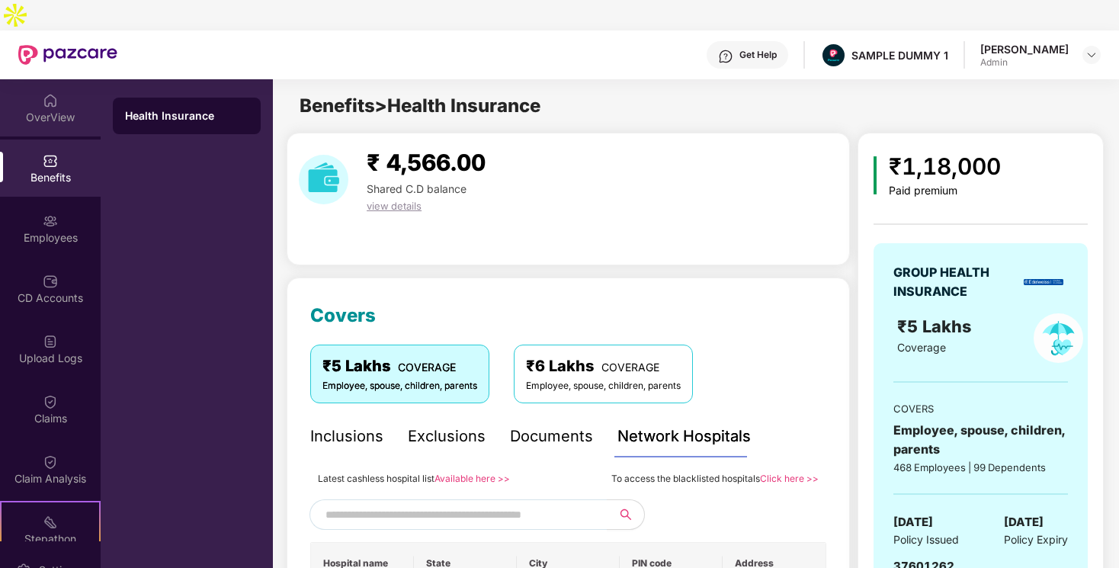
click at [46, 93] on img at bounding box center [50, 100] width 15 height 15
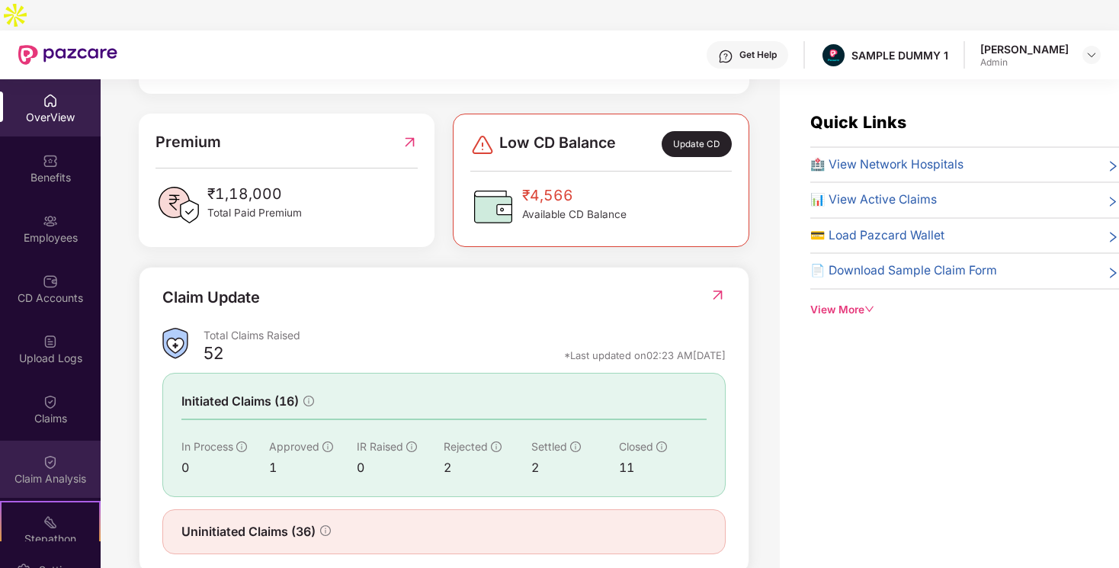
scroll to position [200, 0]
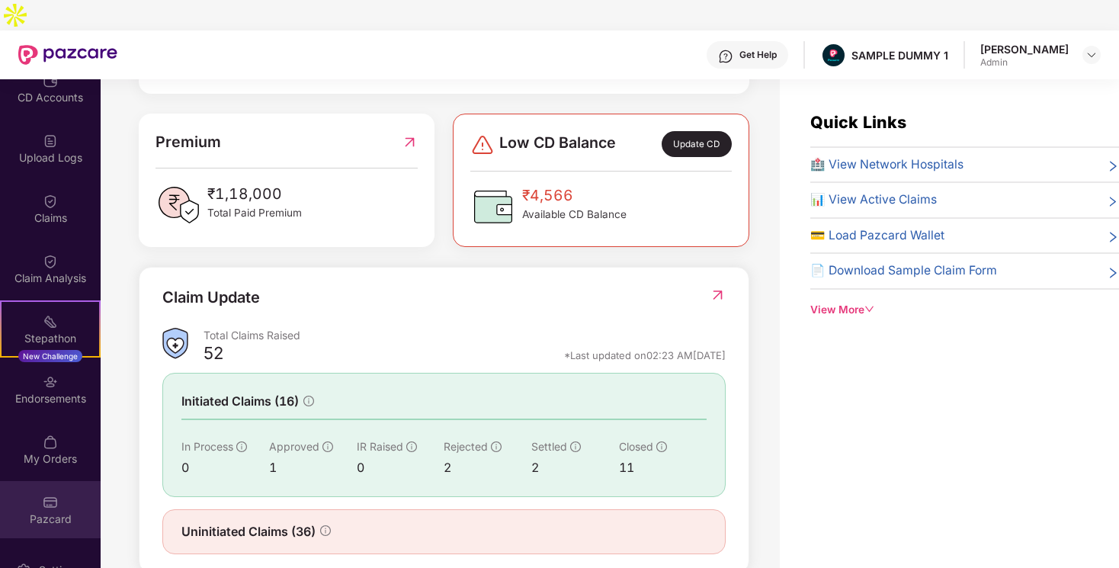
click at [40, 511] on div "Pazcard" at bounding box center [50, 518] width 101 height 15
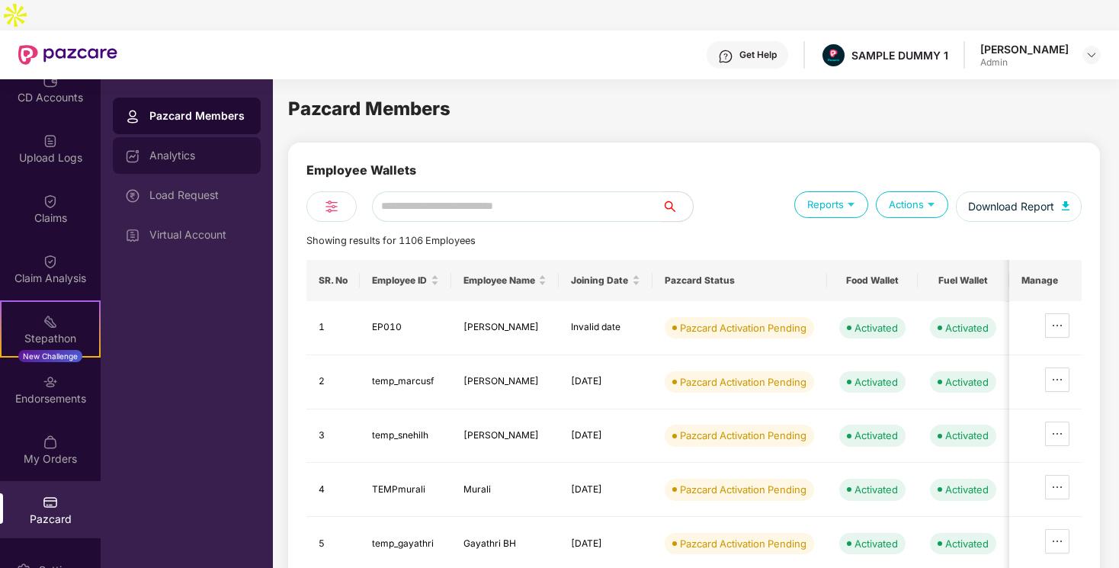
click at [180, 137] on div "Analytics" at bounding box center [187, 155] width 148 height 37
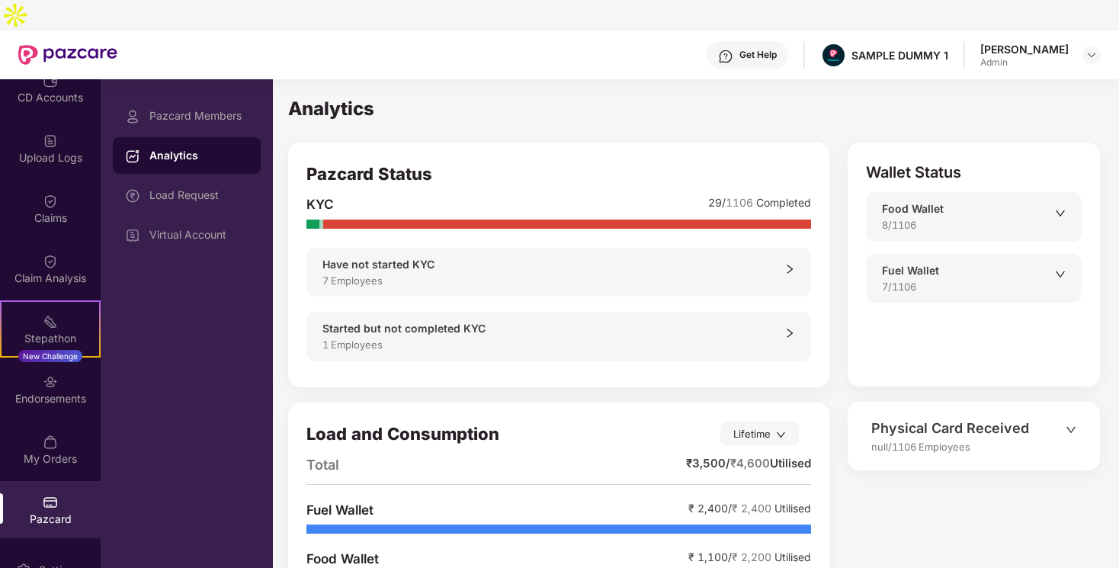
click at [1075, 424] on icon "down" at bounding box center [1070, 429] width 11 height 11
click at [1063, 418] on div "Physical Card Received" at bounding box center [968, 428] width 194 height 21
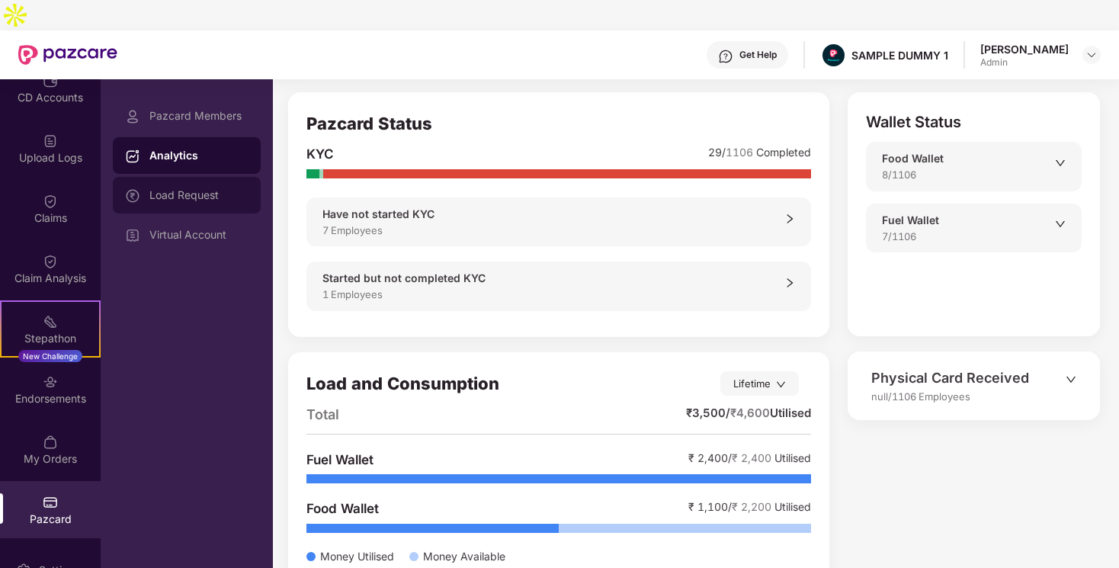
click at [176, 177] on div "Load Request" at bounding box center [187, 195] width 148 height 37
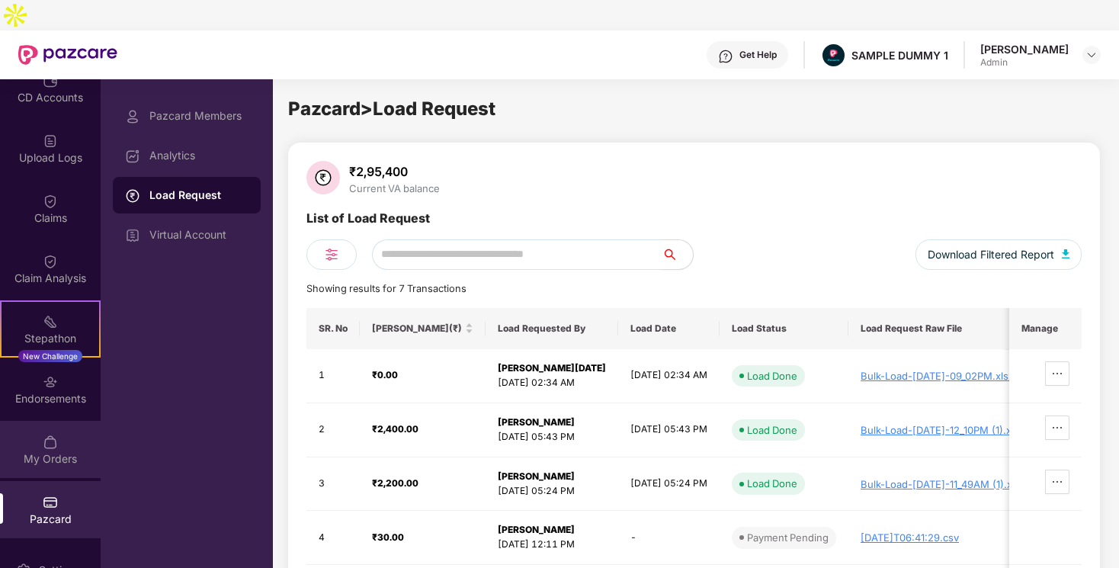
scroll to position [0, 0]
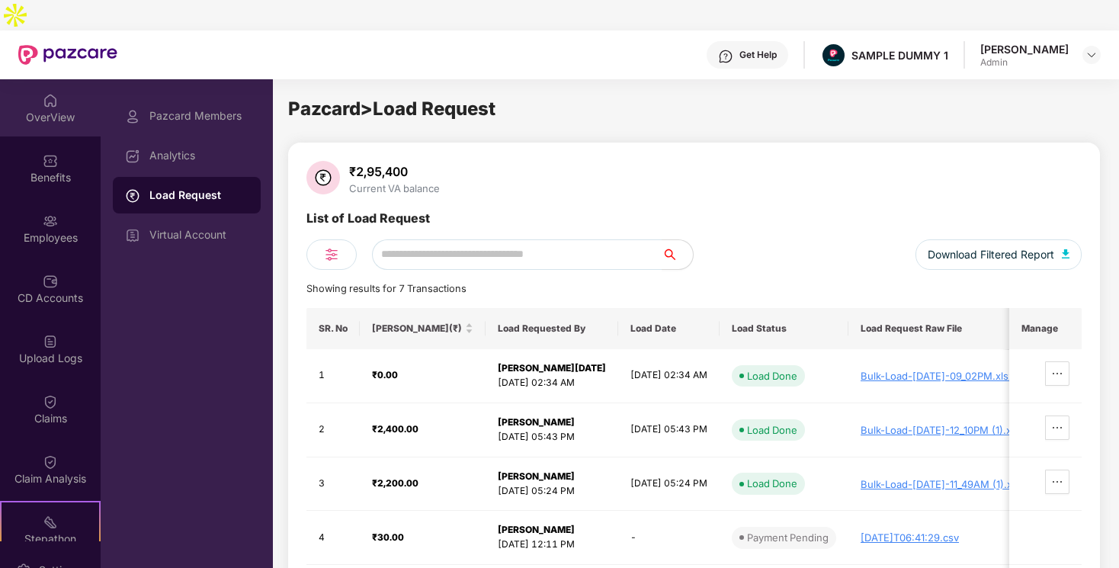
click at [33, 110] on div "OverView" at bounding box center [50, 117] width 101 height 15
